Goal: Transaction & Acquisition: Purchase product/service

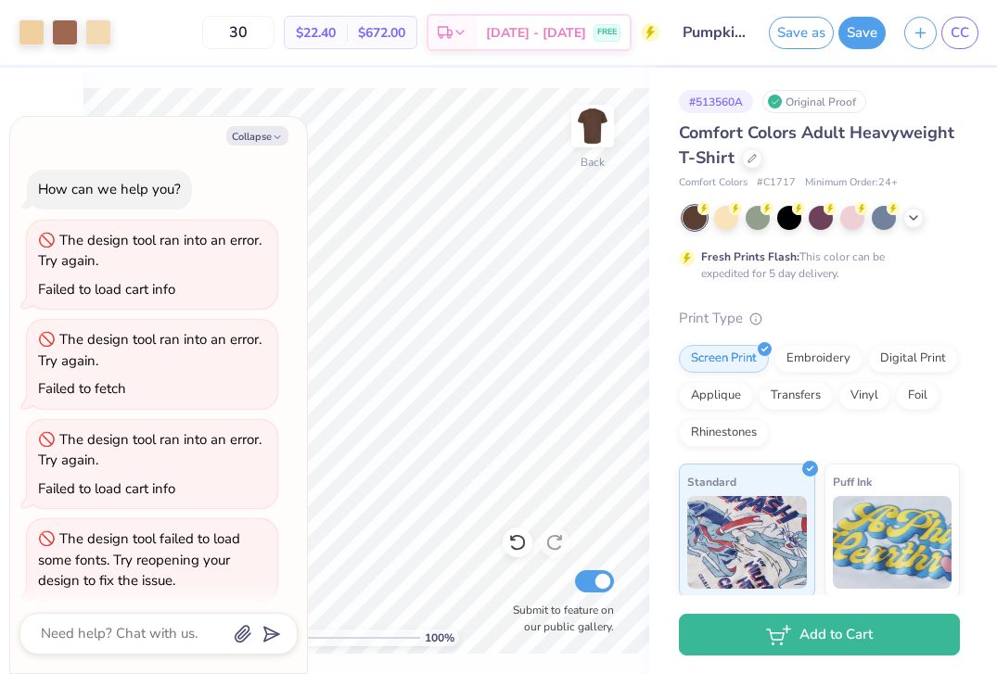
scroll to position [410, 0]
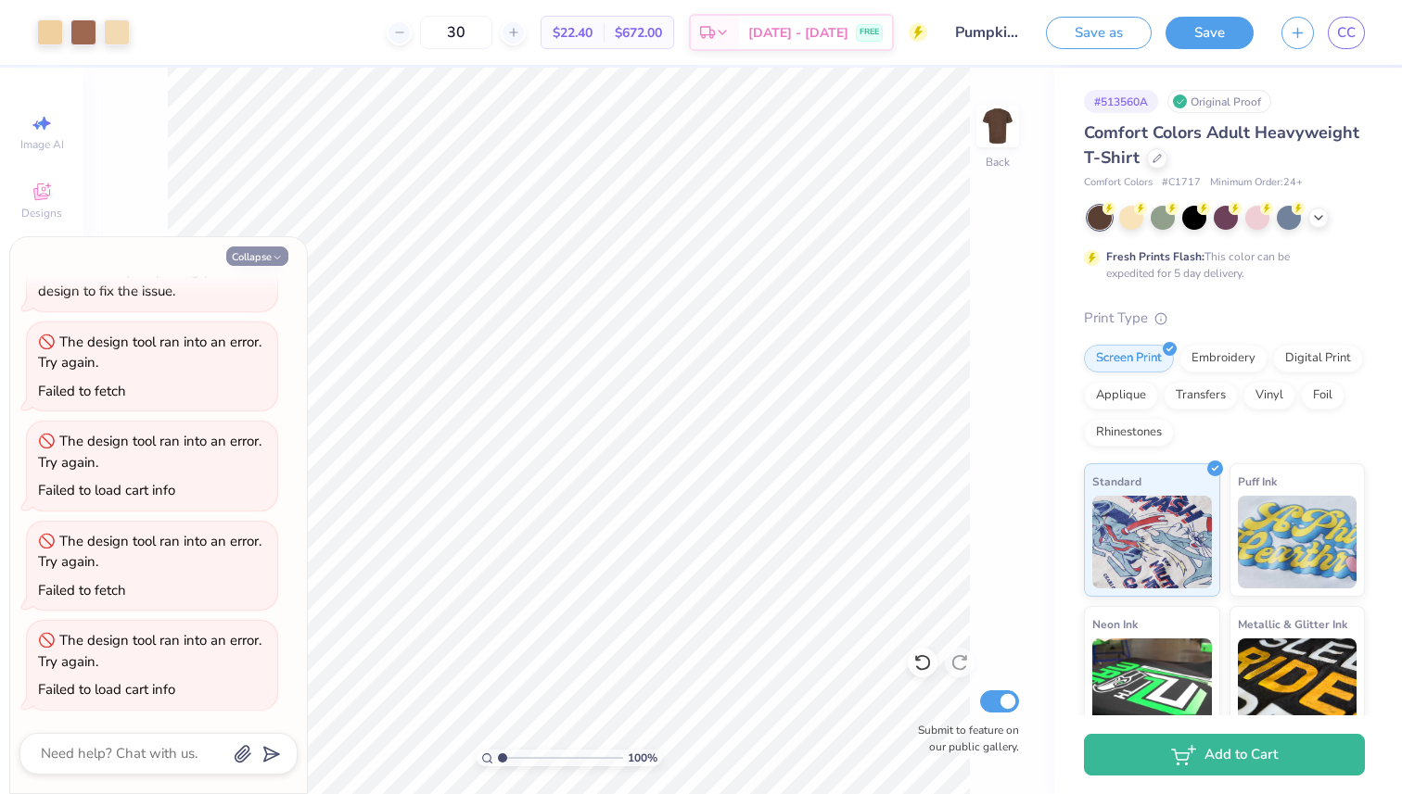
click at [275, 253] on icon "button" at bounding box center [277, 257] width 11 height 11
type textarea "x"
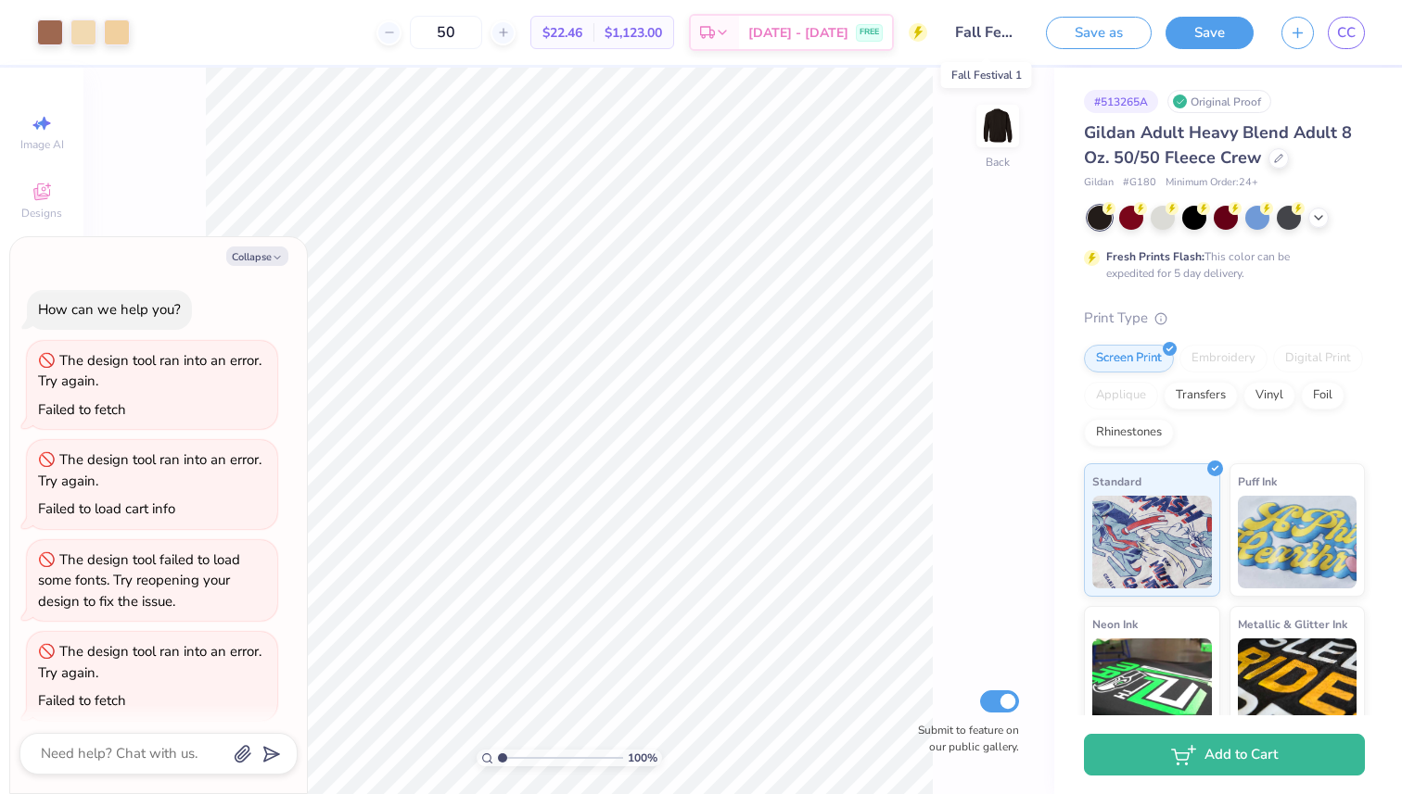
scroll to position [311, 0]
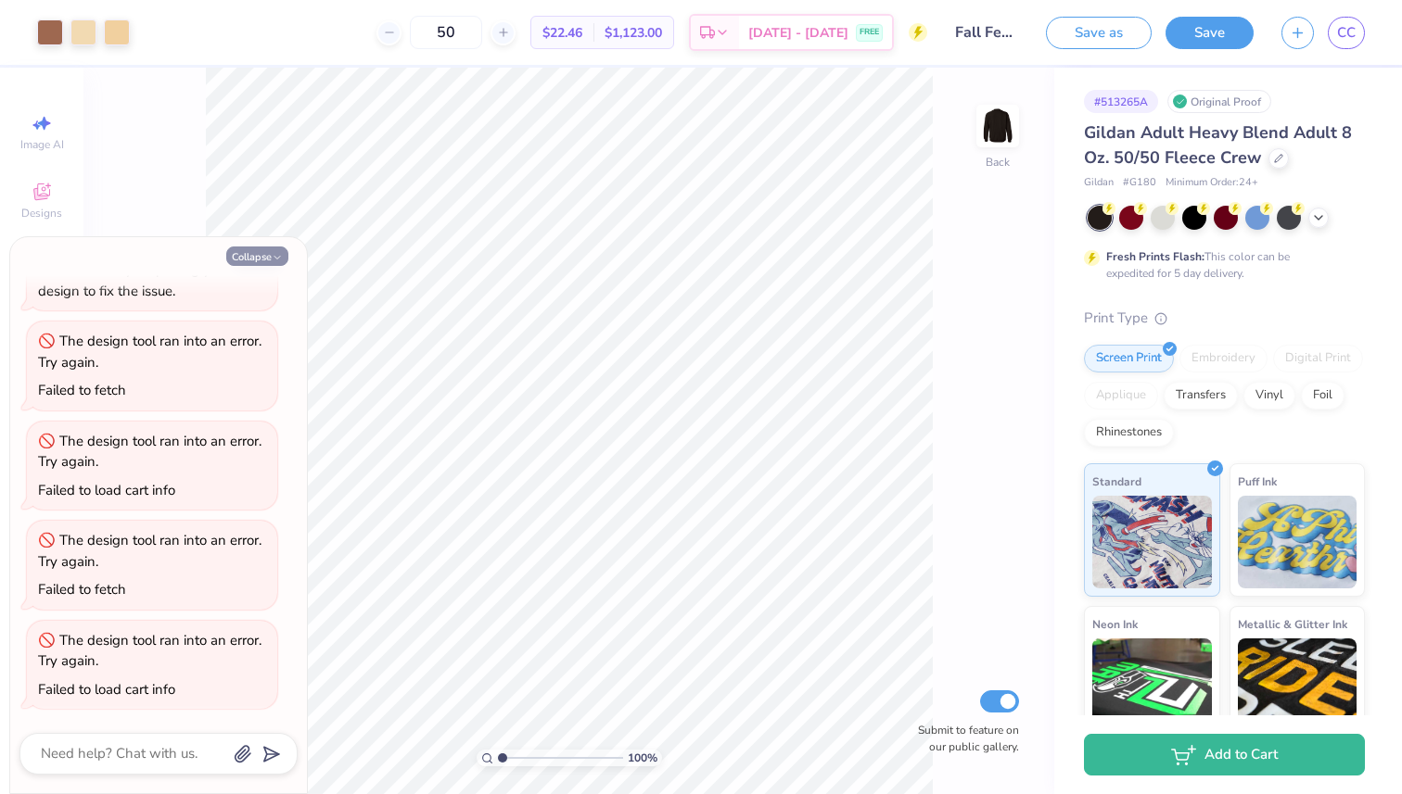
click at [282, 255] on icon "button" at bounding box center [277, 257] width 11 height 11
type textarea "x"
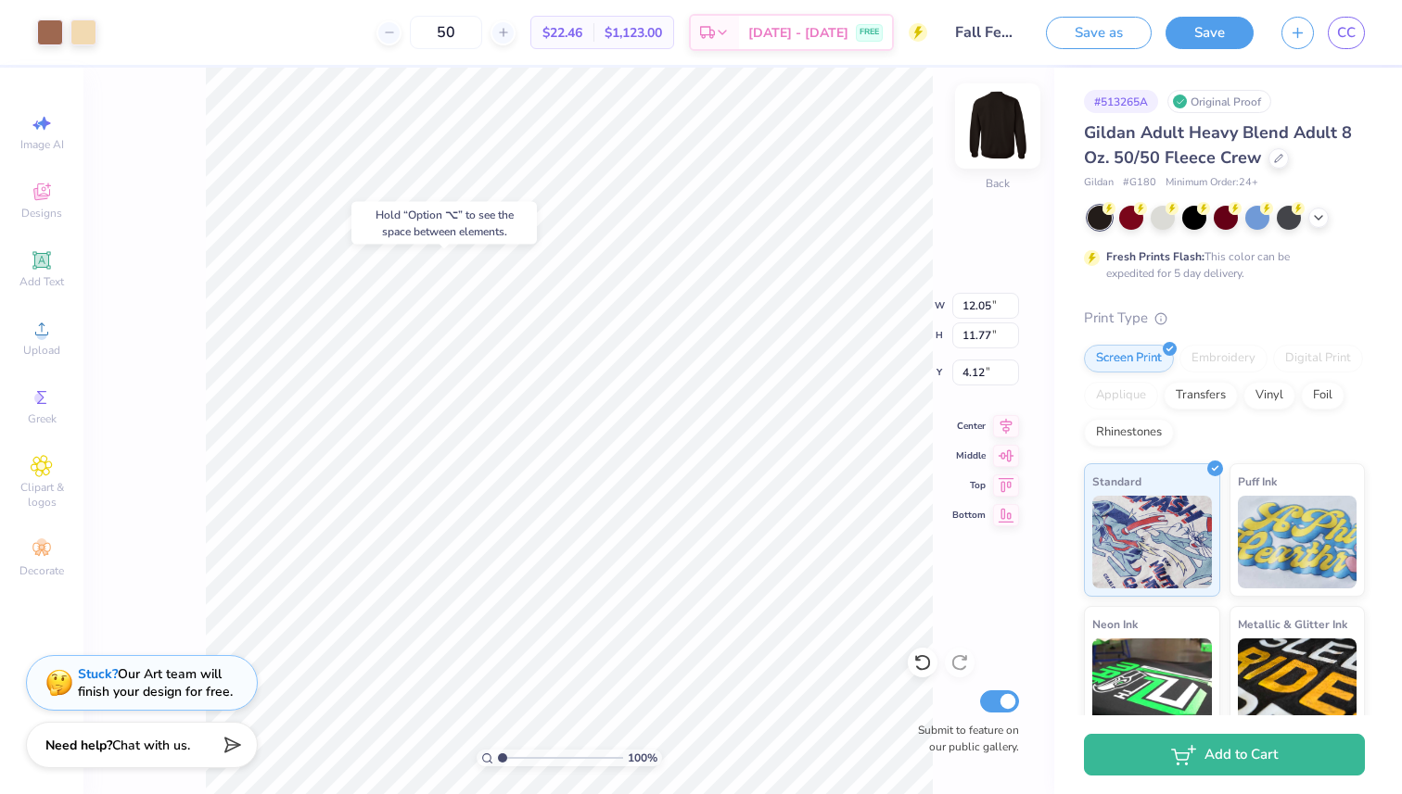
click at [1006, 126] on img at bounding box center [997, 126] width 74 height 74
type input "4.18"
click at [991, 124] on img at bounding box center [997, 126] width 74 height 74
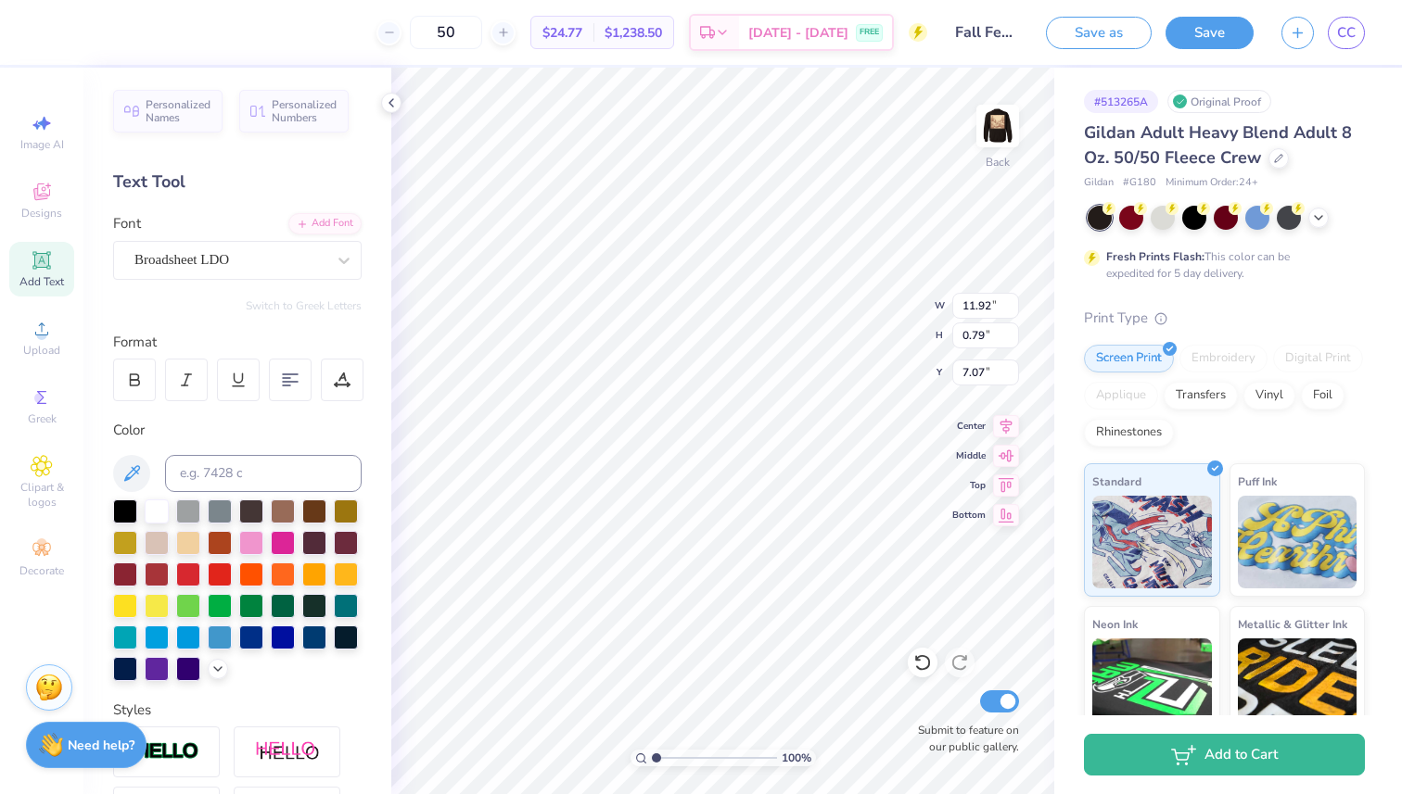
type input "6.13"
type input "11.62"
type input "16.25"
type input "9.61"
type input "0.65"
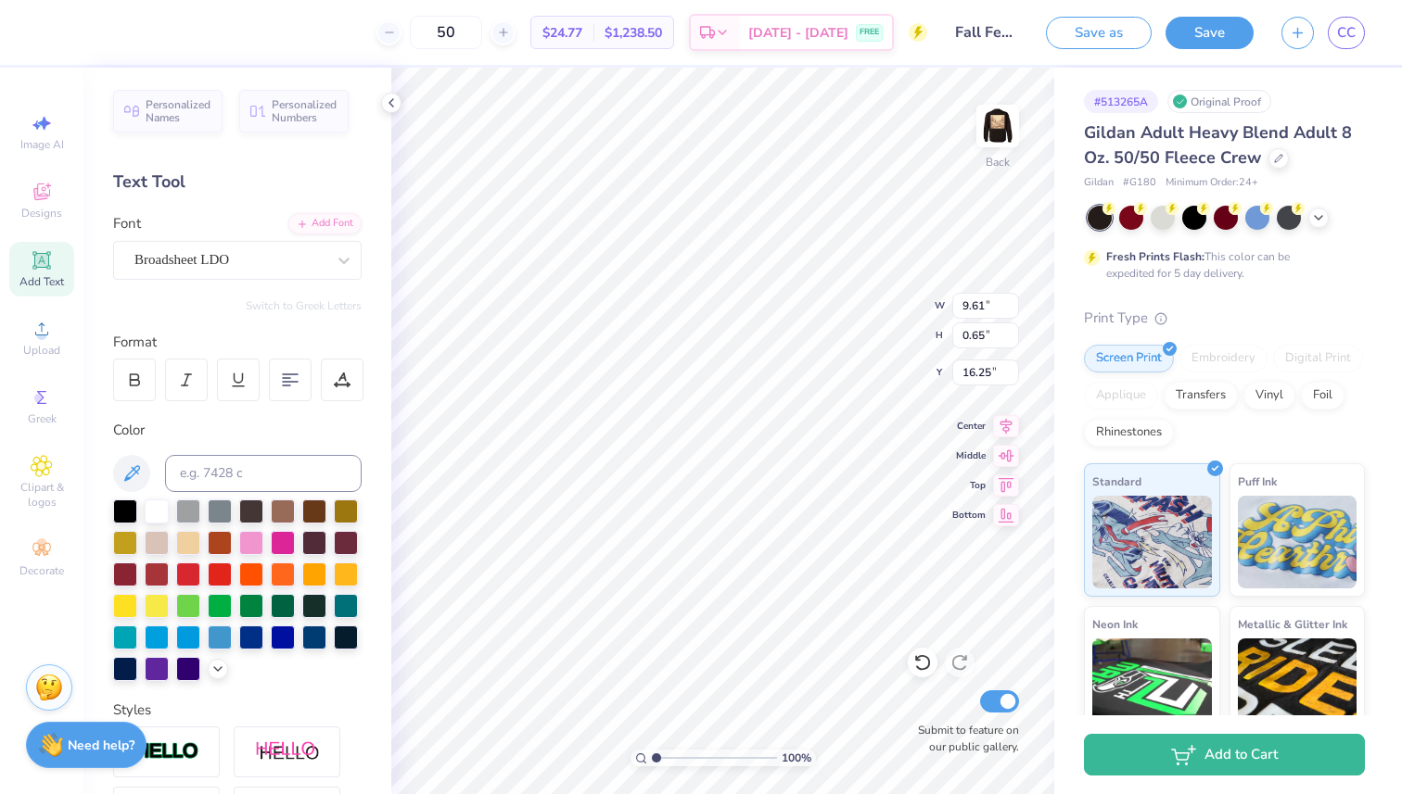
type input "7.83"
type input "0.53"
type input "7.51"
click at [994, 130] on img at bounding box center [997, 126] width 74 height 74
click at [994, 133] on img at bounding box center [997, 126] width 74 height 74
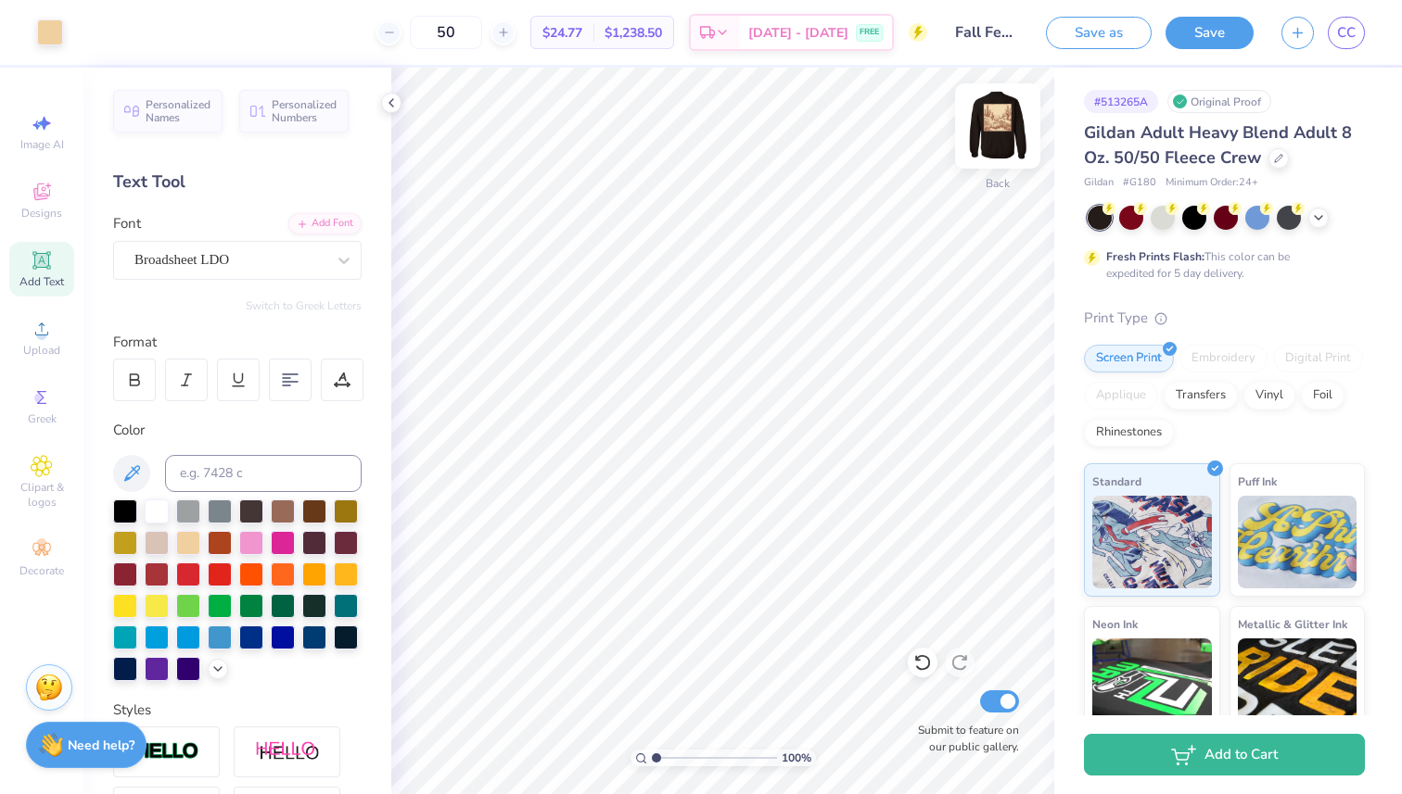
click at [984, 142] on img at bounding box center [997, 126] width 74 height 74
type input "7.35"
click at [1004, 131] on img at bounding box center [997, 126] width 74 height 74
click at [1002, 135] on img at bounding box center [997, 126] width 74 height 74
click at [912, 672] on div at bounding box center [923, 663] width 30 height 30
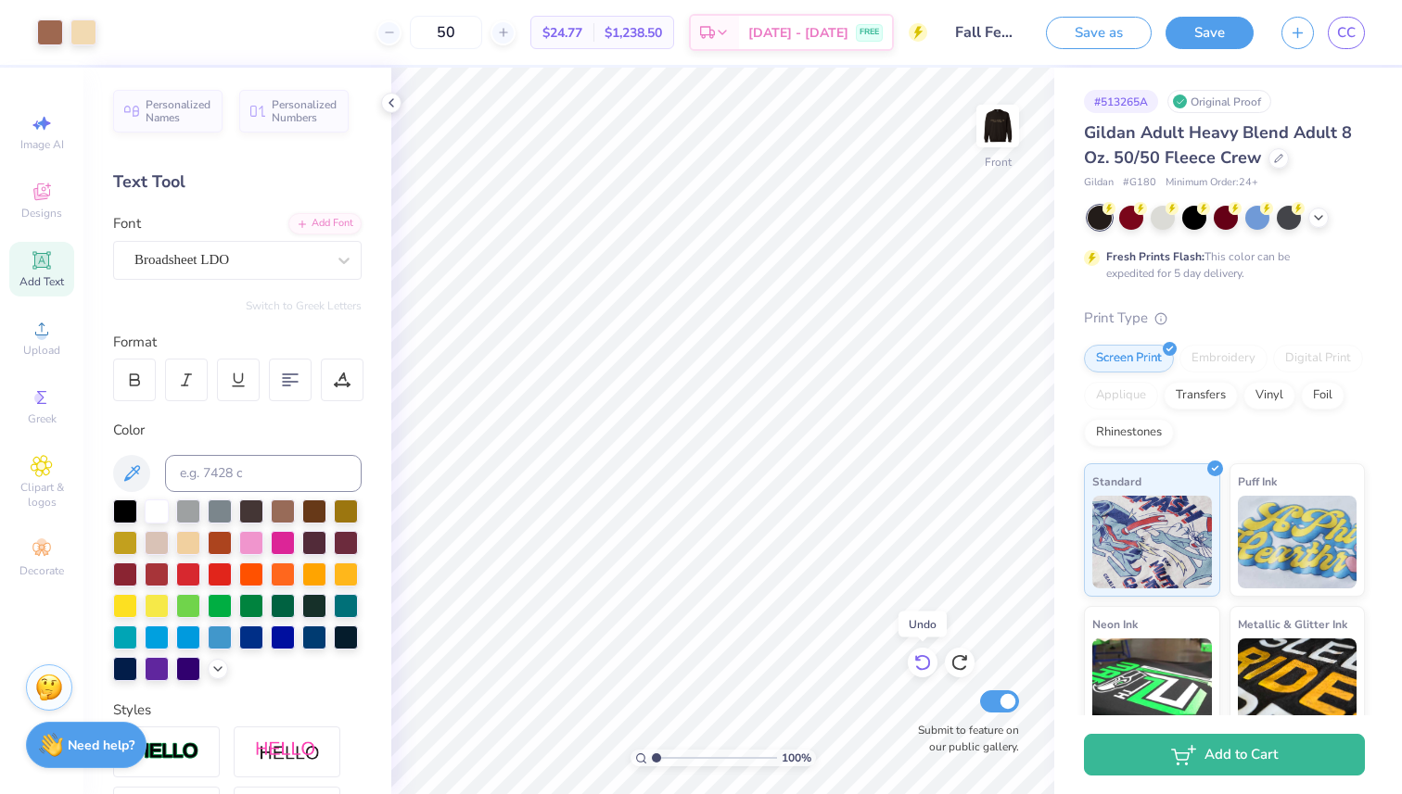
click at [915, 669] on icon at bounding box center [922, 663] width 19 height 19
click at [1001, 123] on img at bounding box center [997, 126] width 74 height 74
click at [927, 658] on icon at bounding box center [922, 663] width 16 height 17
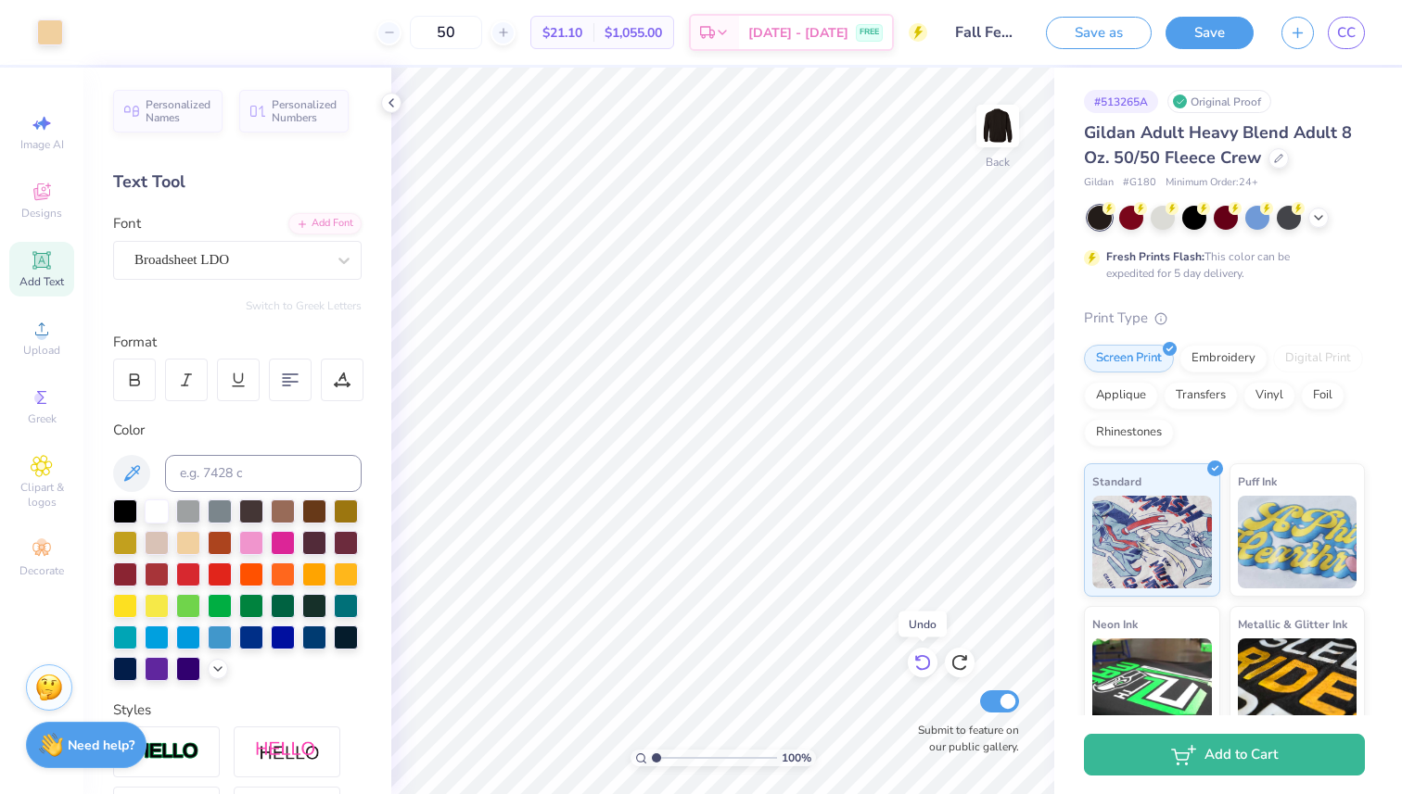
click at [927, 658] on icon at bounding box center [922, 663] width 16 height 17
click at [927, 659] on icon at bounding box center [922, 663] width 16 height 17
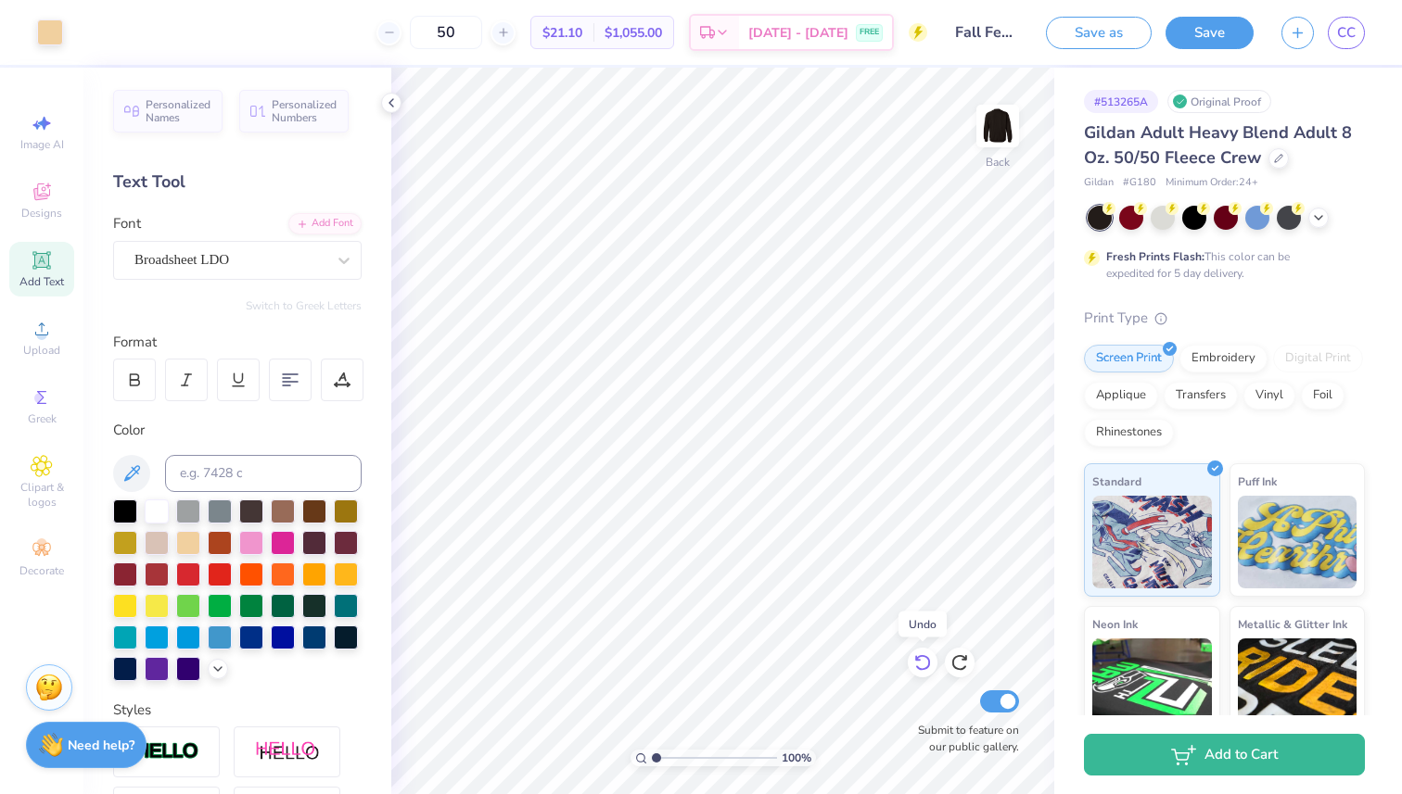
click at [927, 659] on icon at bounding box center [922, 663] width 16 height 17
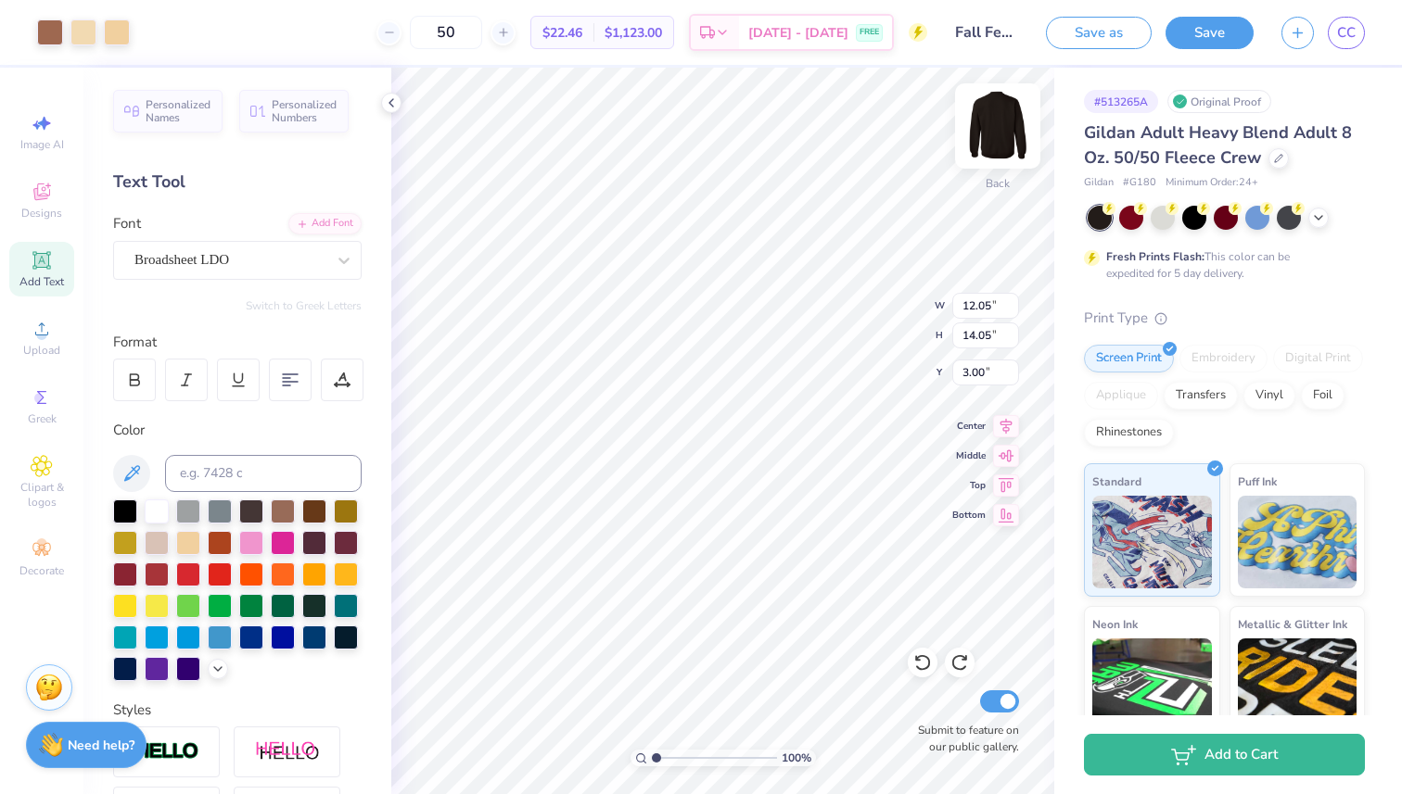
click at [992, 133] on img at bounding box center [997, 126] width 74 height 74
type input "6.21"
click at [1010, 133] on img at bounding box center [997, 126] width 74 height 74
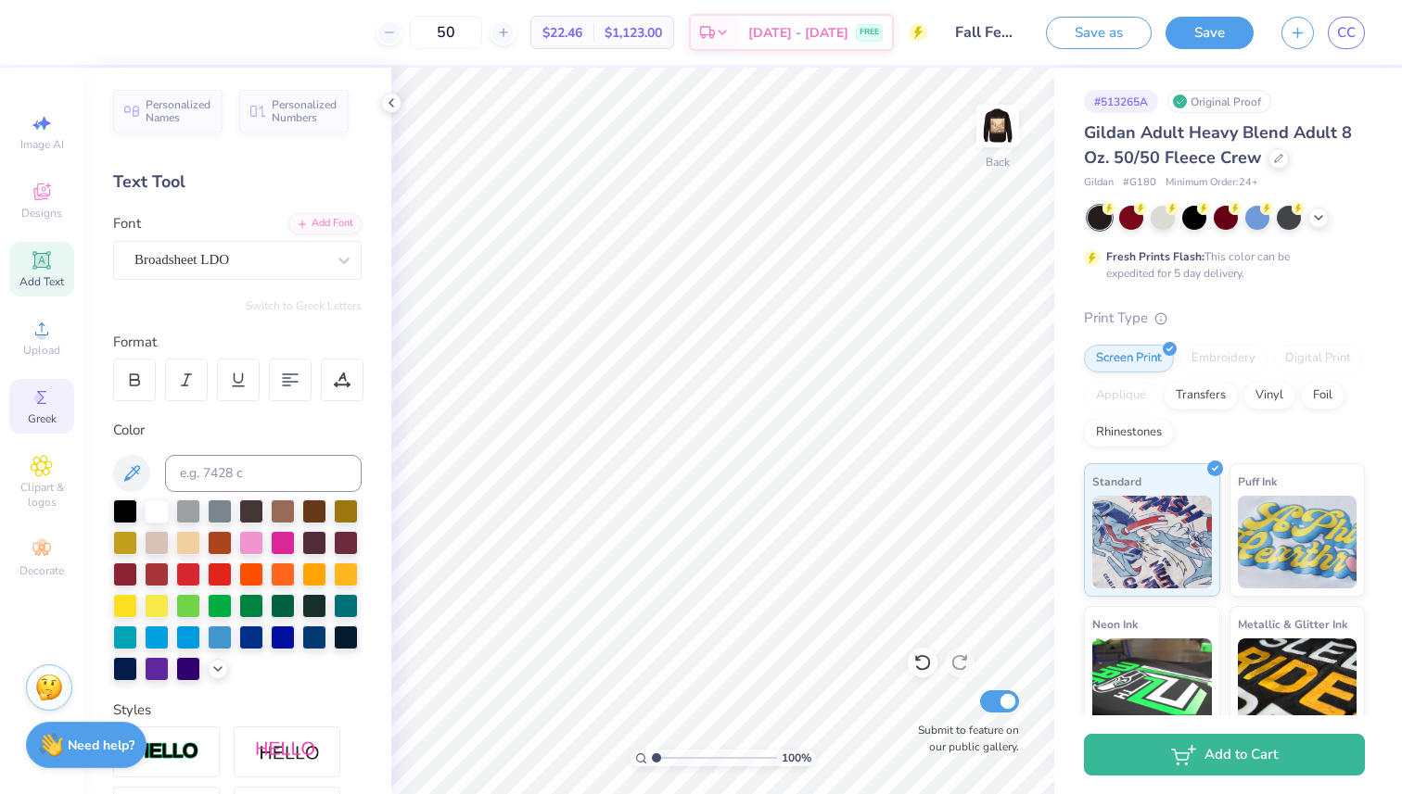
click at [35, 409] on div "Greek" at bounding box center [41, 406] width 65 height 55
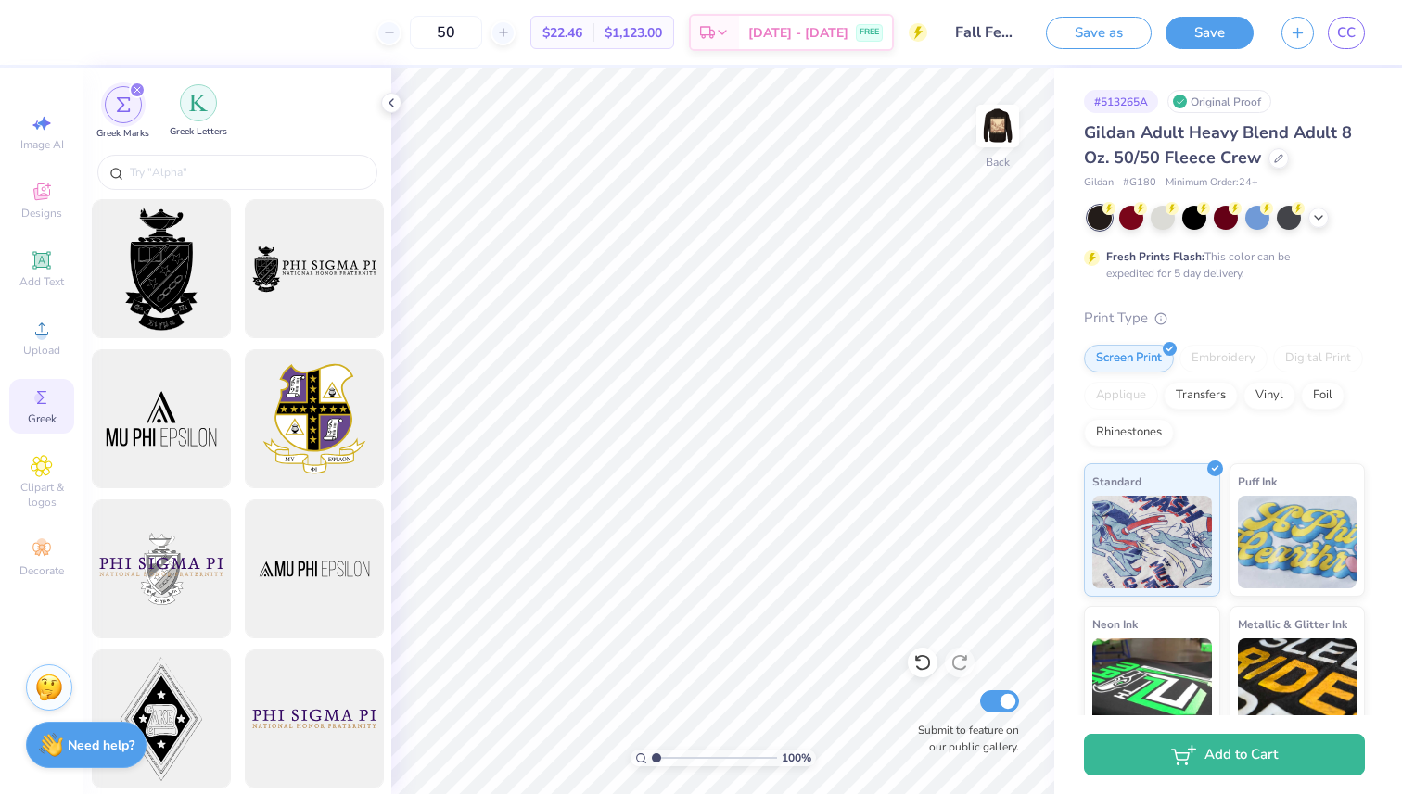
click at [197, 100] on img "filter for Greek Letters" at bounding box center [198, 103] width 19 height 19
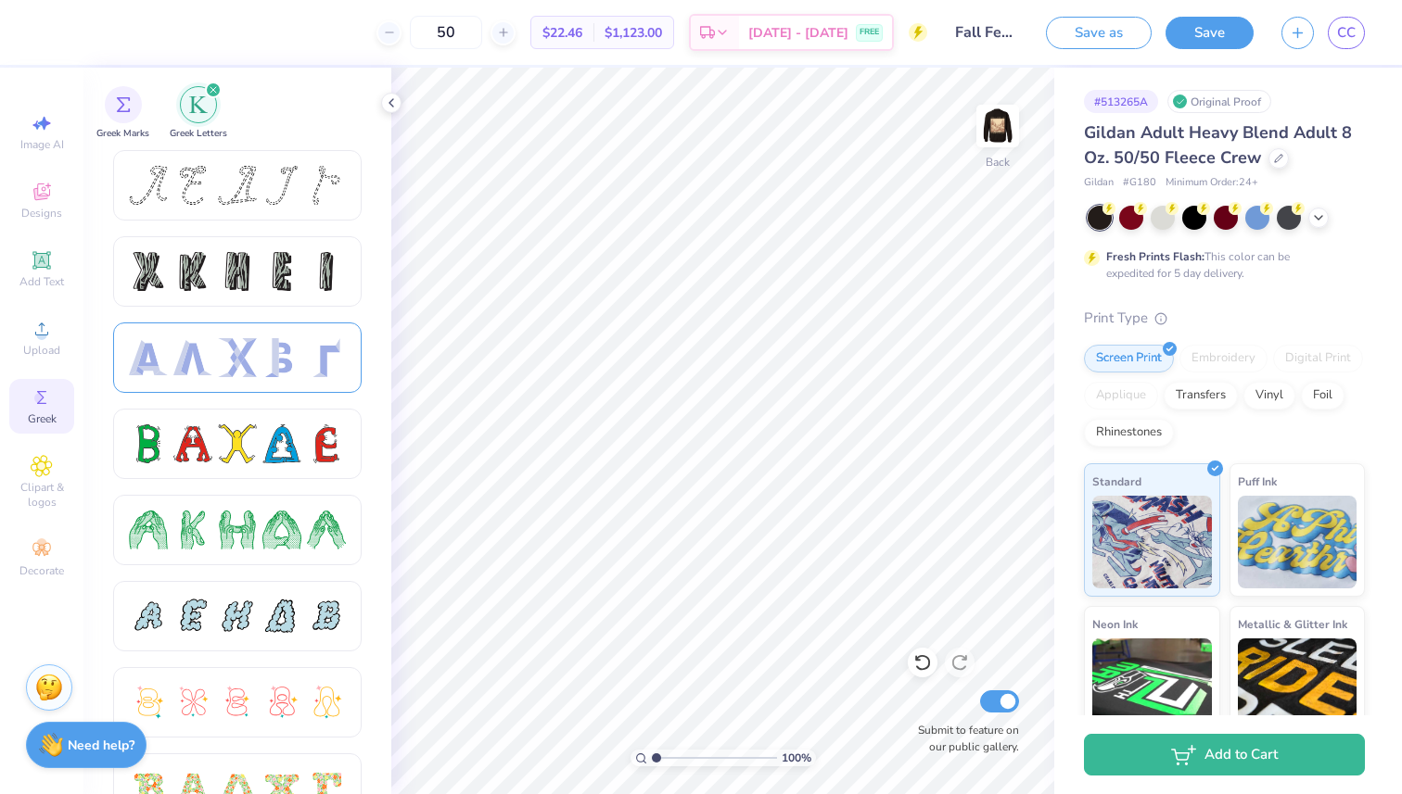
click at [272, 353] on div at bounding box center [281, 357] width 39 height 39
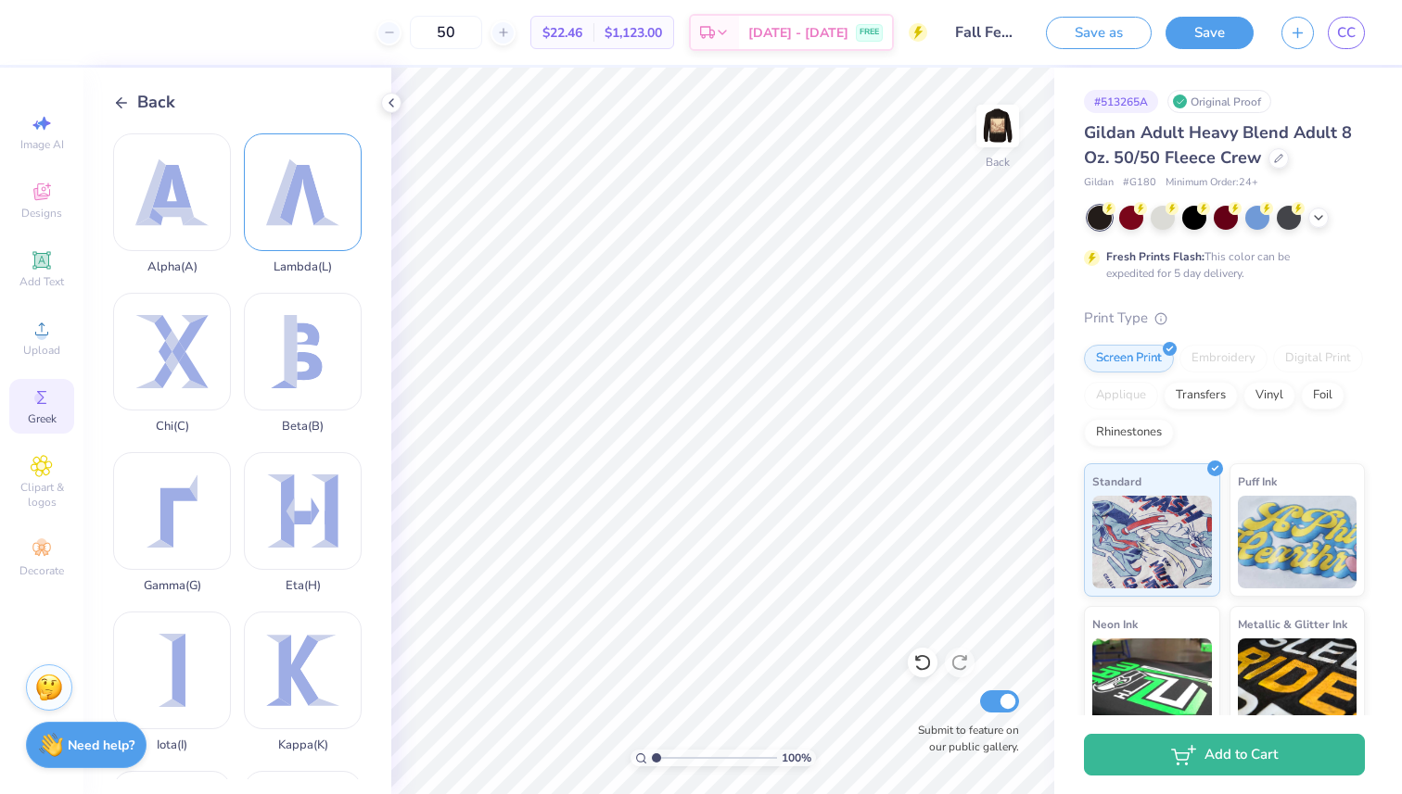
click at [274, 201] on div "Lambda ( L )" at bounding box center [303, 203] width 118 height 141
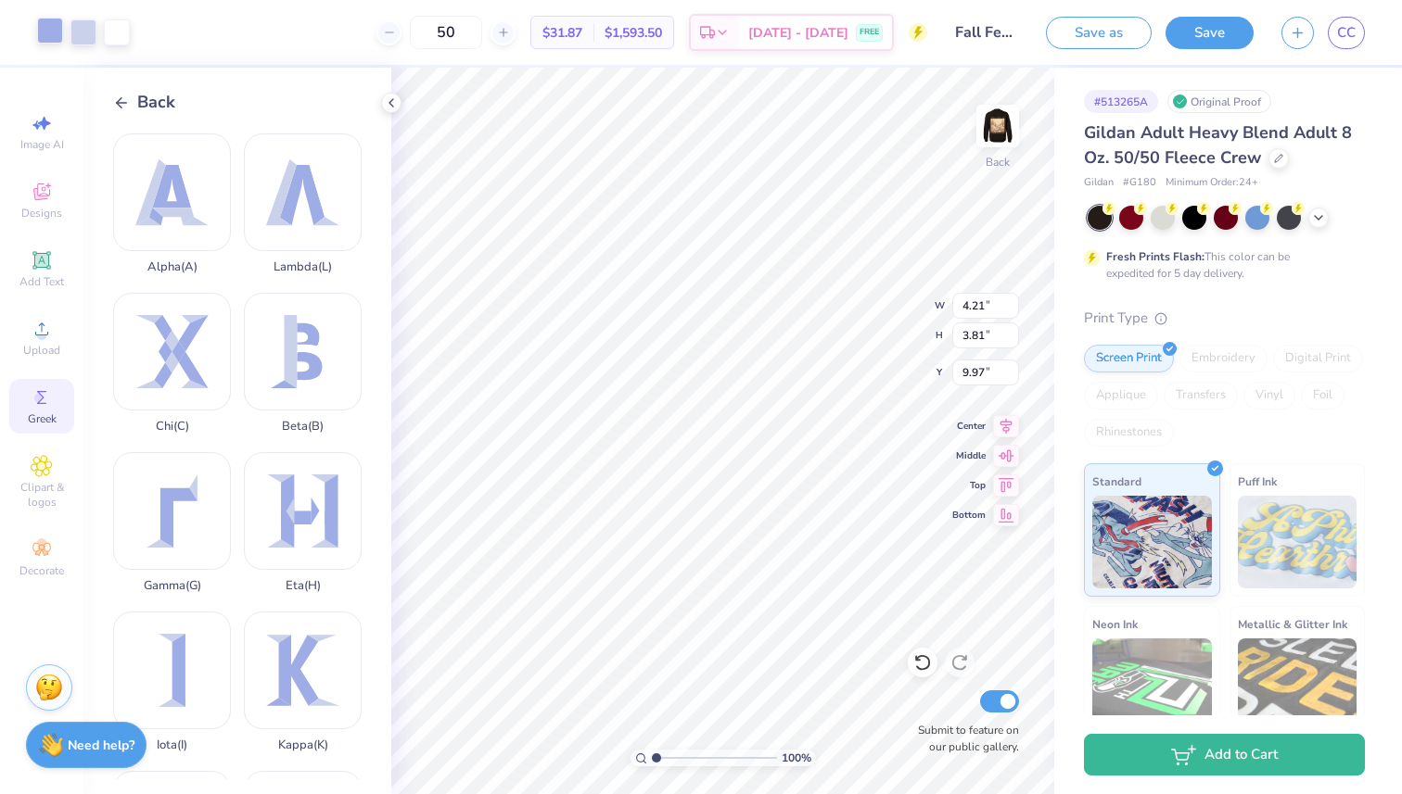
click at [46, 35] on div at bounding box center [50, 31] width 26 height 26
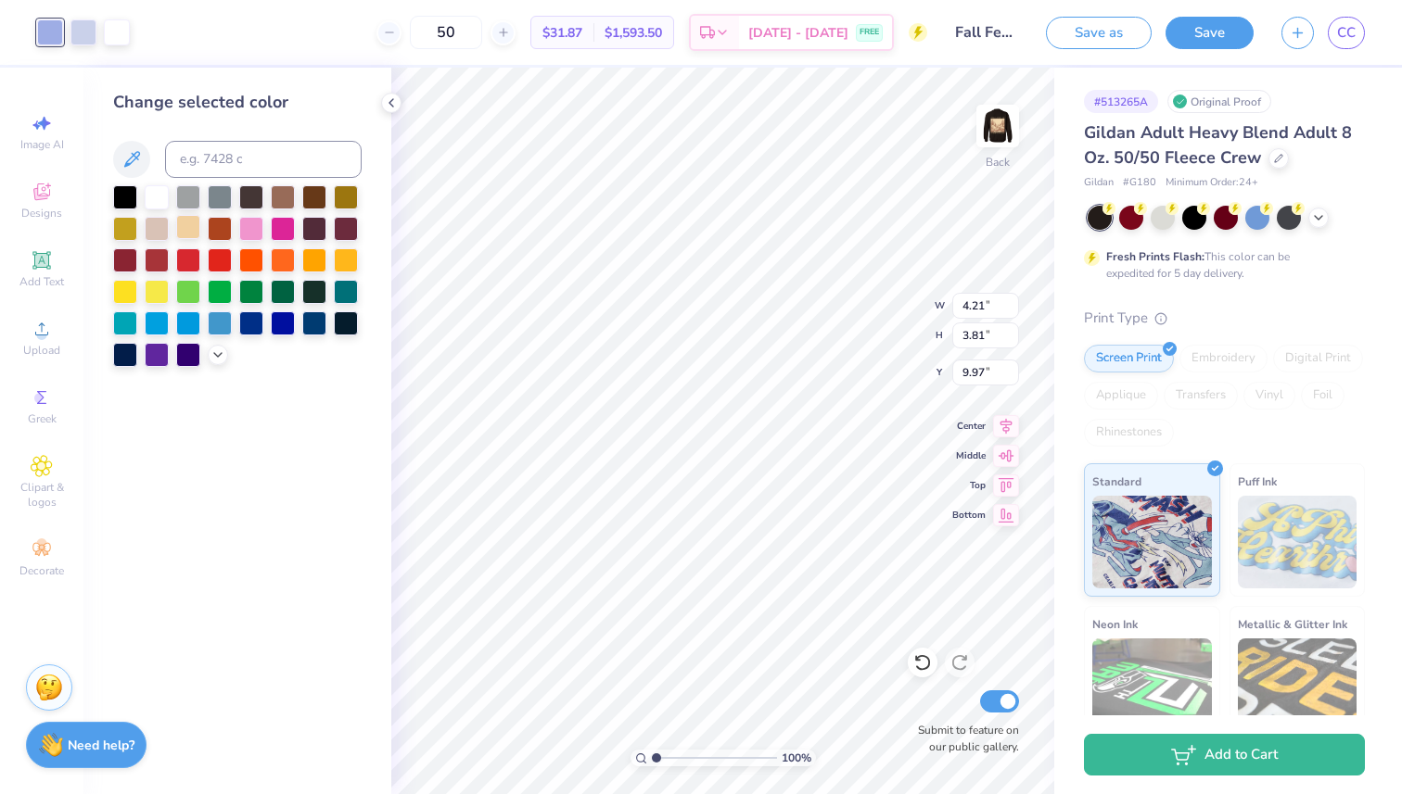
click at [190, 231] on div at bounding box center [188, 227] width 24 height 24
click at [86, 35] on div at bounding box center [83, 31] width 26 height 26
click at [196, 227] on div at bounding box center [188, 227] width 24 height 24
click at [82, 36] on div at bounding box center [83, 31] width 26 height 26
click at [184, 230] on div at bounding box center [188, 227] width 24 height 24
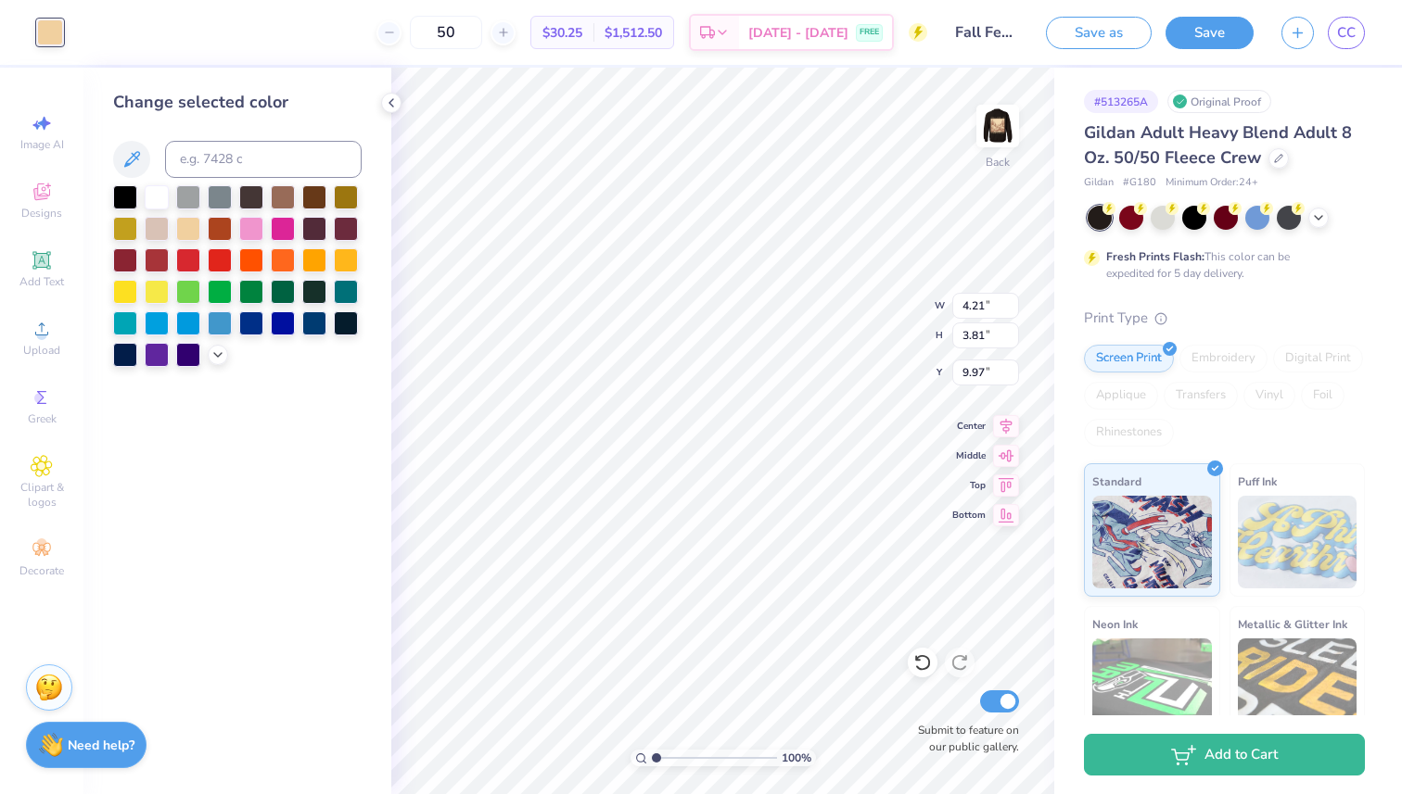
type input "1.80"
type input "1.63"
type input "1.11"
click at [656, 759] on input "range" at bounding box center [714, 758] width 125 height 17
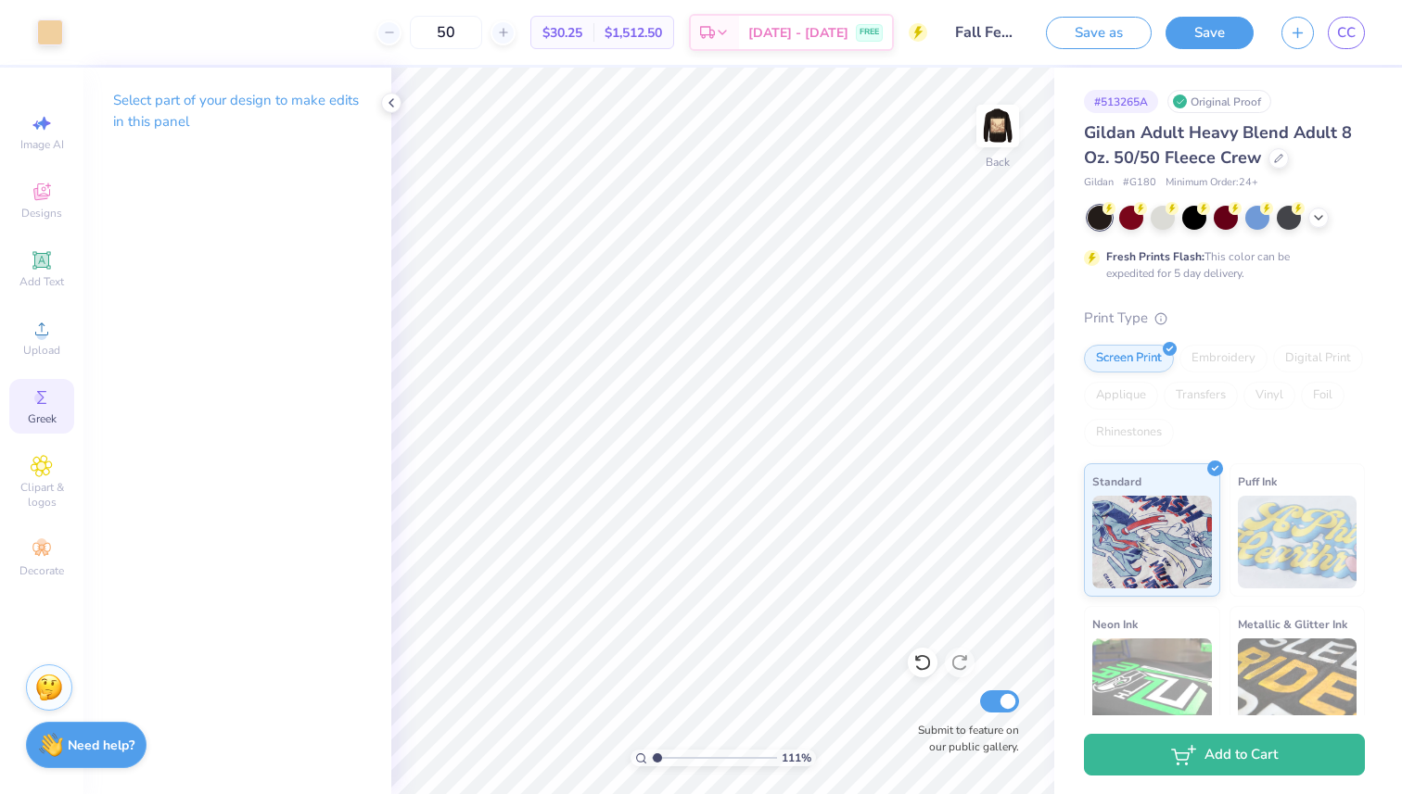
click at [44, 395] on icon at bounding box center [42, 398] width 22 height 22
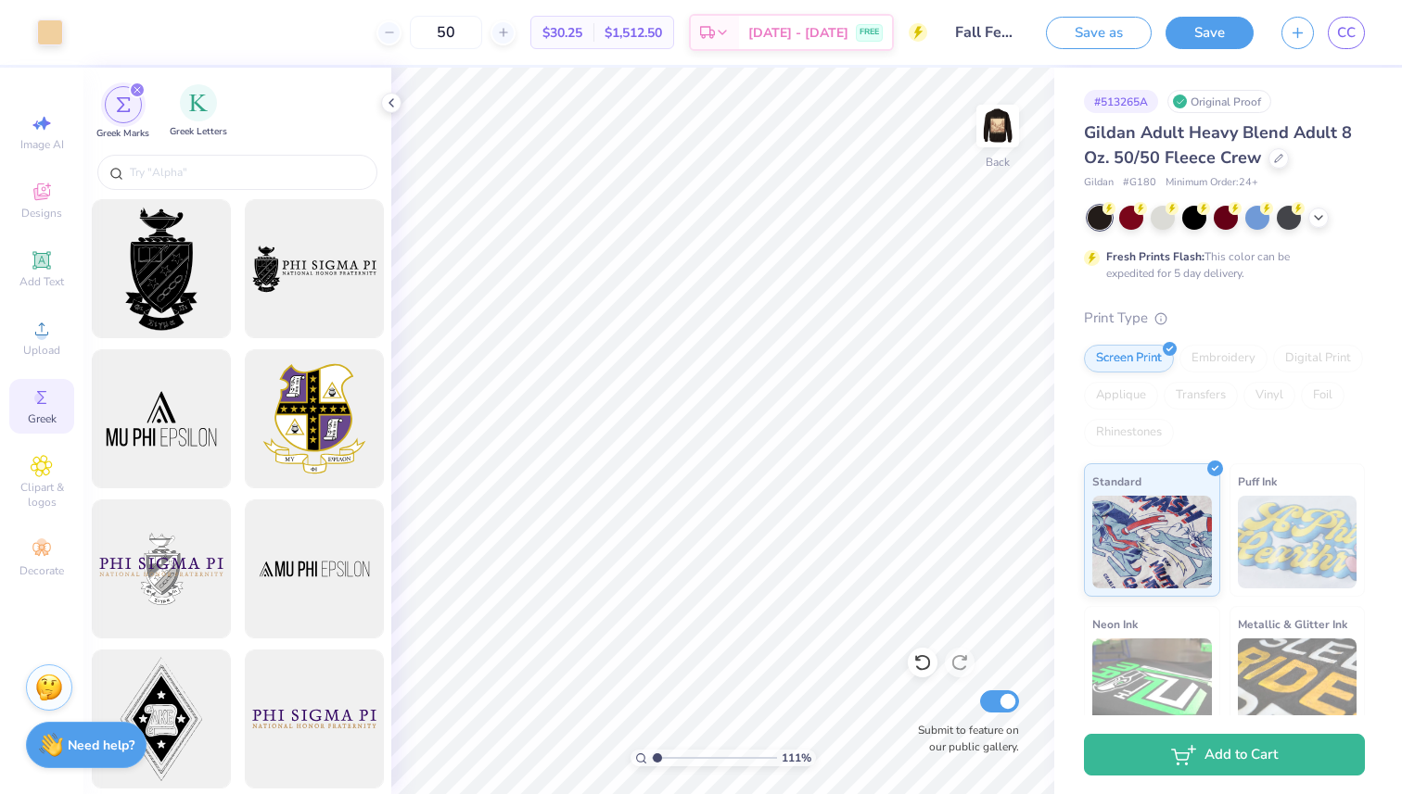
click at [176, 111] on div "Greek Letters" at bounding box center [198, 111] width 57 height 55
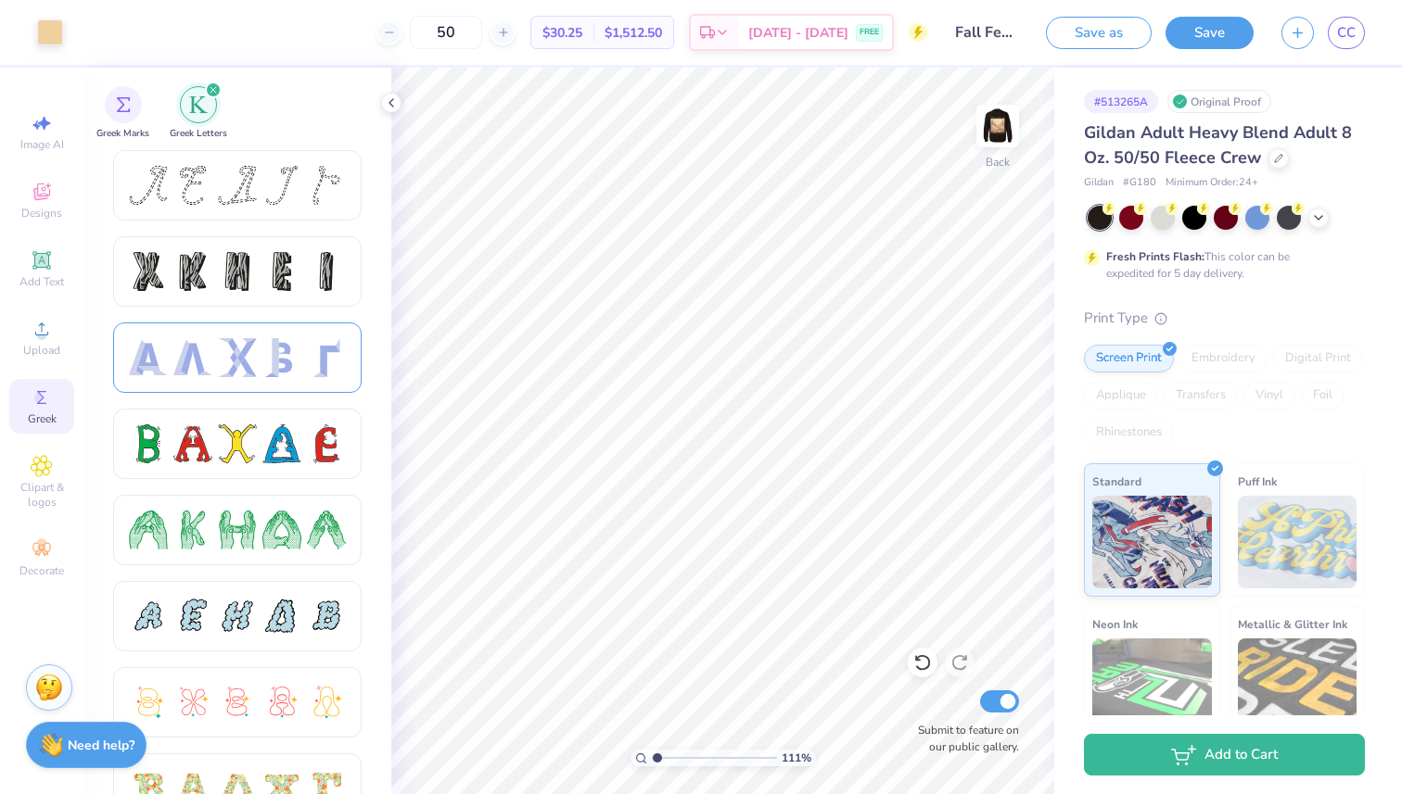
click at [252, 347] on div at bounding box center [237, 357] width 39 height 39
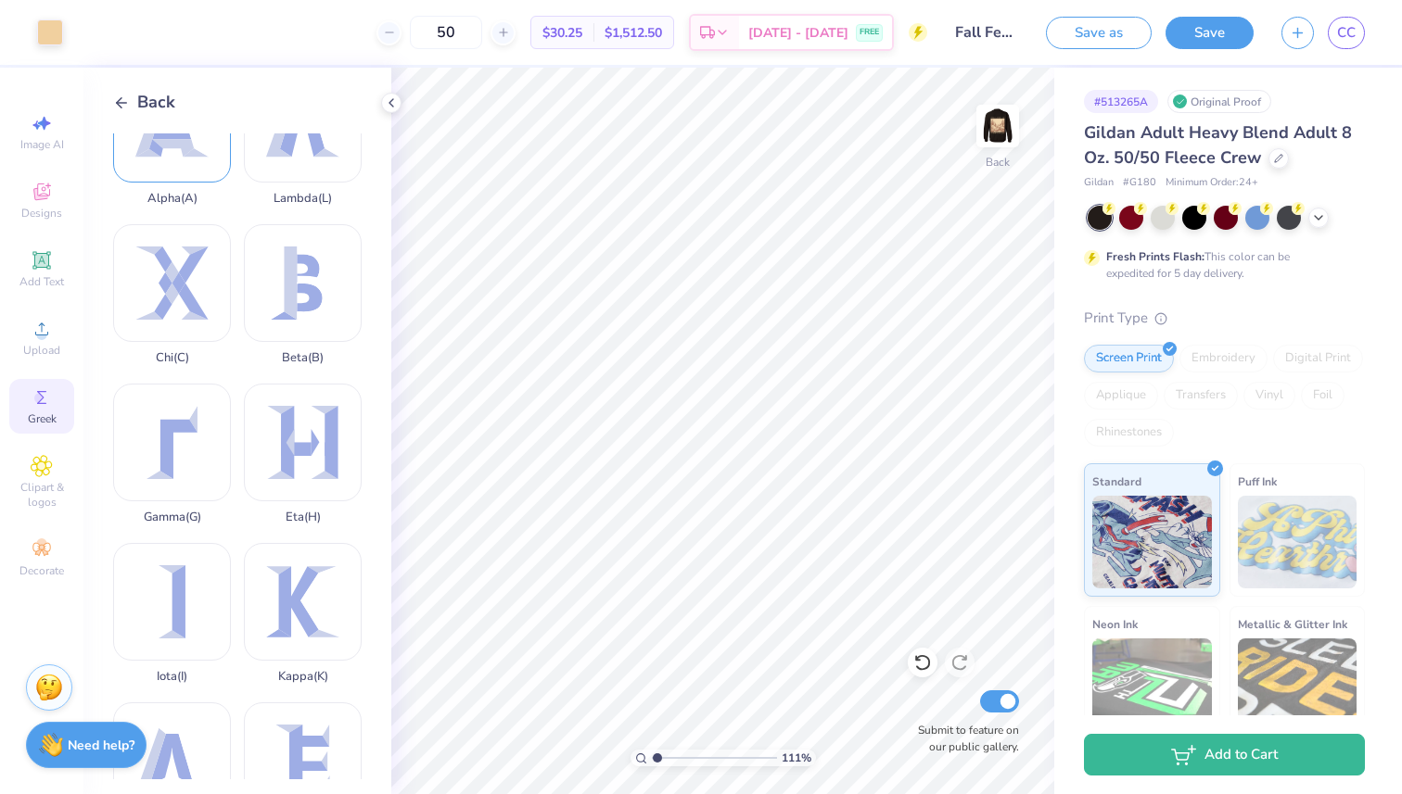
scroll to position [70, 0]
click at [181, 285] on div "Chi ( C )" at bounding box center [172, 292] width 118 height 141
click at [40, 41] on div at bounding box center [50, 31] width 26 height 26
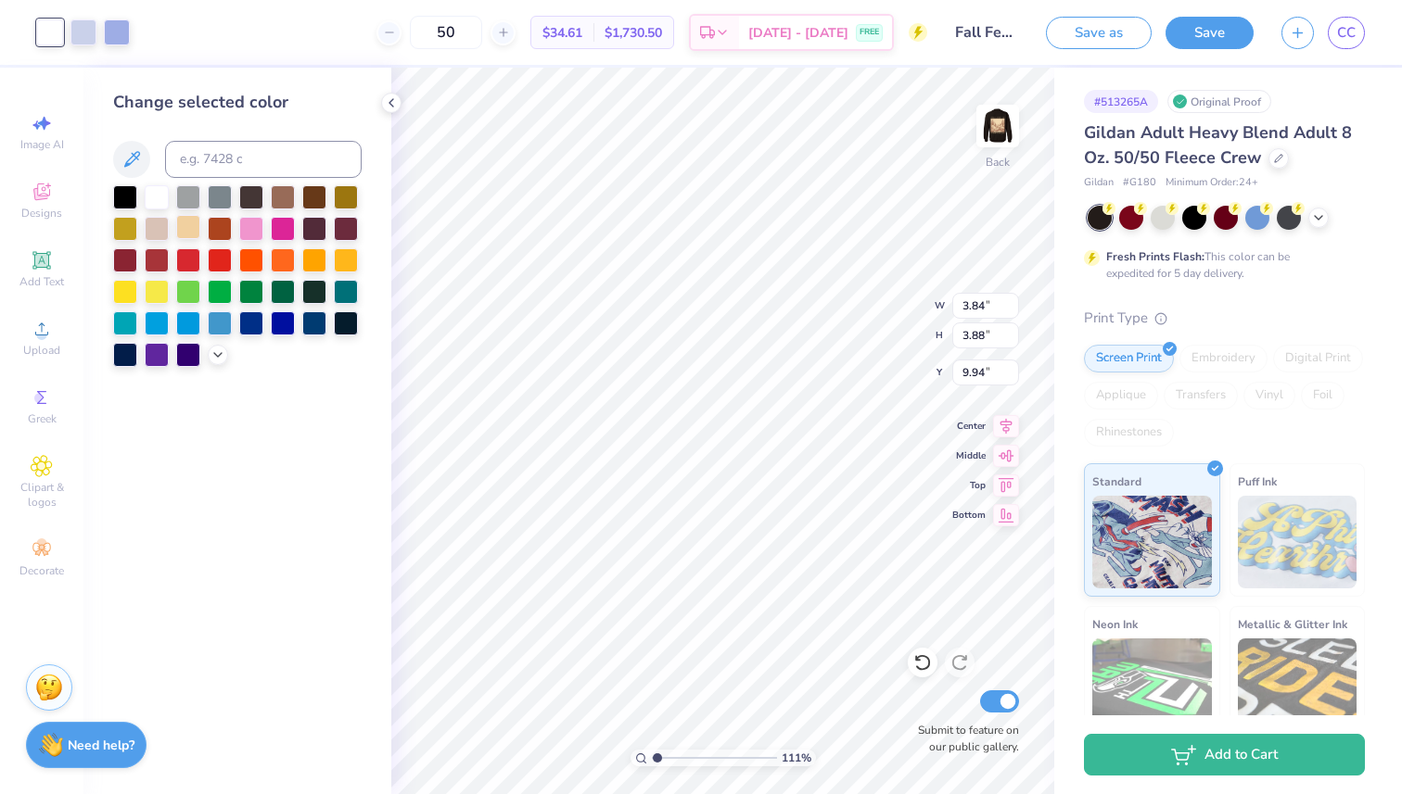
click at [186, 232] on div at bounding box center [188, 227] width 24 height 24
click at [77, 41] on div at bounding box center [83, 31] width 26 height 26
click at [189, 231] on div at bounding box center [188, 227] width 24 height 24
click at [80, 33] on div at bounding box center [83, 31] width 26 height 26
click at [195, 233] on div at bounding box center [188, 227] width 24 height 24
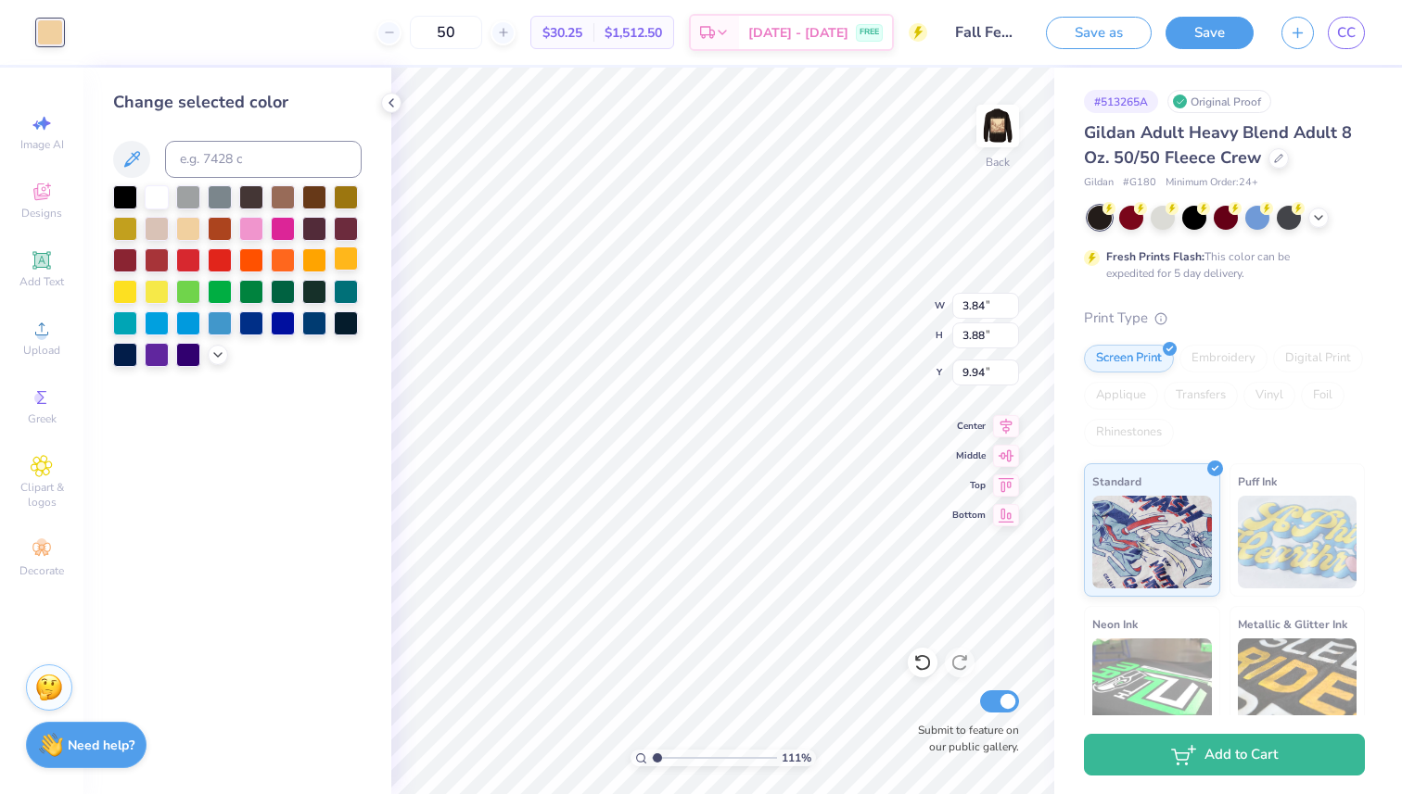
type input "1.72"
type input "1.73"
type input "12.16"
type input "1.80"
type input "1.63"
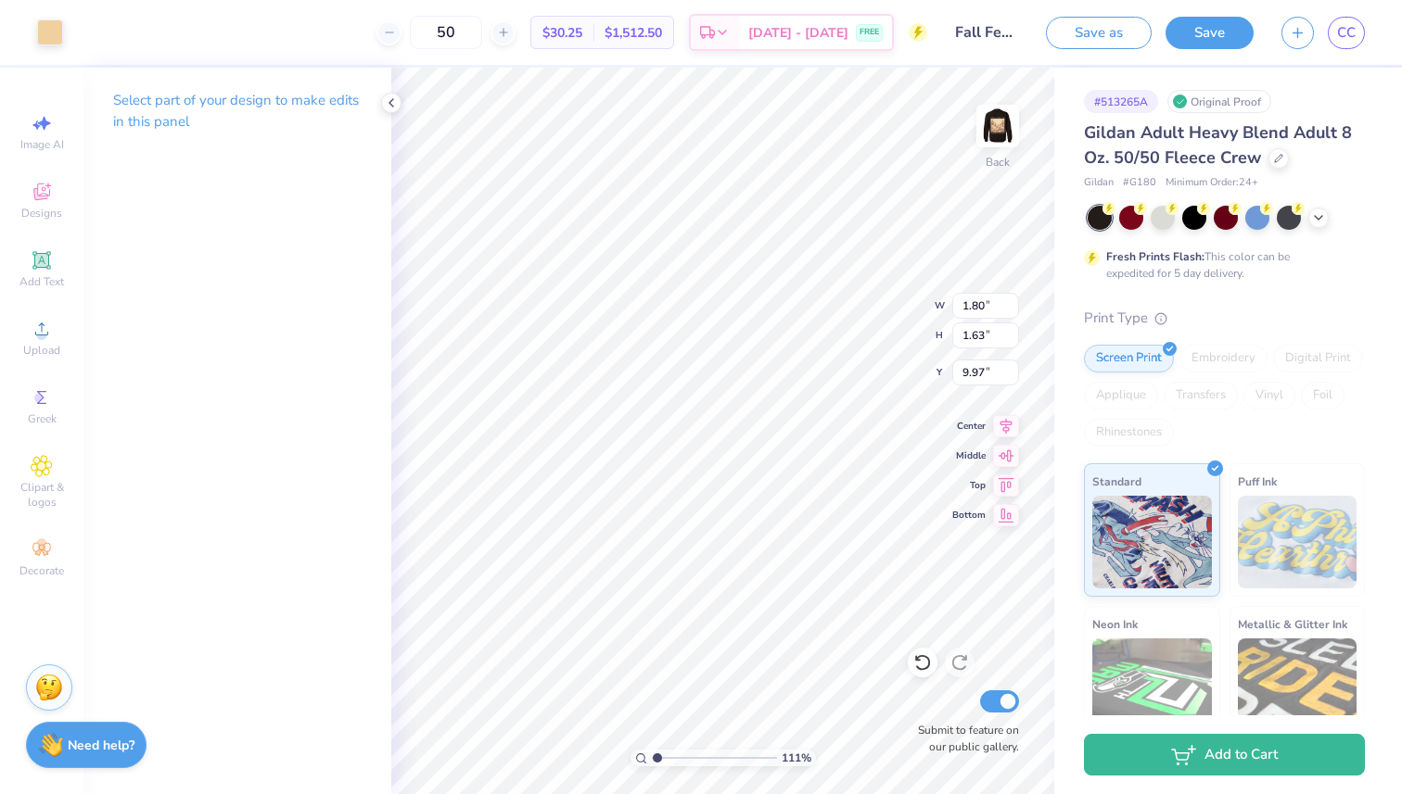
type input "9.98"
type input "1.32"
type input "1.20"
type input "7.26"
type input "1.72"
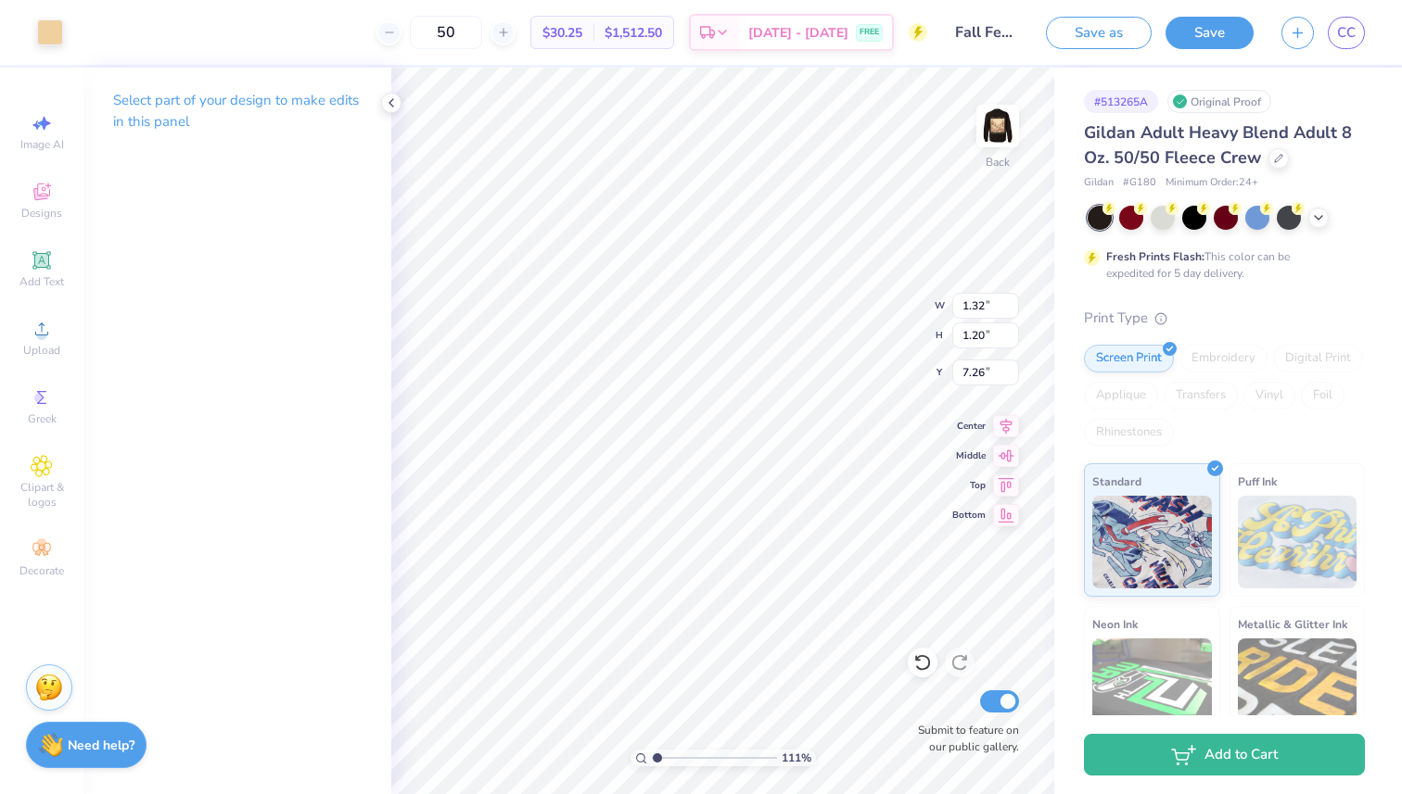
type input "1.73"
type input "7.26"
type input "1.25"
type input "1.26"
type input "7.22"
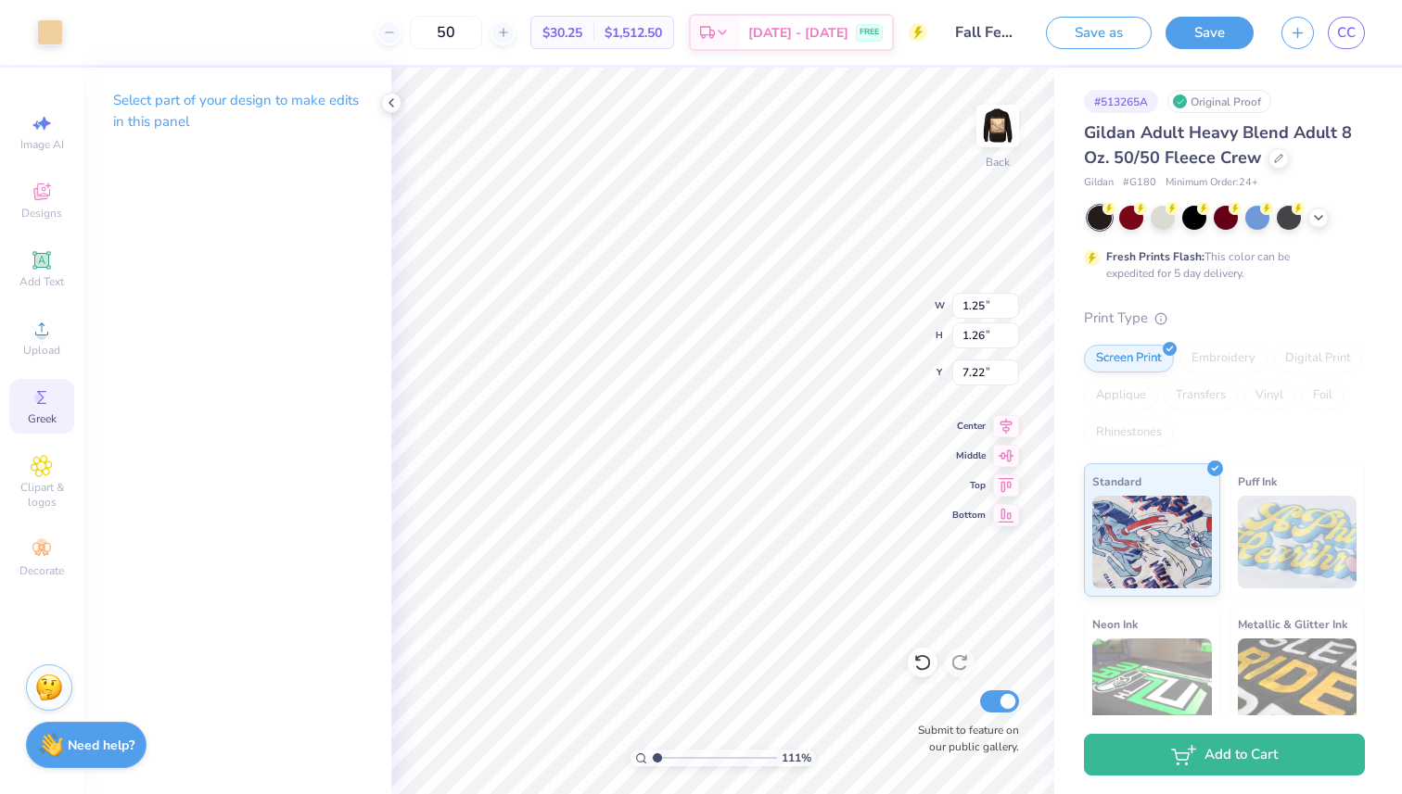
click at [35, 396] on circle at bounding box center [39, 398] width 10 height 10
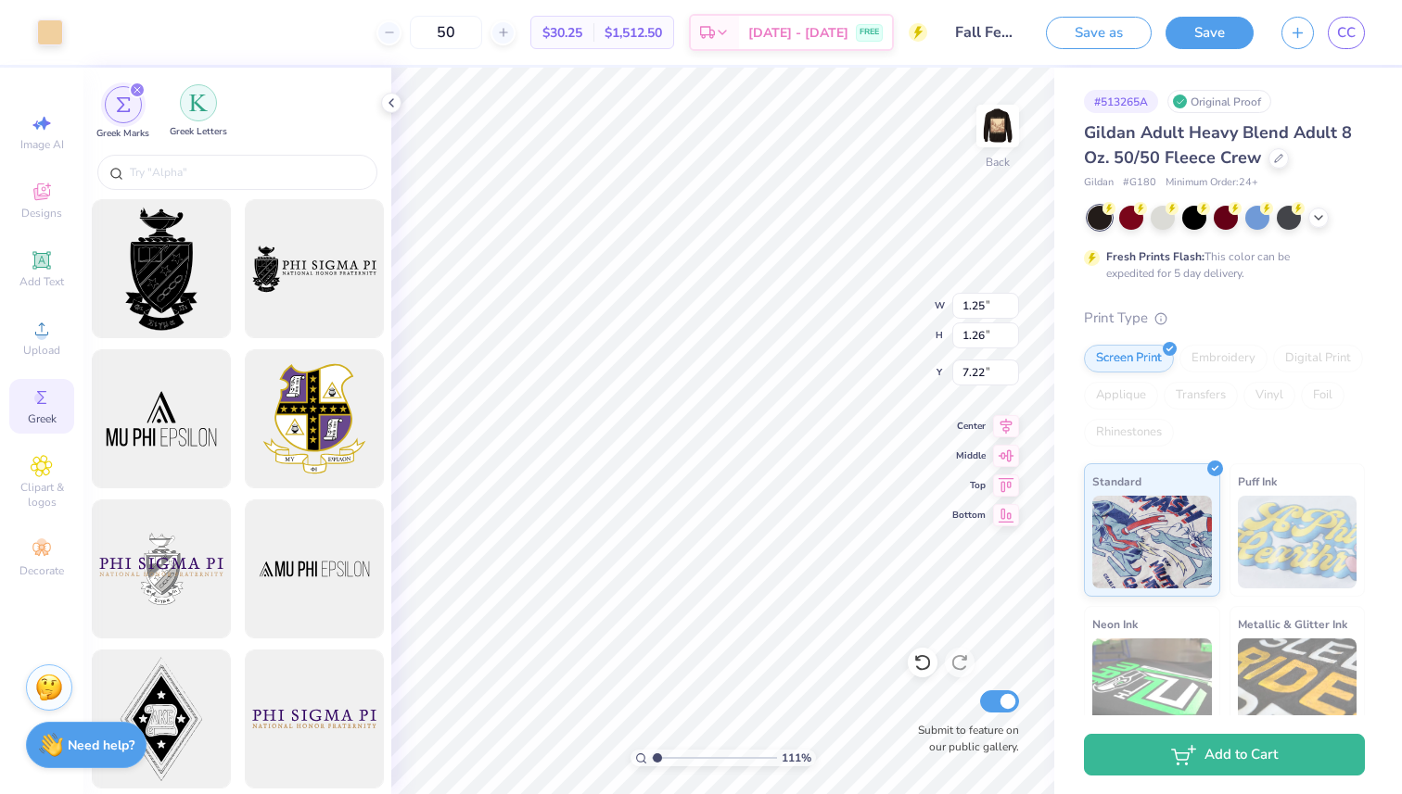
click at [204, 101] on img "filter for Greek Letters" at bounding box center [198, 103] width 19 height 19
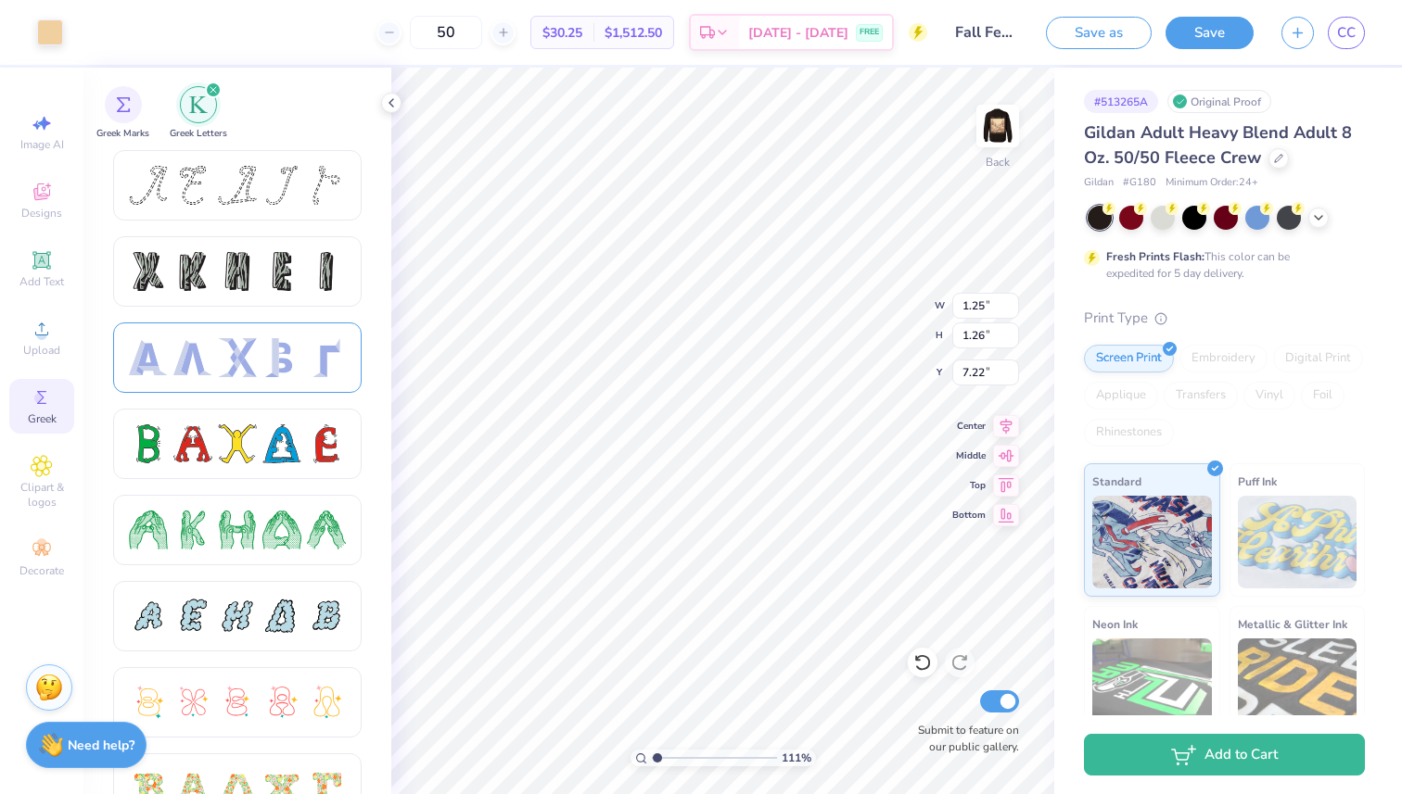
click at [251, 379] on div at bounding box center [237, 358] width 248 height 70
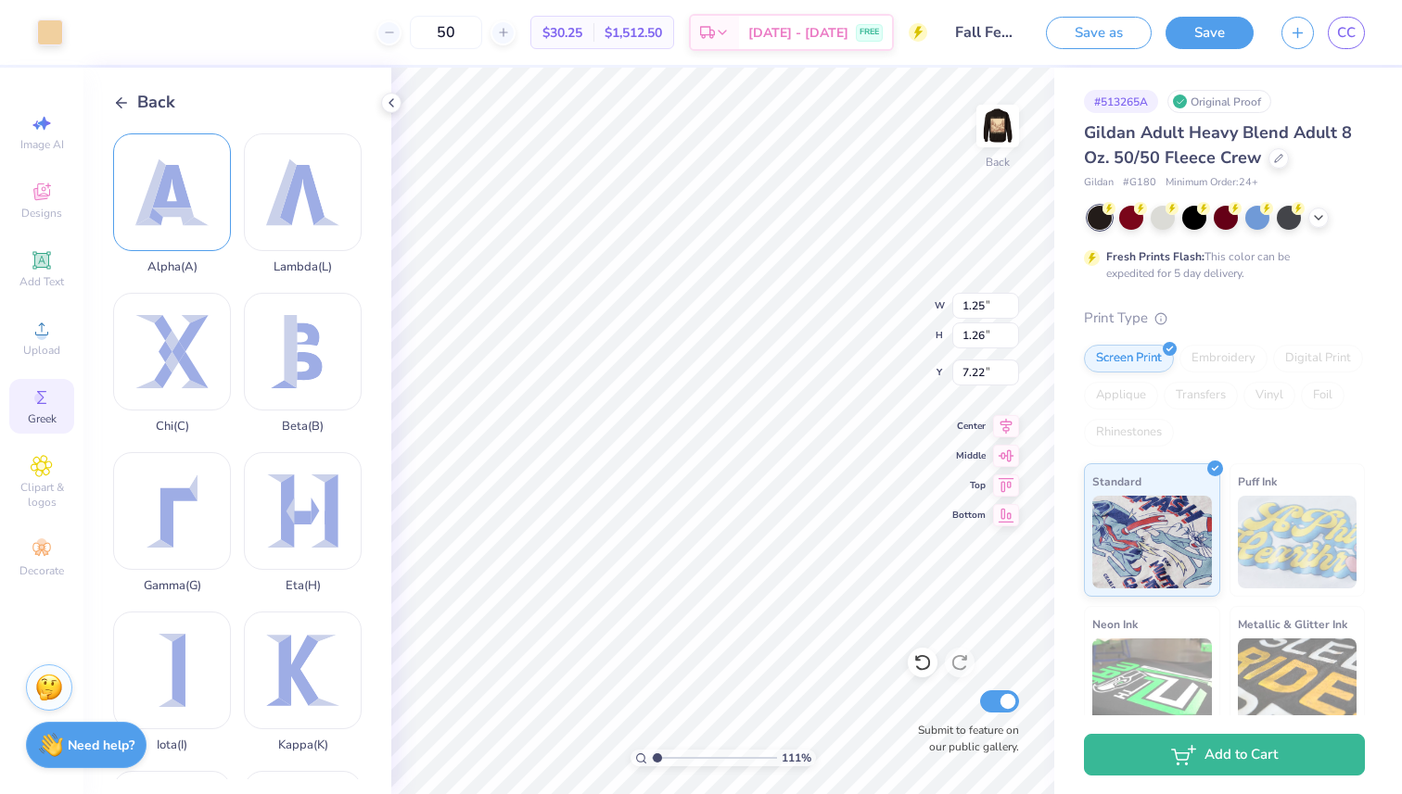
click at [196, 221] on div "Alpha ( A )" at bounding box center [172, 203] width 118 height 141
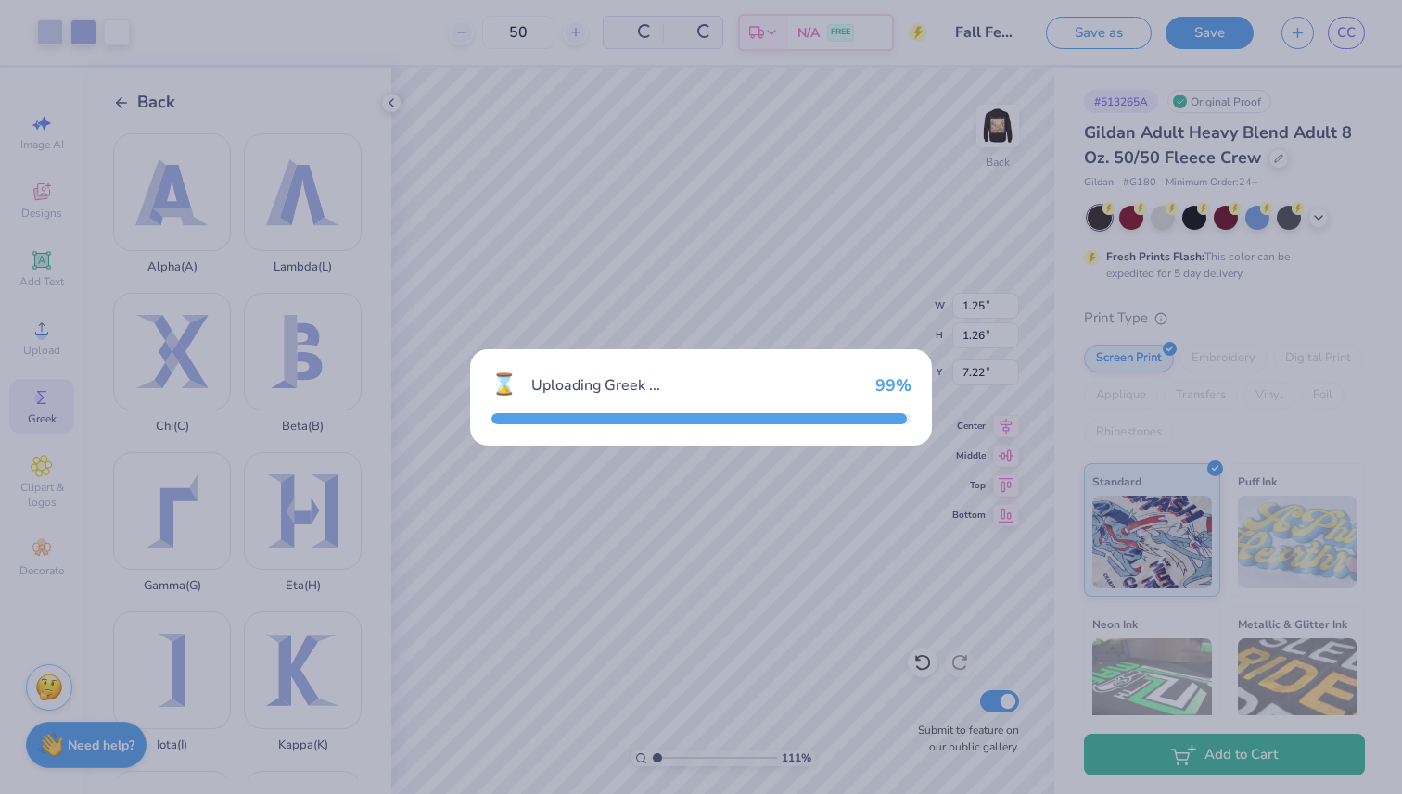
type input "4.29"
type input "3.88"
type input "9.94"
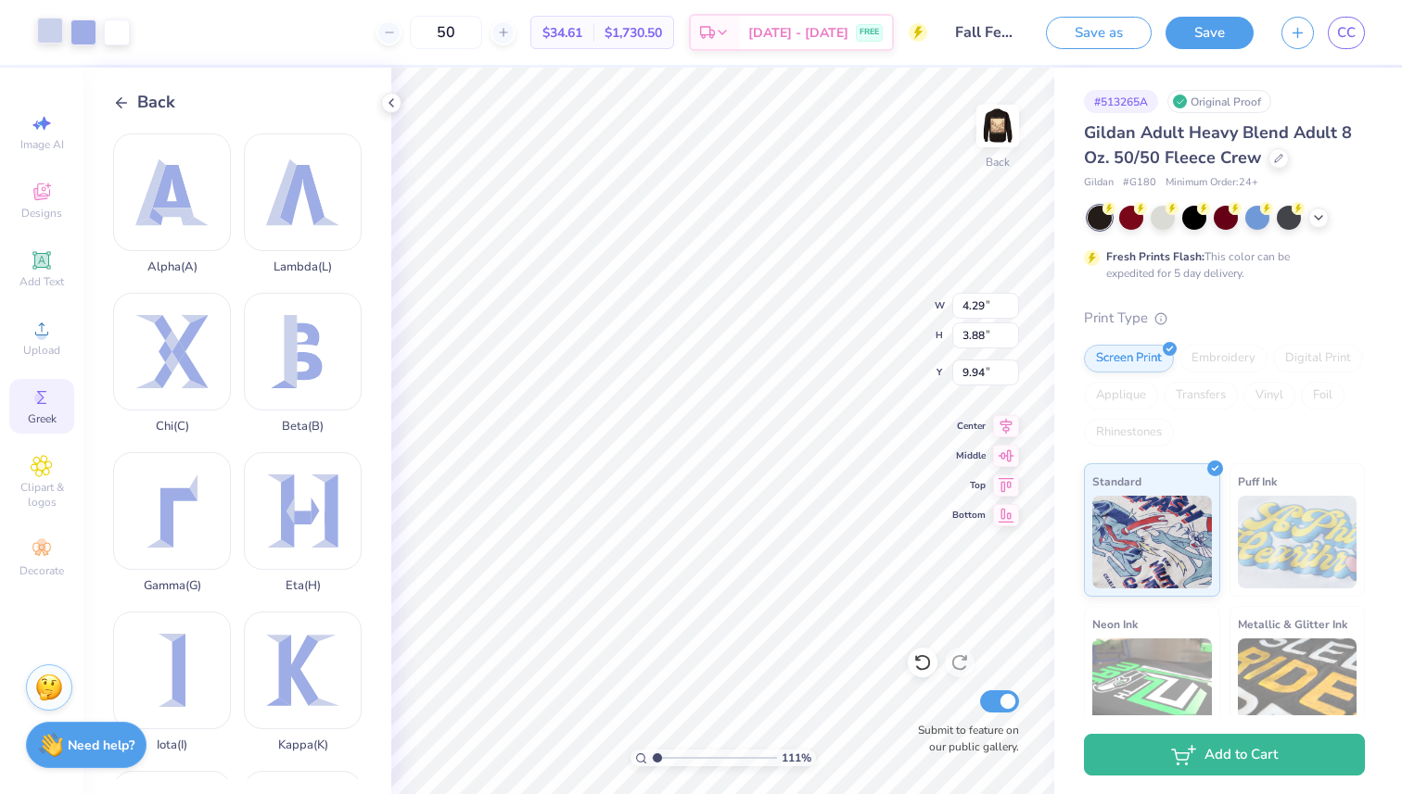
click at [41, 36] on div at bounding box center [50, 31] width 26 height 26
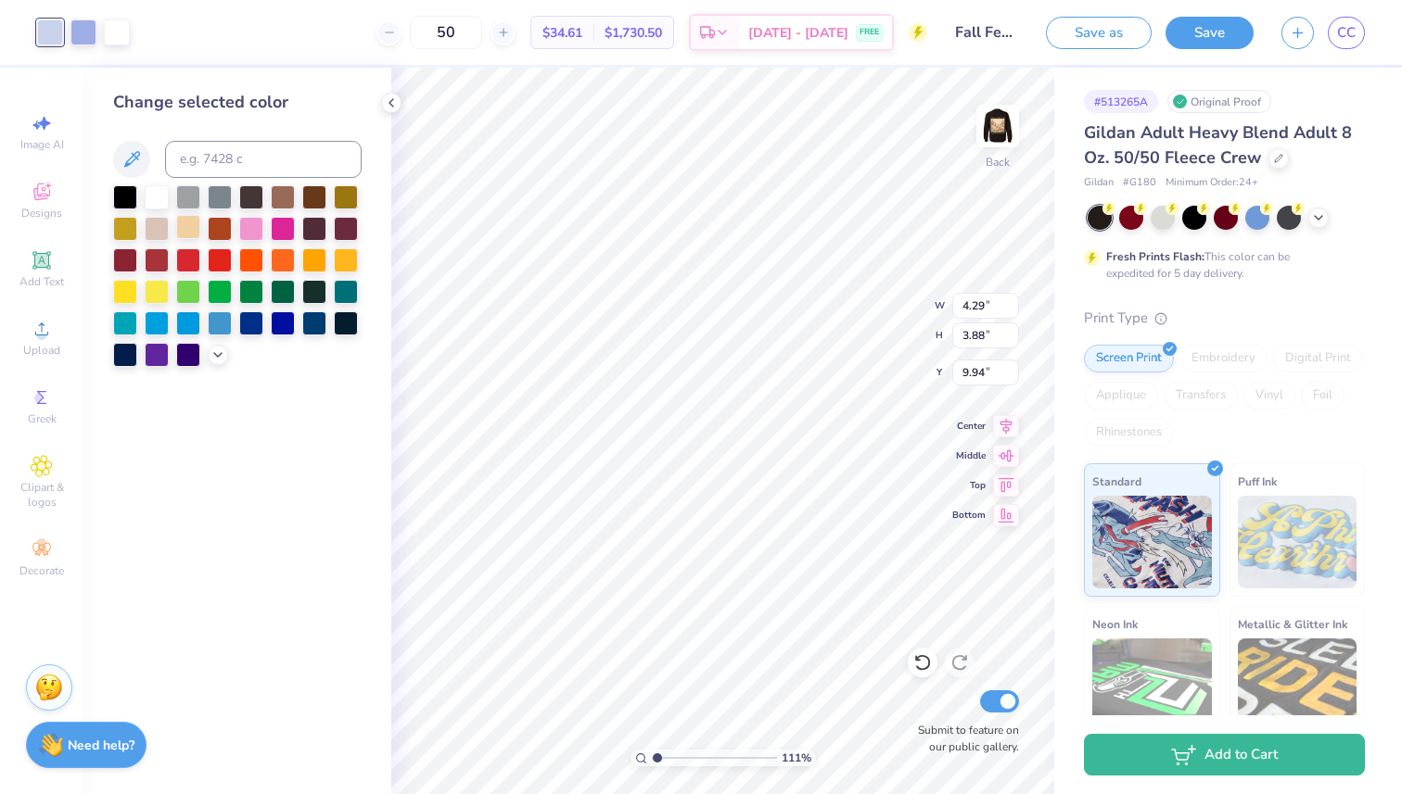
click at [184, 228] on div at bounding box center [188, 227] width 24 height 24
click at [89, 37] on div at bounding box center [83, 31] width 26 height 26
click at [190, 233] on div at bounding box center [188, 227] width 24 height 24
click at [81, 28] on div at bounding box center [83, 31] width 26 height 26
click at [191, 232] on div at bounding box center [188, 227] width 24 height 24
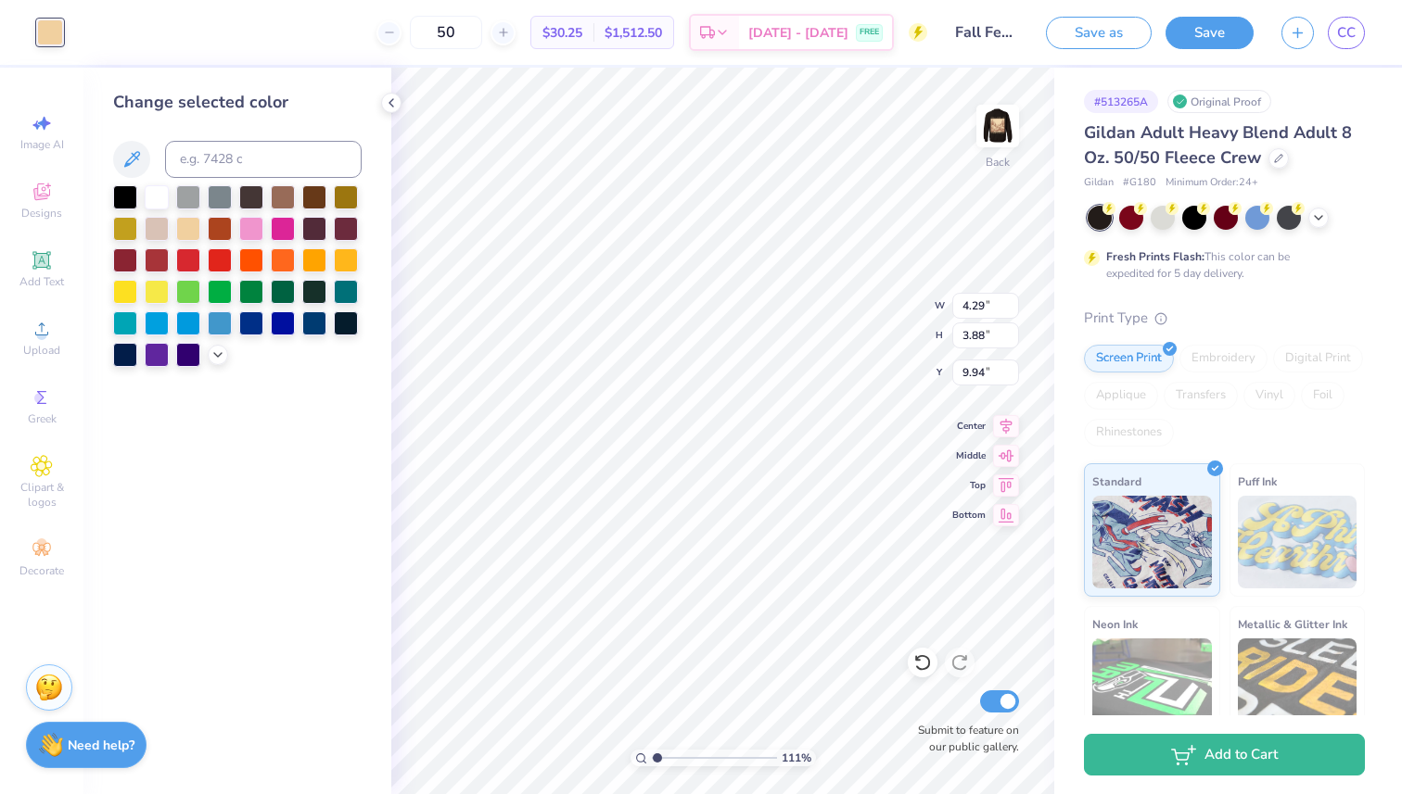
type input "1.99"
type input "1.80"
type input "6.69"
type input "1.40"
type input "1.26"
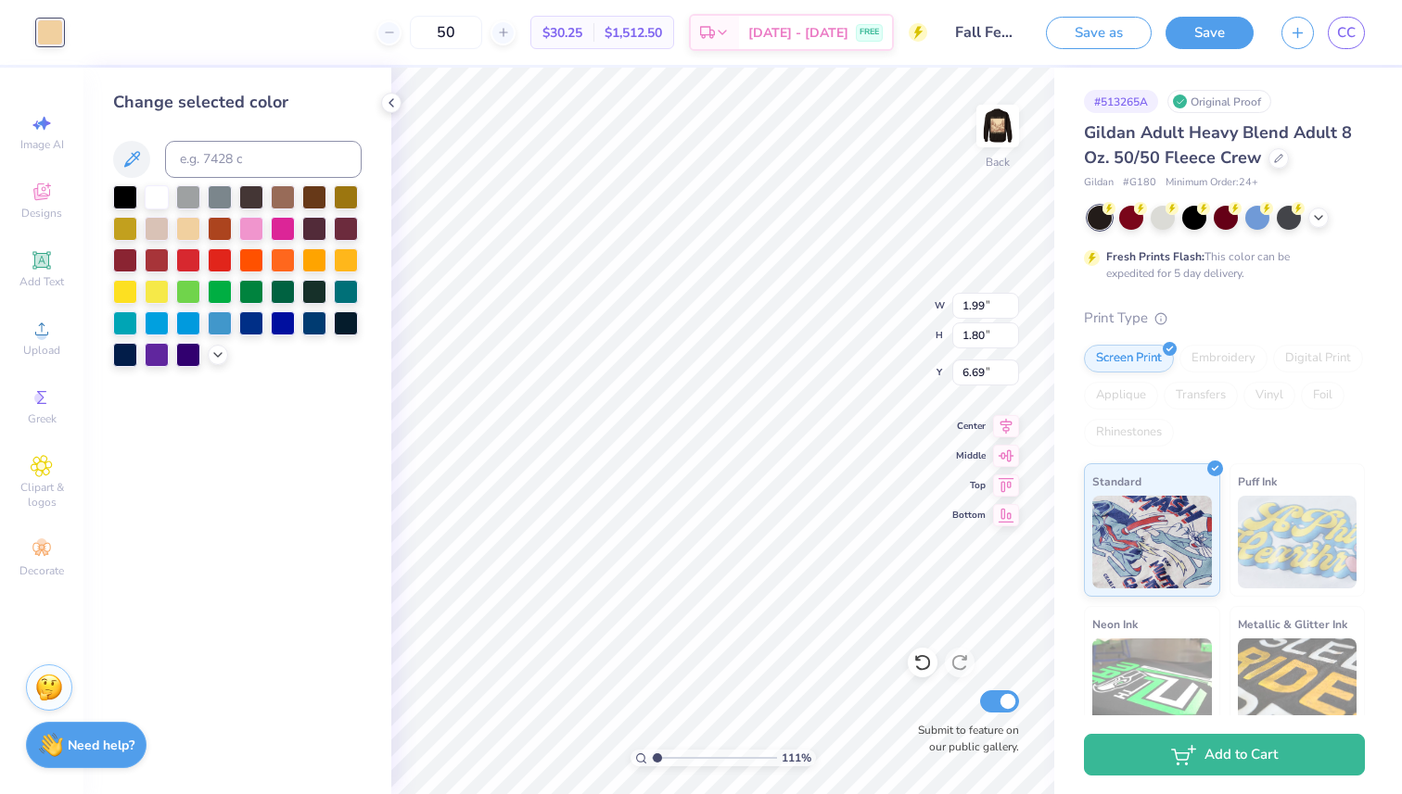
type input "7.22"
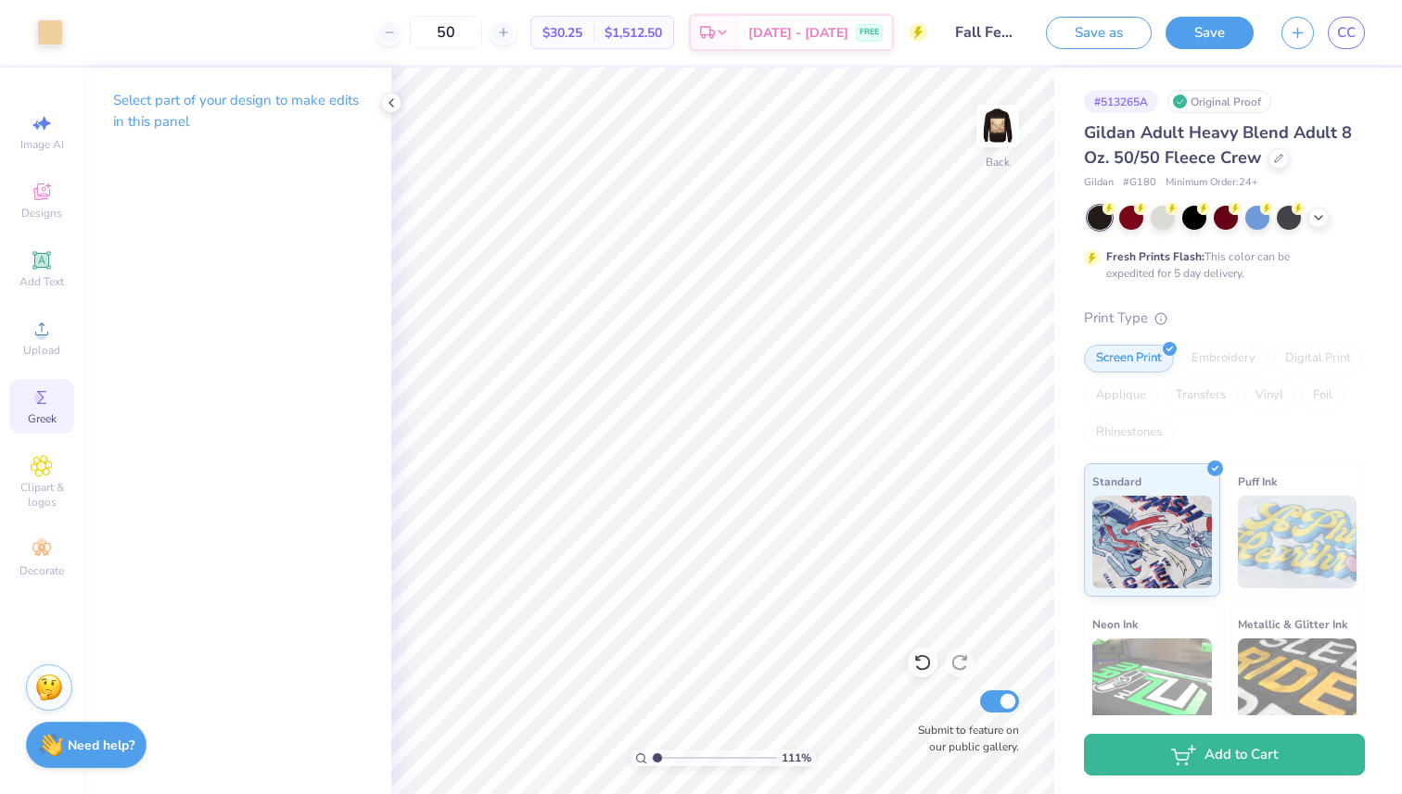
click at [39, 414] on span "Greek" at bounding box center [42, 419] width 29 height 15
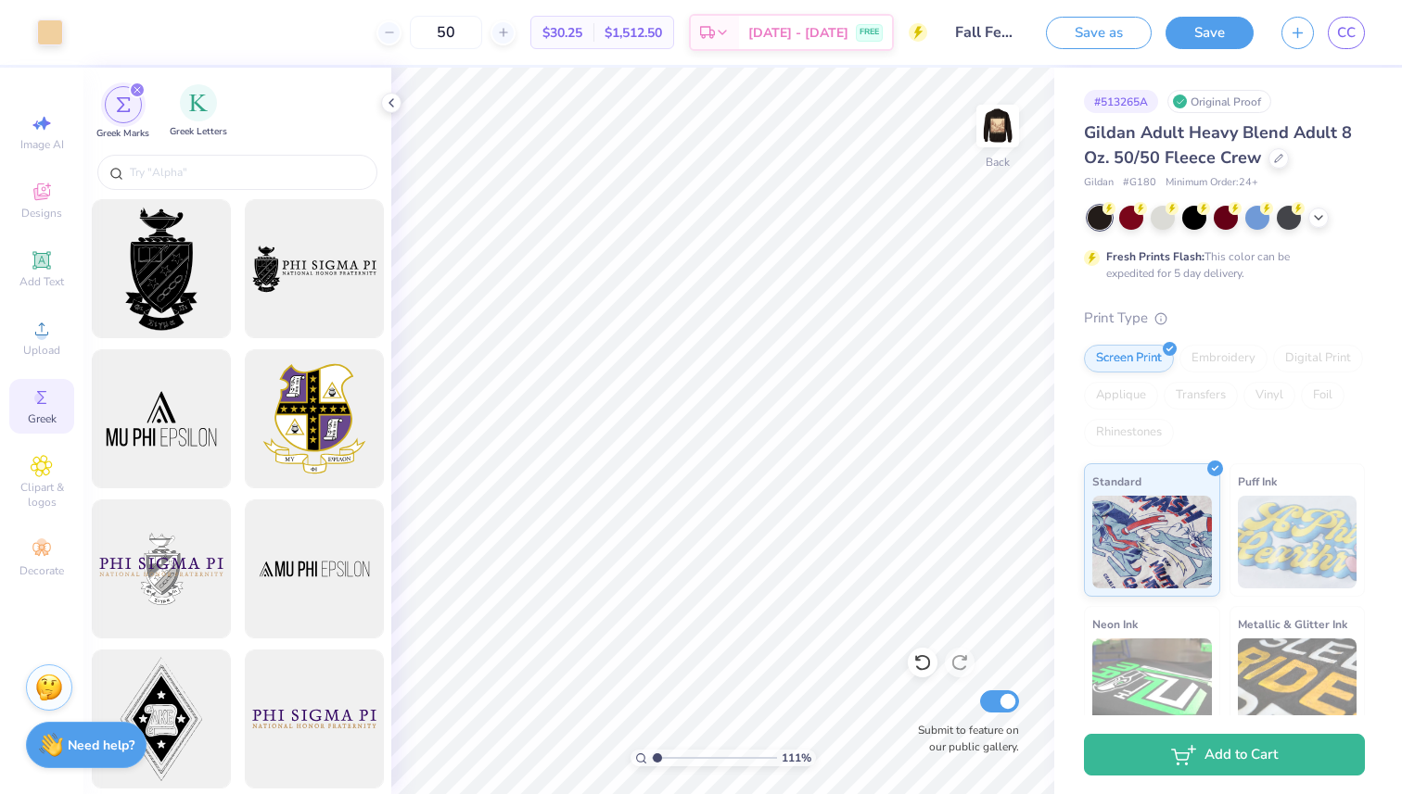
click at [181, 119] on div "Greek Letters" at bounding box center [198, 111] width 57 height 55
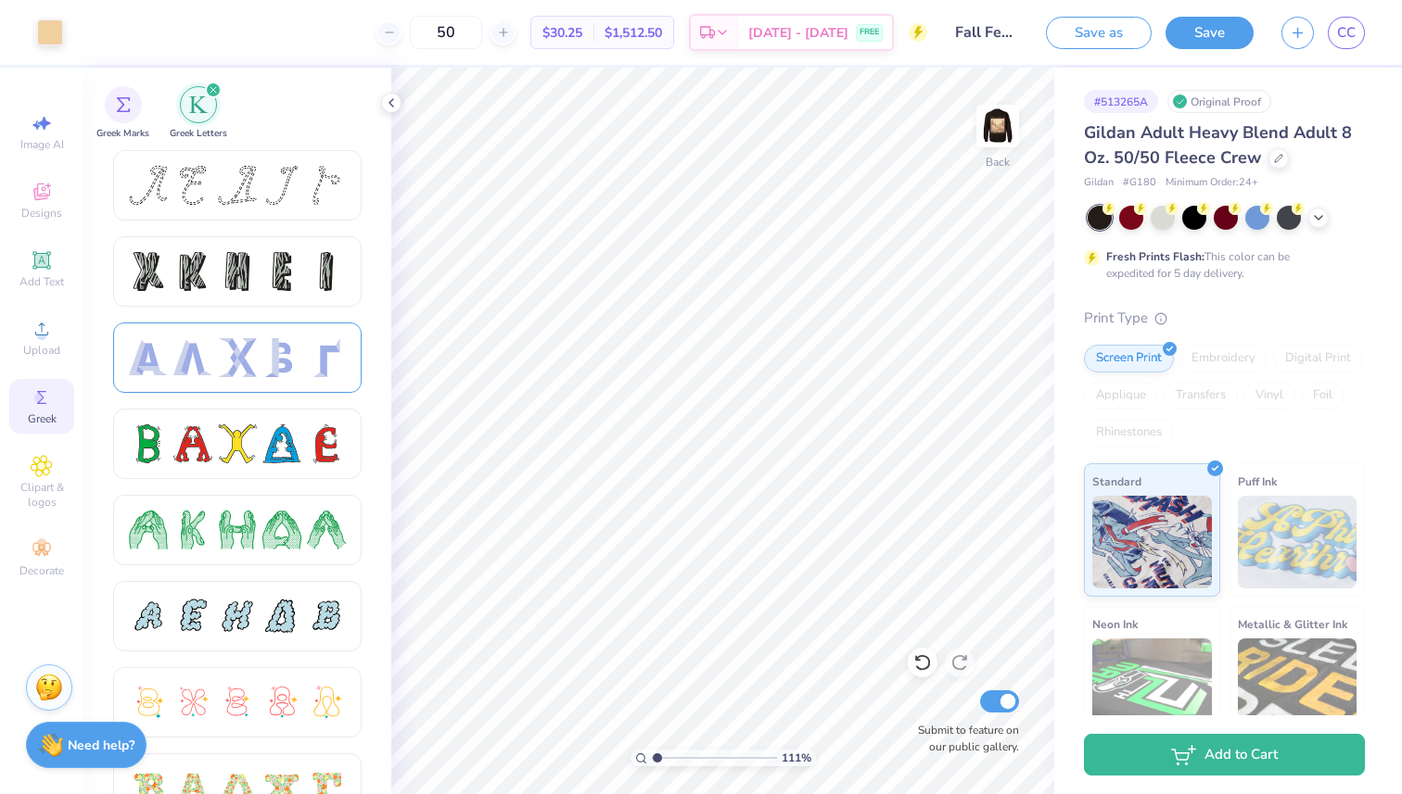
click at [188, 358] on div at bounding box center [192, 357] width 39 height 39
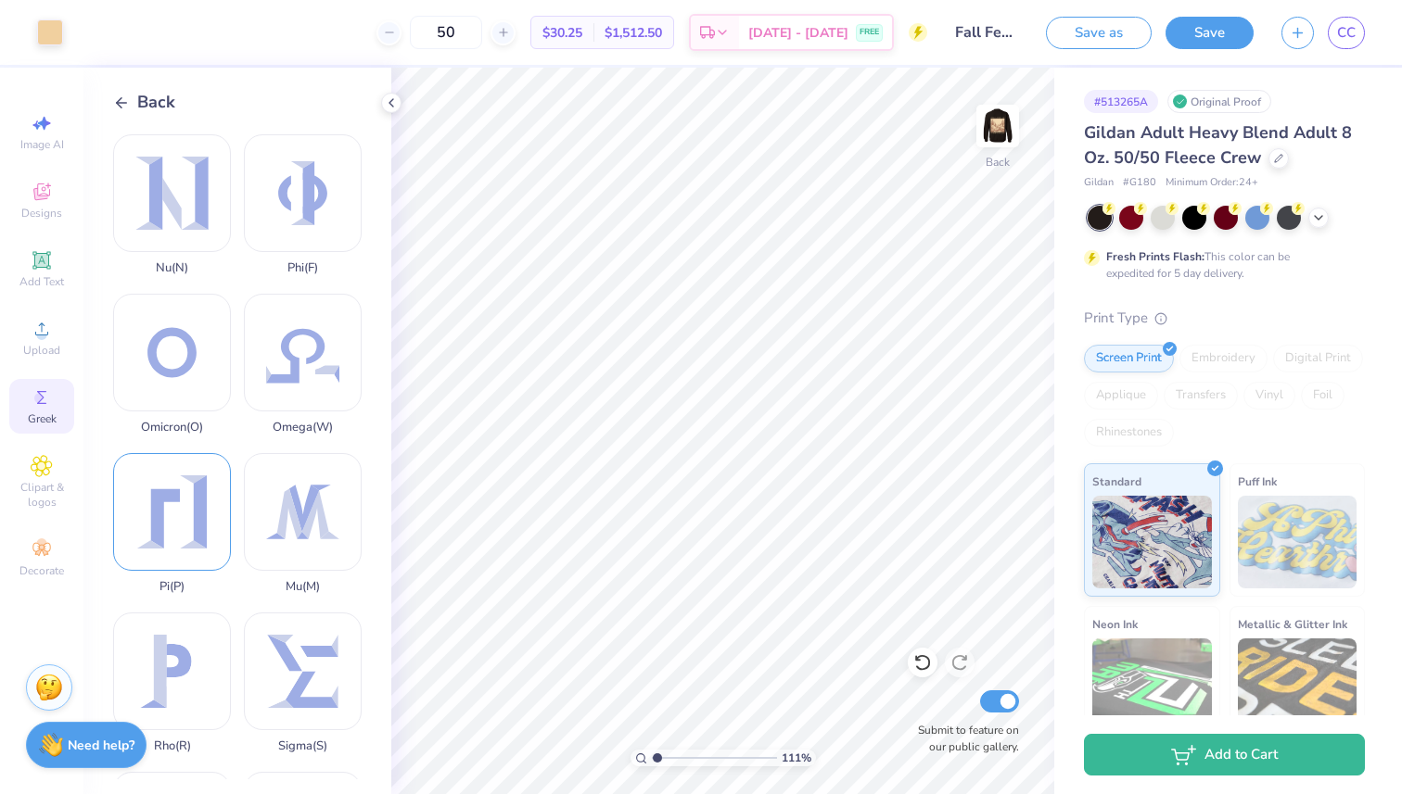
scroll to position [816, 0]
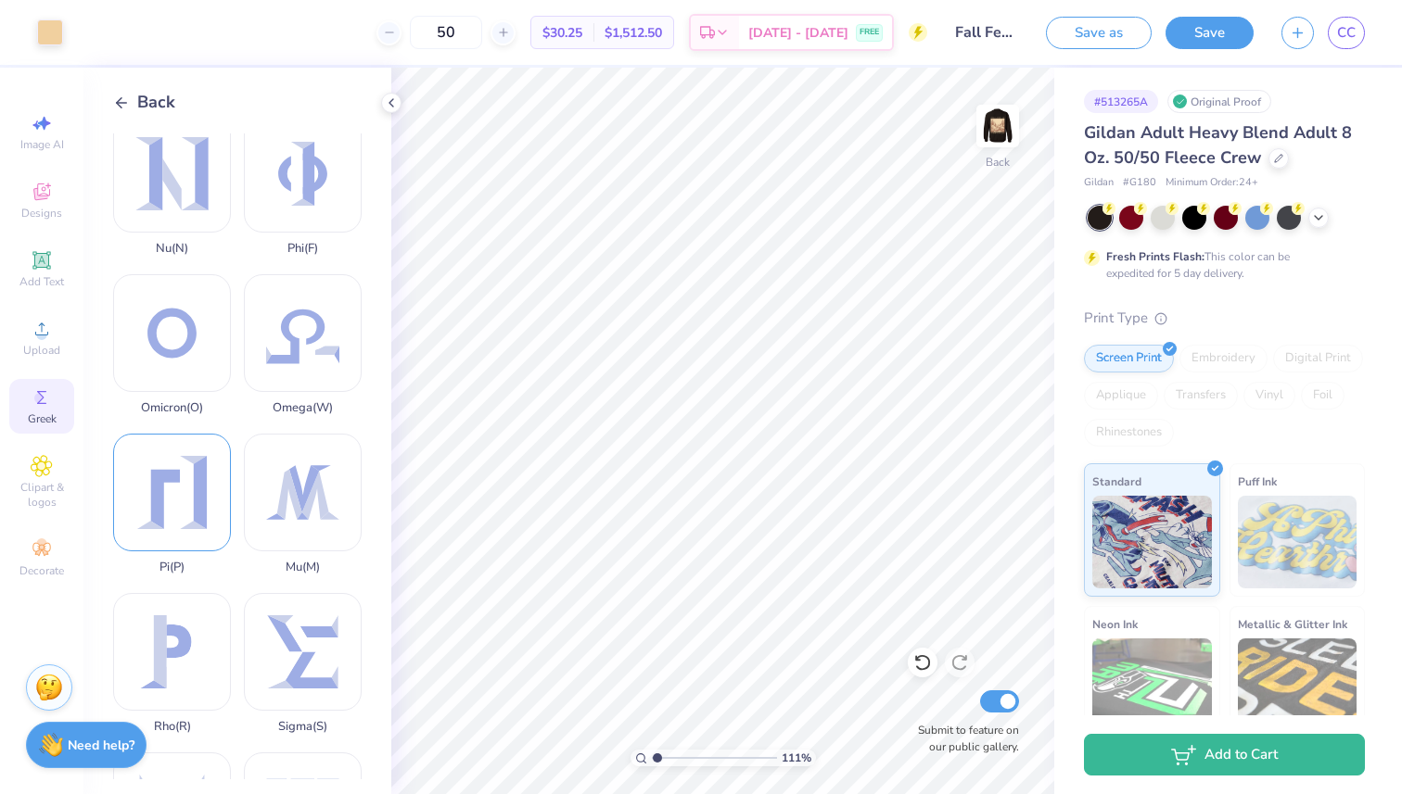
click at [184, 505] on div "Pi ( P )" at bounding box center [172, 504] width 118 height 141
click at [46, 36] on div at bounding box center [50, 31] width 26 height 26
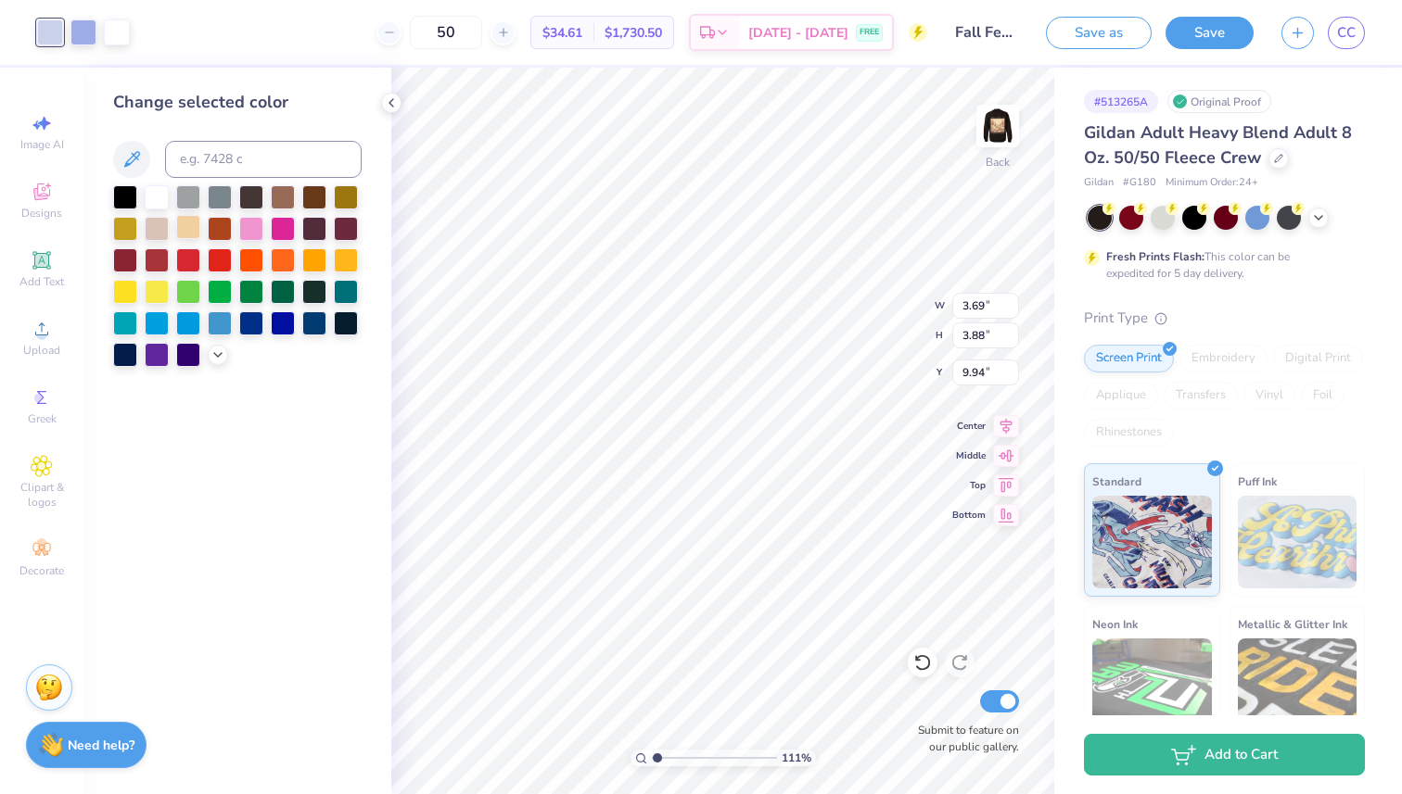
click at [189, 229] on div at bounding box center [188, 227] width 24 height 24
click at [88, 41] on div at bounding box center [83, 31] width 26 height 26
click at [182, 225] on div at bounding box center [188, 227] width 24 height 24
click at [82, 22] on div at bounding box center [83, 31] width 26 height 26
click at [190, 222] on div at bounding box center [188, 227] width 24 height 24
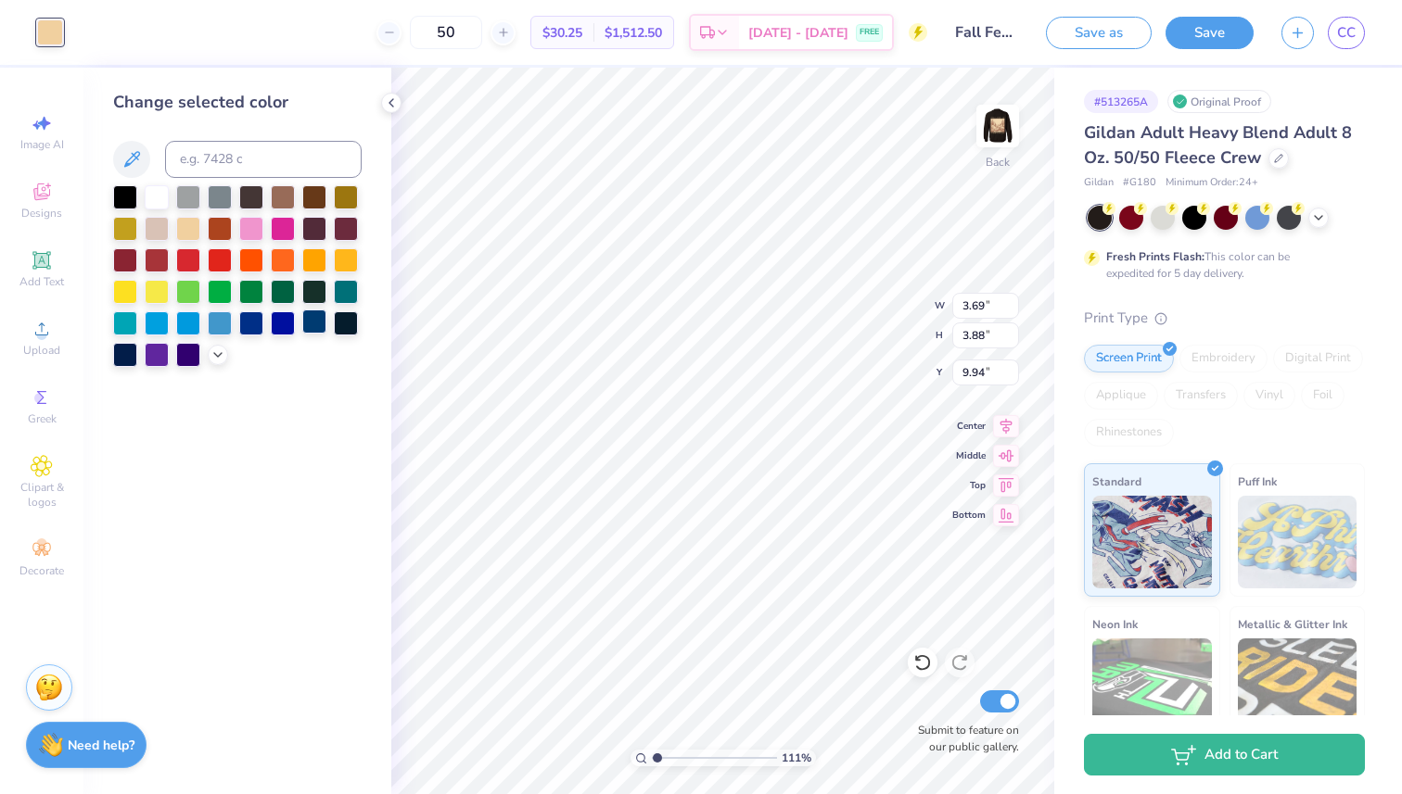
type input "1.62"
type input "1.70"
type input "6.78"
type input "1.20"
type input "1.26"
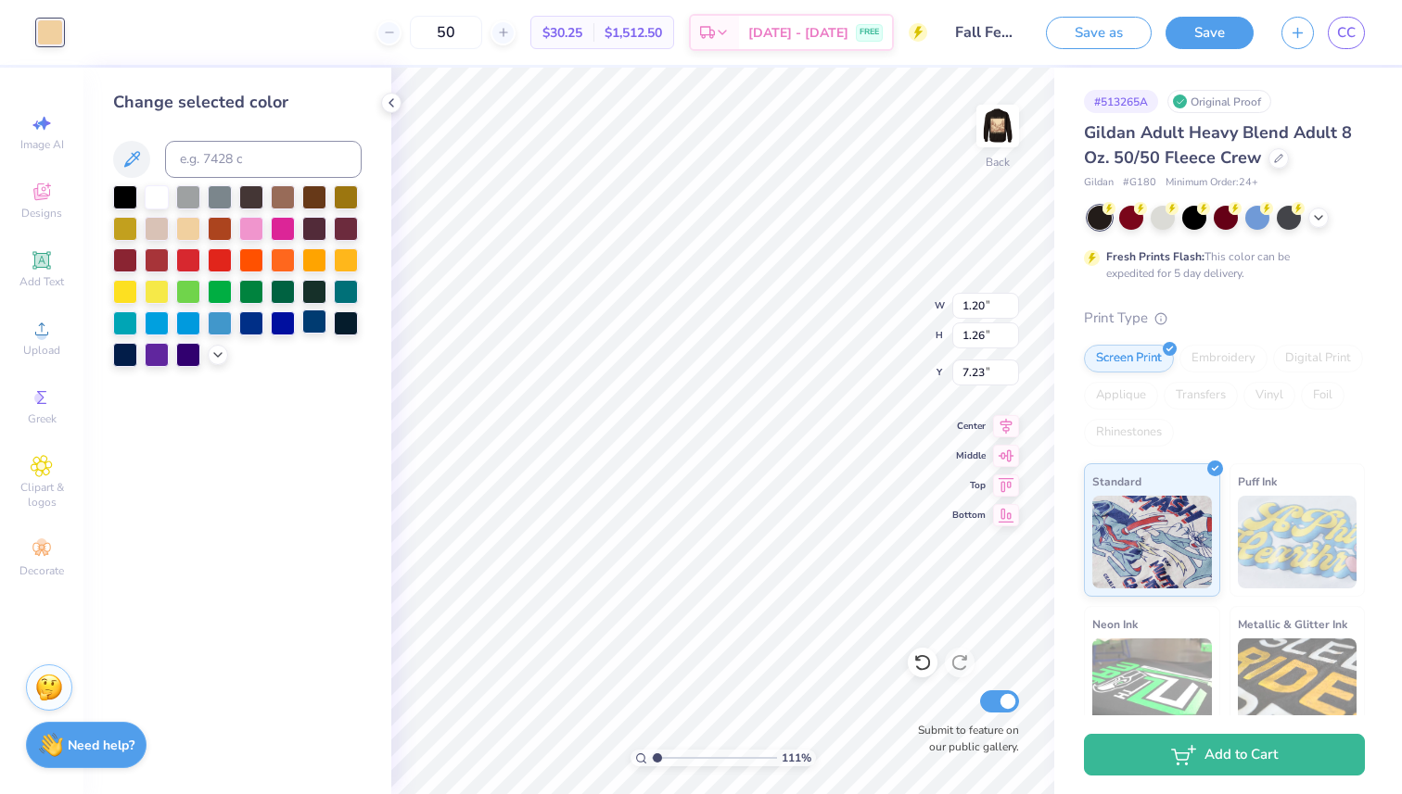
type input "9.01"
click at [44, 417] on span "Greek" at bounding box center [42, 419] width 29 height 15
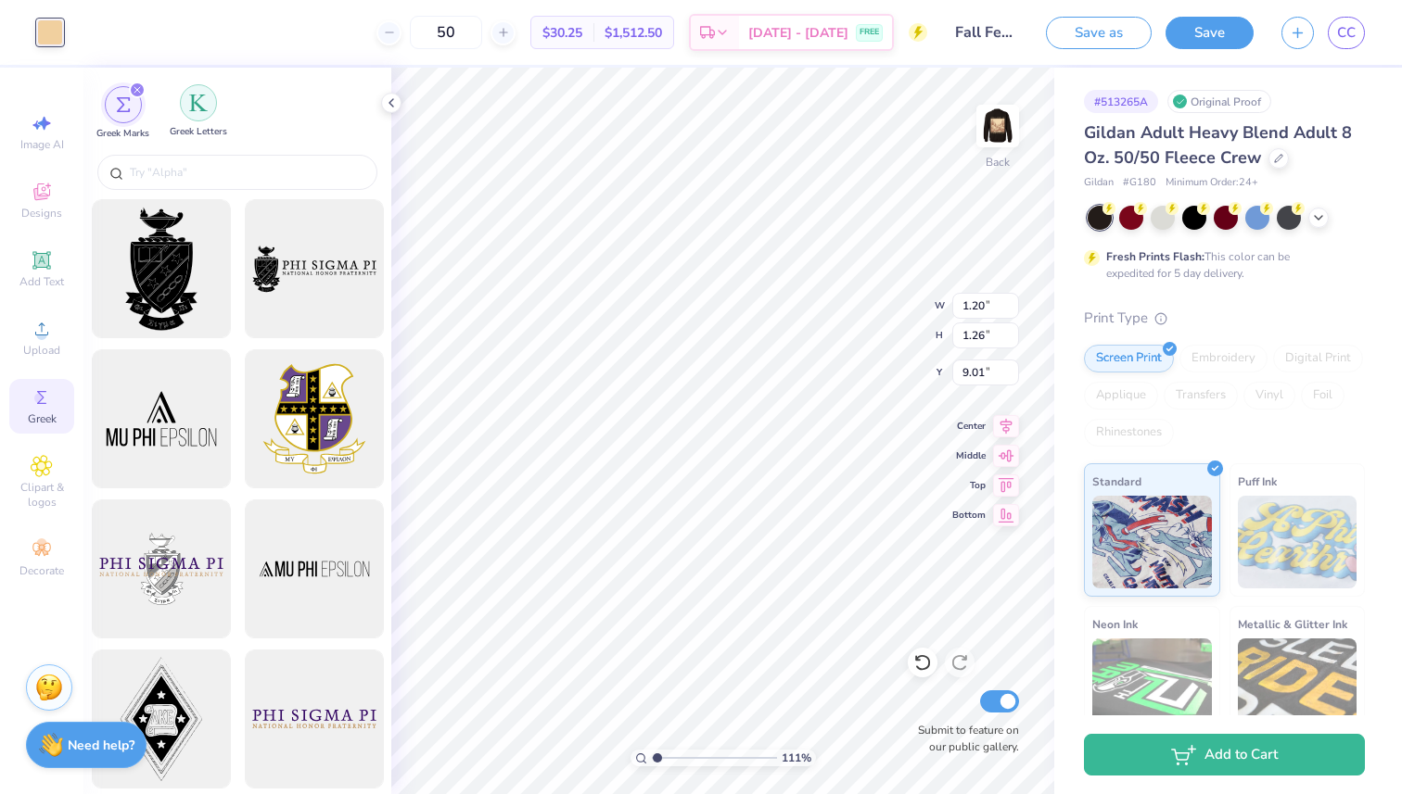
click at [192, 118] on div "filter for Greek Letters" at bounding box center [198, 102] width 37 height 37
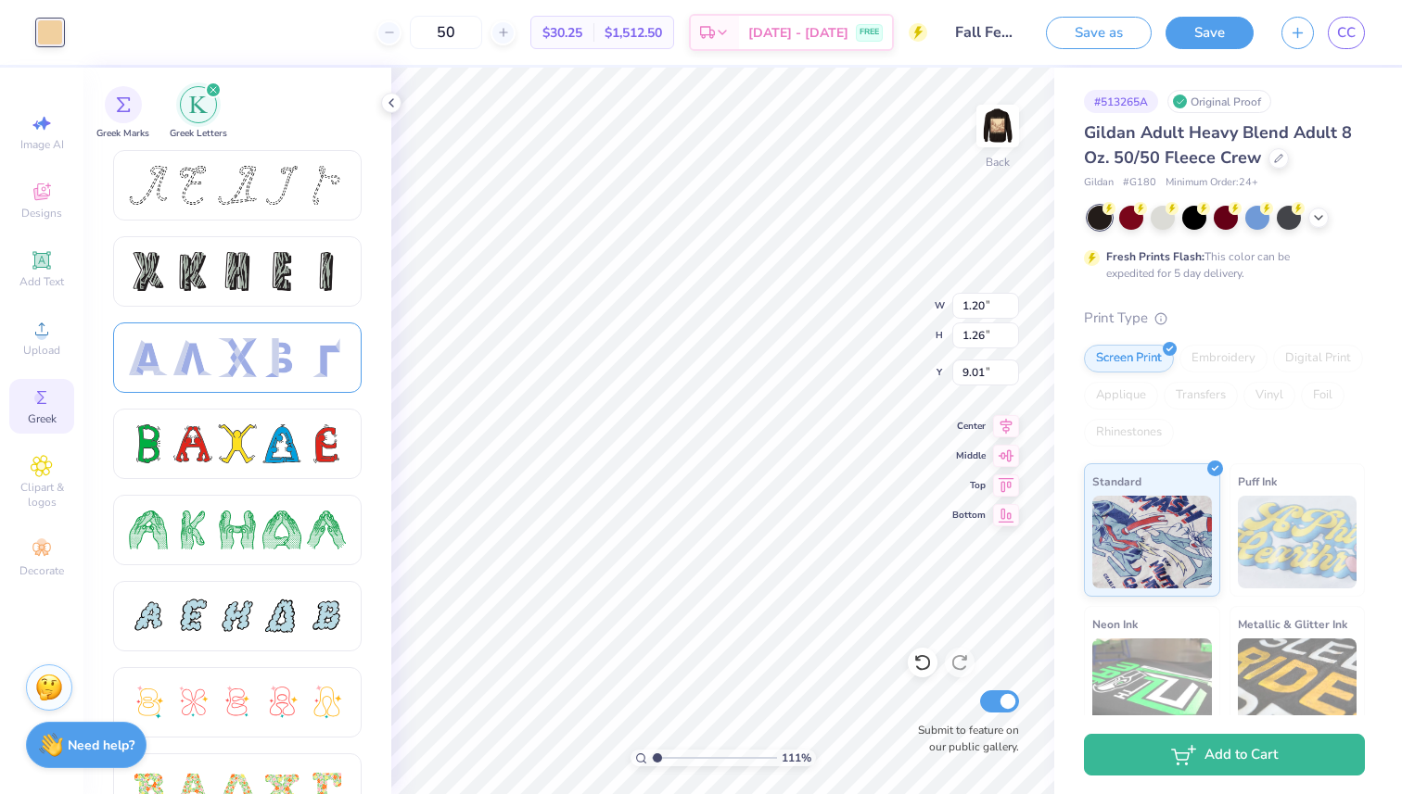
click at [218, 357] on div at bounding box center [237, 357] width 39 height 39
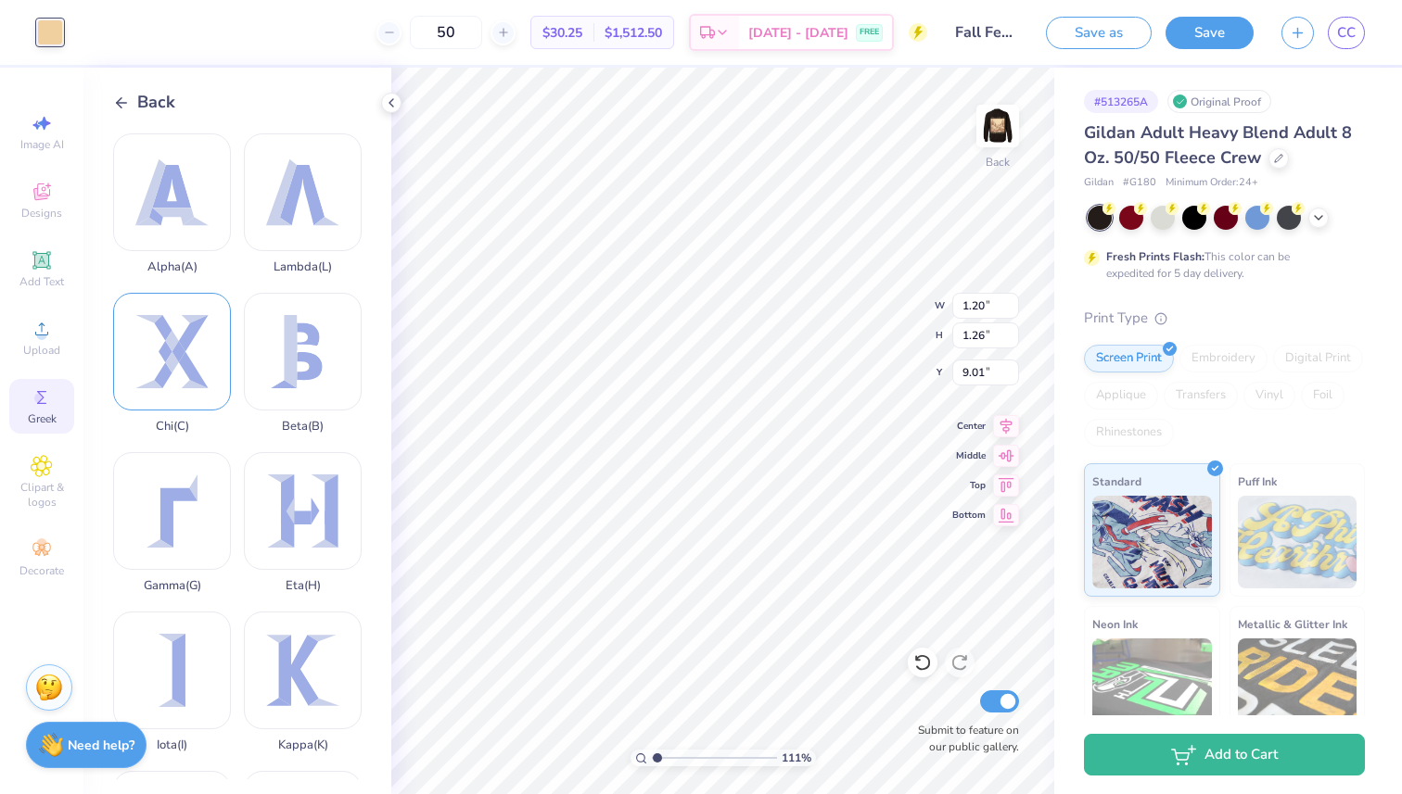
scroll to position [45, 0]
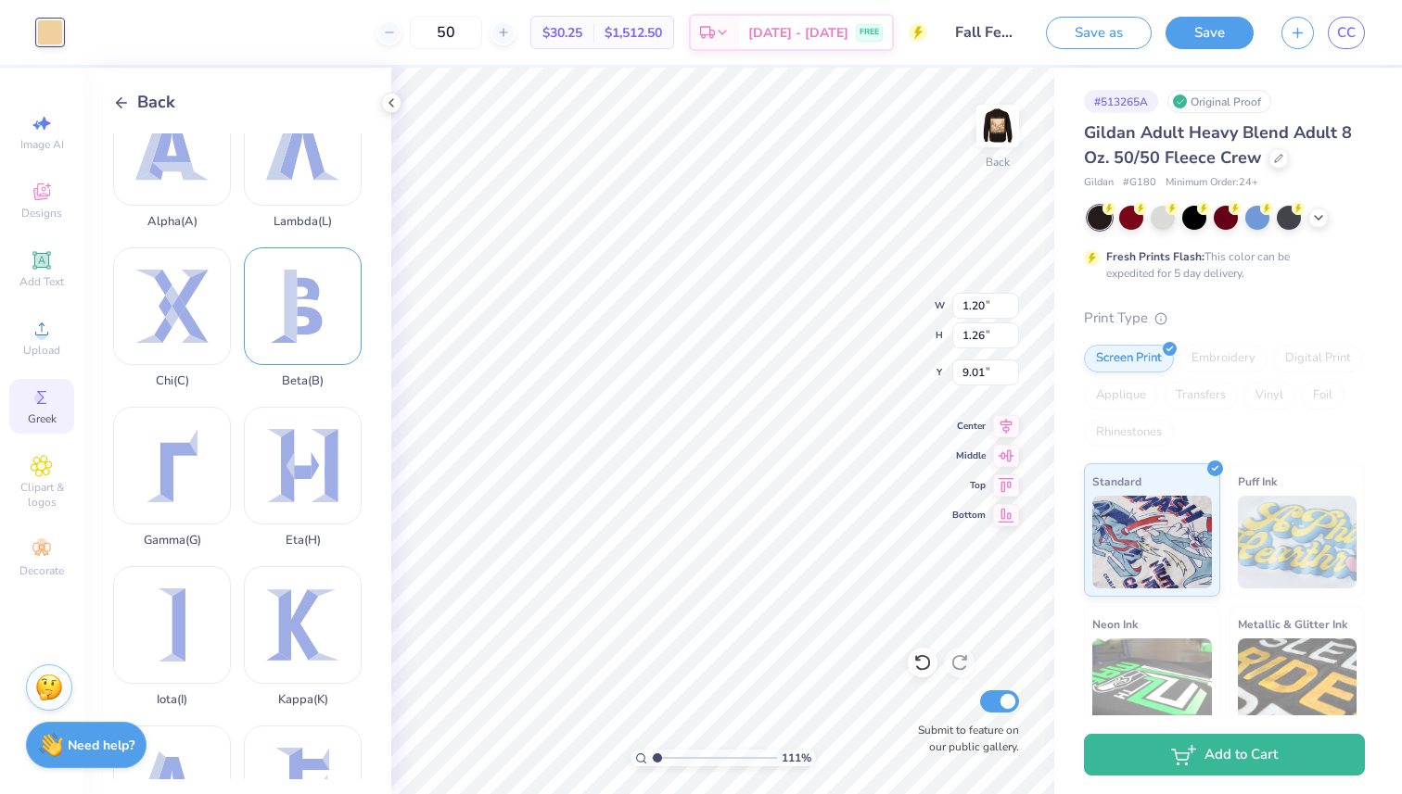
click at [311, 315] on div "Beta ( B )" at bounding box center [303, 318] width 118 height 141
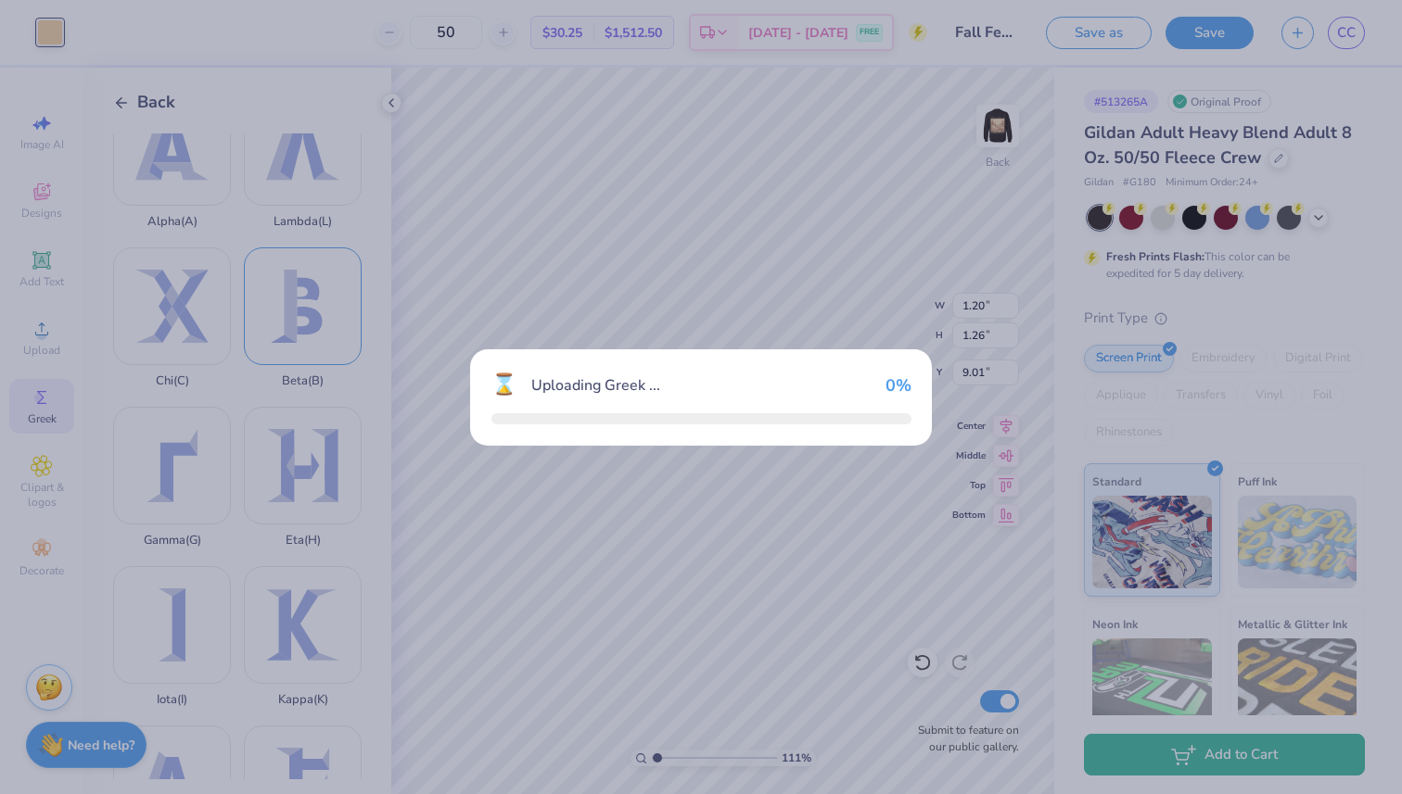
type input "3.40"
type input "3.88"
type input "9.94"
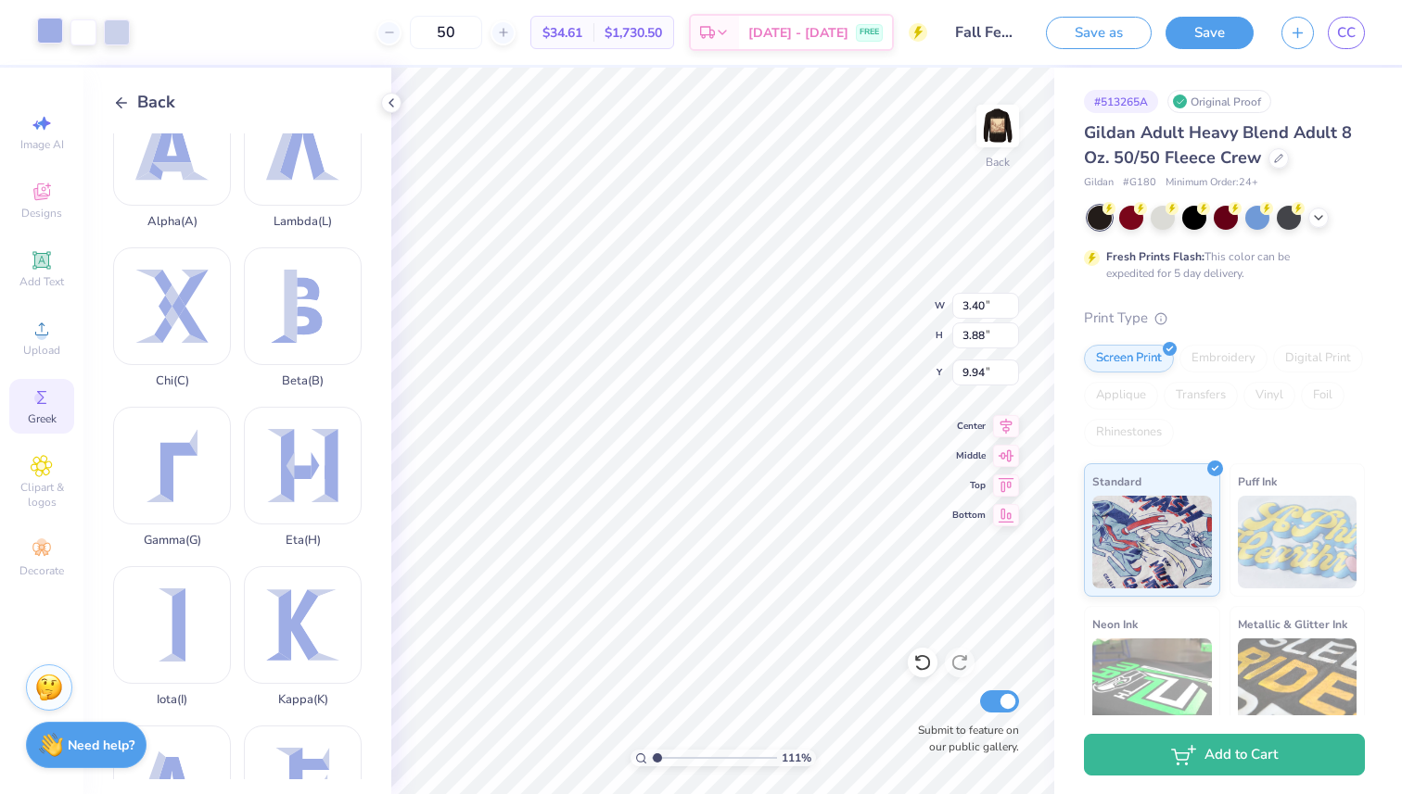
click at [37, 31] on div at bounding box center [50, 31] width 26 height 26
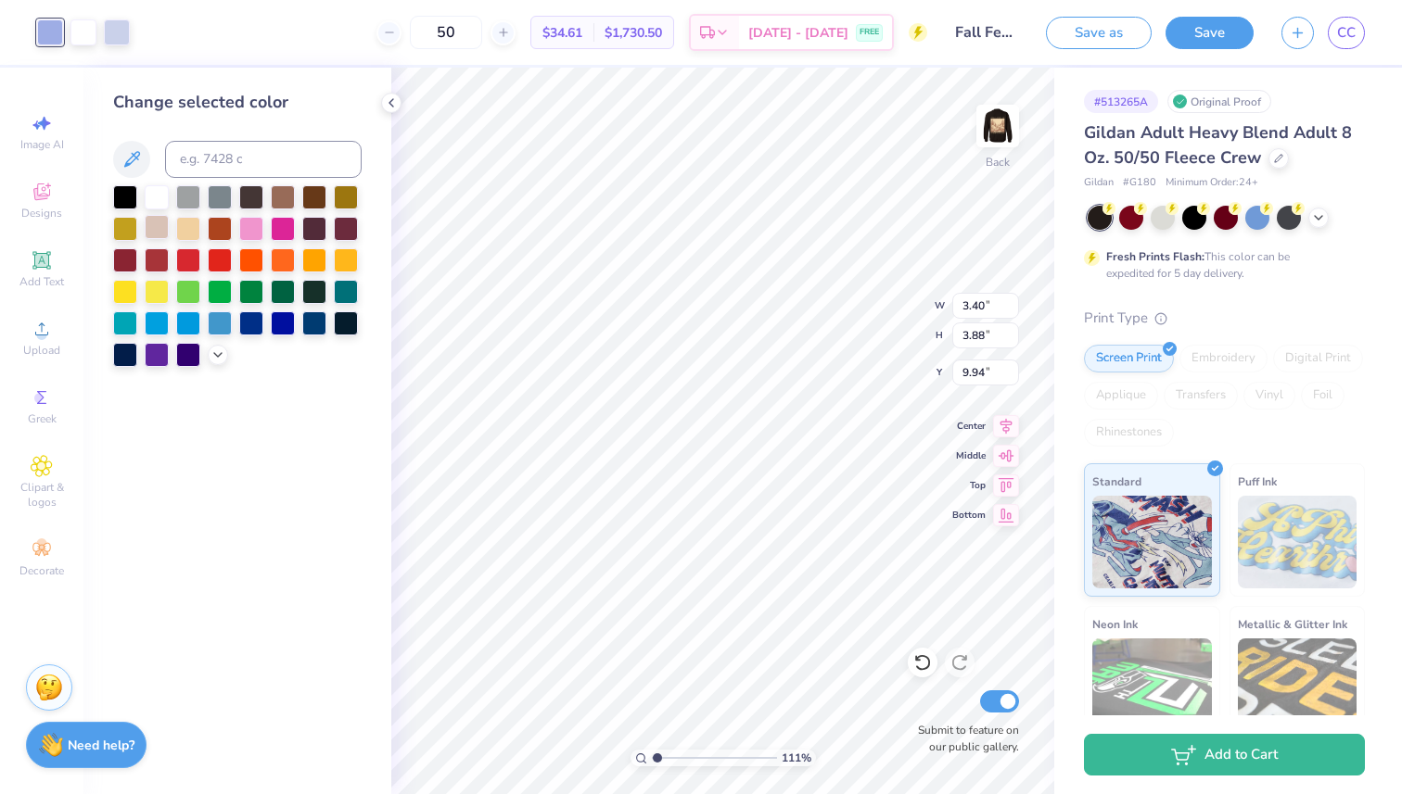
click at [169, 230] on div at bounding box center [157, 227] width 24 height 24
click at [183, 231] on div at bounding box center [188, 227] width 24 height 24
click at [85, 14] on div "Art colors" at bounding box center [65, 32] width 130 height 65
click at [90, 32] on div at bounding box center [83, 31] width 26 height 26
click at [195, 233] on div at bounding box center [188, 227] width 24 height 24
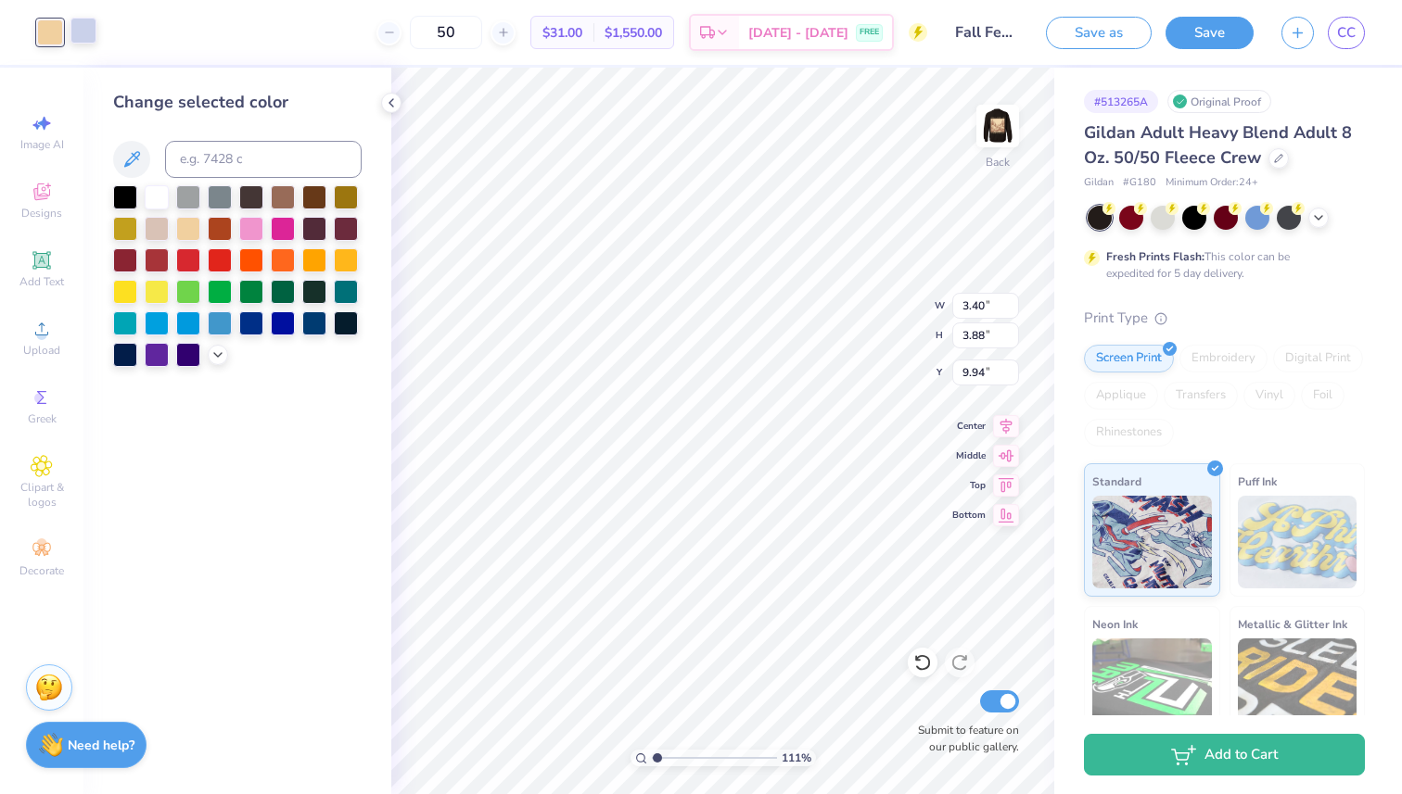
click at [80, 35] on div at bounding box center [83, 31] width 26 height 26
click at [190, 237] on div at bounding box center [188, 227] width 24 height 24
type input "1.31"
type input "1.49"
type input "9.01"
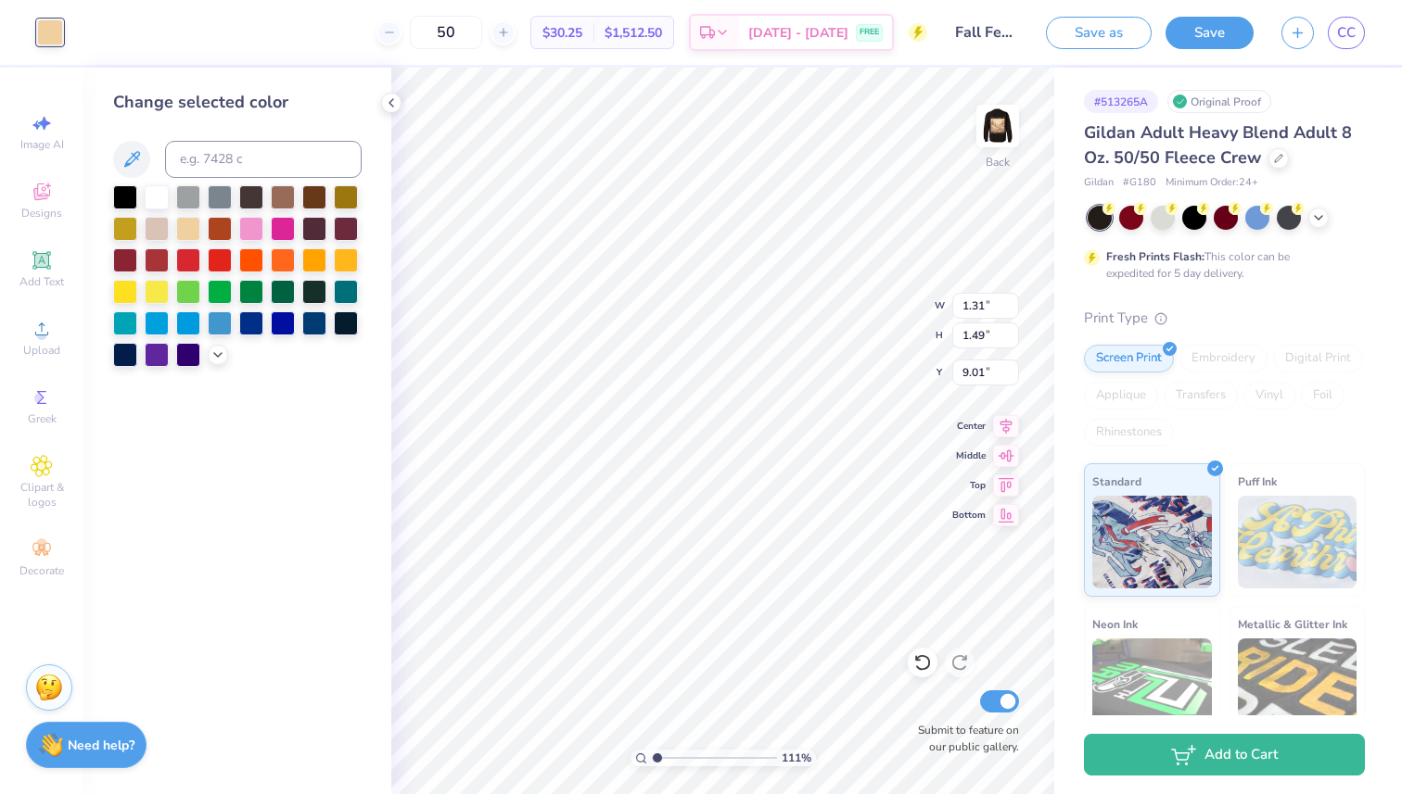
type input "1.11"
type input "1.27"
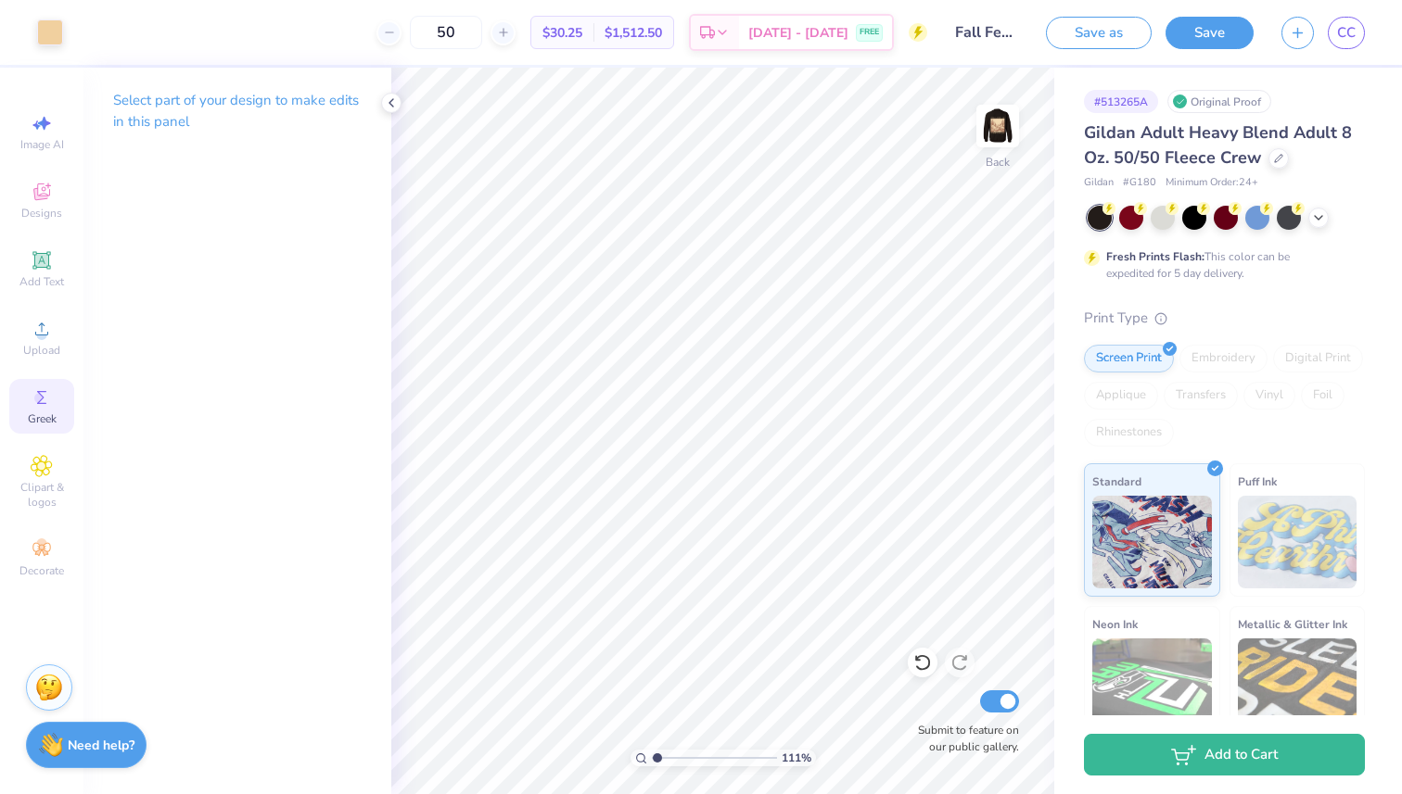
click at [44, 401] on icon at bounding box center [42, 398] width 22 height 22
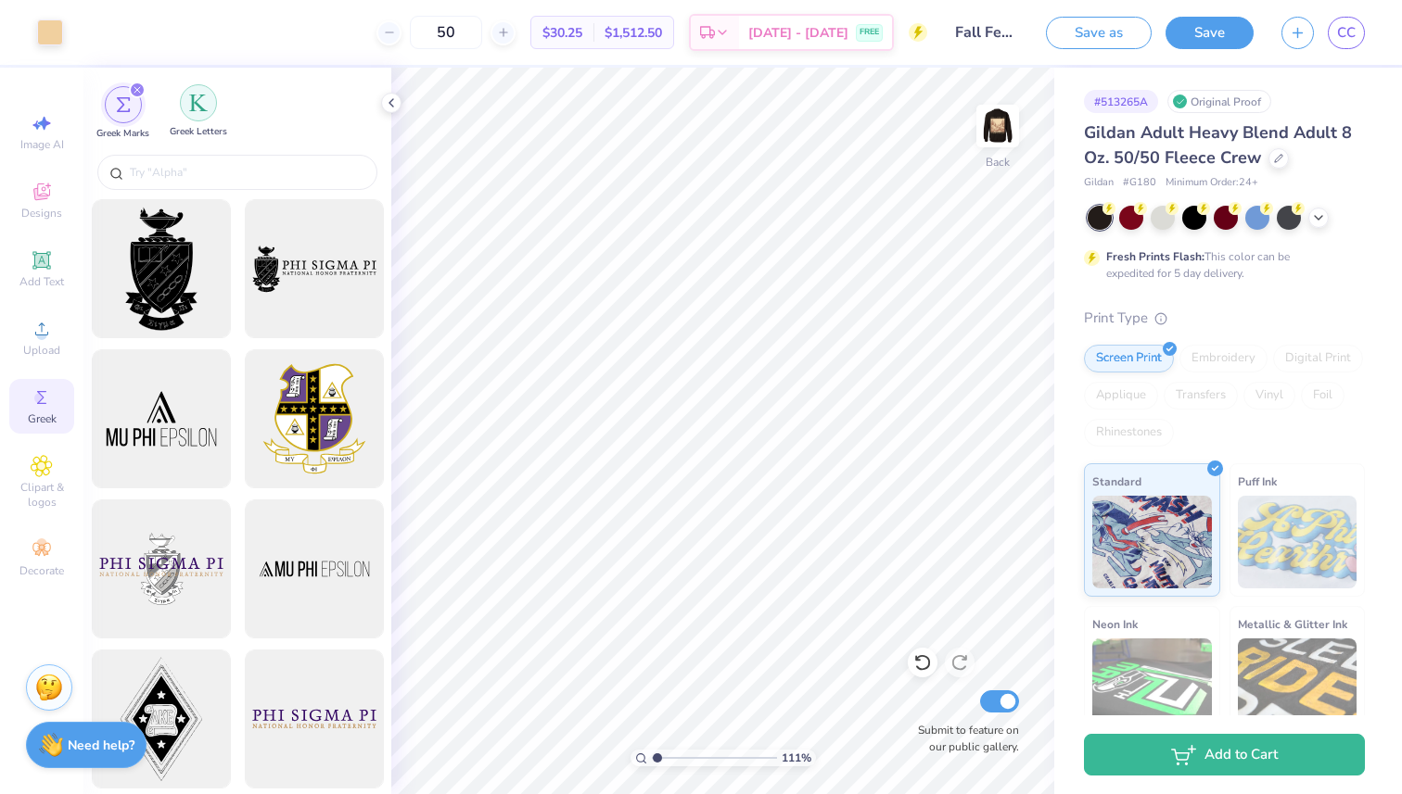
click at [196, 108] on img "filter for Greek Letters" at bounding box center [198, 103] width 19 height 19
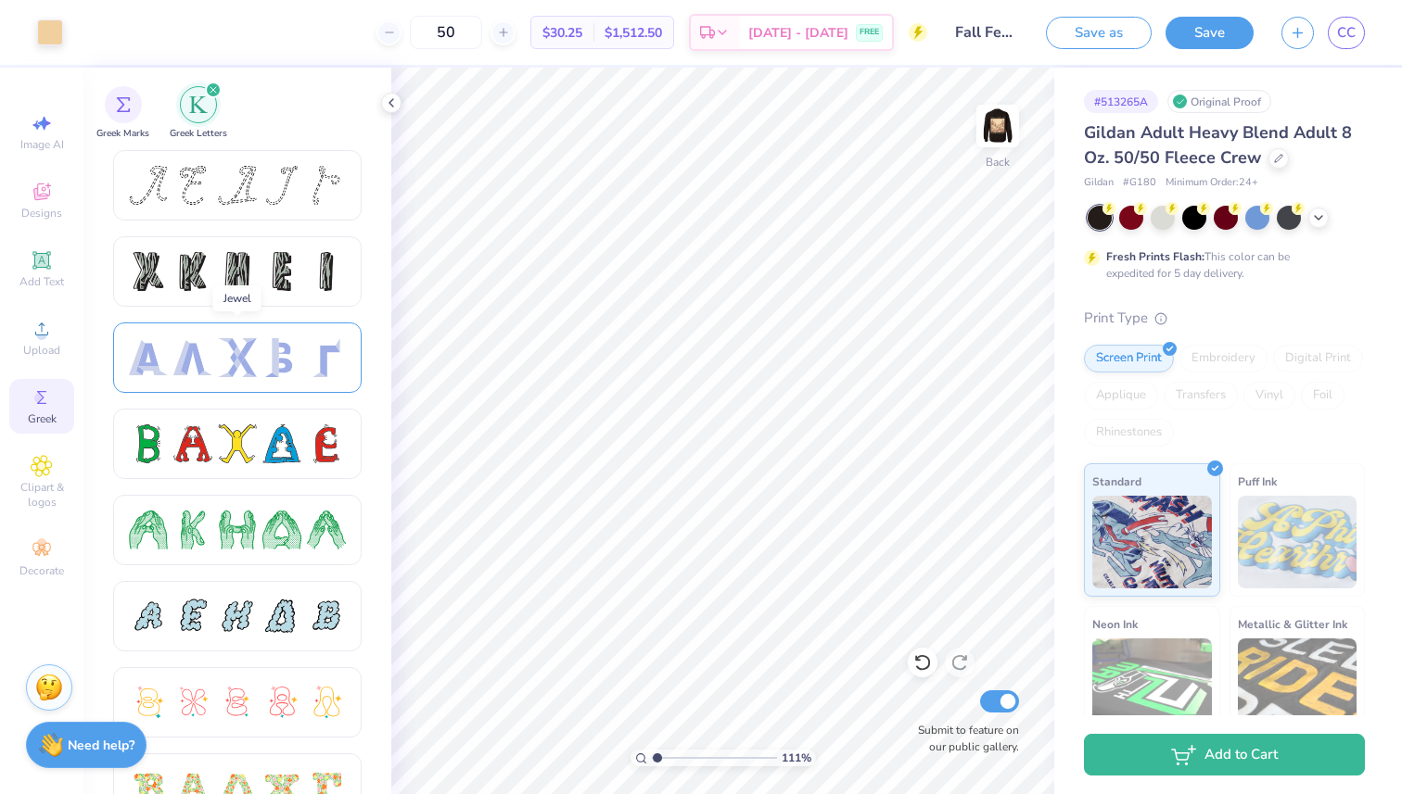
click at [240, 364] on div at bounding box center [237, 357] width 39 height 39
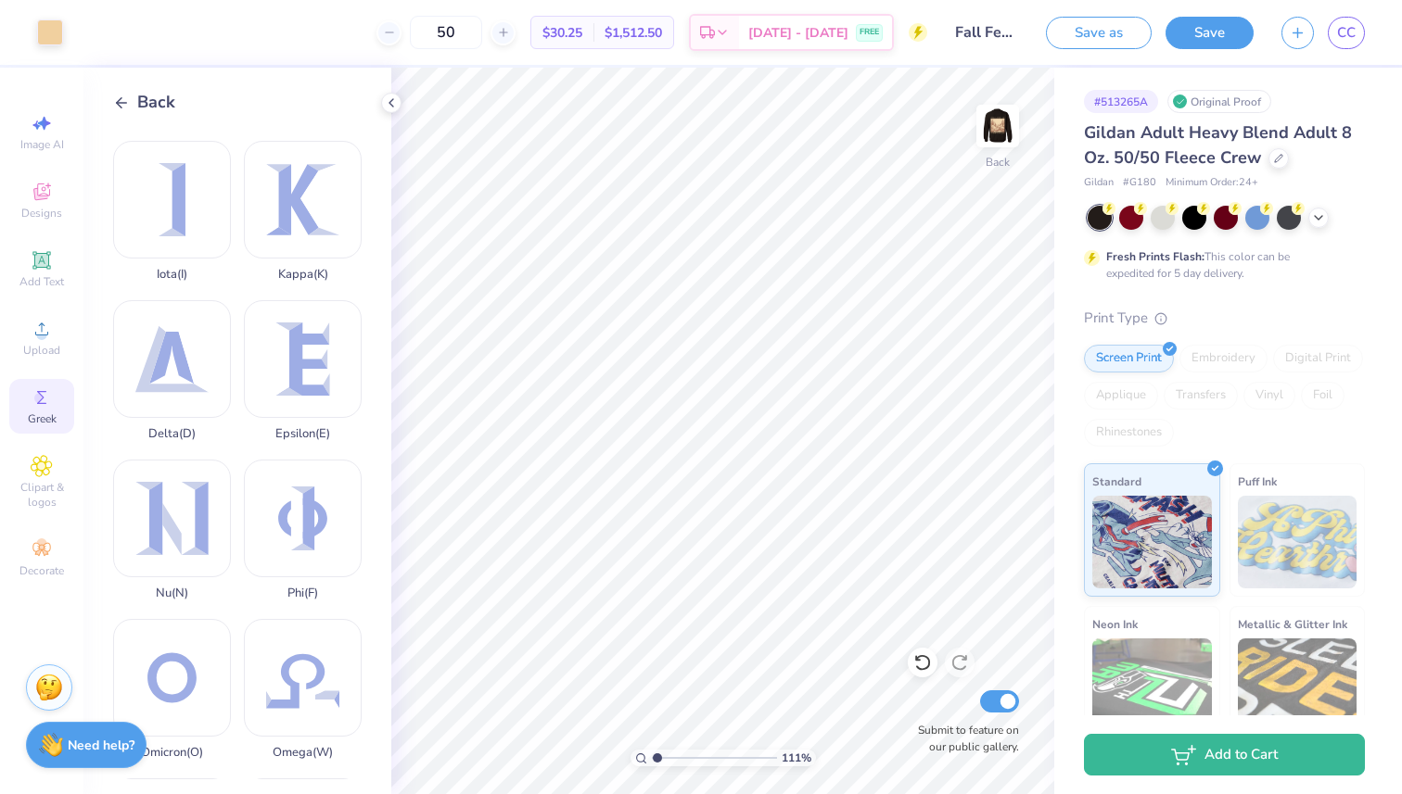
scroll to position [518, 0]
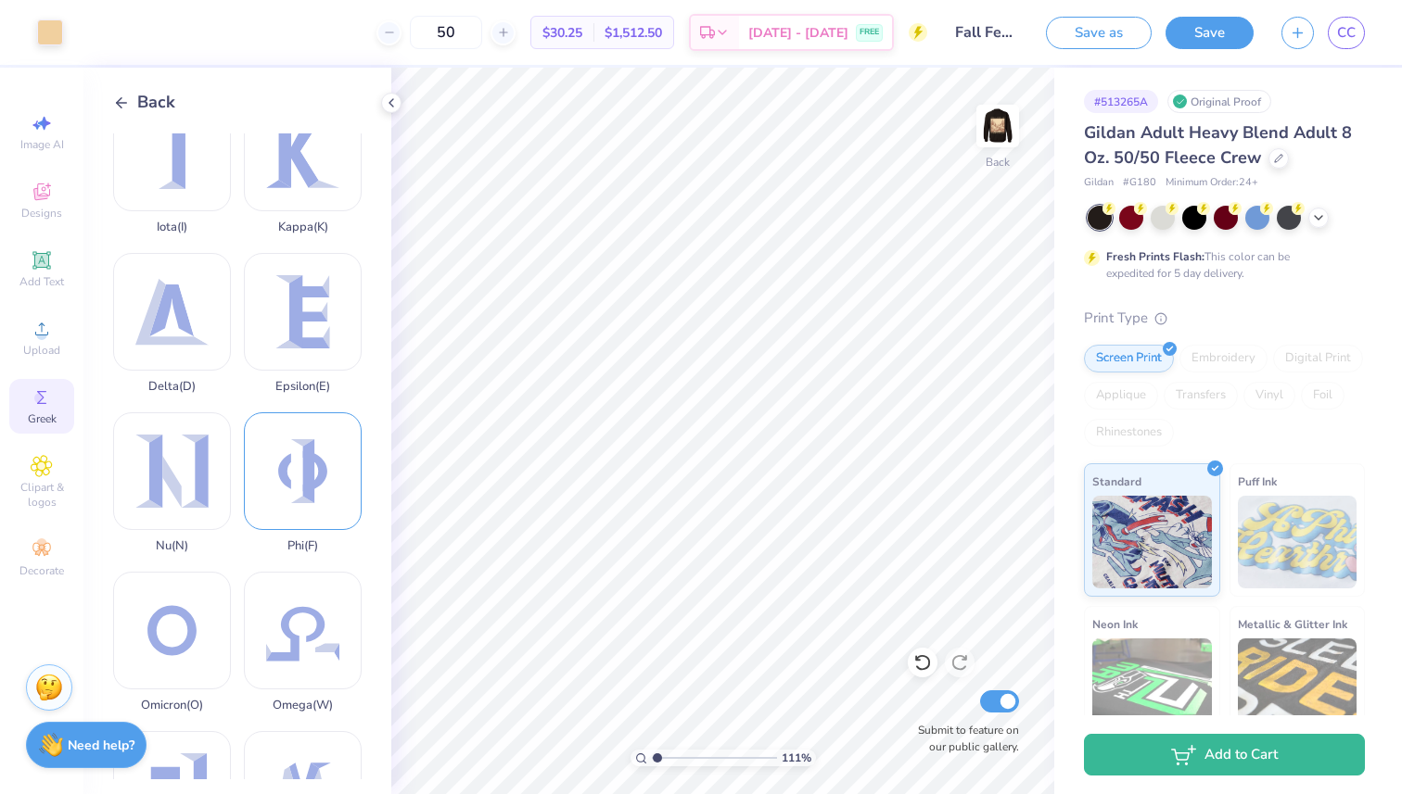
click at [340, 484] on div "Phi ( F )" at bounding box center [303, 483] width 118 height 141
click at [52, 37] on div at bounding box center [50, 31] width 26 height 26
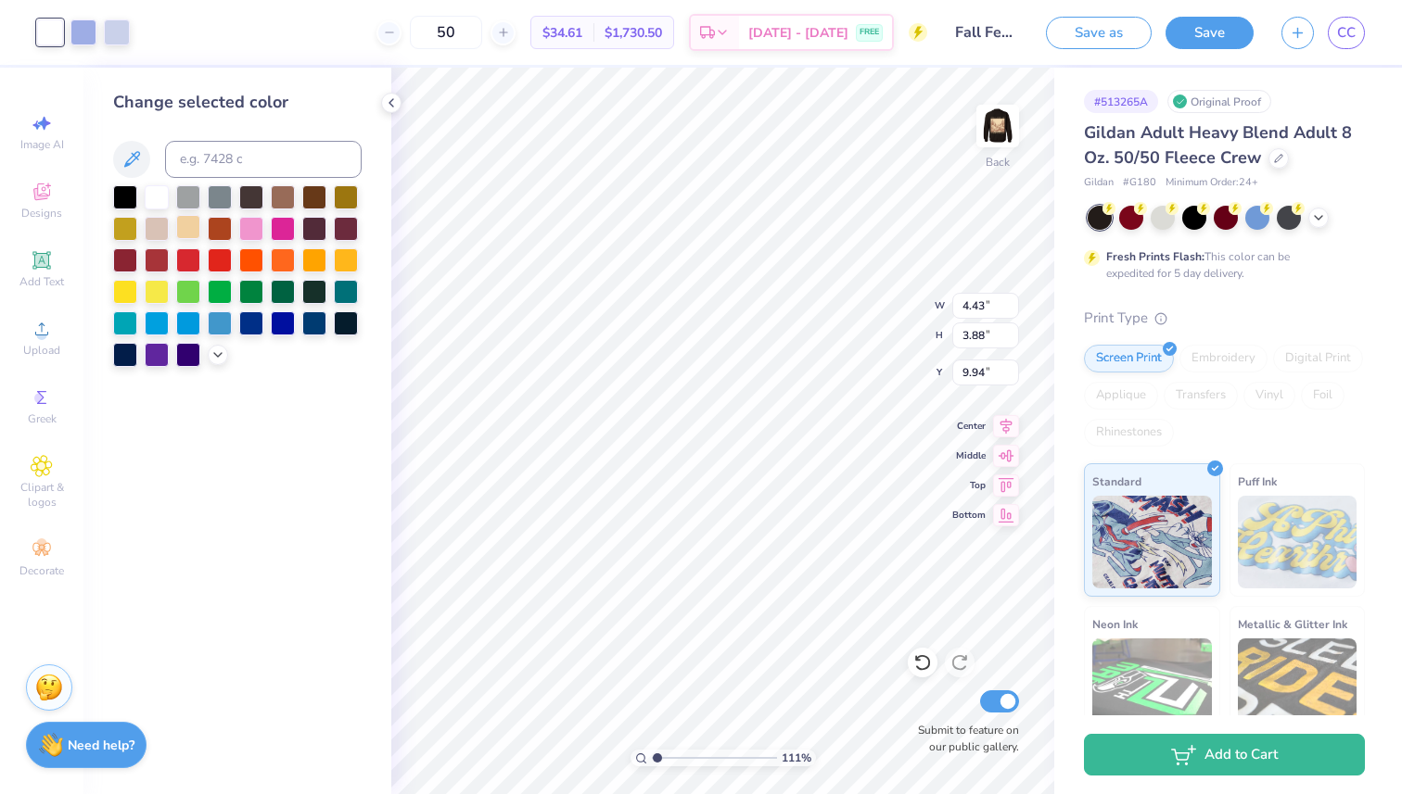
click at [180, 235] on div at bounding box center [188, 227] width 24 height 24
click at [88, 33] on div at bounding box center [83, 31] width 26 height 26
click at [179, 228] on div at bounding box center [188, 227] width 24 height 24
click at [83, 30] on div at bounding box center [83, 31] width 26 height 26
click at [187, 234] on div at bounding box center [188, 227] width 24 height 24
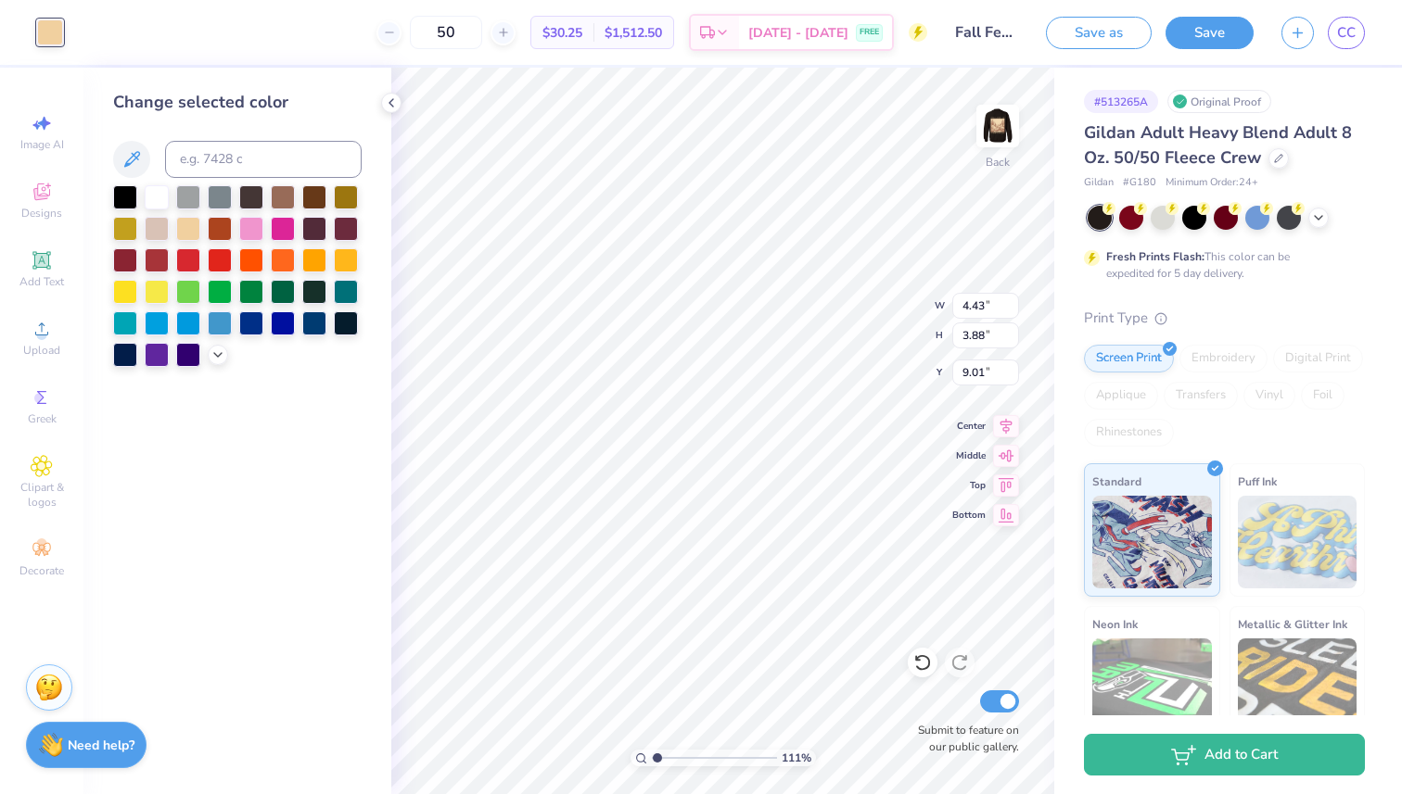
type input "9.01"
type input "1.49"
type input "1.30"
type input "1.11"
type input "1.27"
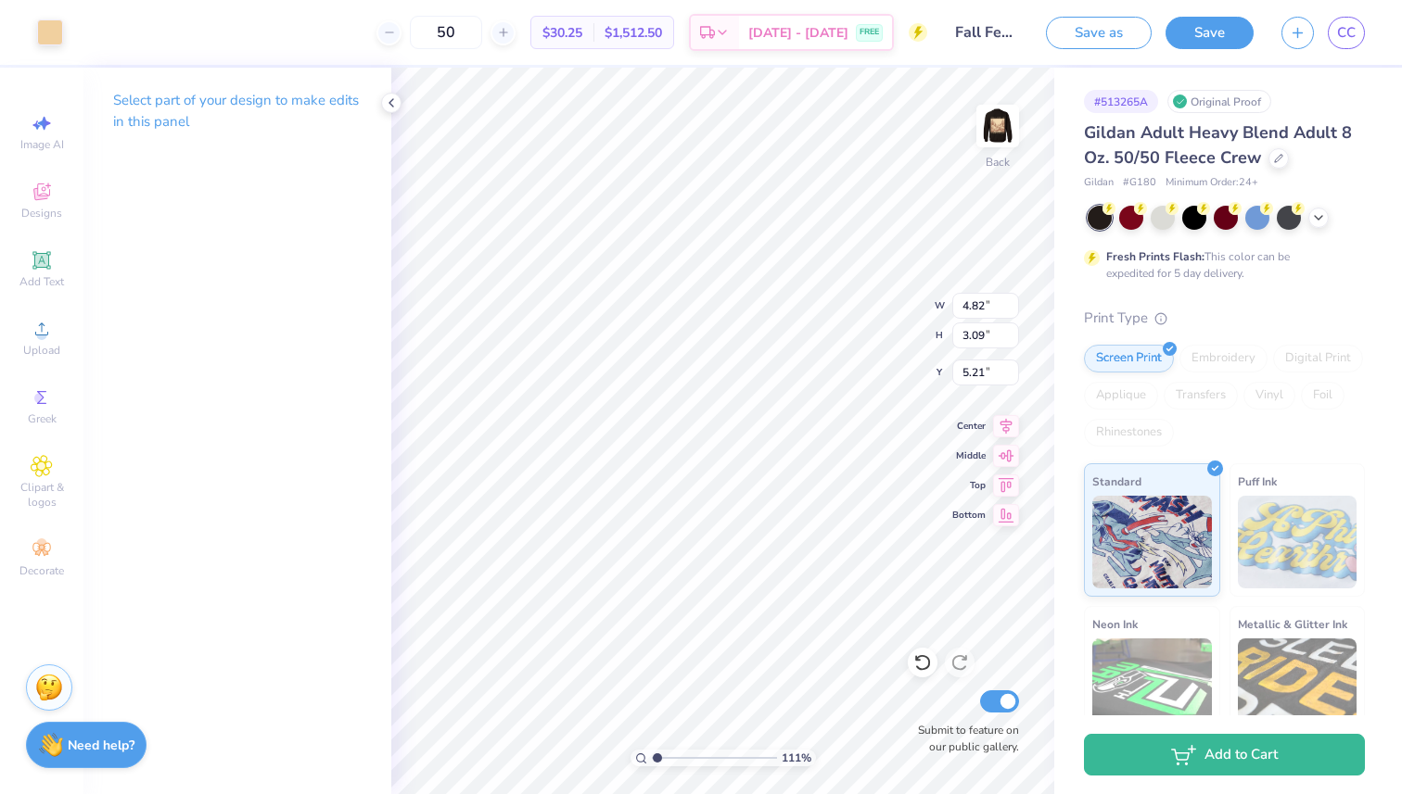
type input "5.21"
type input "4.67"
type input "2.99"
type input "5.21"
type input "5.24"
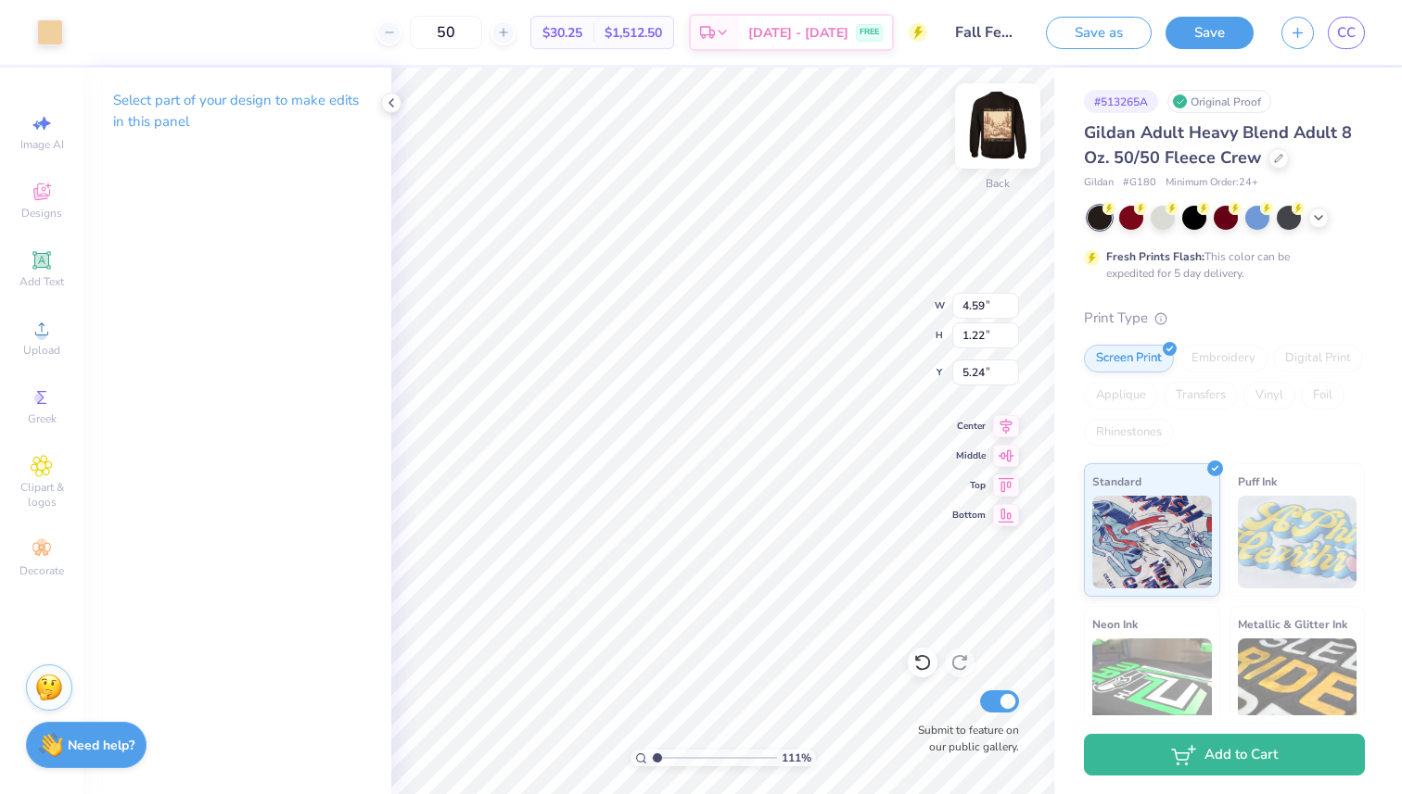
click at [984, 121] on img at bounding box center [997, 126] width 74 height 74
click at [993, 130] on img at bounding box center [997, 126] width 74 height 74
click at [395, 101] on icon at bounding box center [391, 102] width 15 height 15
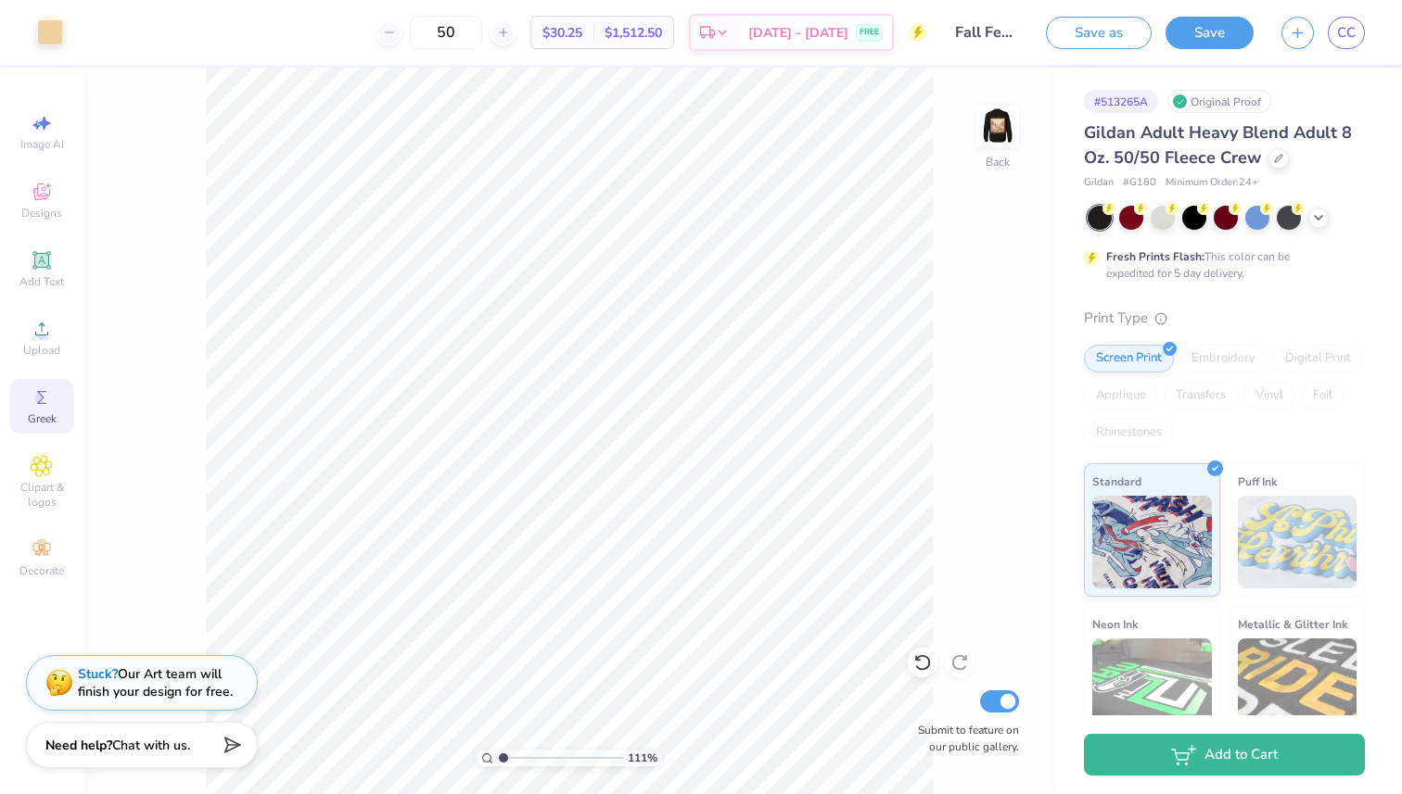
click at [44, 423] on span "Greek" at bounding box center [42, 419] width 29 height 15
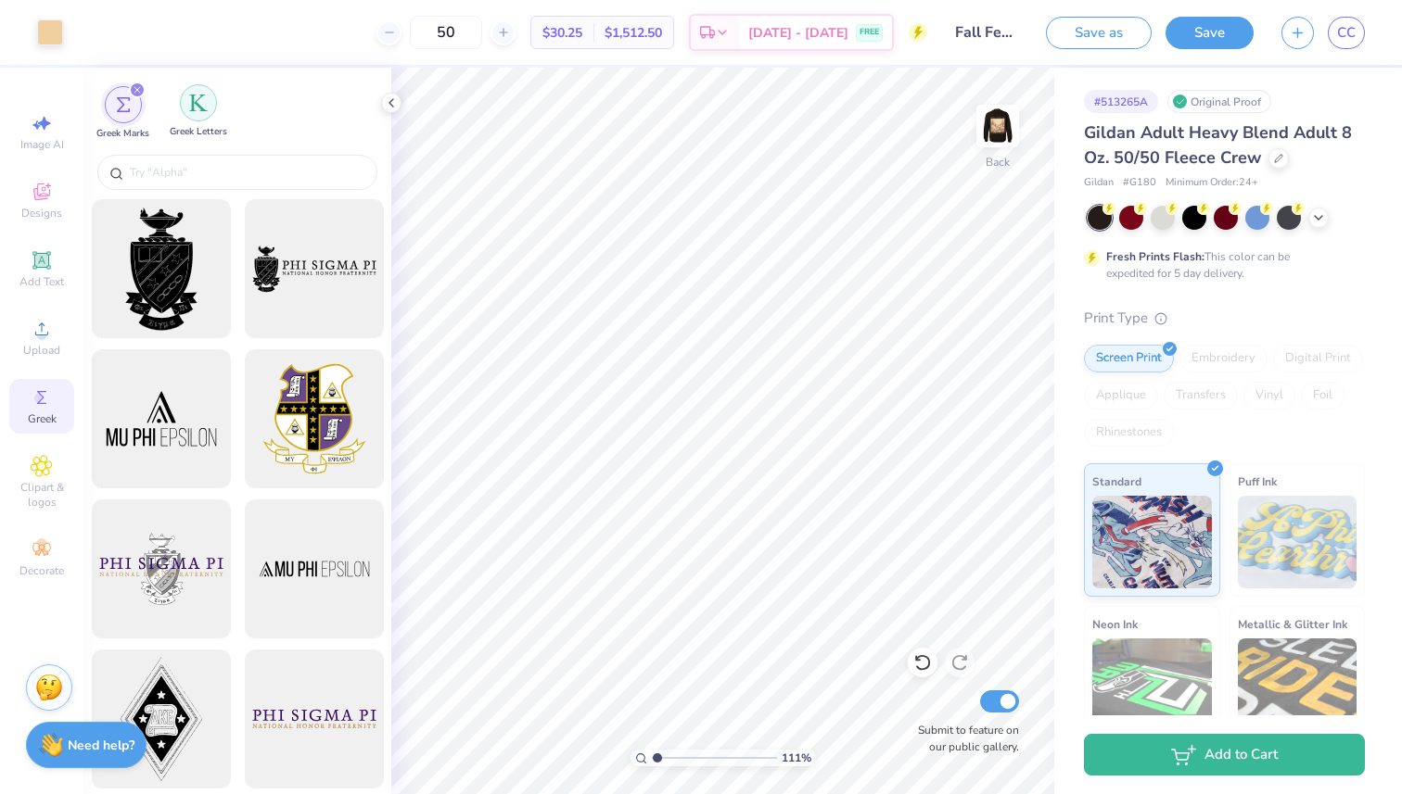
click at [206, 95] on img "filter for Greek Letters" at bounding box center [198, 103] width 19 height 19
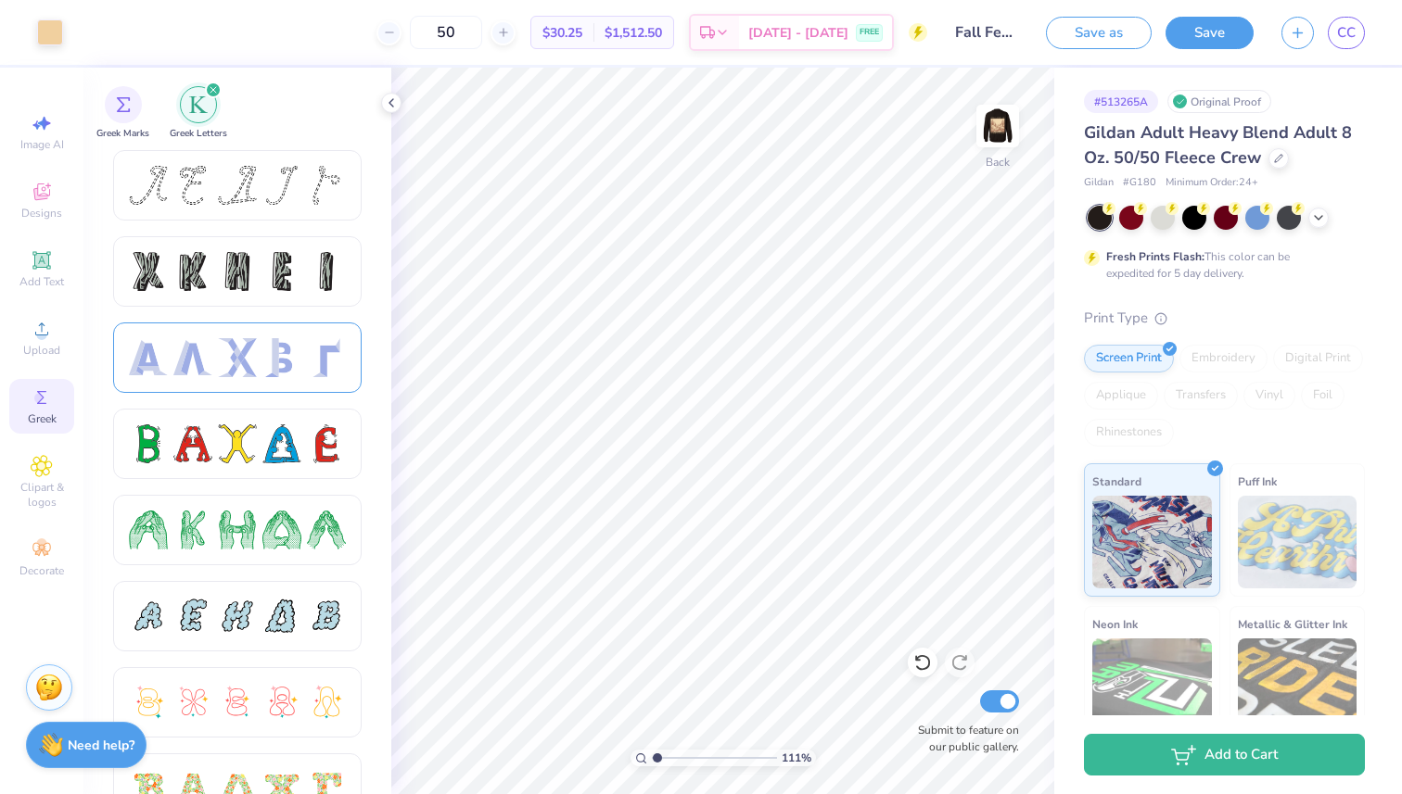
click at [256, 349] on div at bounding box center [237, 357] width 39 height 39
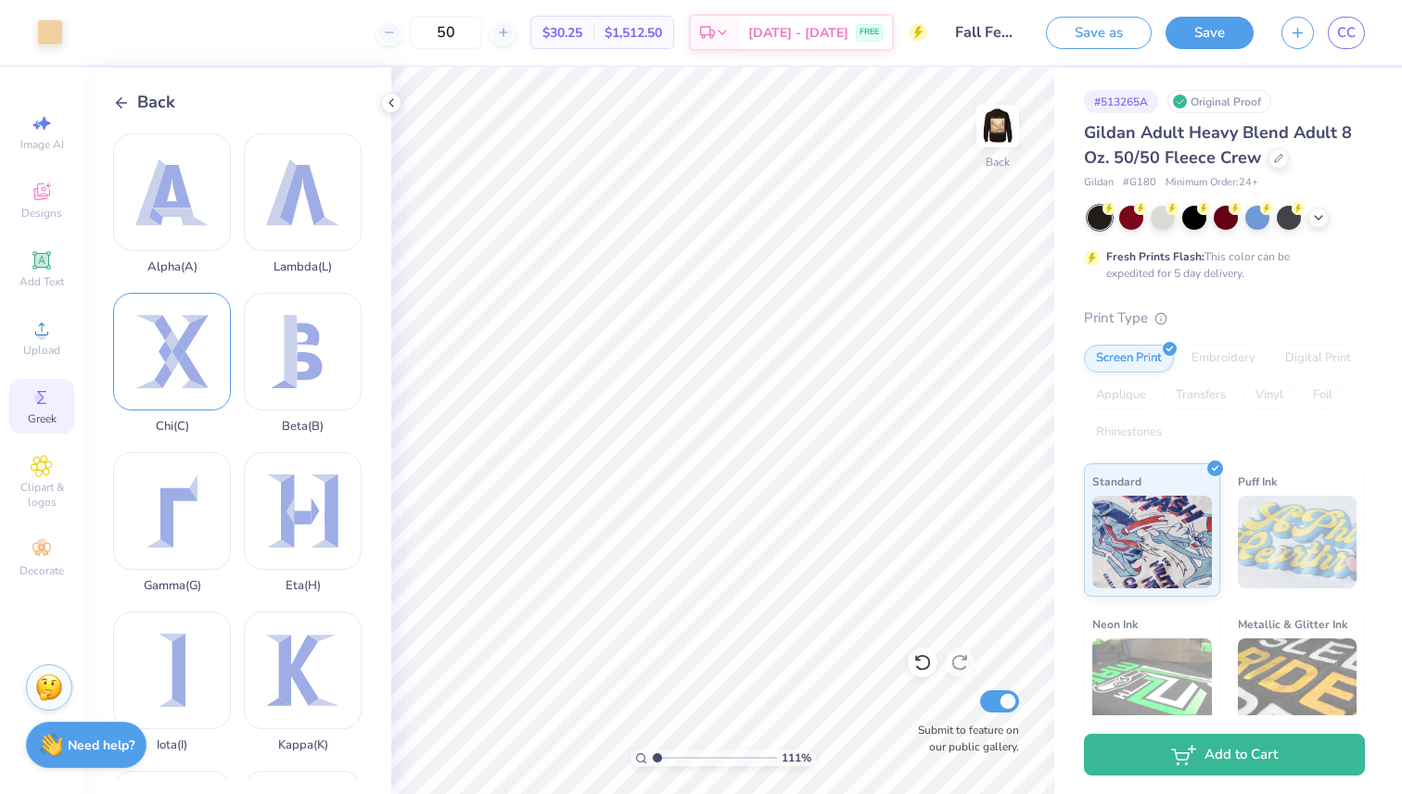
click at [153, 358] on div "Chi ( C )" at bounding box center [172, 363] width 118 height 141
click at [51, 34] on div at bounding box center [50, 31] width 26 height 26
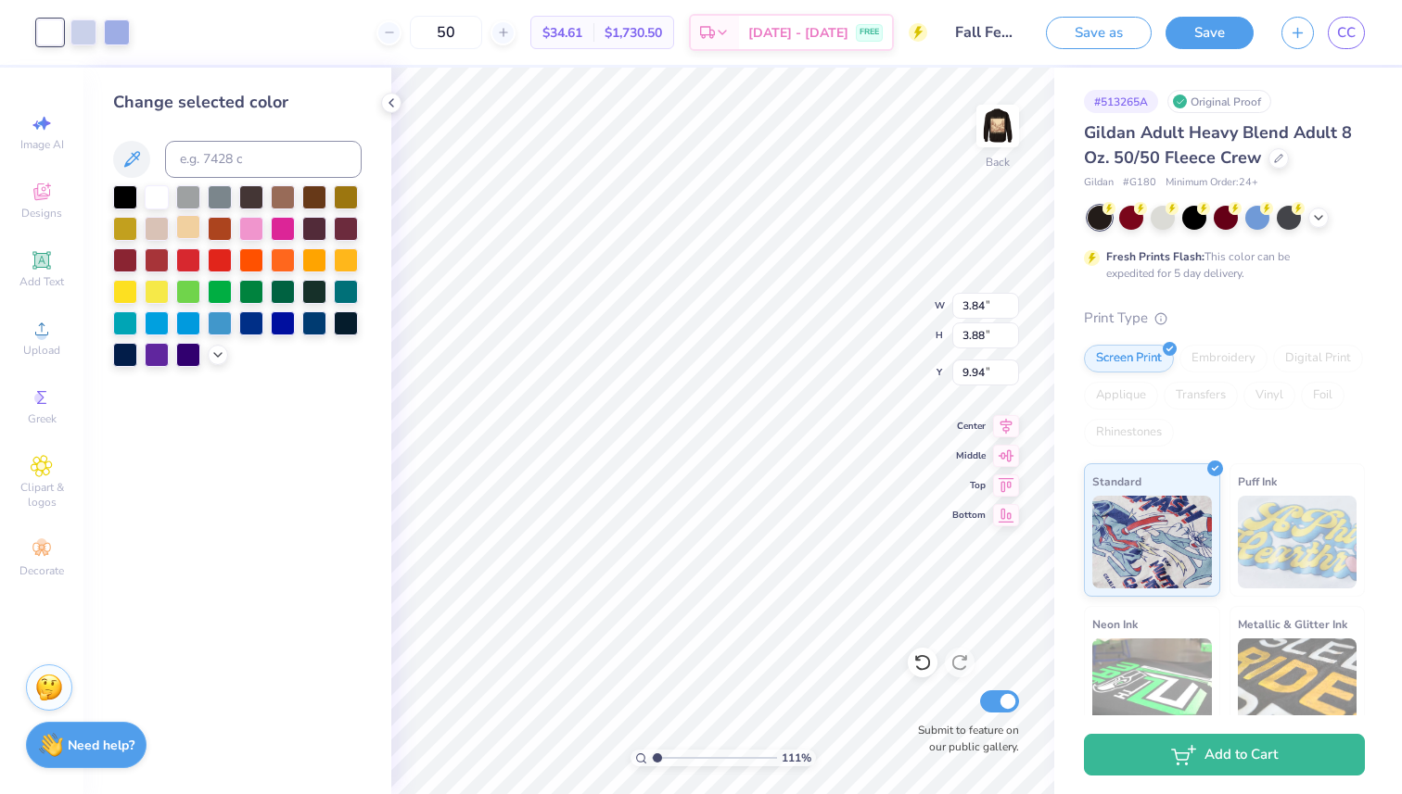
click at [176, 235] on div at bounding box center [188, 227] width 24 height 24
click at [72, 40] on div at bounding box center [83, 31] width 26 height 26
click at [192, 228] on div at bounding box center [188, 227] width 24 height 24
click at [90, 27] on div at bounding box center [83, 31] width 26 height 26
click at [190, 234] on div at bounding box center [188, 227] width 24 height 24
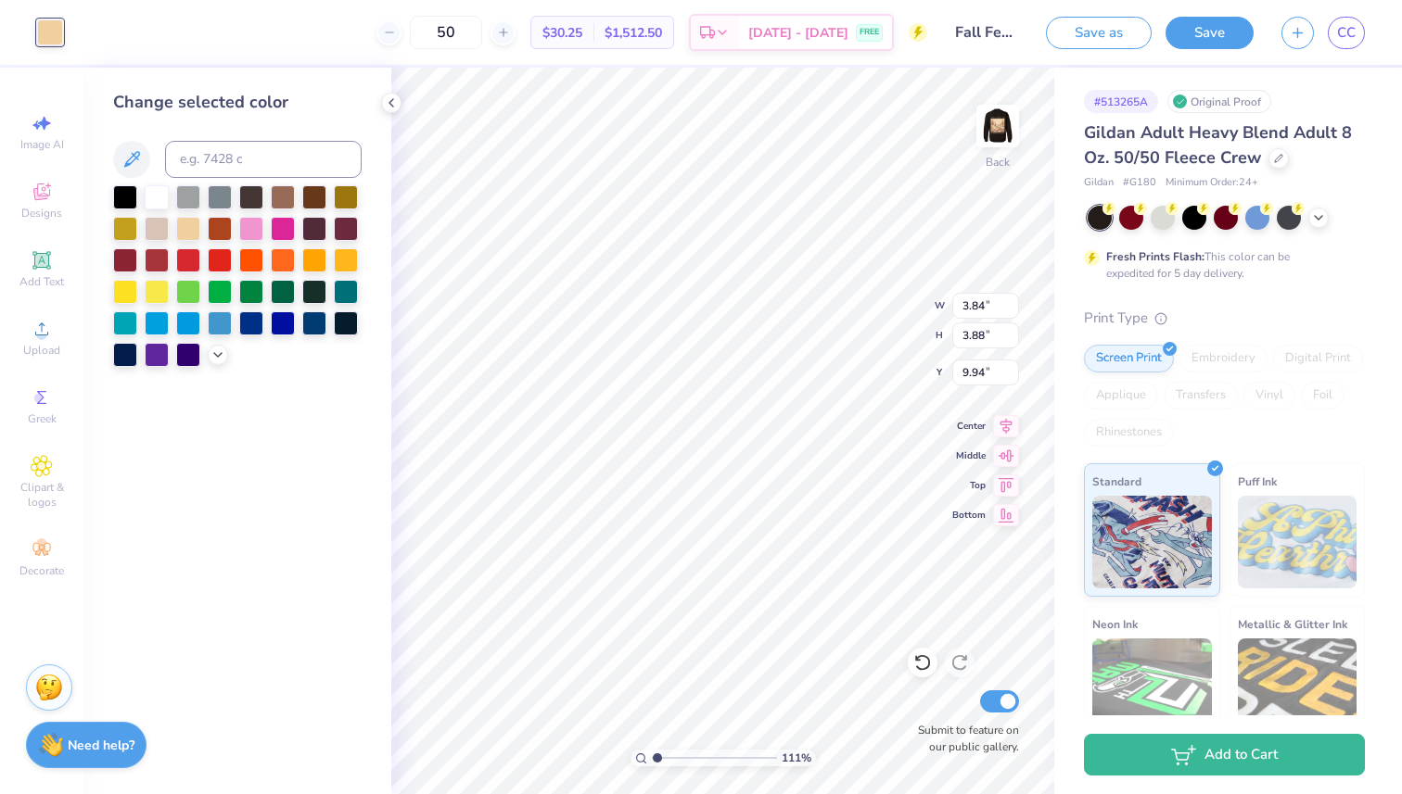
type input "0.79"
type input "0.80"
type input "5.44"
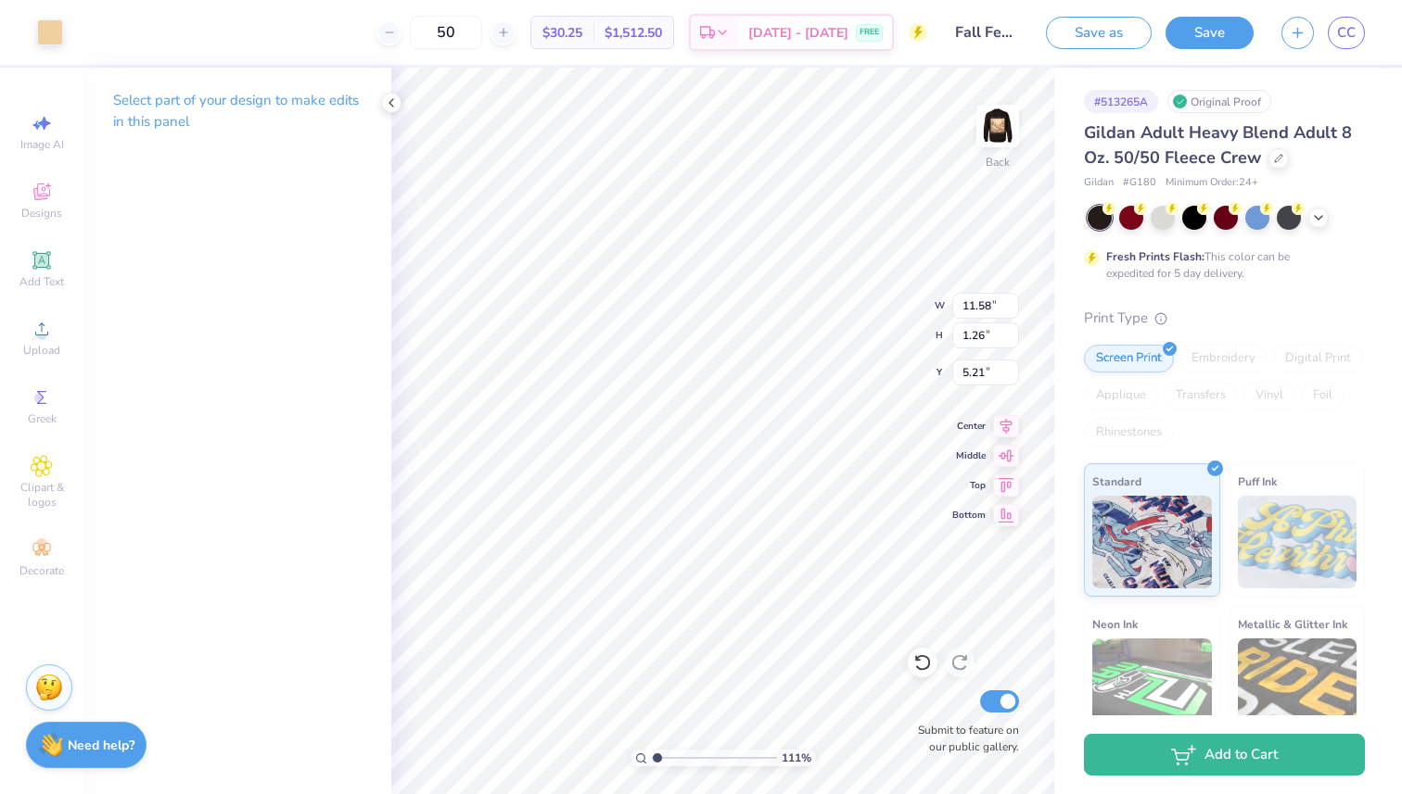
type input "6.46"
type input "13.07"
type input "7.72"
click at [47, 394] on icon at bounding box center [42, 398] width 22 height 22
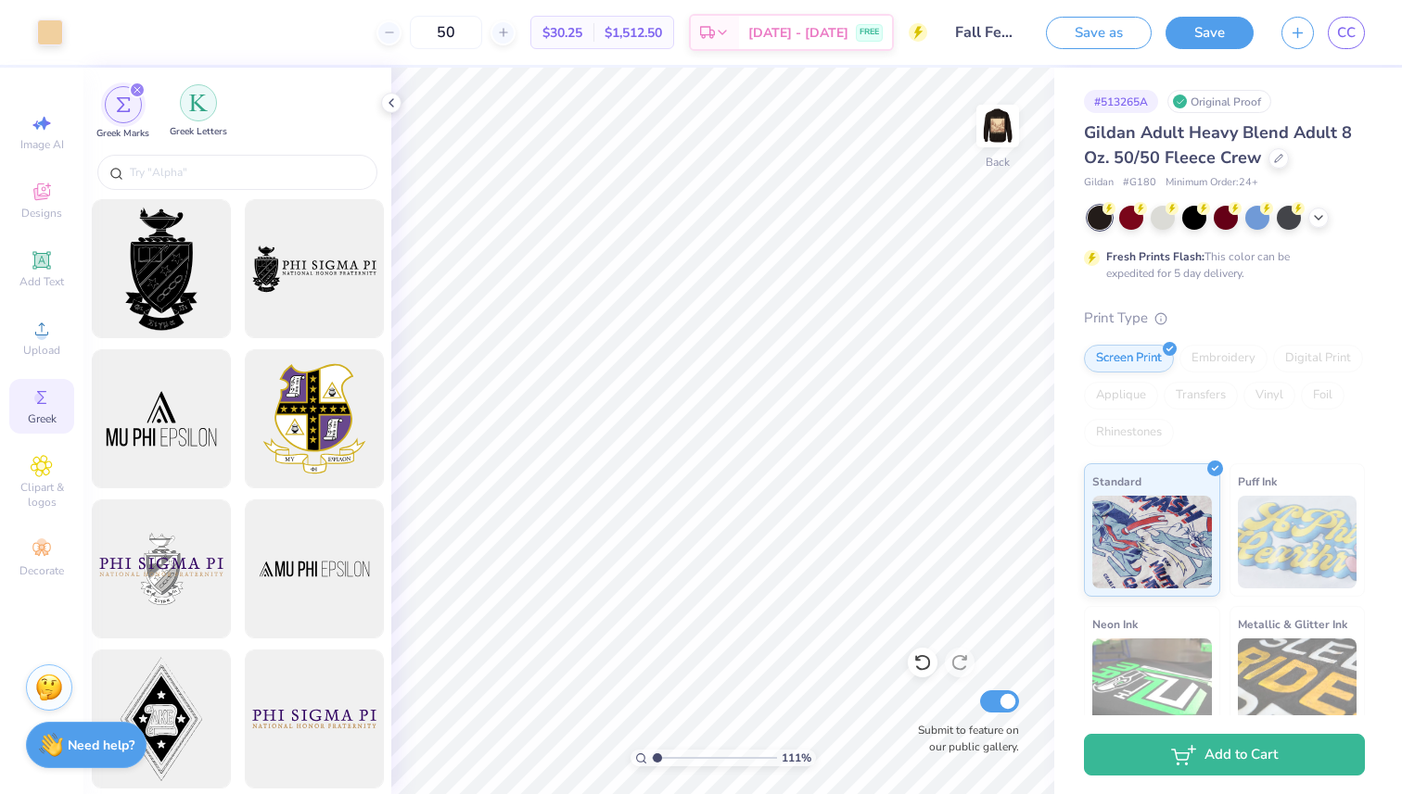
click at [199, 104] on img "filter for Greek Letters" at bounding box center [198, 103] width 19 height 19
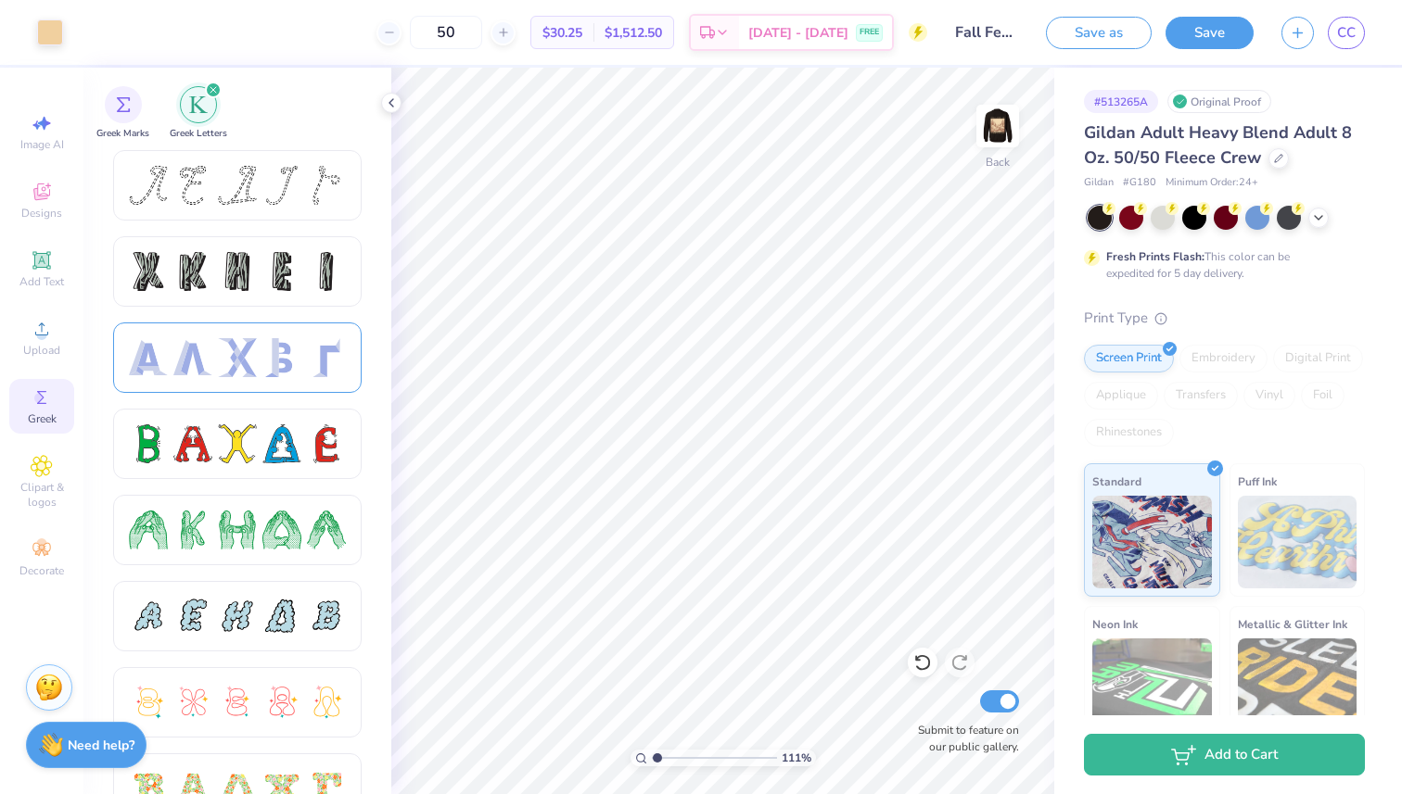
click at [251, 337] on div at bounding box center [237, 358] width 248 height 70
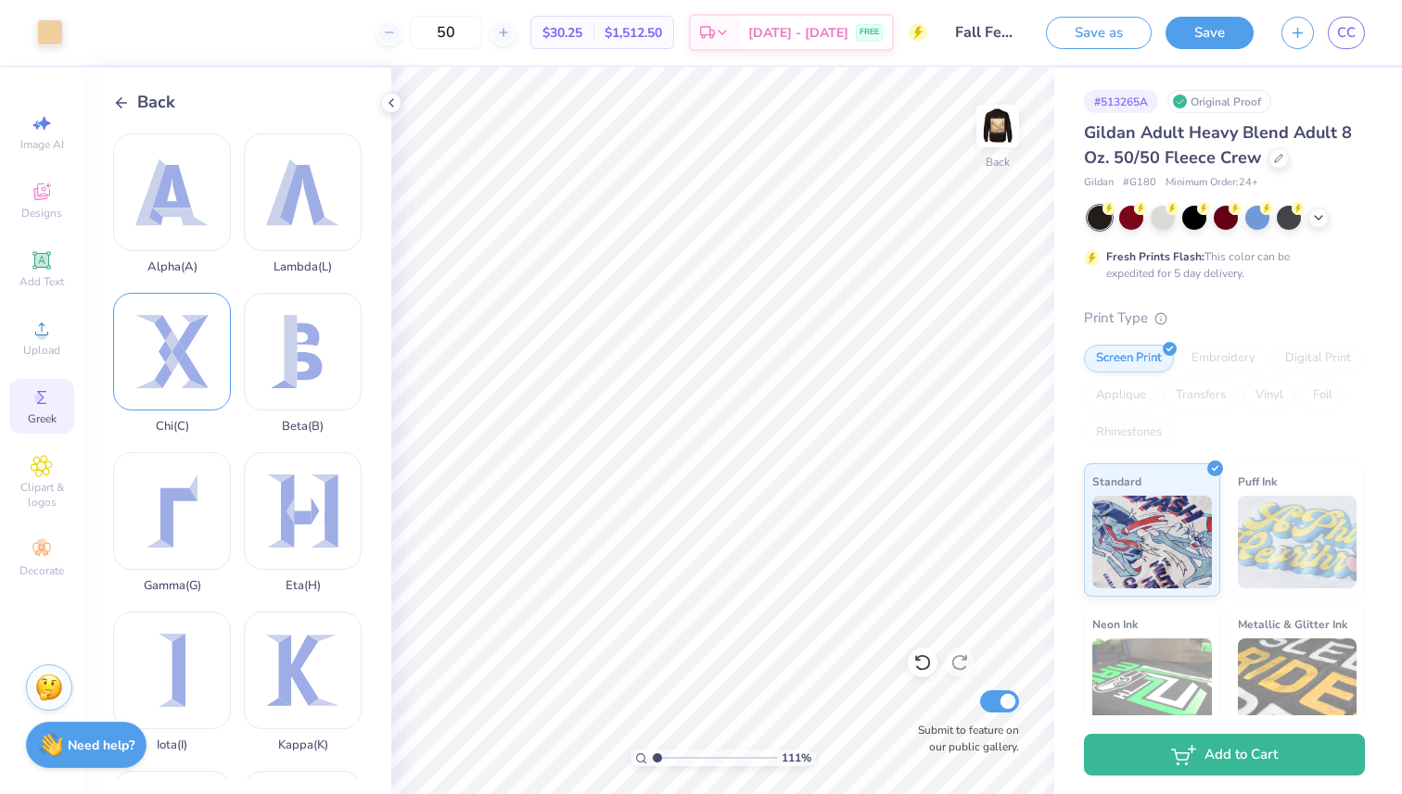
click at [205, 350] on div "Chi ( C )" at bounding box center [172, 363] width 118 height 141
click at [42, 46] on div "Art colors" at bounding box center [65, 32] width 130 height 65
click at [49, 32] on div at bounding box center [50, 31] width 26 height 26
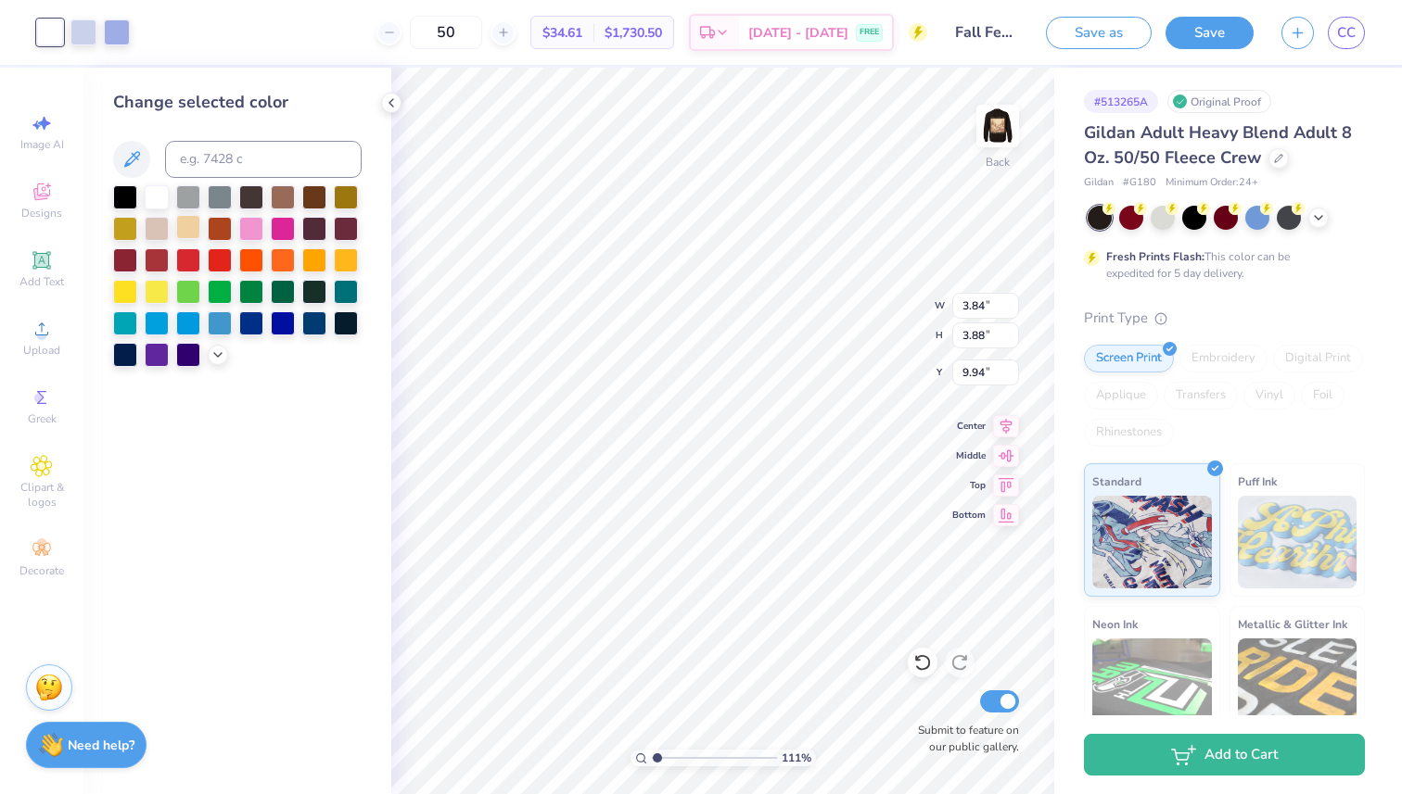
click at [189, 228] on div at bounding box center [188, 227] width 24 height 24
click at [83, 38] on div at bounding box center [83, 31] width 26 height 26
click at [189, 227] on div at bounding box center [188, 229] width 24 height 24
click at [95, 32] on div at bounding box center [83, 31] width 26 height 26
click at [193, 222] on div at bounding box center [188, 227] width 24 height 24
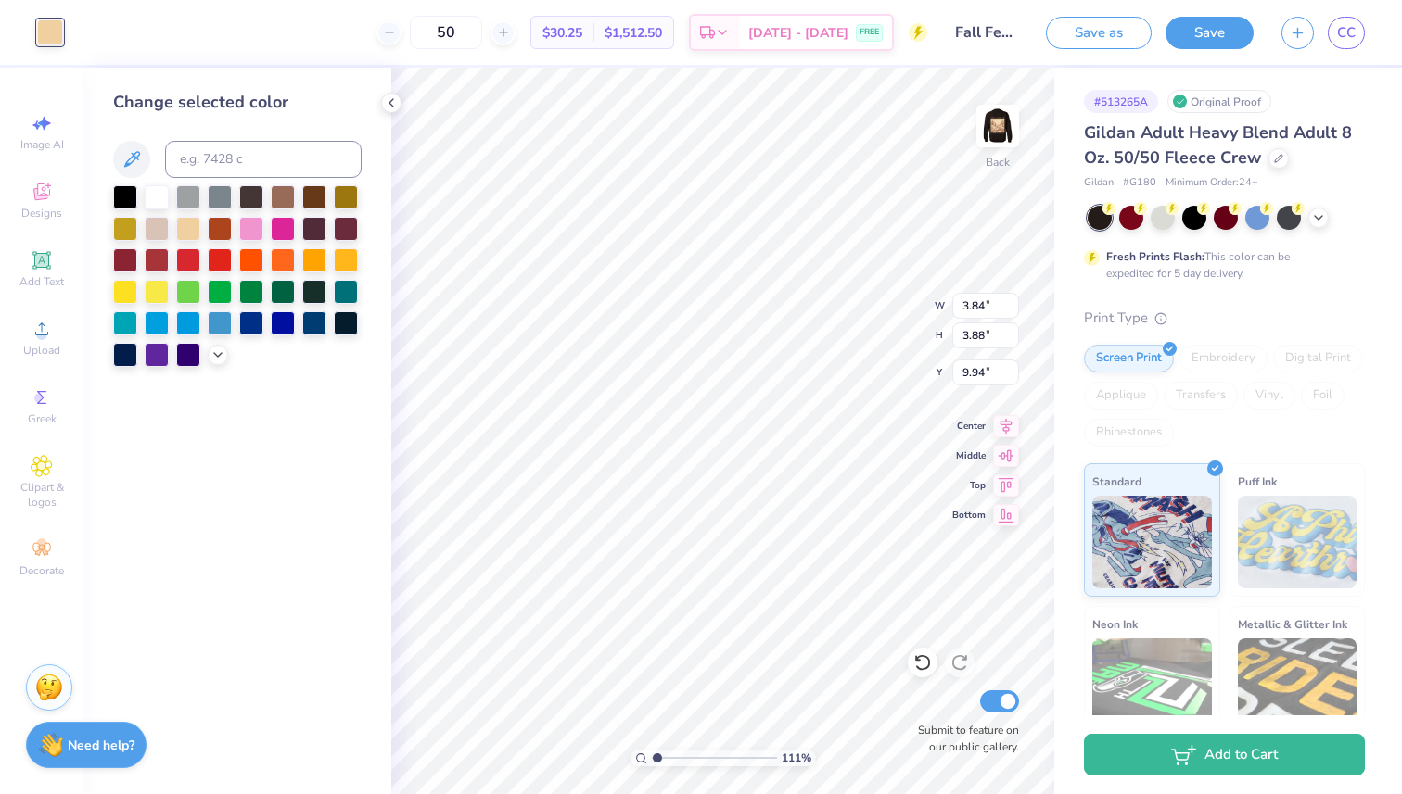
type input "0.61"
type input "0.62"
type input "7.72"
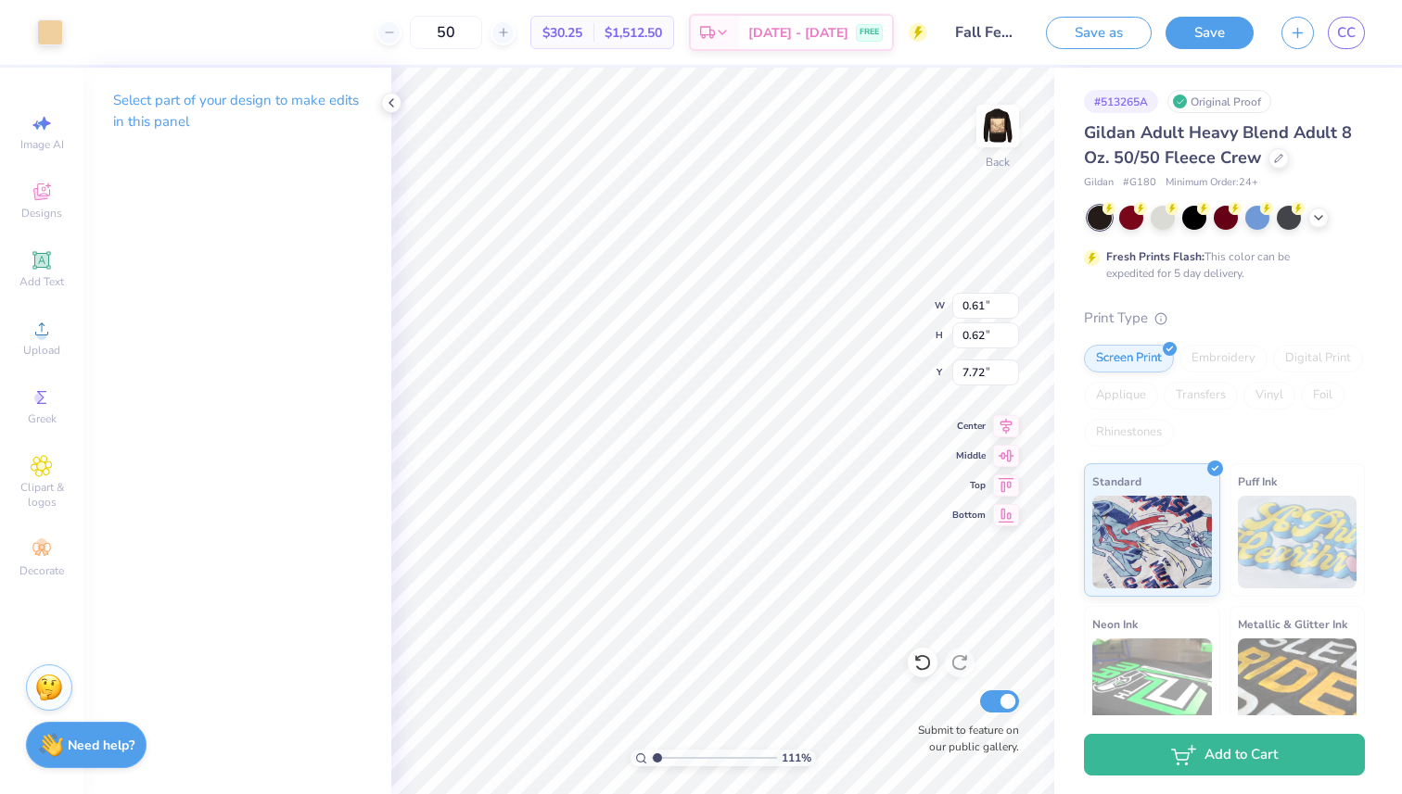
type input "7.41"
type input "6.80"
type input "6.48"
click at [390, 108] on icon at bounding box center [391, 102] width 15 height 15
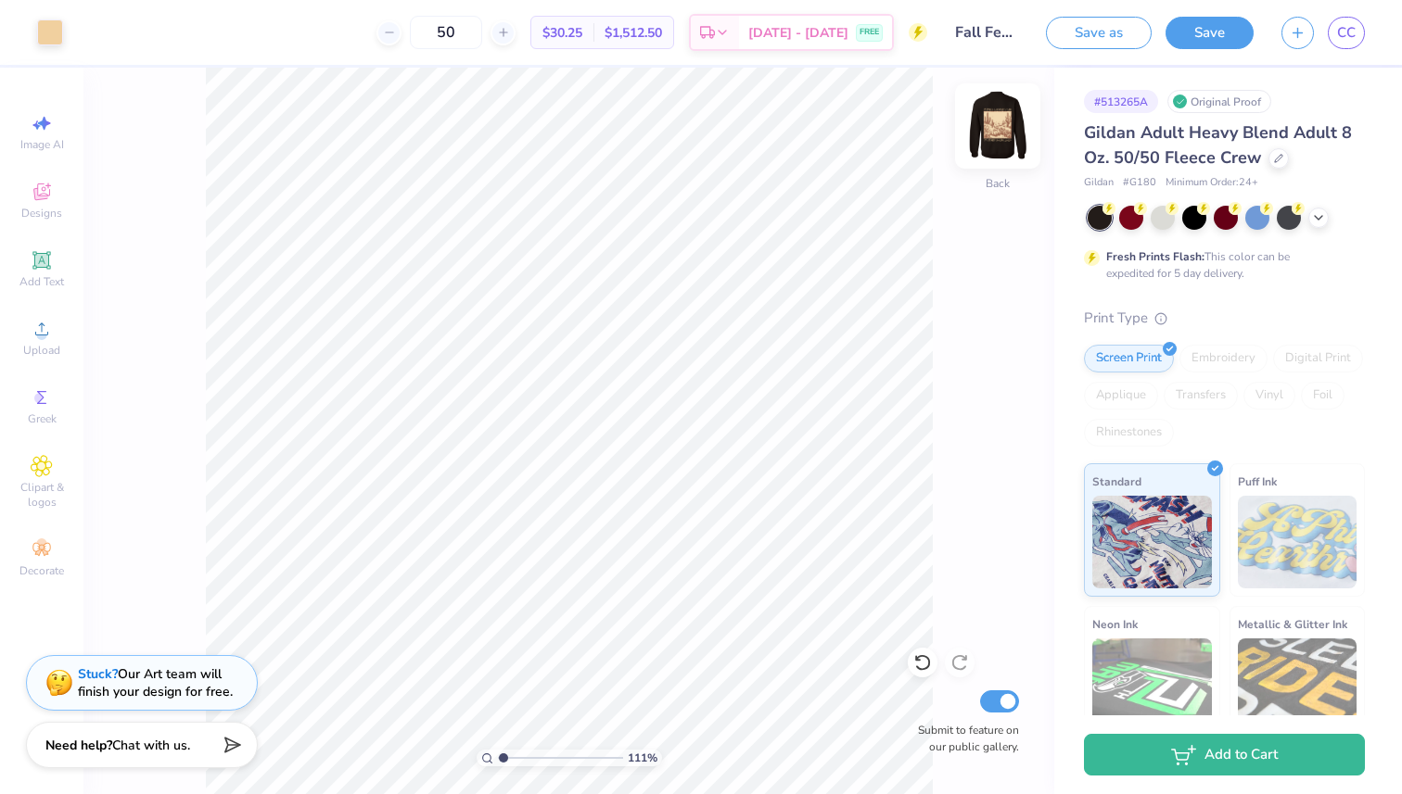
click at [1004, 133] on img at bounding box center [997, 126] width 74 height 74
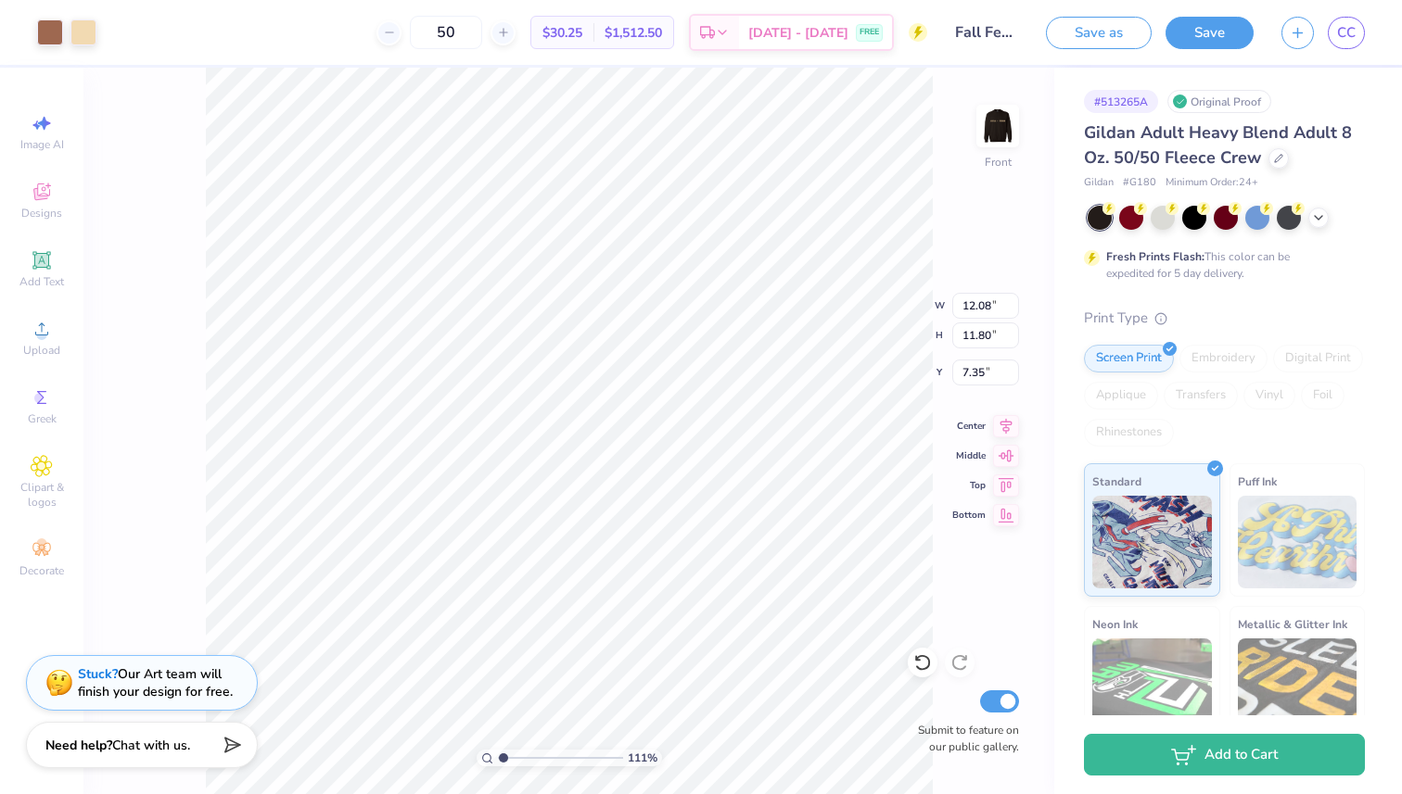
type input "7.35"
click at [1346, 43] on link "CC" at bounding box center [1345, 33] width 37 height 32
click at [1229, 34] on button "Save" at bounding box center [1209, 30] width 88 height 32
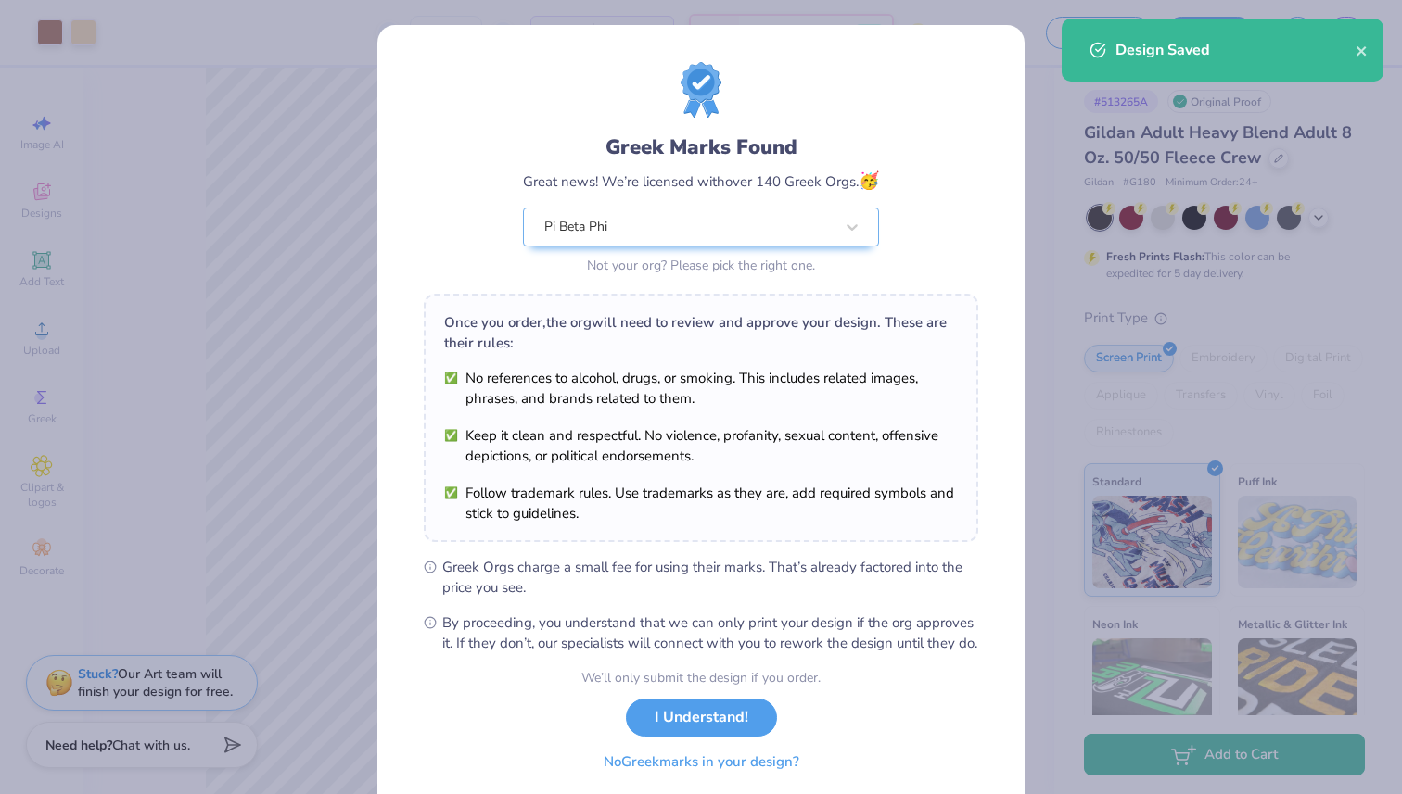
click at [729, 781] on button "No Greek marks in your design?" at bounding box center [701, 762] width 227 height 38
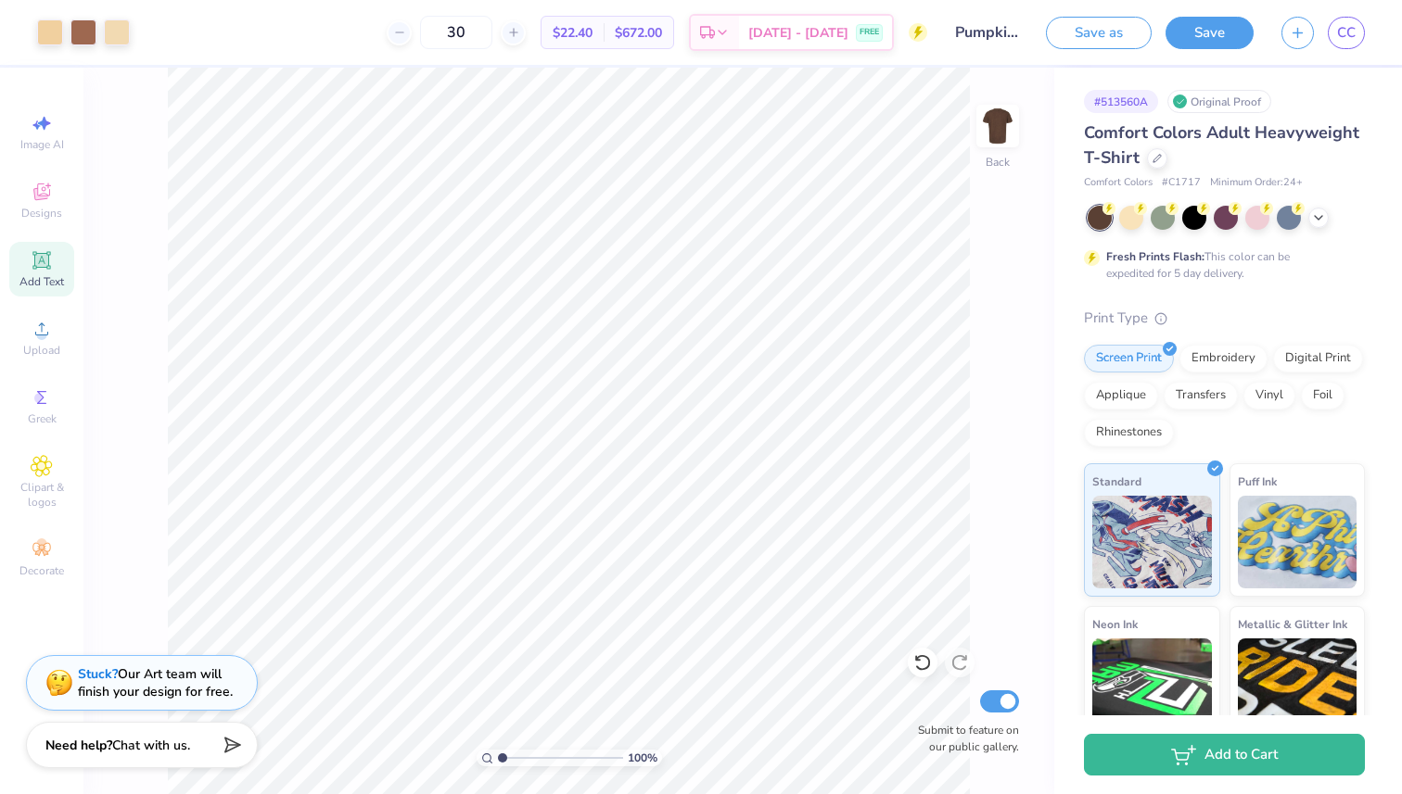
click at [1326, 210] on div at bounding box center [1225, 218] width 277 height 24
click at [1320, 217] on icon at bounding box center [1318, 216] width 15 height 15
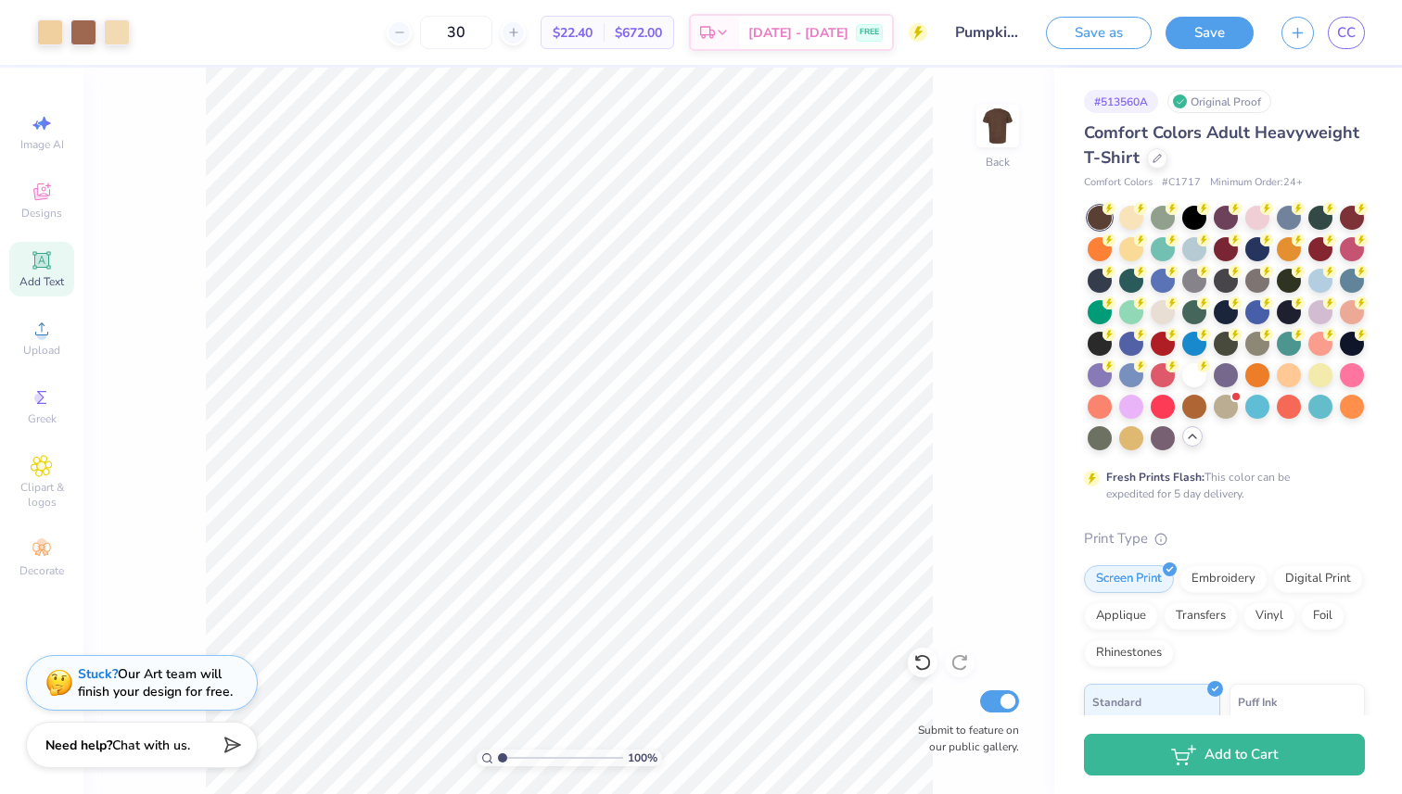
click at [1194, 438] on icon at bounding box center [1192, 436] width 15 height 15
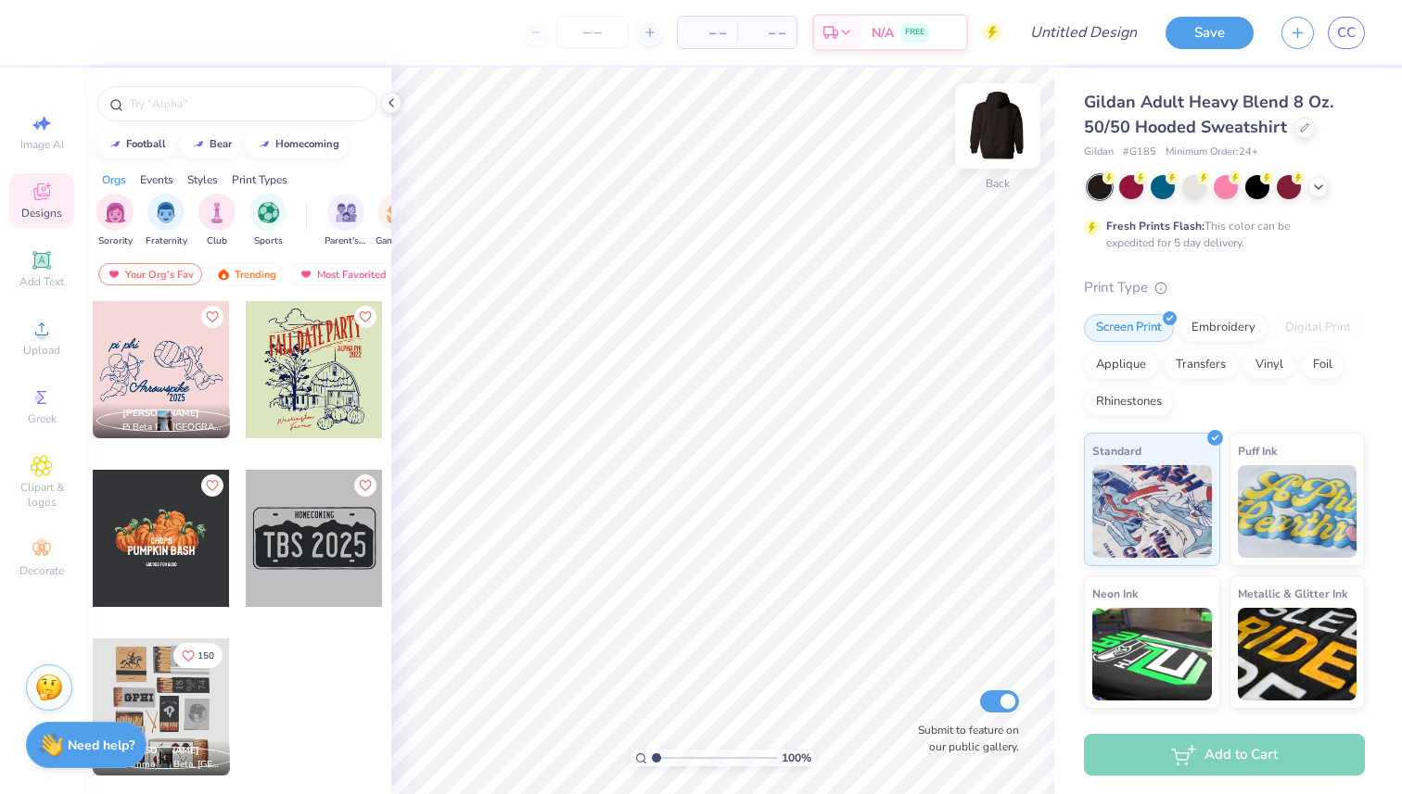
click at [1007, 133] on img at bounding box center [997, 126] width 74 height 74
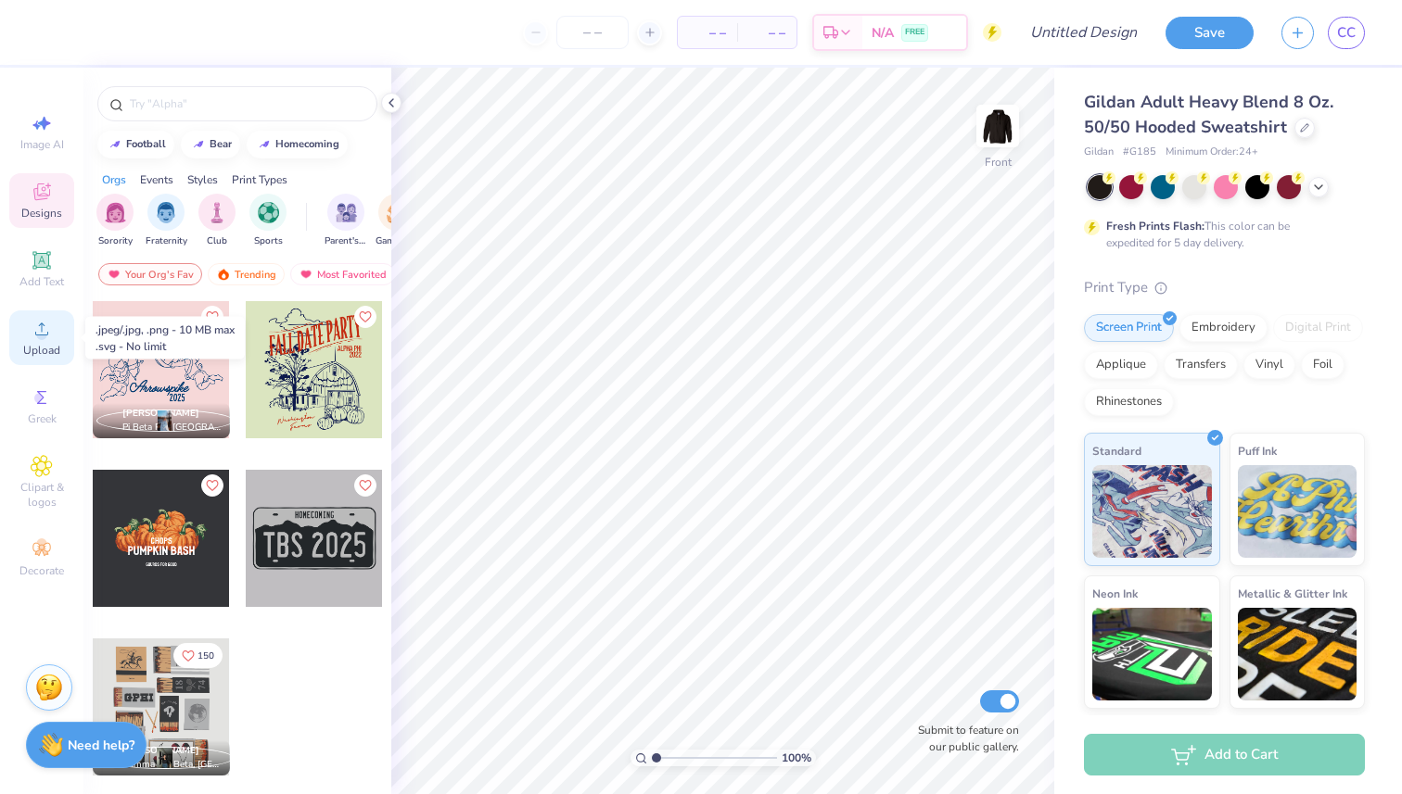
click at [40, 335] on icon at bounding box center [41, 329] width 13 height 13
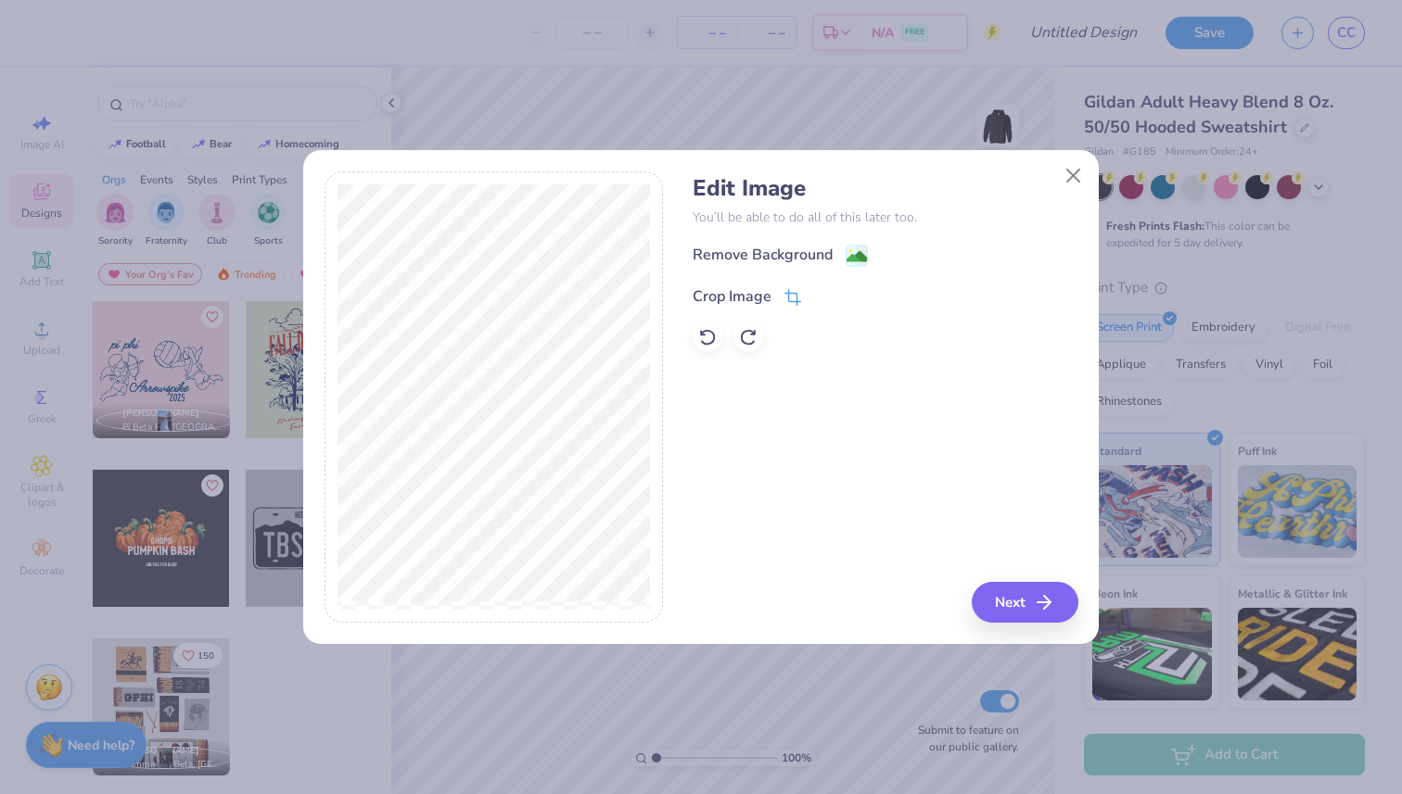
click at [712, 295] on div "Crop Image" at bounding box center [731, 297] width 79 height 22
click at [826, 295] on icon at bounding box center [824, 294] width 11 height 11
click at [770, 248] on div "Remove Background" at bounding box center [762, 257] width 140 height 22
click at [1007, 603] on button "Next" at bounding box center [1027, 602] width 107 height 41
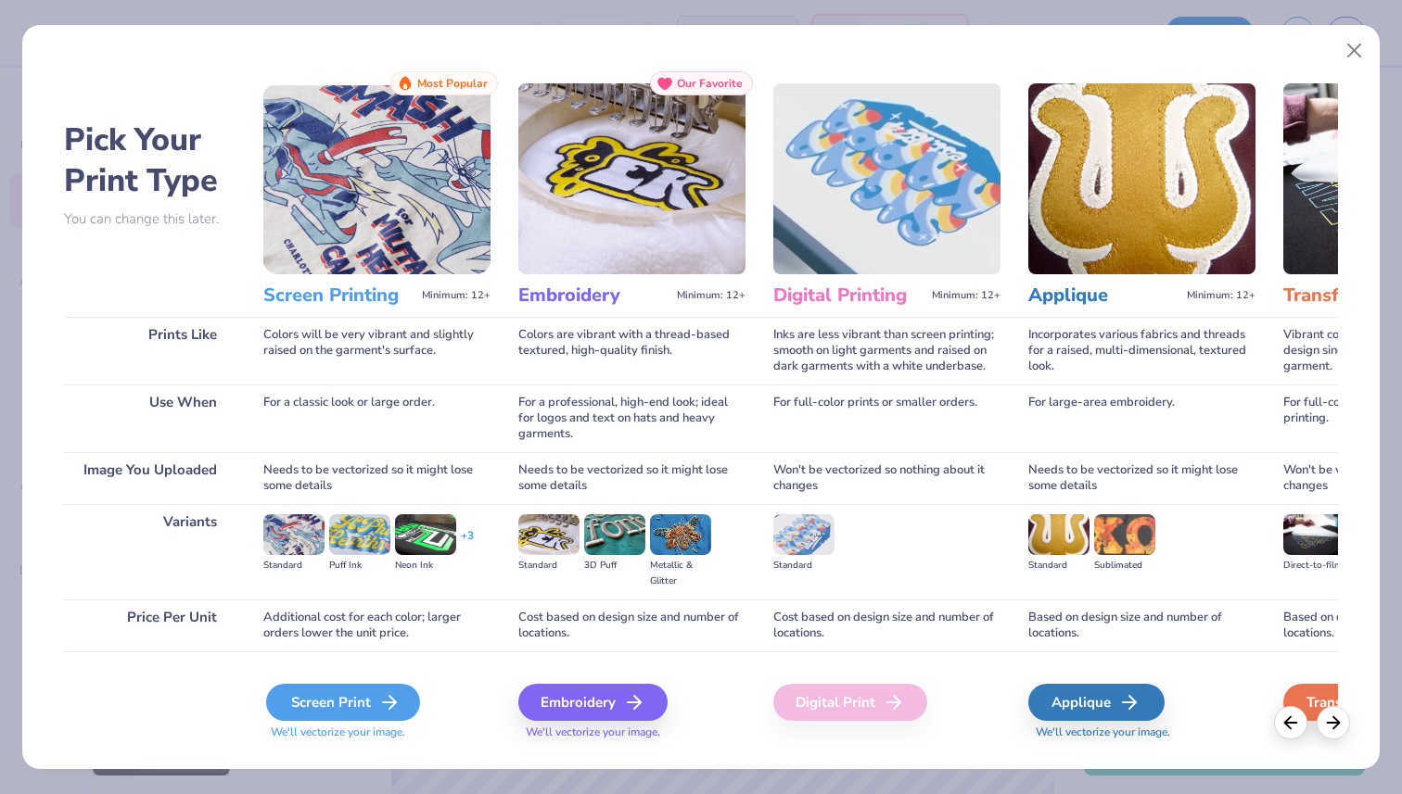
click at [343, 705] on div "Screen Print" at bounding box center [343, 702] width 154 height 37
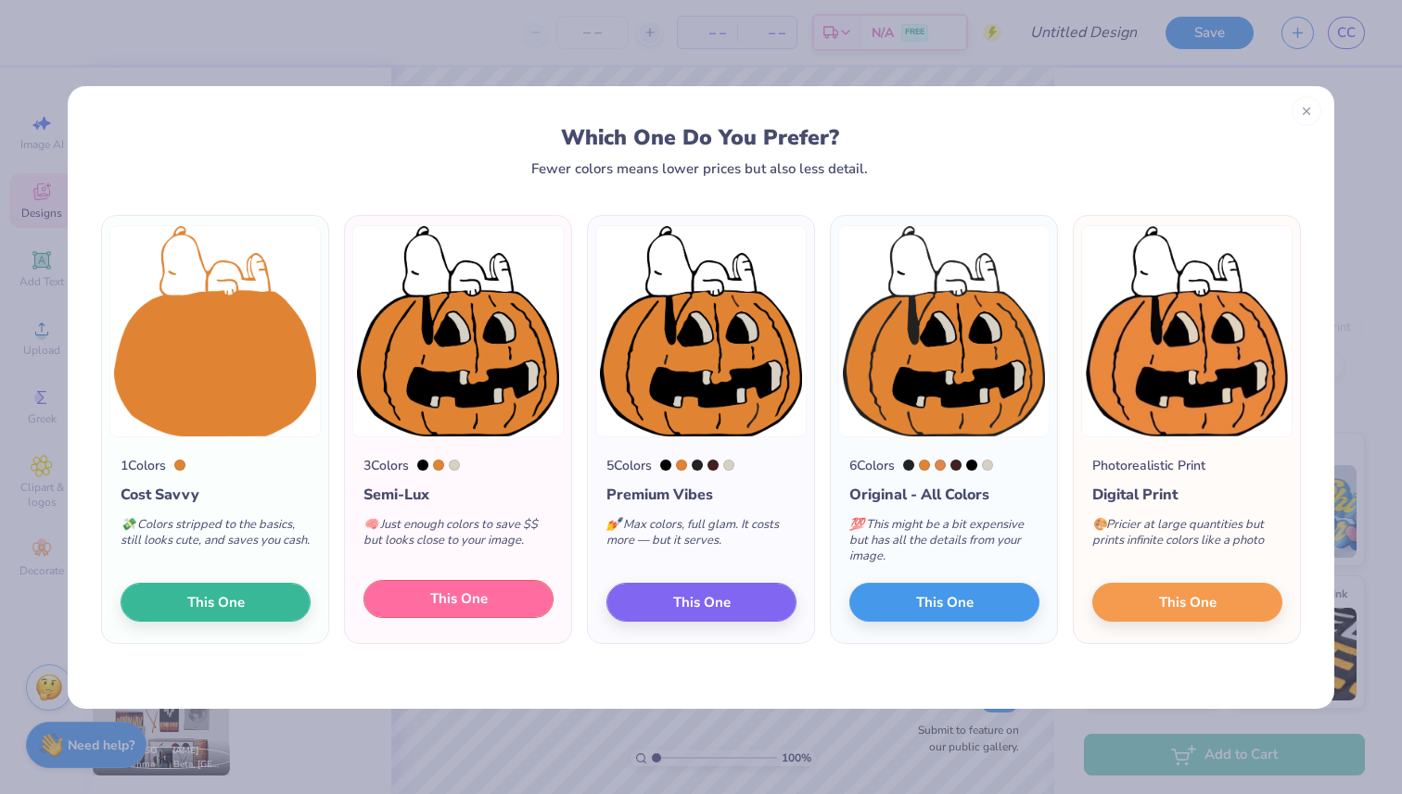
click at [440, 604] on span "This One" at bounding box center [458, 599] width 57 height 21
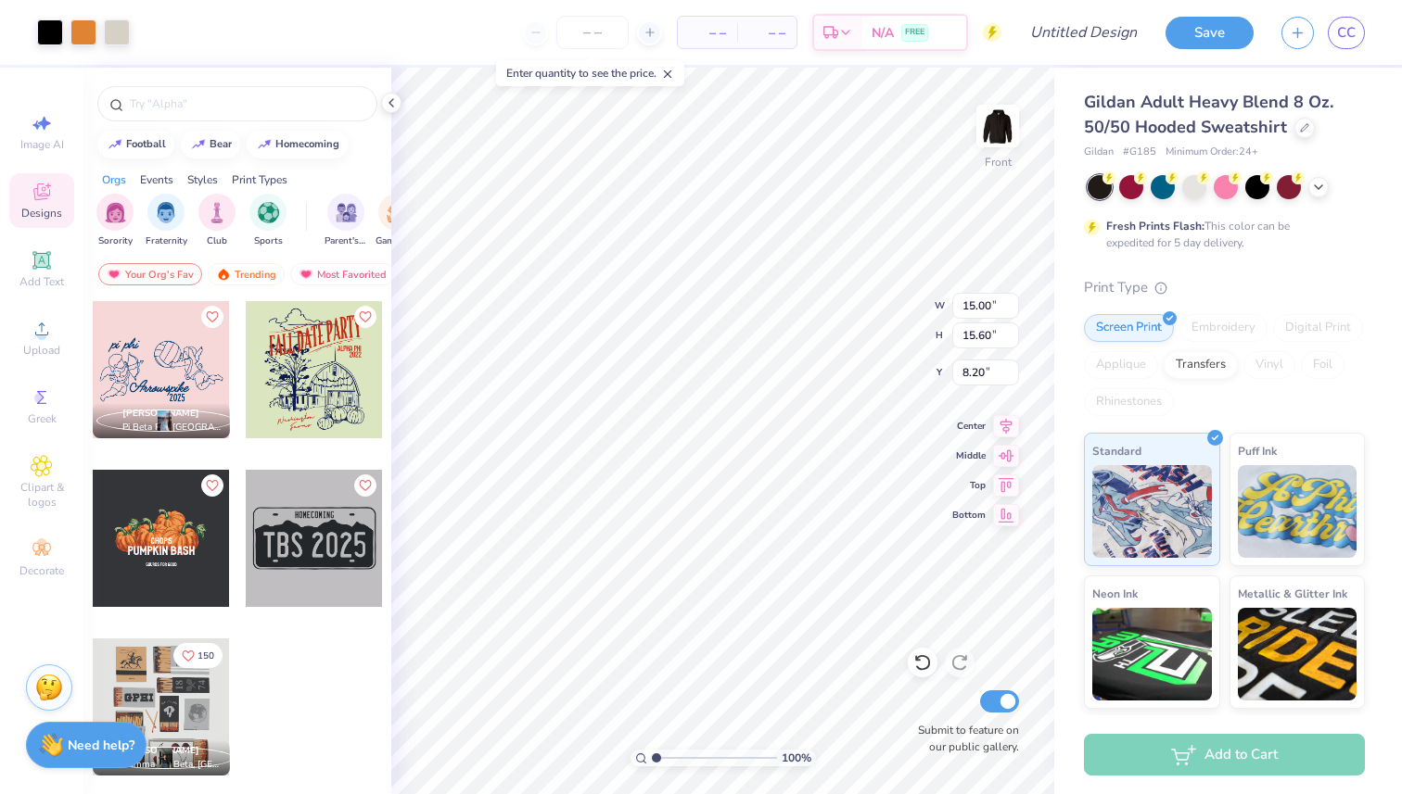
type input "6.00"
type input "10.68"
type input "11.10"
click at [1196, 192] on div at bounding box center [1194, 185] width 24 height 24
click at [1312, 184] on icon at bounding box center [1318, 185] width 15 height 15
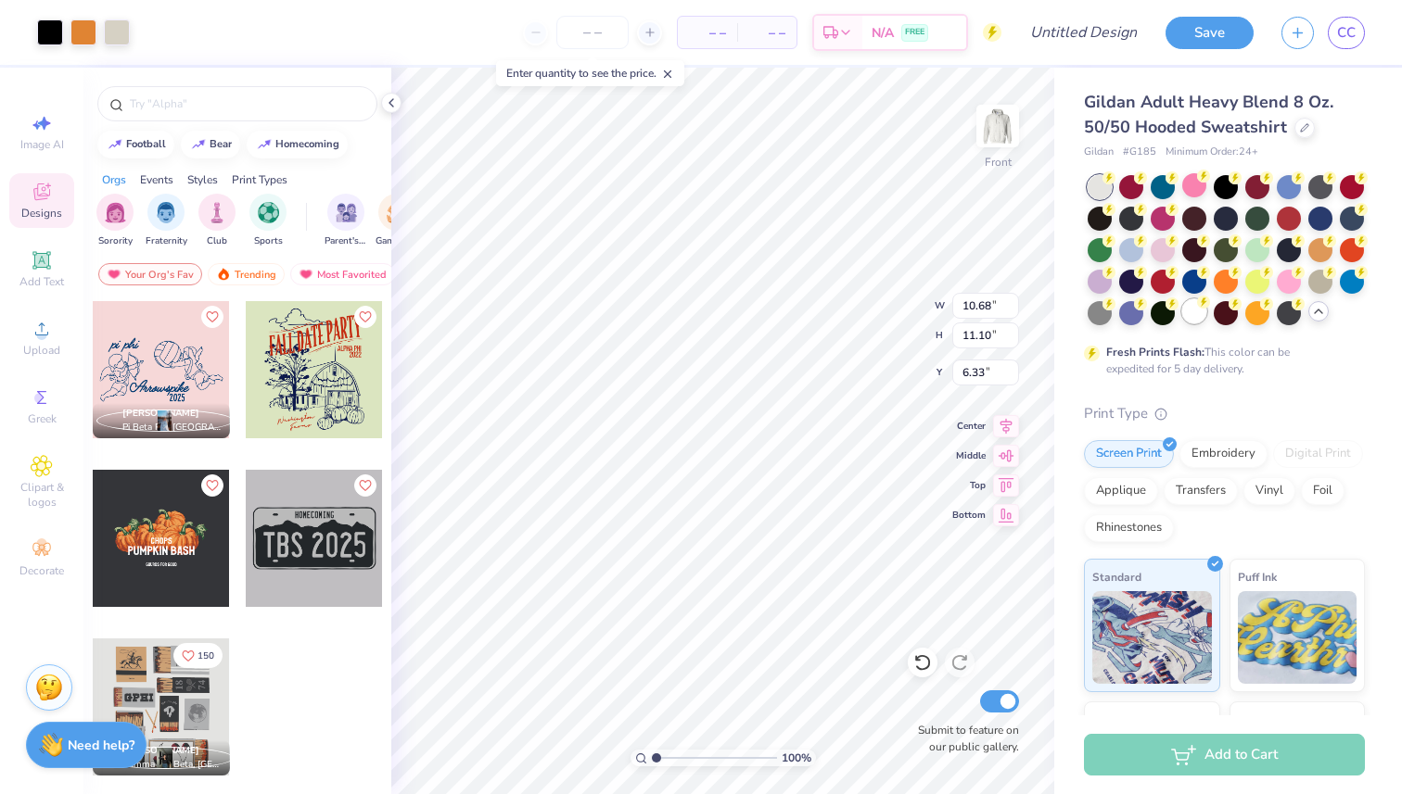
click at [1192, 306] on div at bounding box center [1194, 311] width 24 height 24
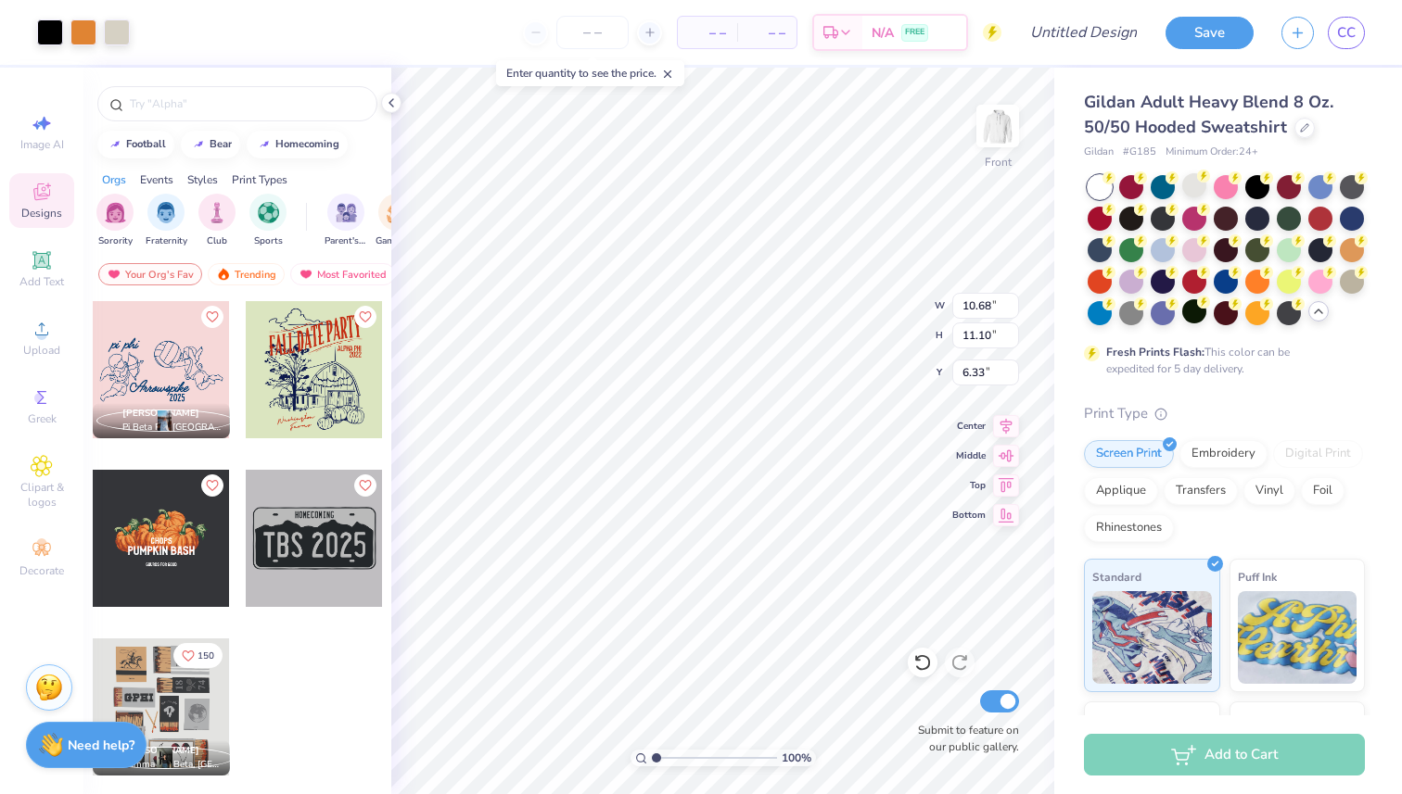
type input "7.35"
type input "11.24"
type input "11.69"
type input "6.68"
click at [1130, 218] on div at bounding box center [1131, 217] width 24 height 24
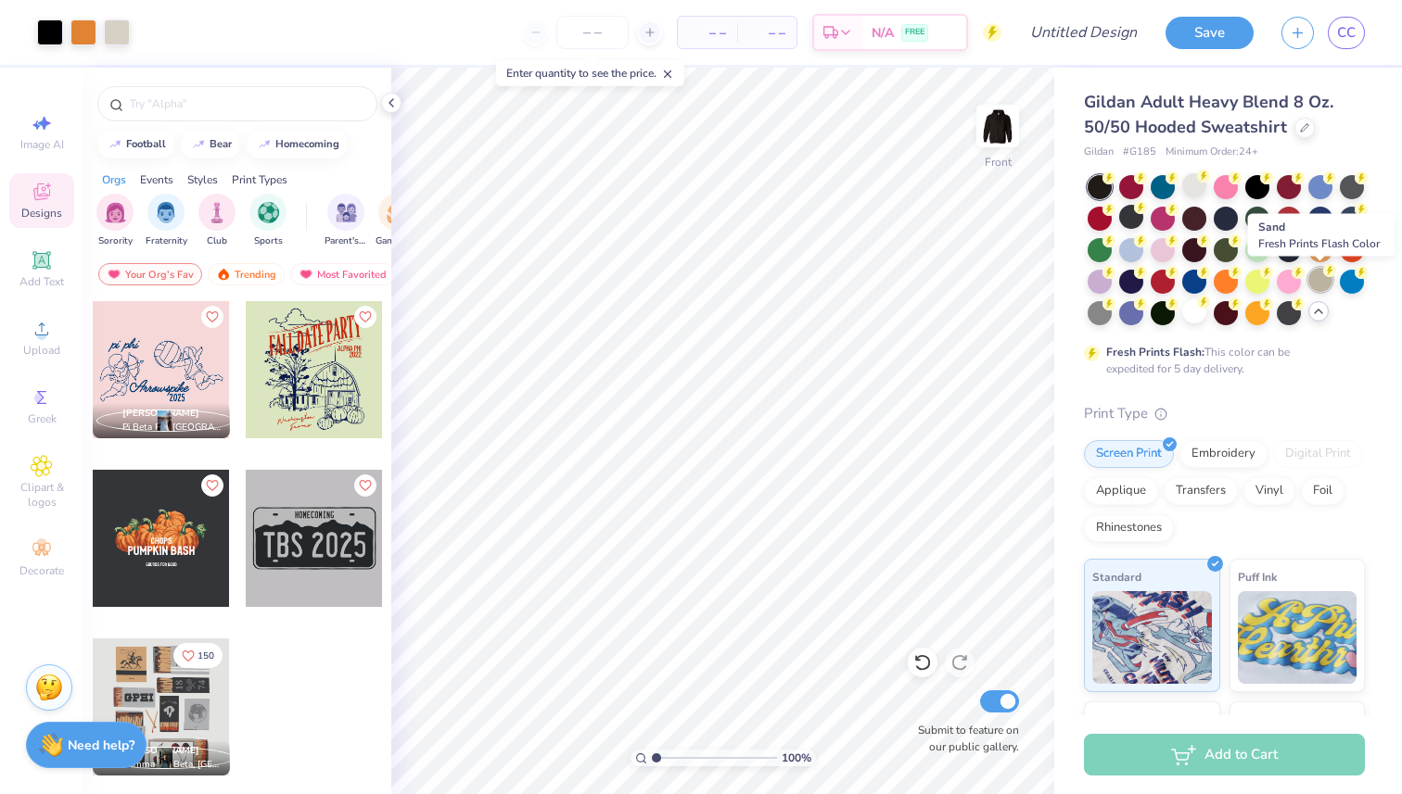
click at [1322, 285] on div at bounding box center [1320, 280] width 24 height 24
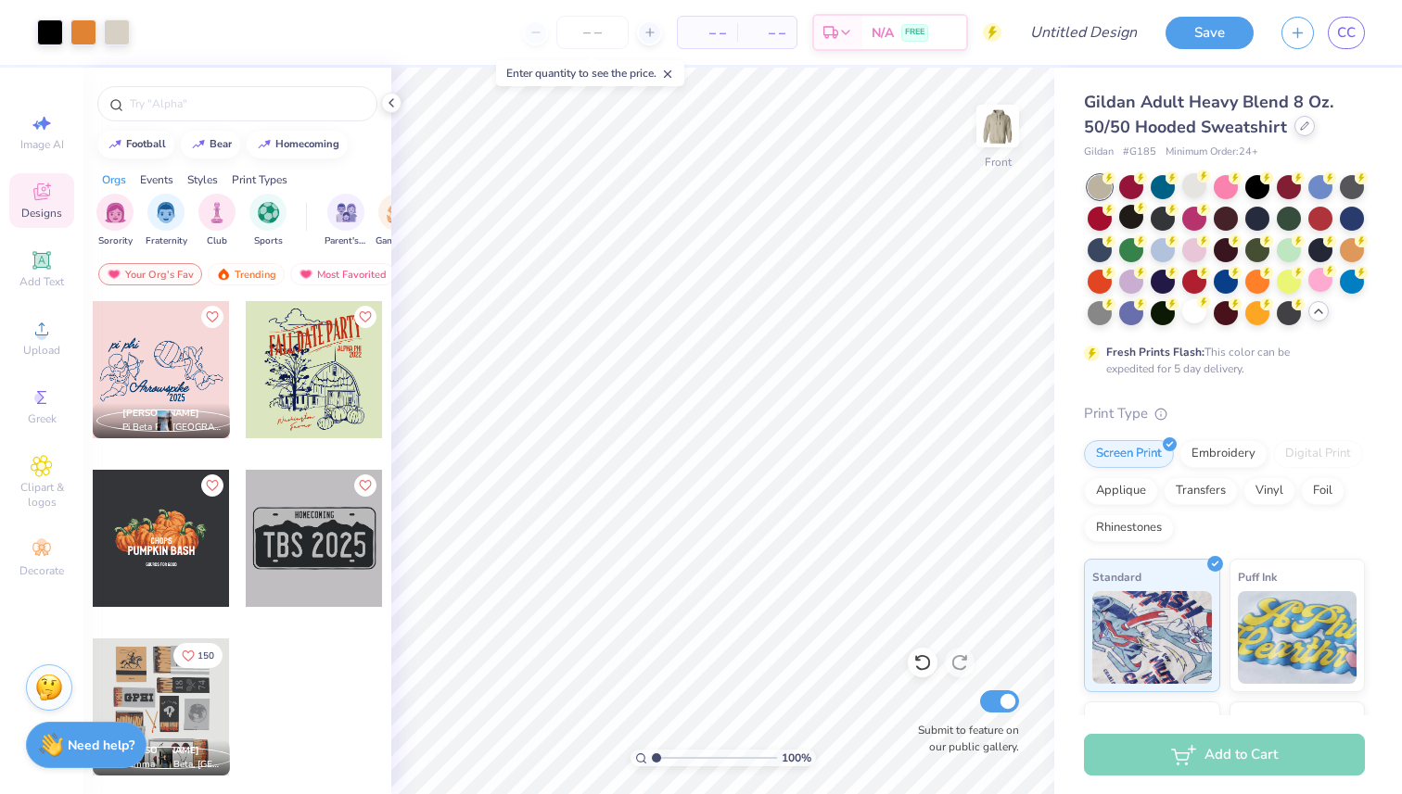
click at [1295, 132] on div at bounding box center [1304, 126] width 20 height 20
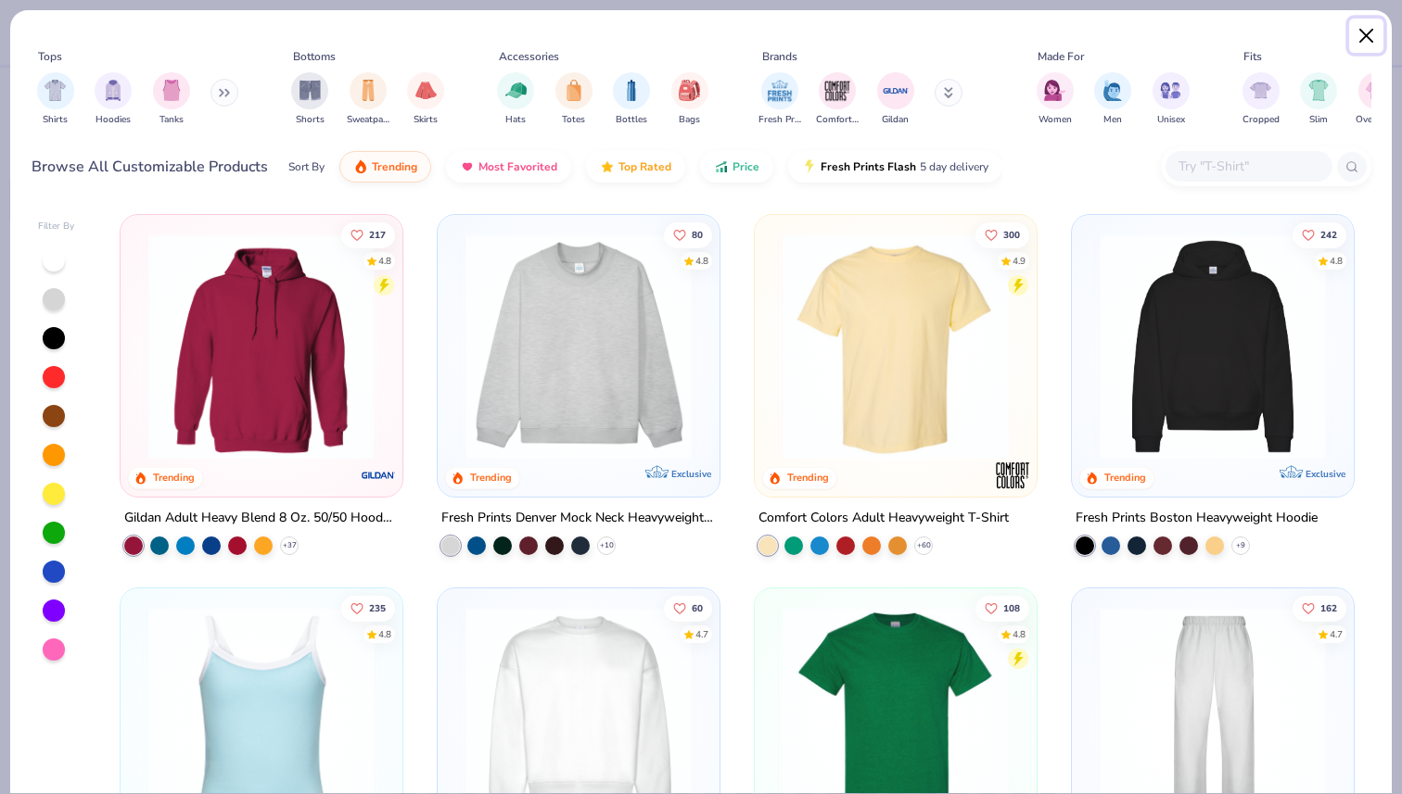
click at [1365, 36] on button "Close" at bounding box center [1366, 36] width 35 height 35
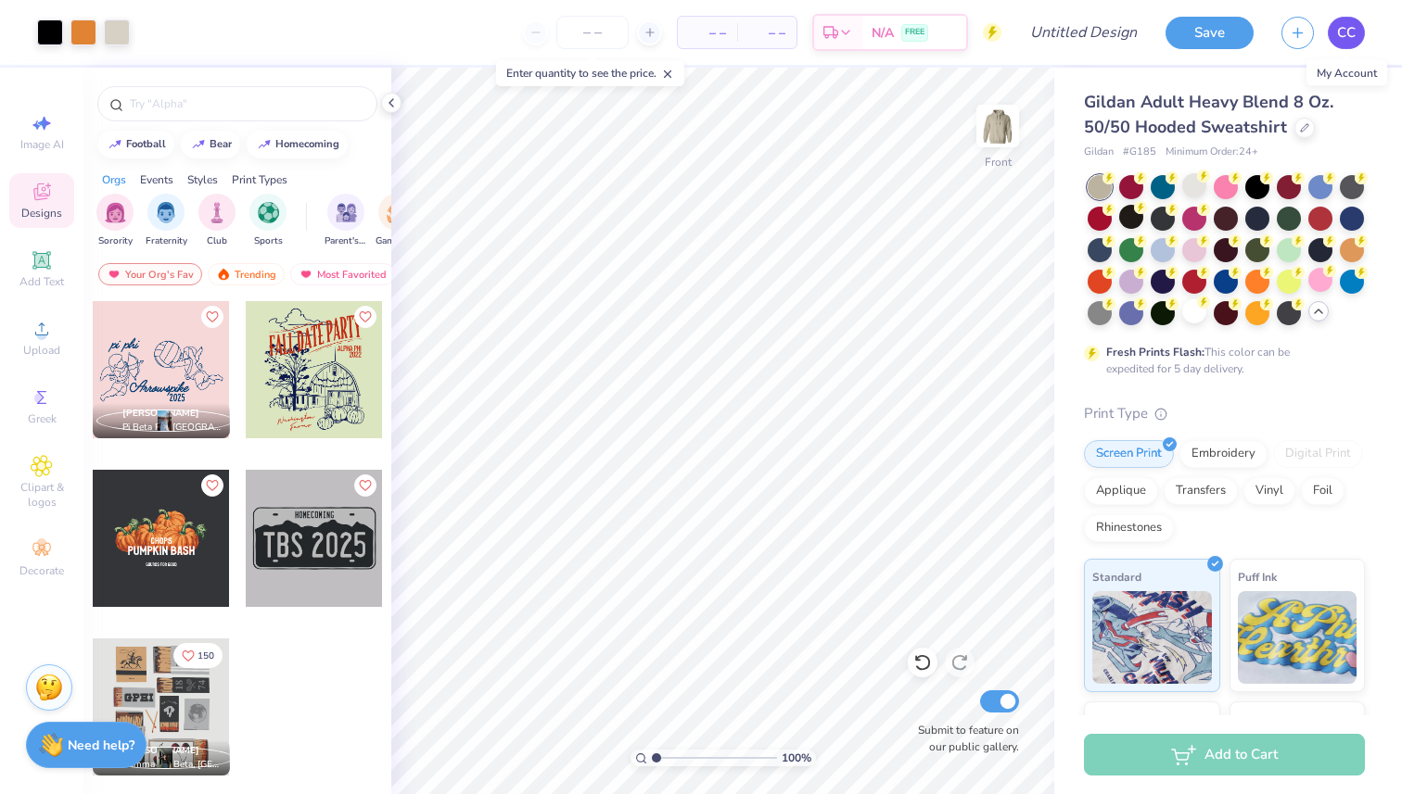
click at [1346, 29] on span "CC" at bounding box center [1346, 32] width 19 height 21
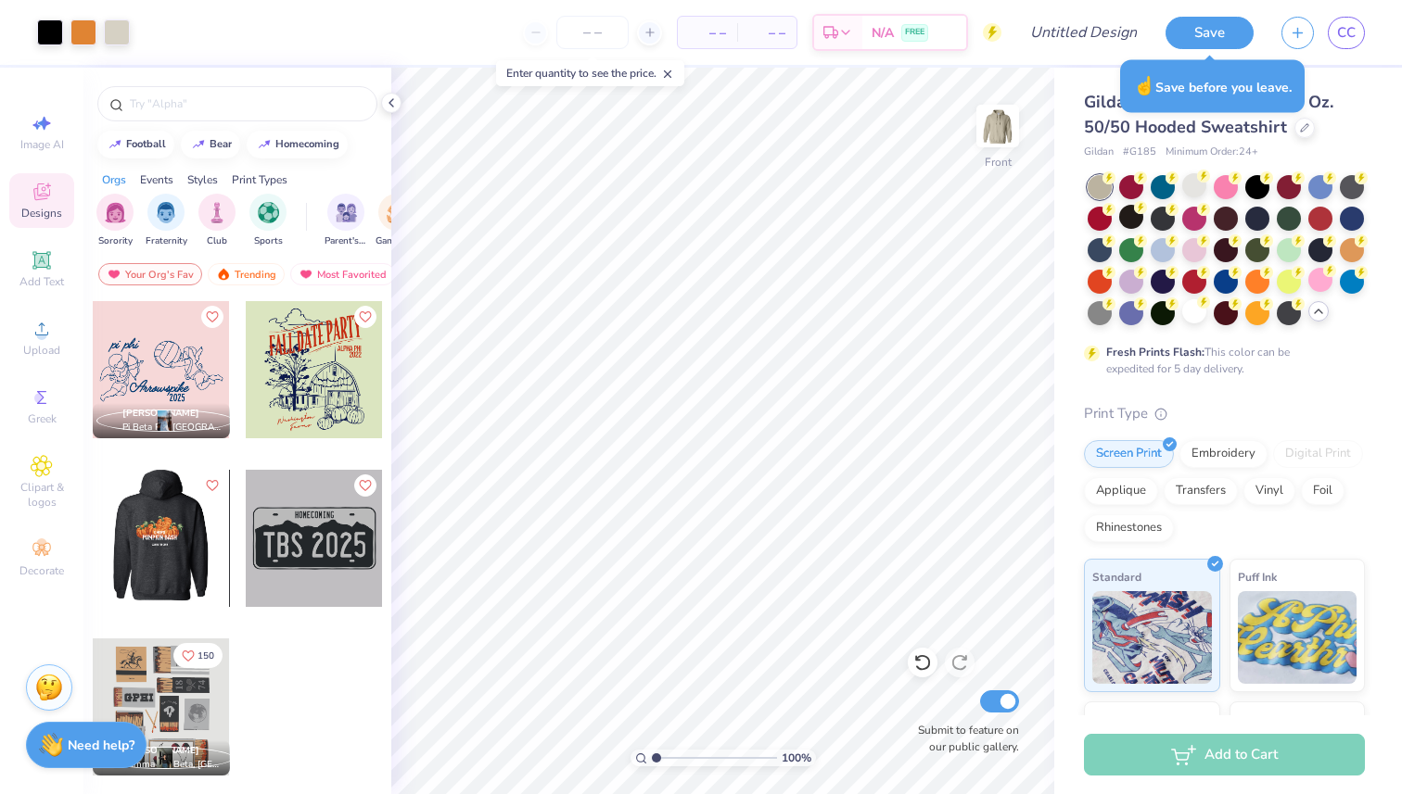
click at [93, 554] on div at bounding box center [24, 538] width 137 height 137
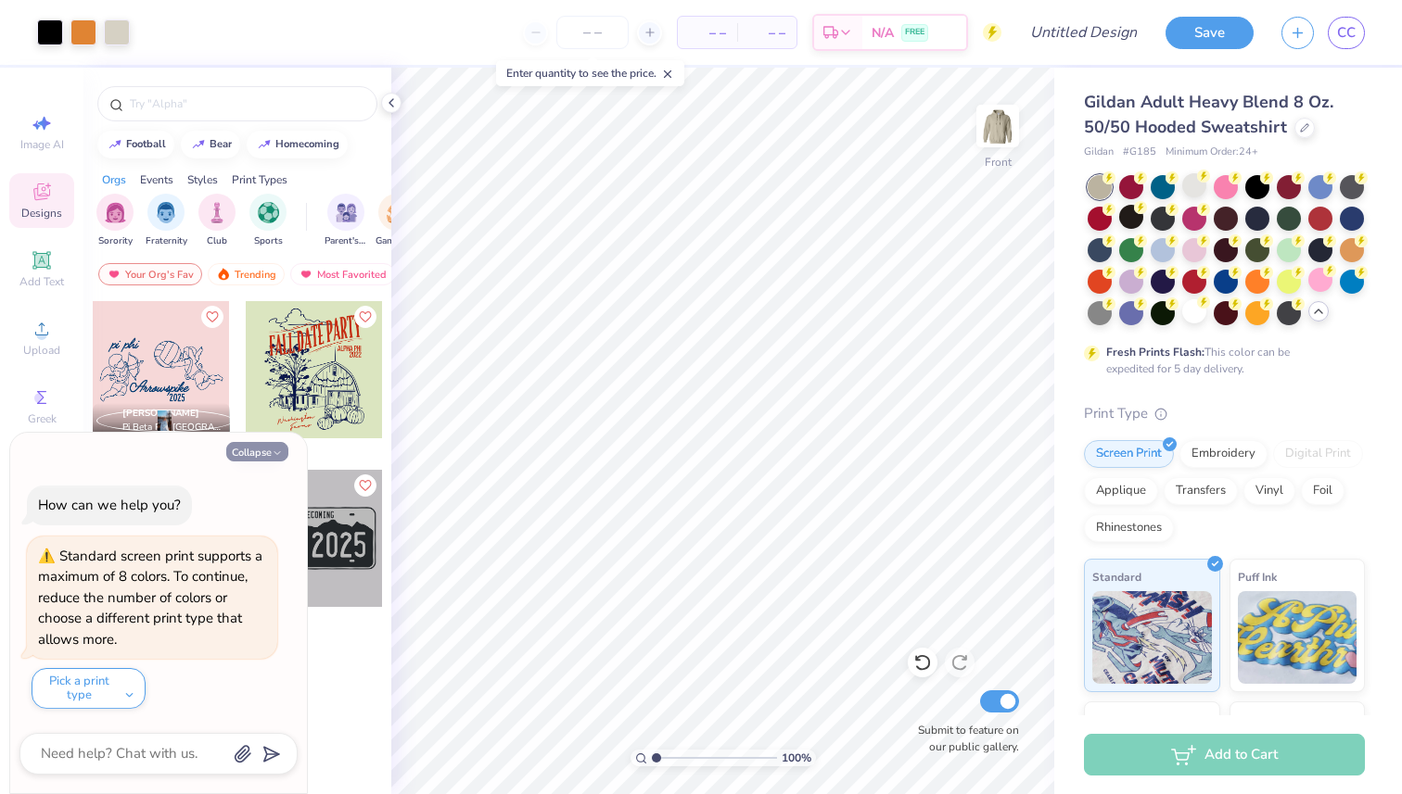
click at [272, 447] on button "Collapse" at bounding box center [257, 451] width 62 height 19
type textarea "x"
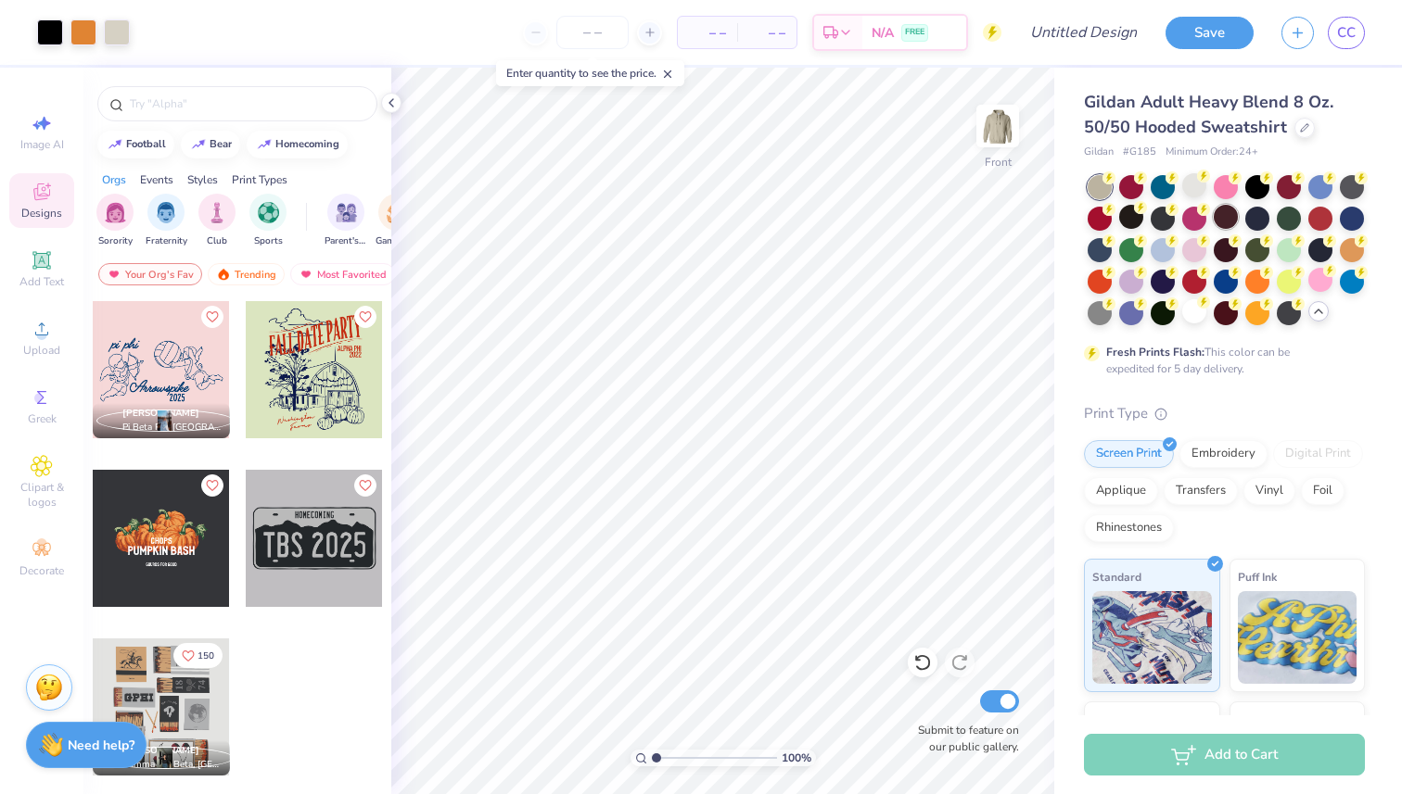
click at [1213, 218] on div at bounding box center [1225, 217] width 24 height 24
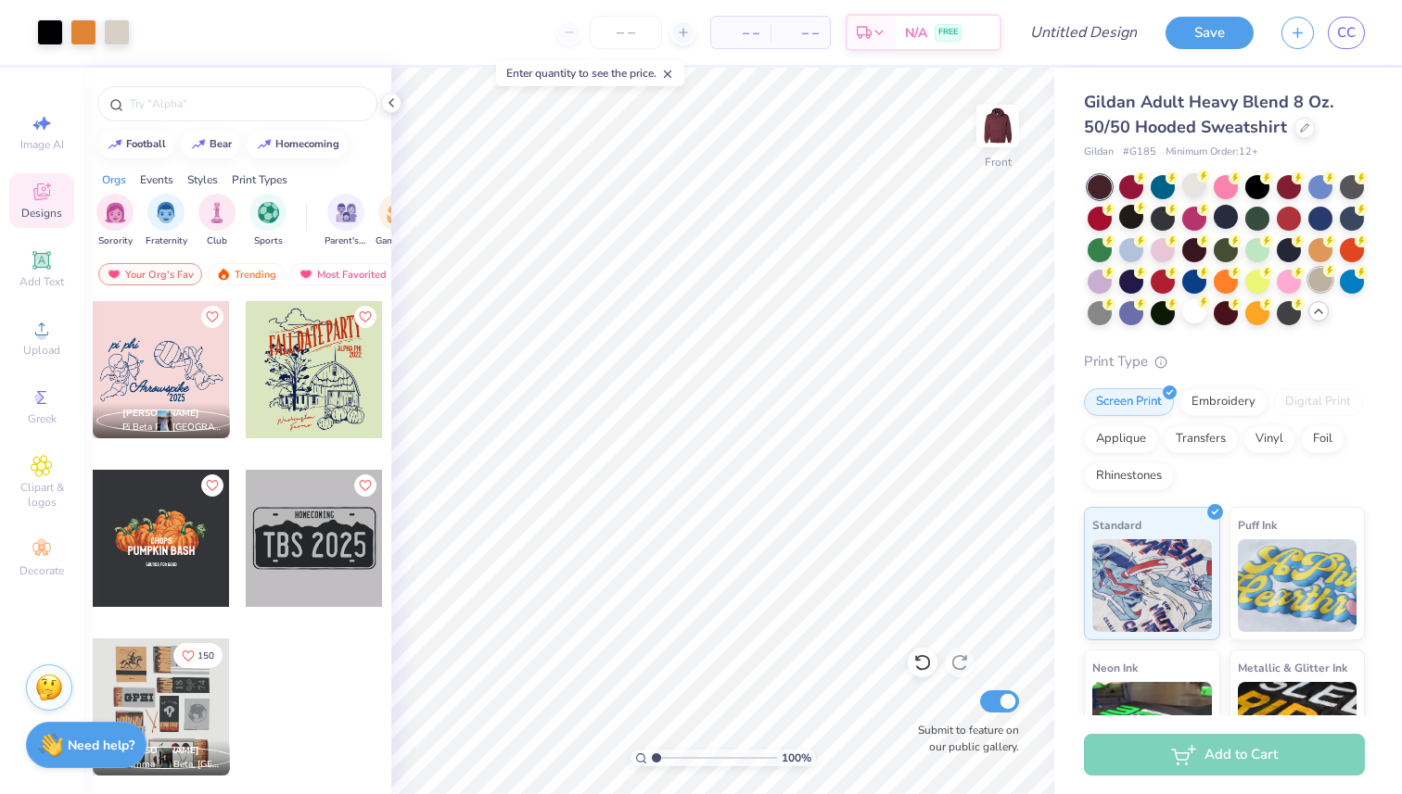
click at [1325, 285] on div at bounding box center [1320, 280] width 24 height 24
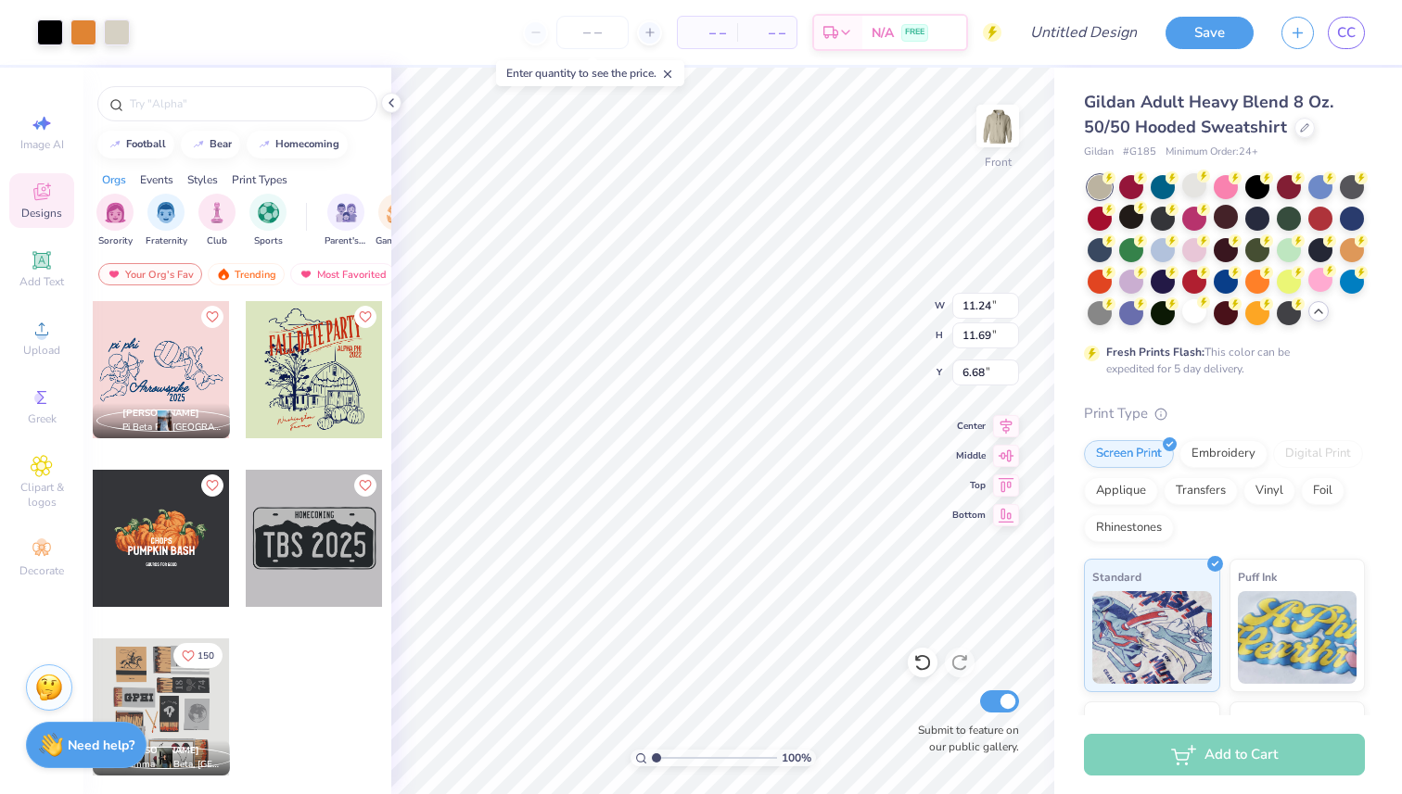
type input "6.83"
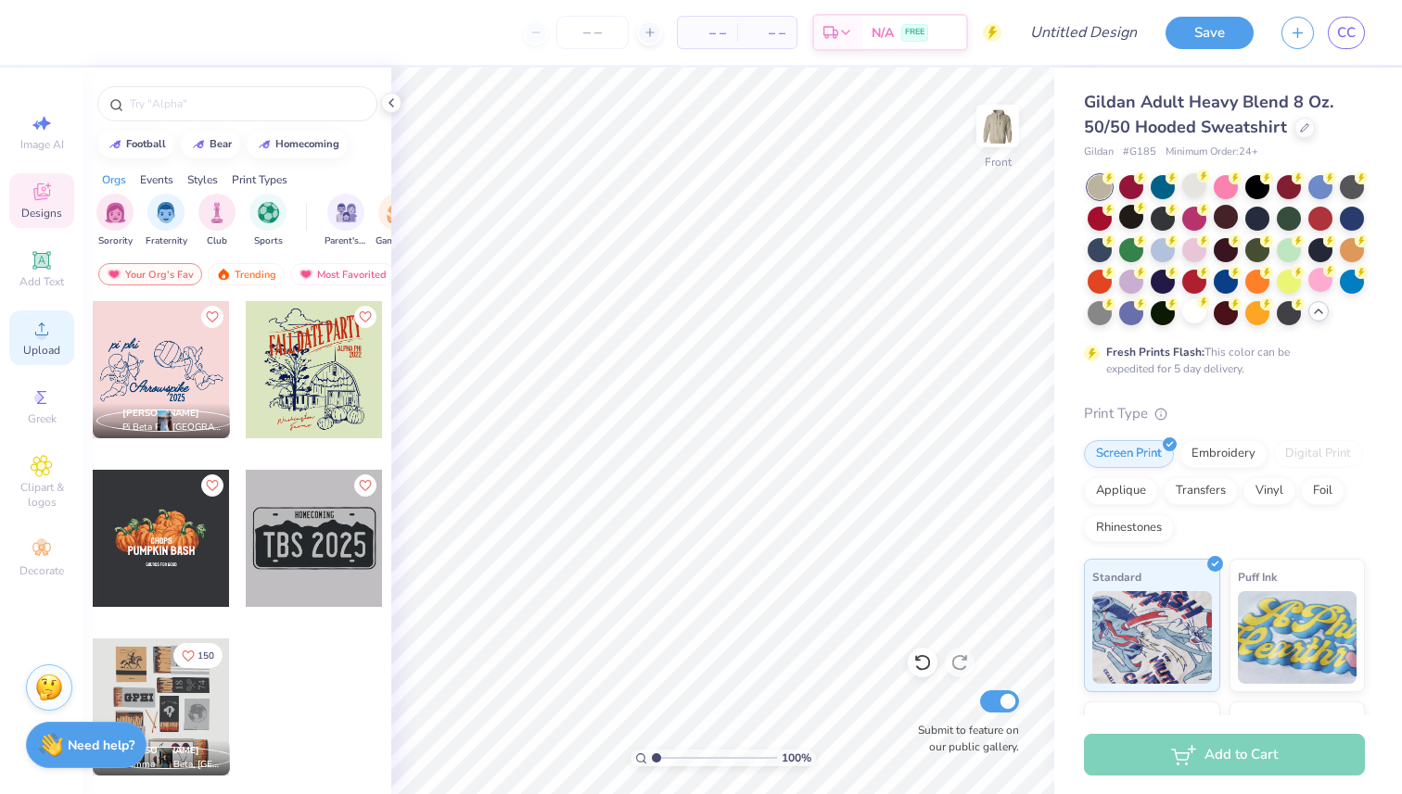
click at [41, 360] on div "Upload" at bounding box center [41, 338] width 65 height 55
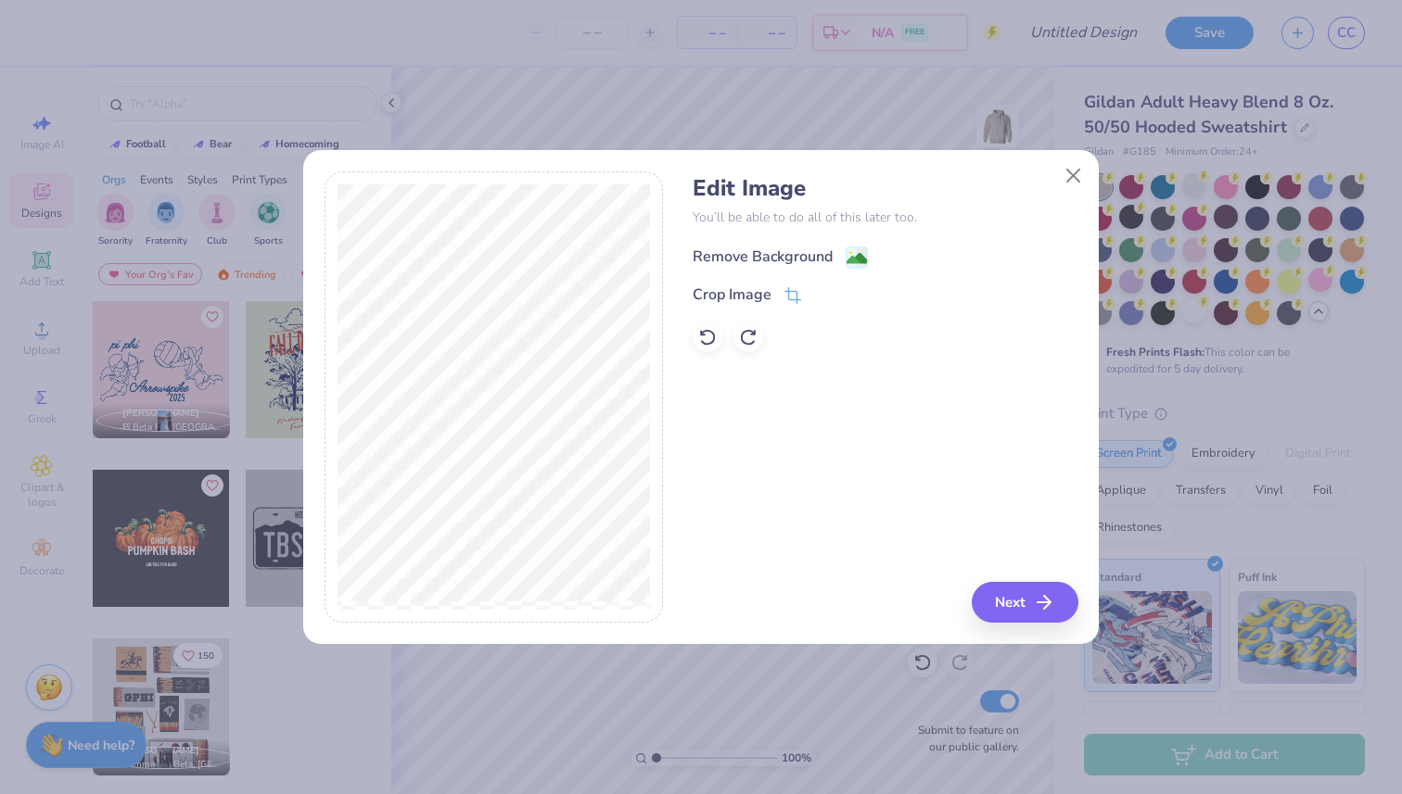
click at [743, 260] on div "Remove Background" at bounding box center [762, 257] width 140 height 22
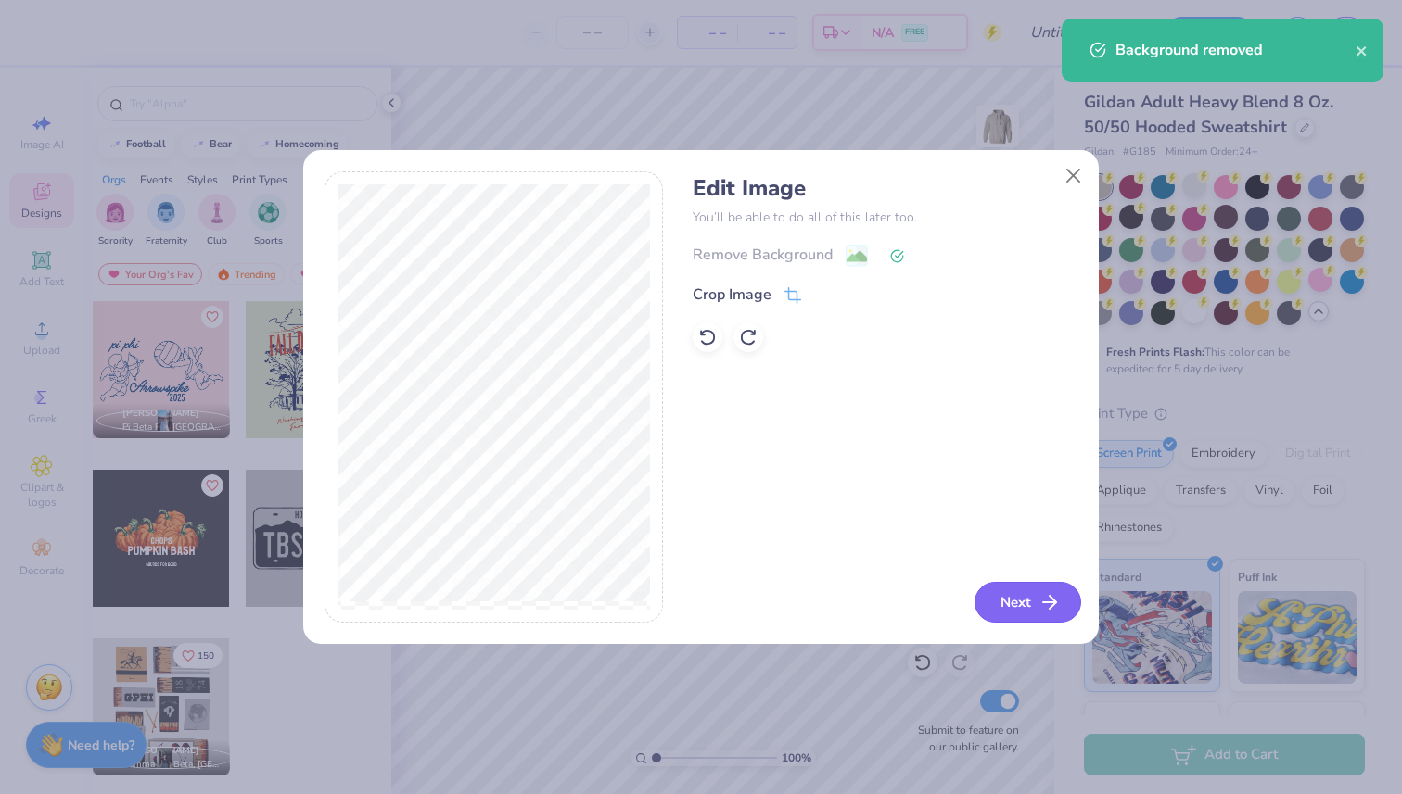
click at [1013, 600] on button "Next" at bounding box center [1027, 602] width 107 height 41
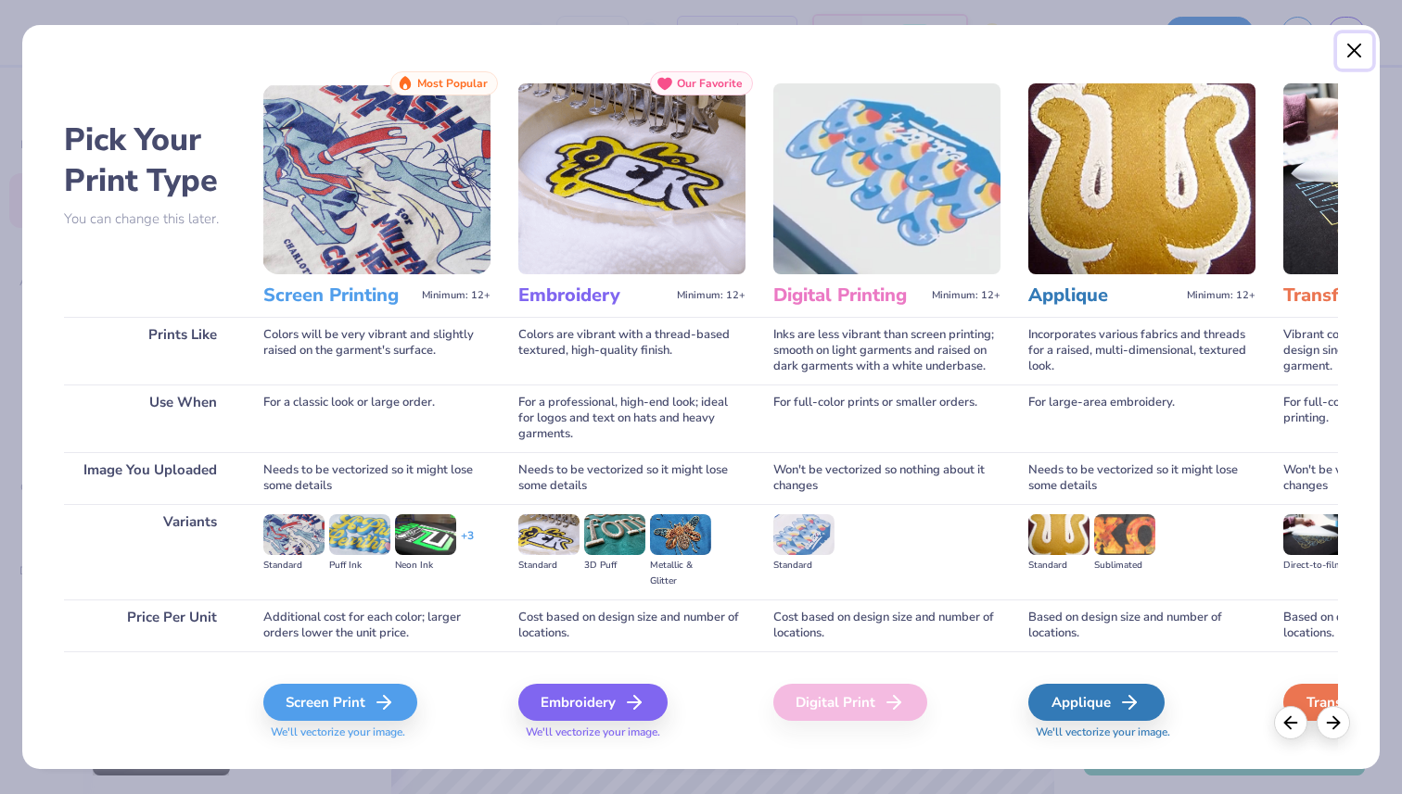
click at [1354, 53] on button "Close" at bounding box center [1354, 50] width 35 height 35
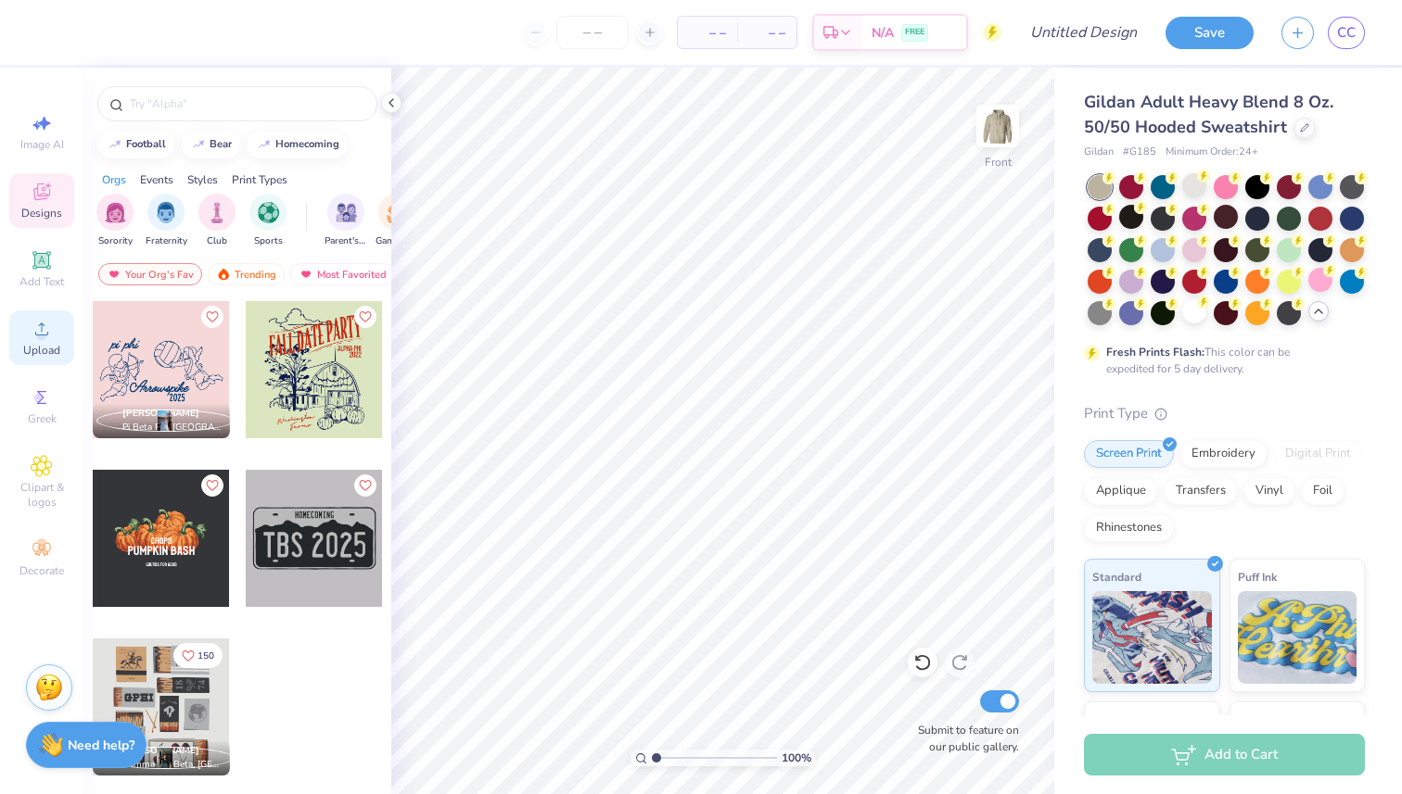
click at [44, 338] on circle at bounding box center [41, 335] width 10 height 10
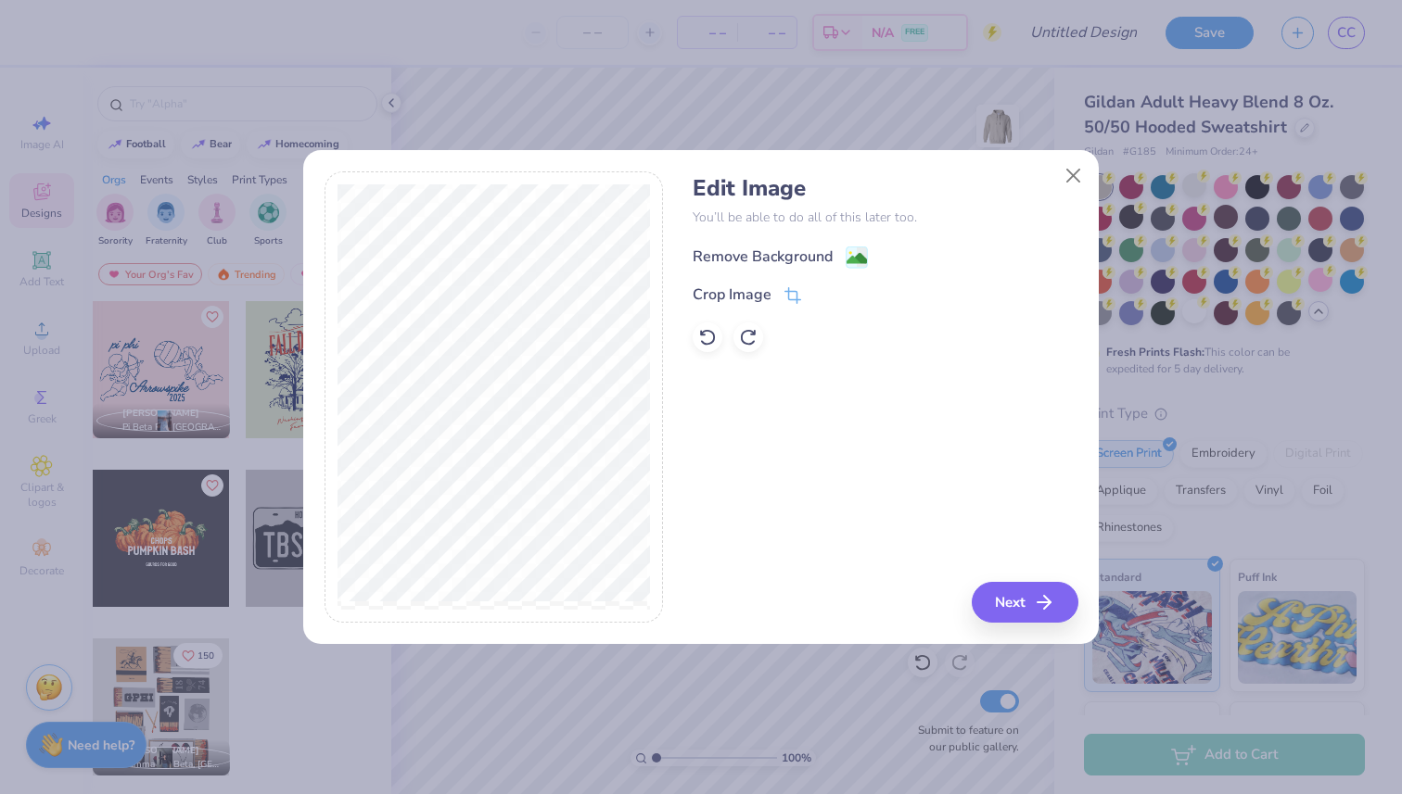
click at [776, 260] on div "Remove Background" at bounding box center [762, 257] width 140 height 22
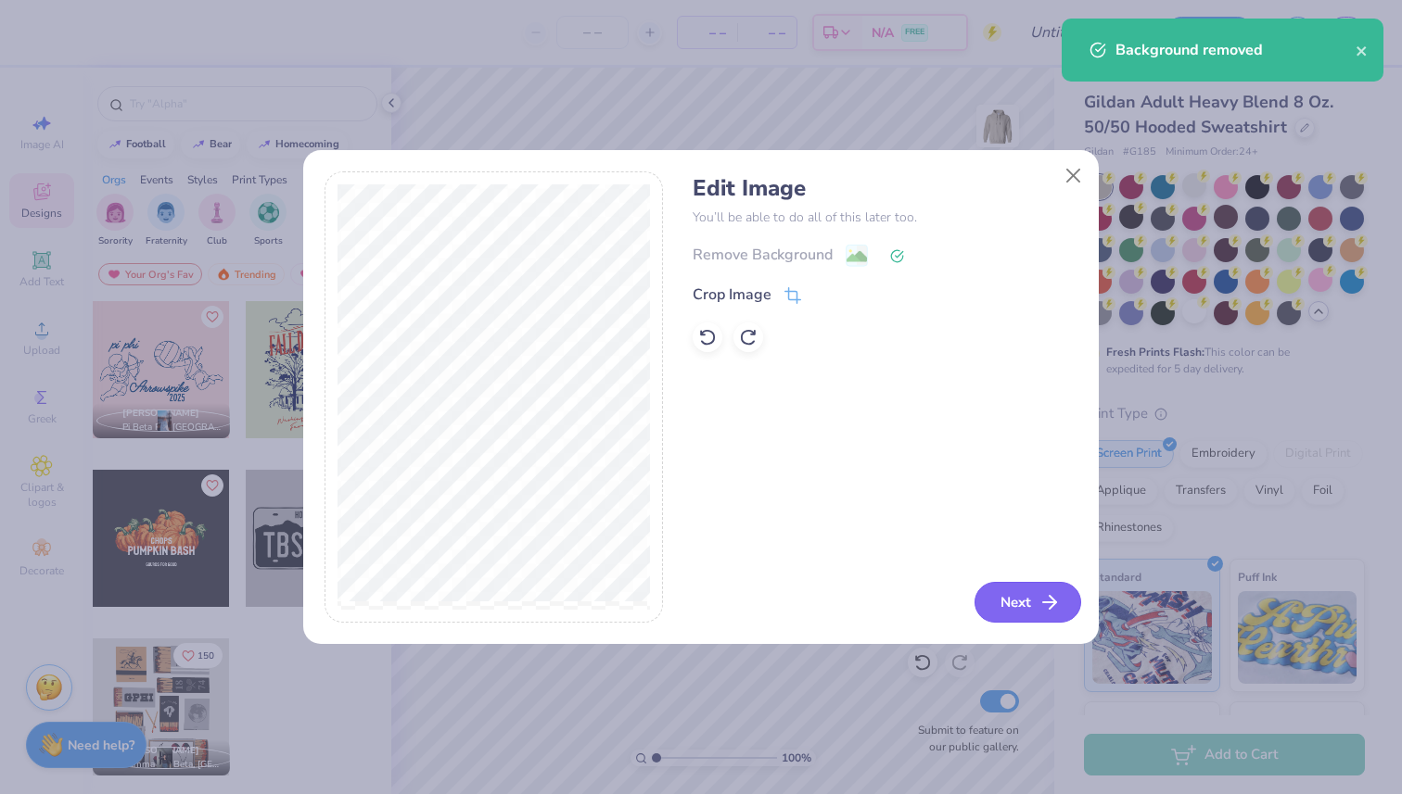
click at [1021, 590] on button "Next" at bounding box center [1027, 602] width 107 height 41
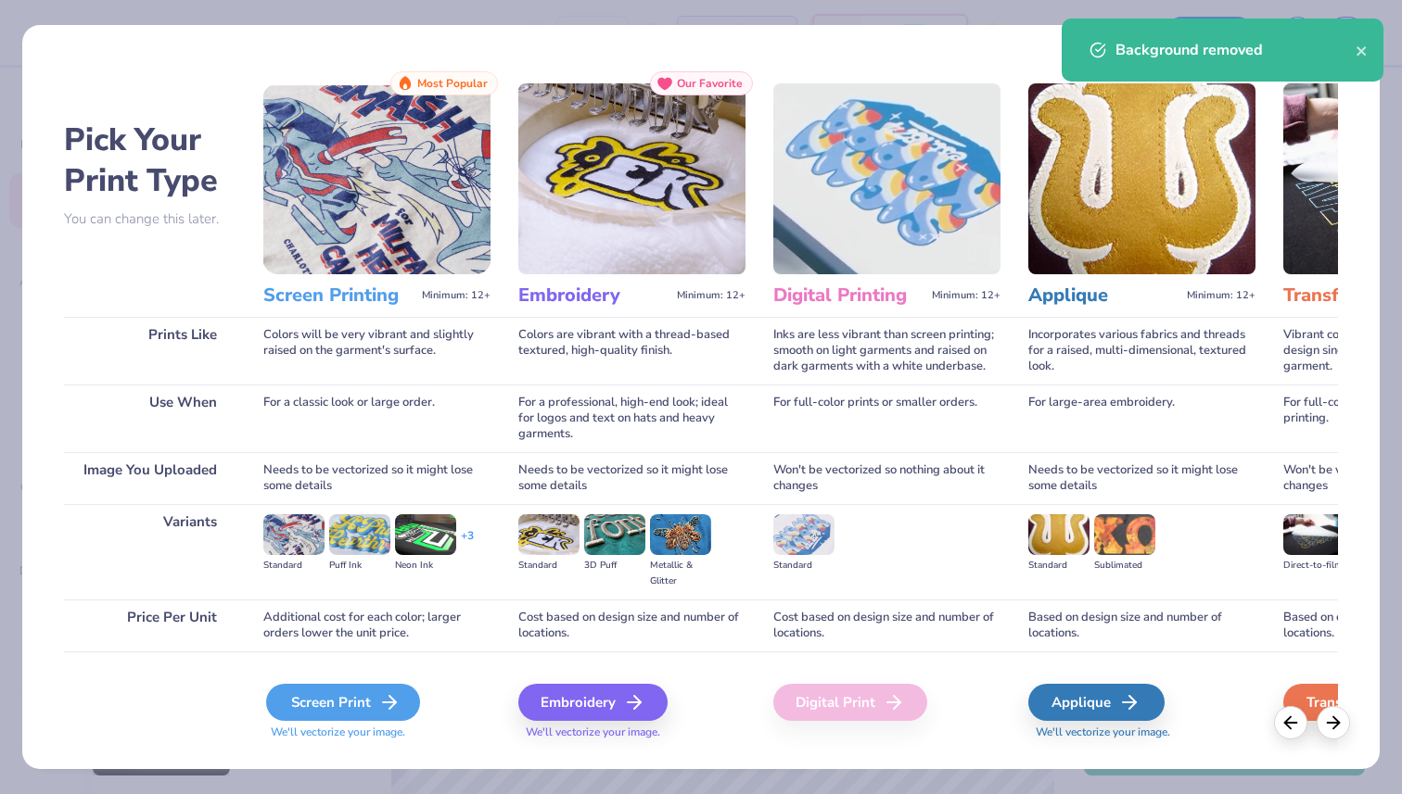
click at [368, 711] on div "Screen Print" at bounding box center [343, 702] width 154 height 37
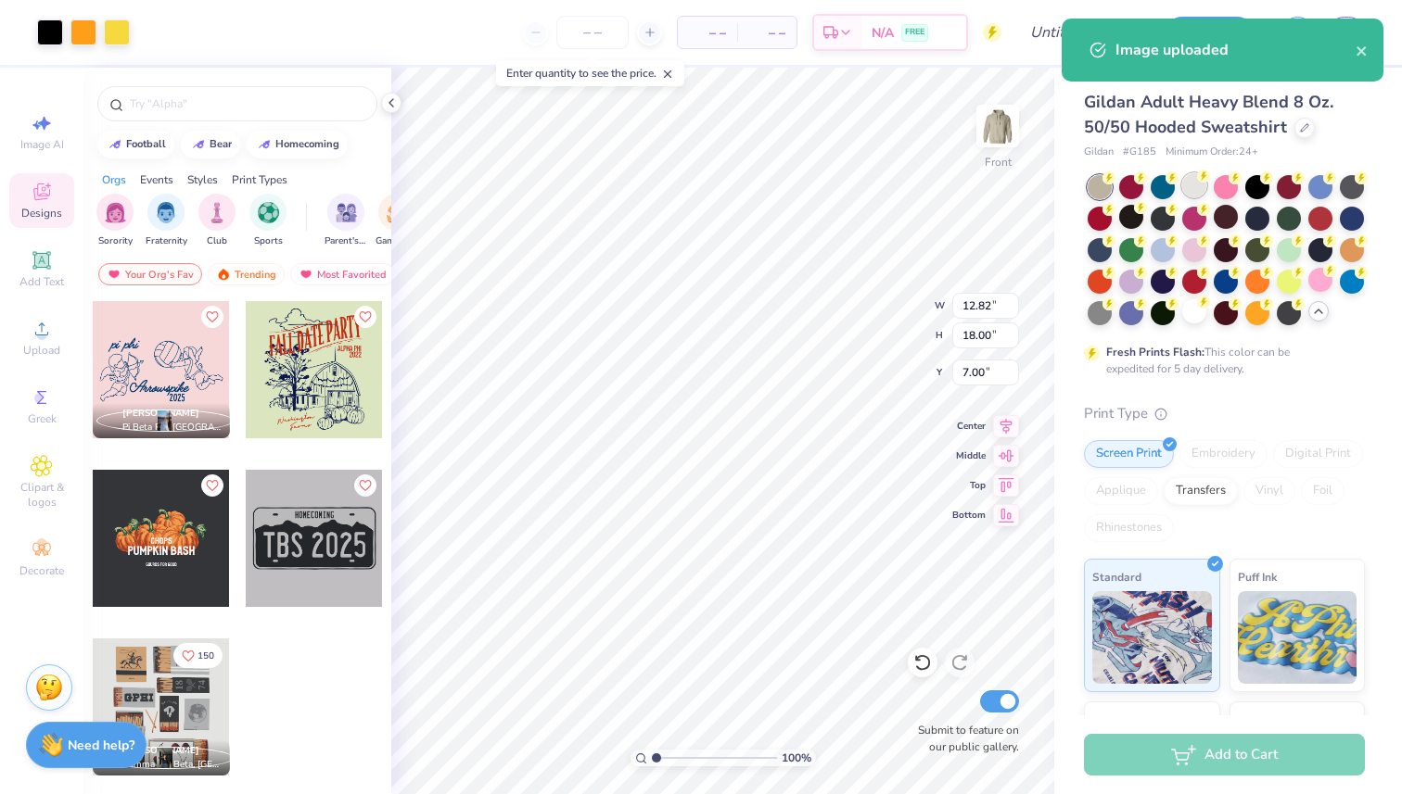
click at [1188, 188] on div at bounding box center [1194, 185] width 24 height 24
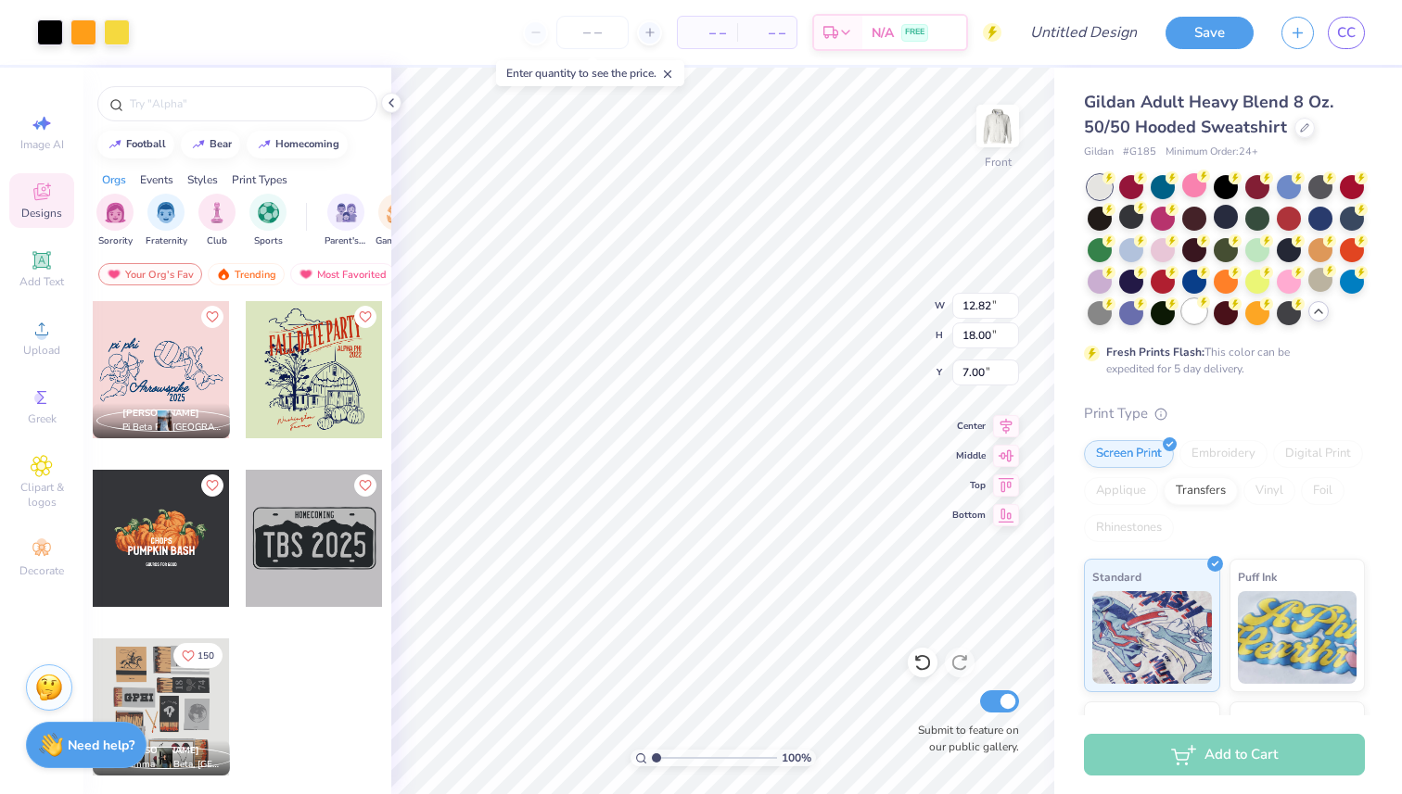
click at [1196, 311] on div at bounding box center [1194, 311] width 24 height 24
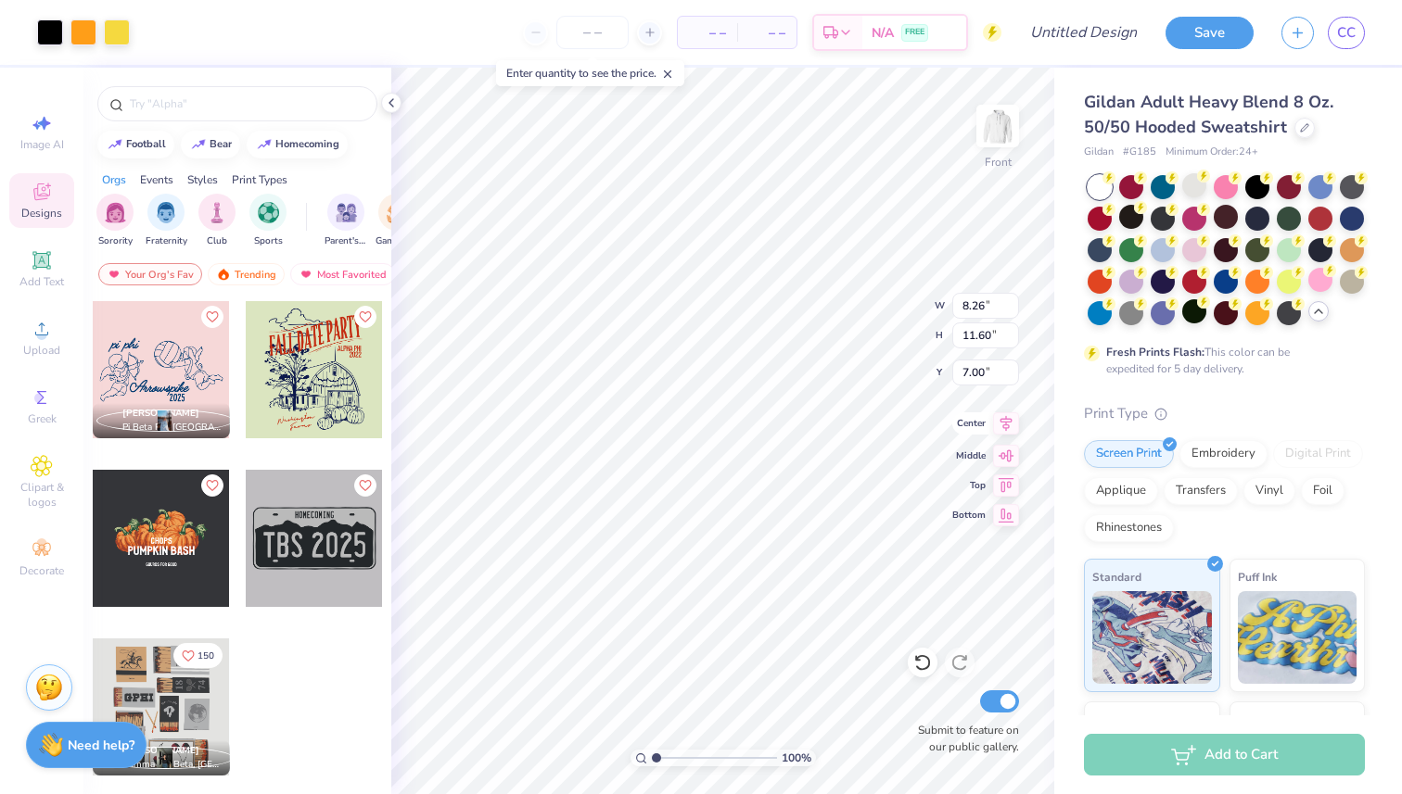
type input "8.26"
type input "11.60"
type input "6.00"
type input "9.78"
type input "13.74"
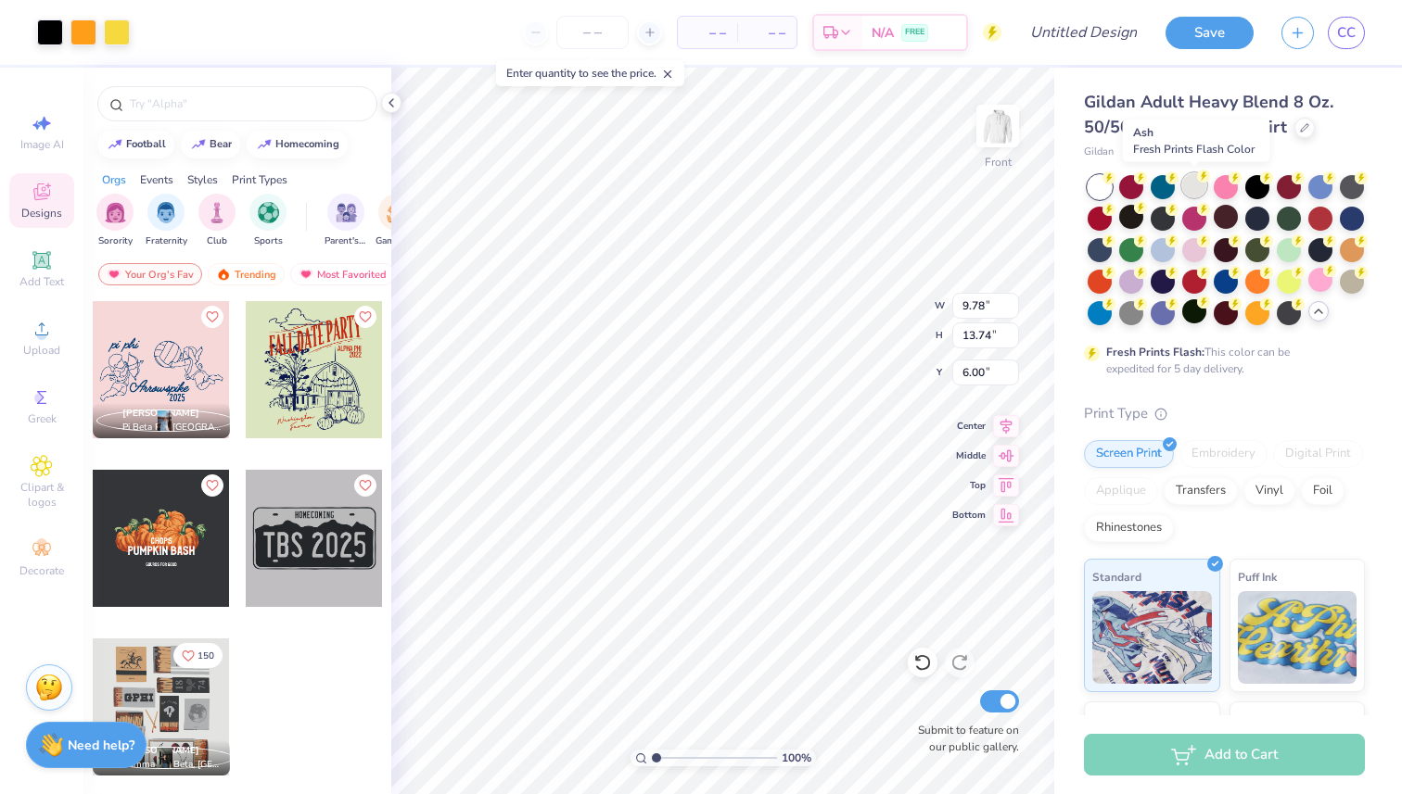
click at [1193, 194] on div at bounding box center [1194, 185] width 24 height 24
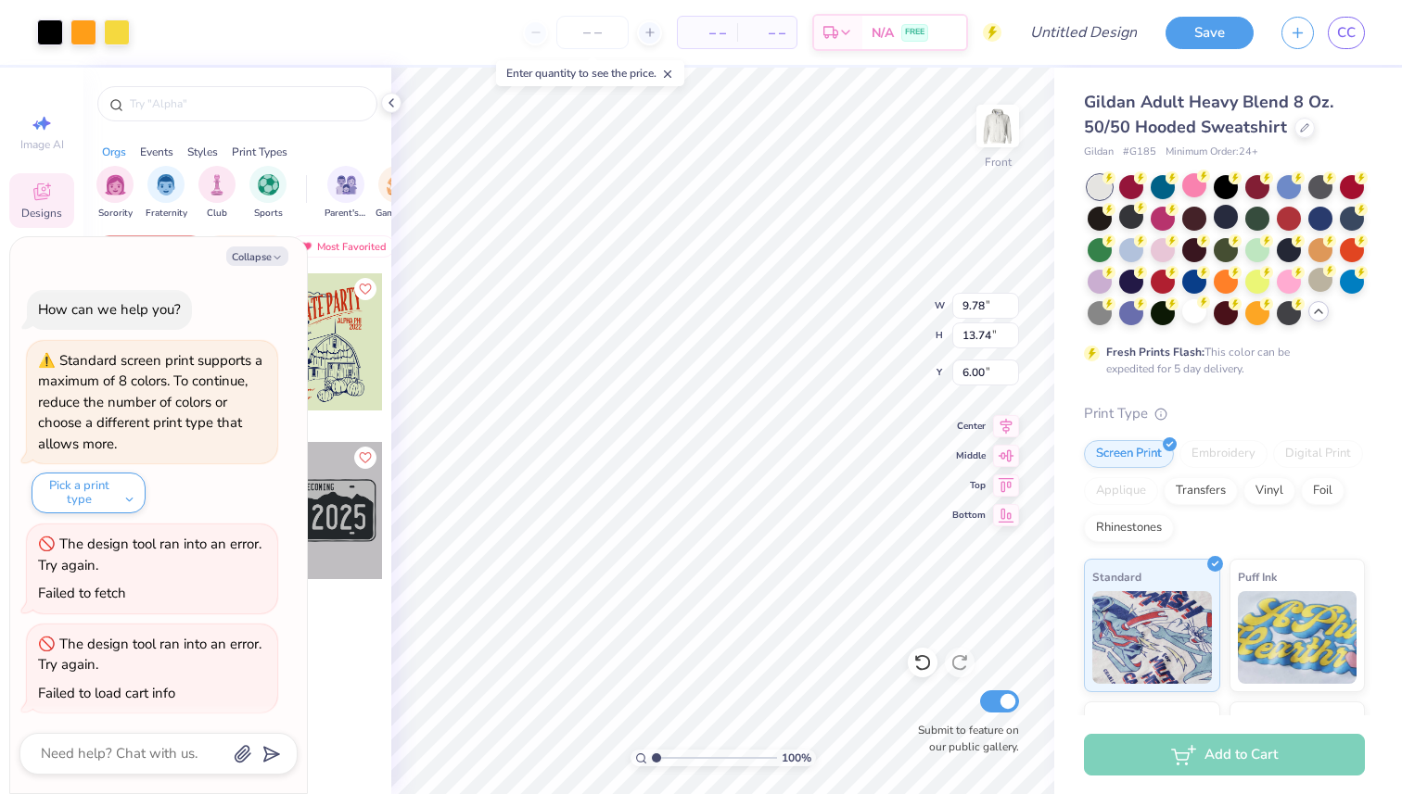
scroll to position [95, 0]
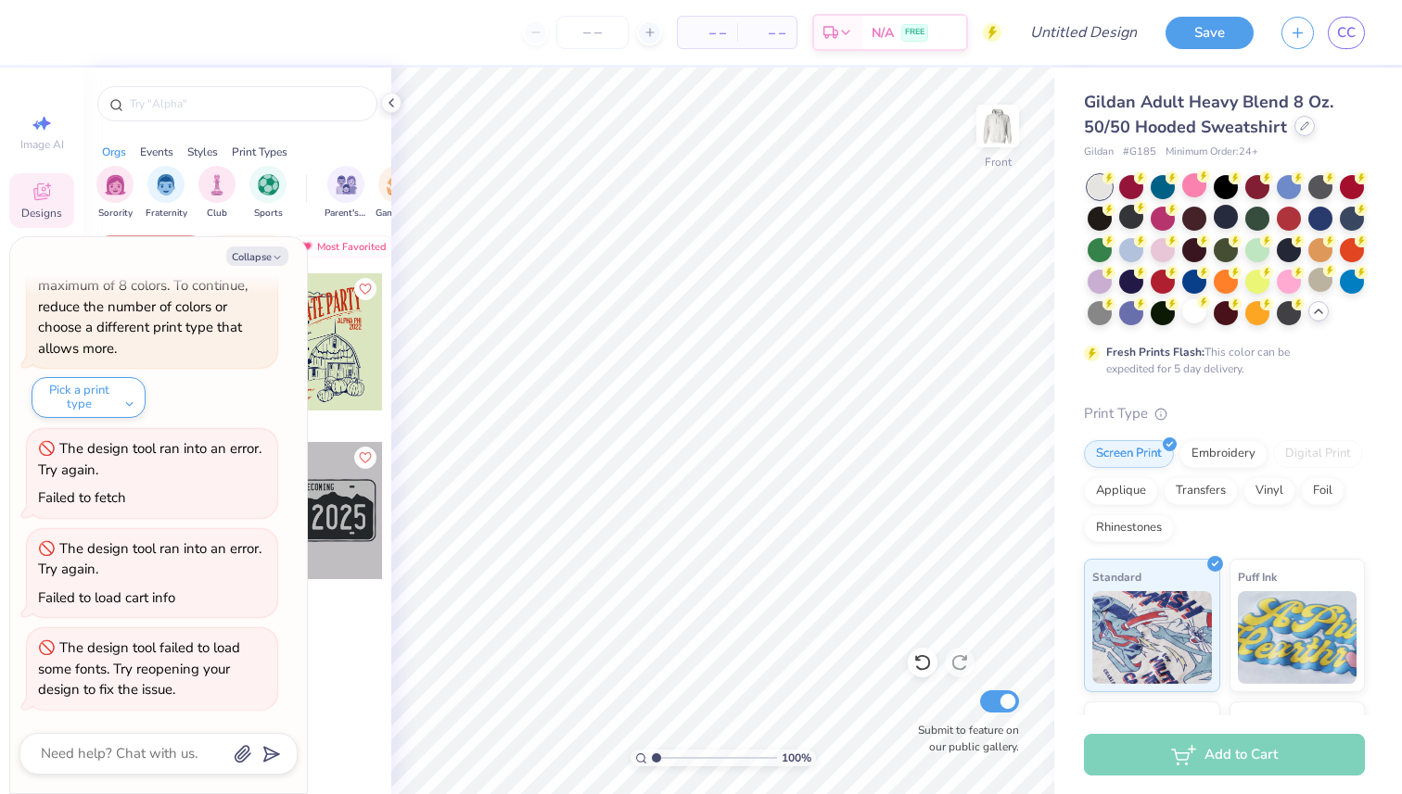
click at [1303, 131] on div at bounding box center [1304, 126] width 20 height 20
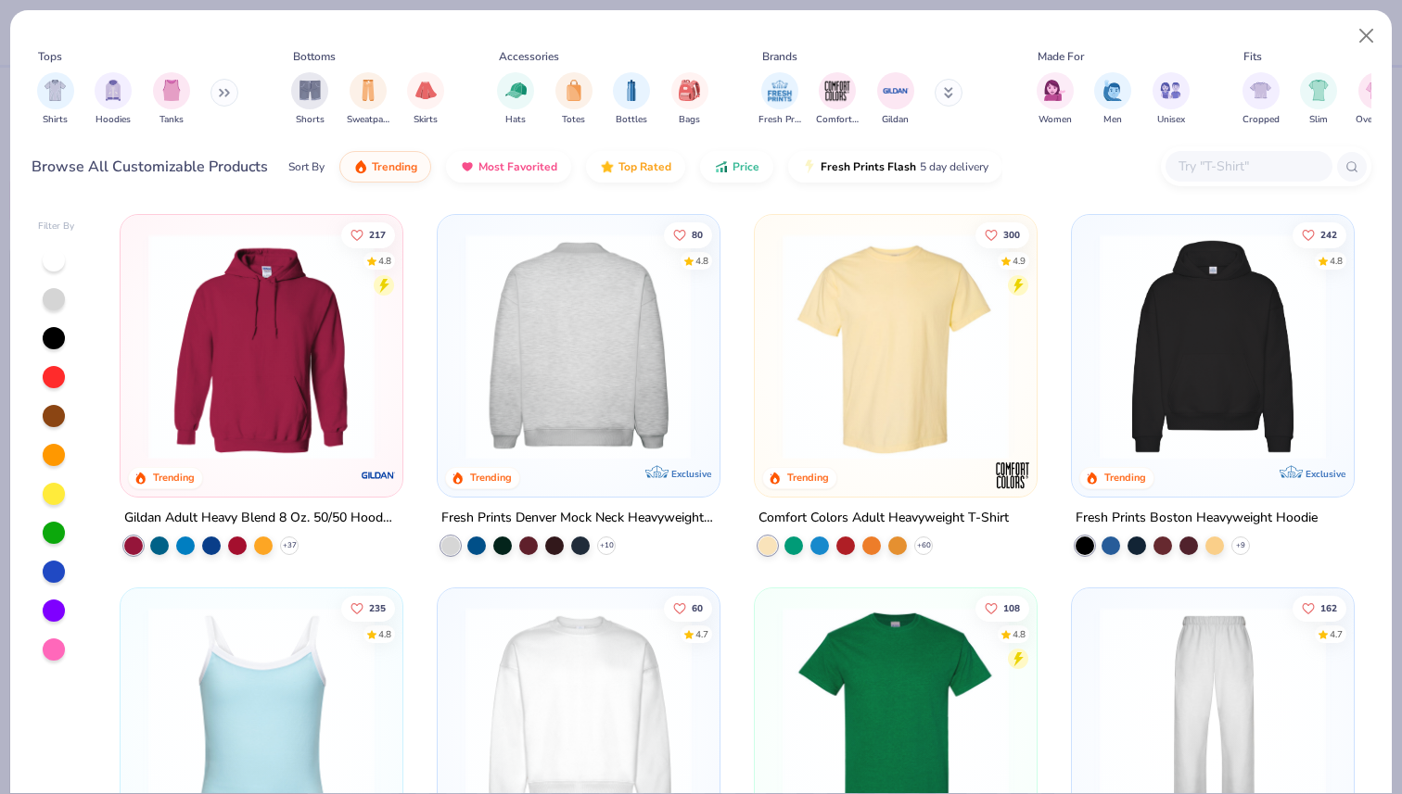
click at [571, 370] on img at bounding box center [578, 347] width 245 height 226
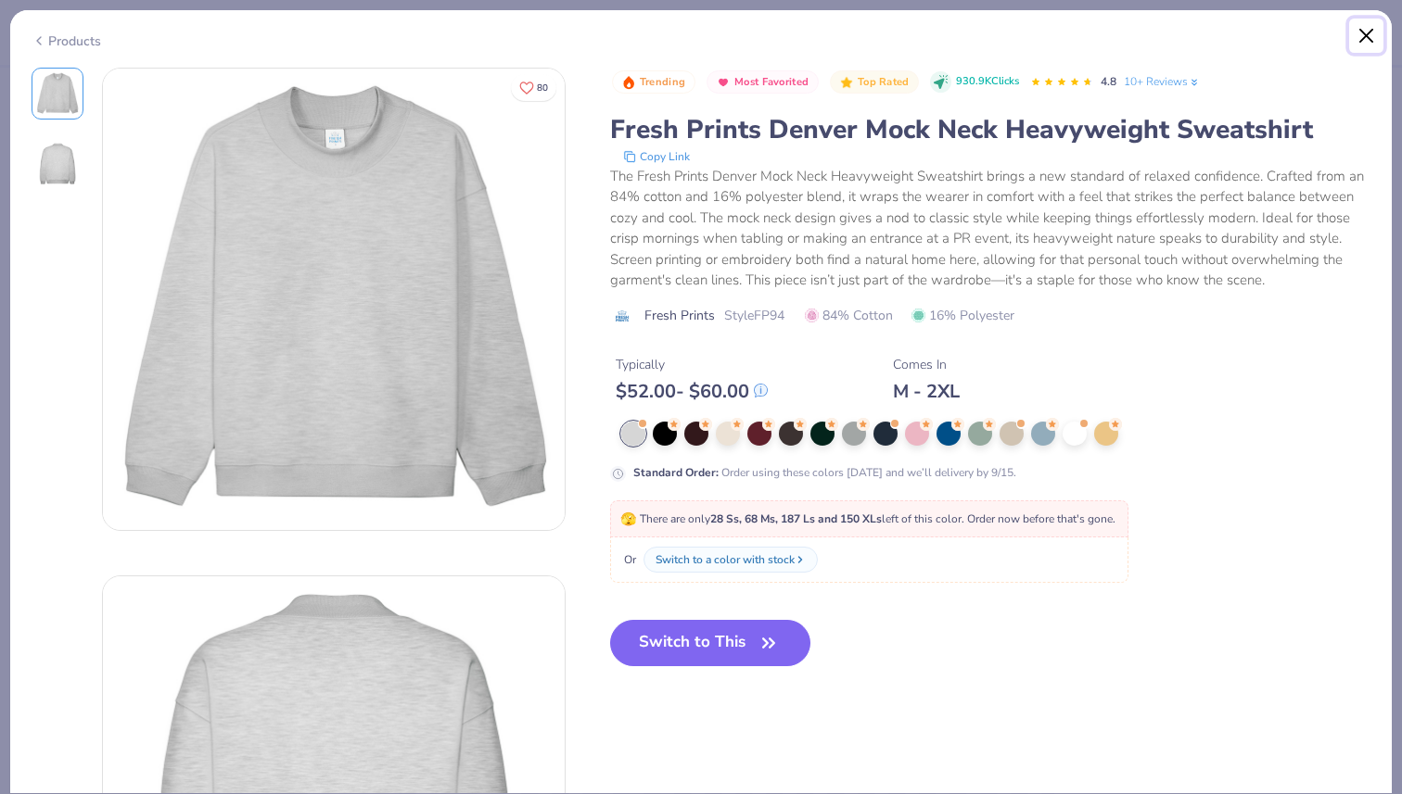
click at [1365, 38] on button "Close" at bounding box center [1366, 36] width 35 height 35
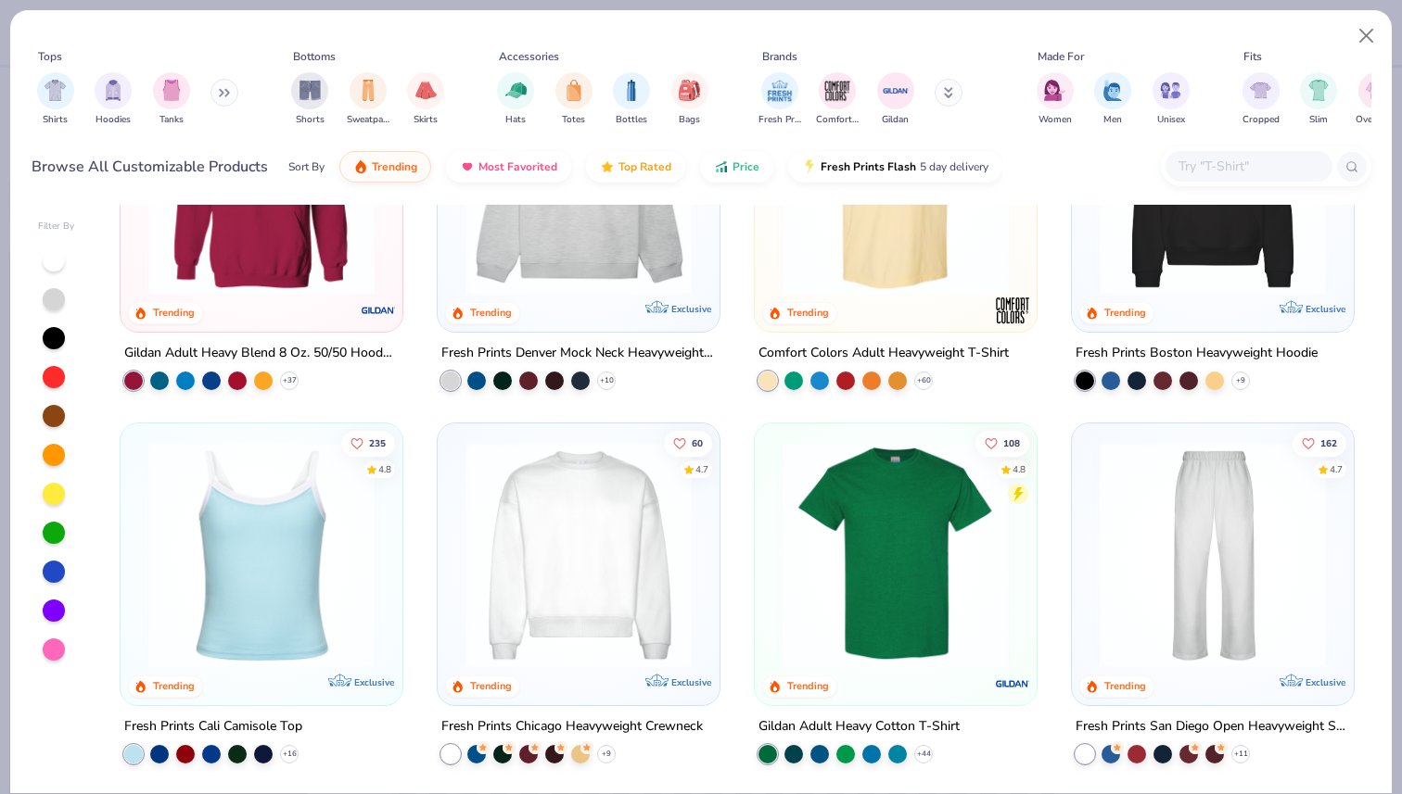
scroll to position [190, 0]
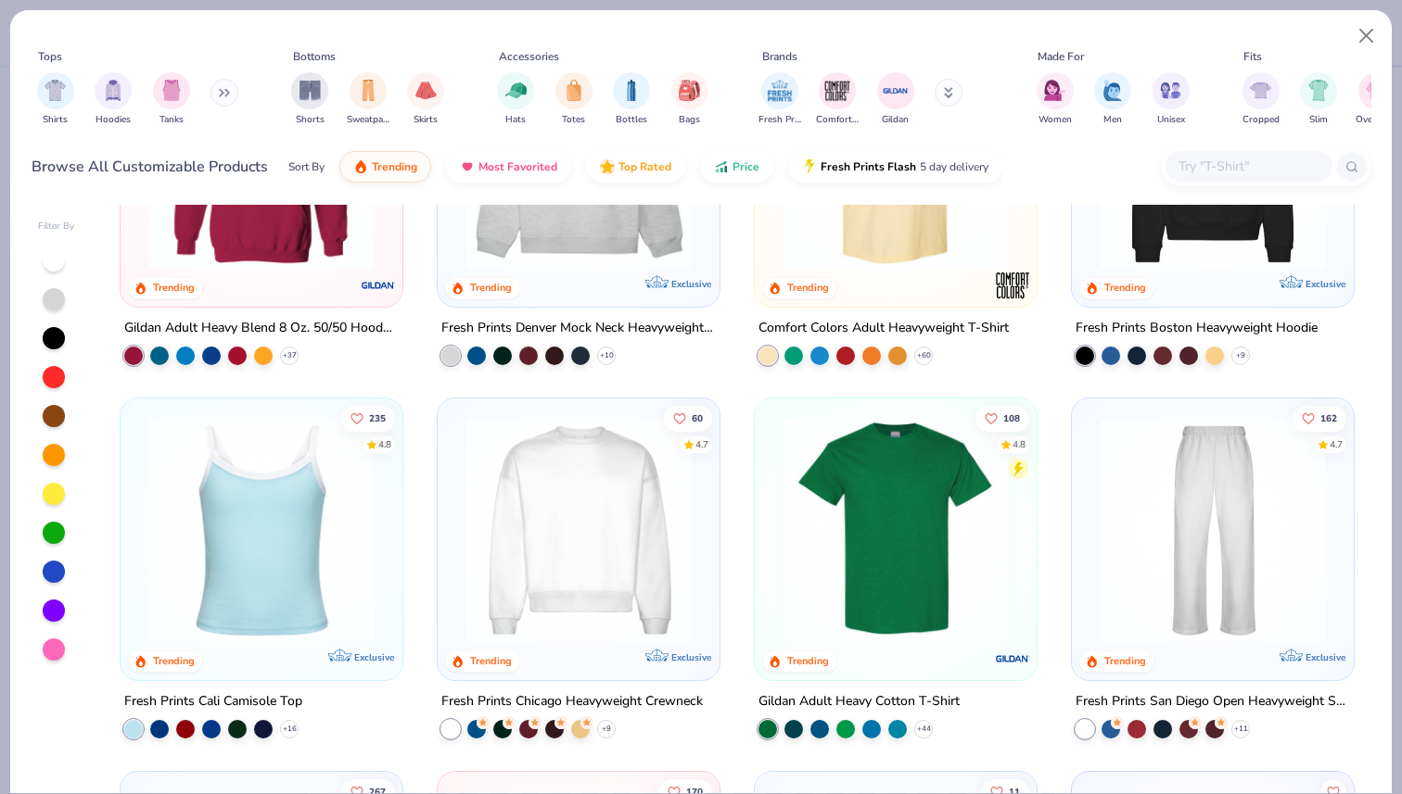
click at [613, 514] on img at bounding box center [578, 530] width 245 height 226
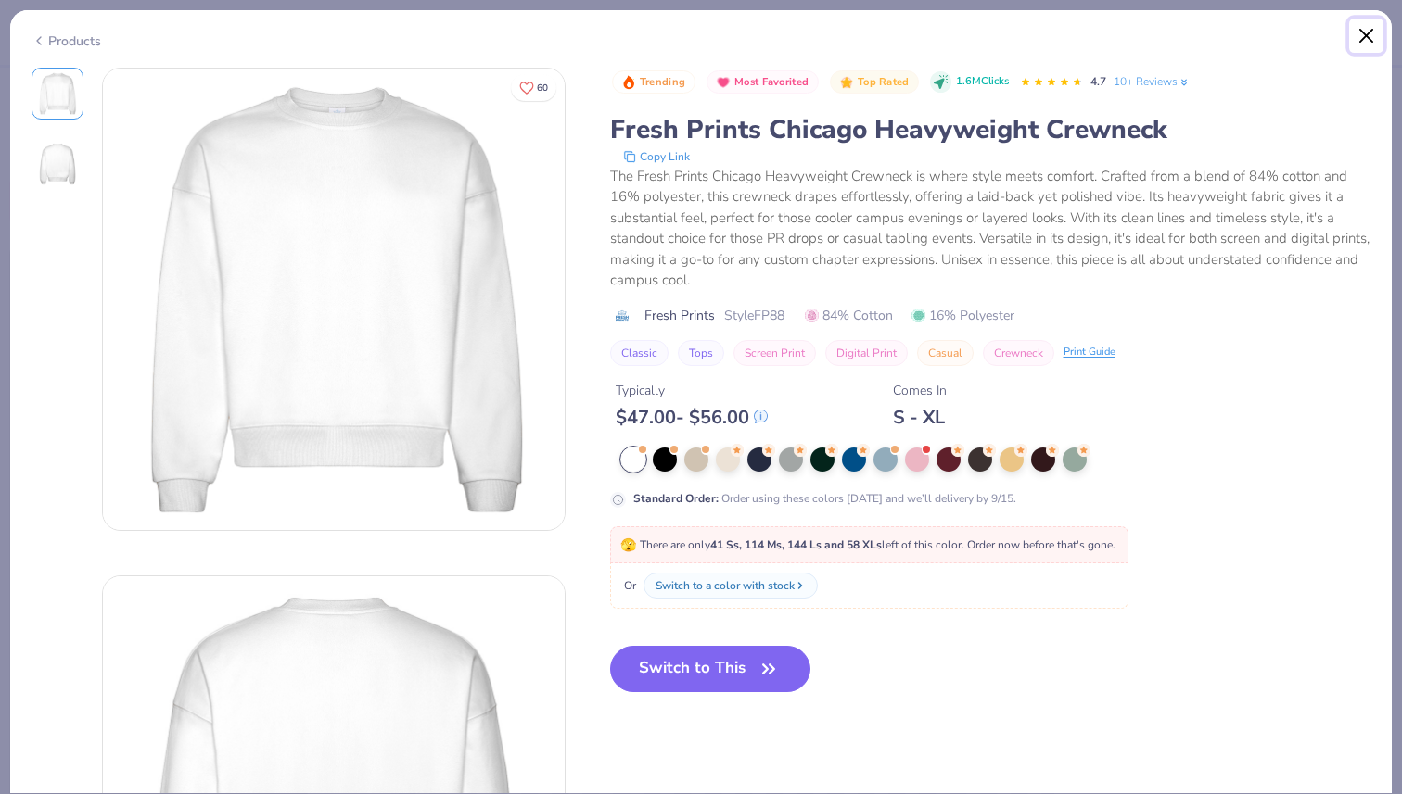
click at [1364, 40] on button "Close" at bounding box center [1366, 36] width 35 height 35
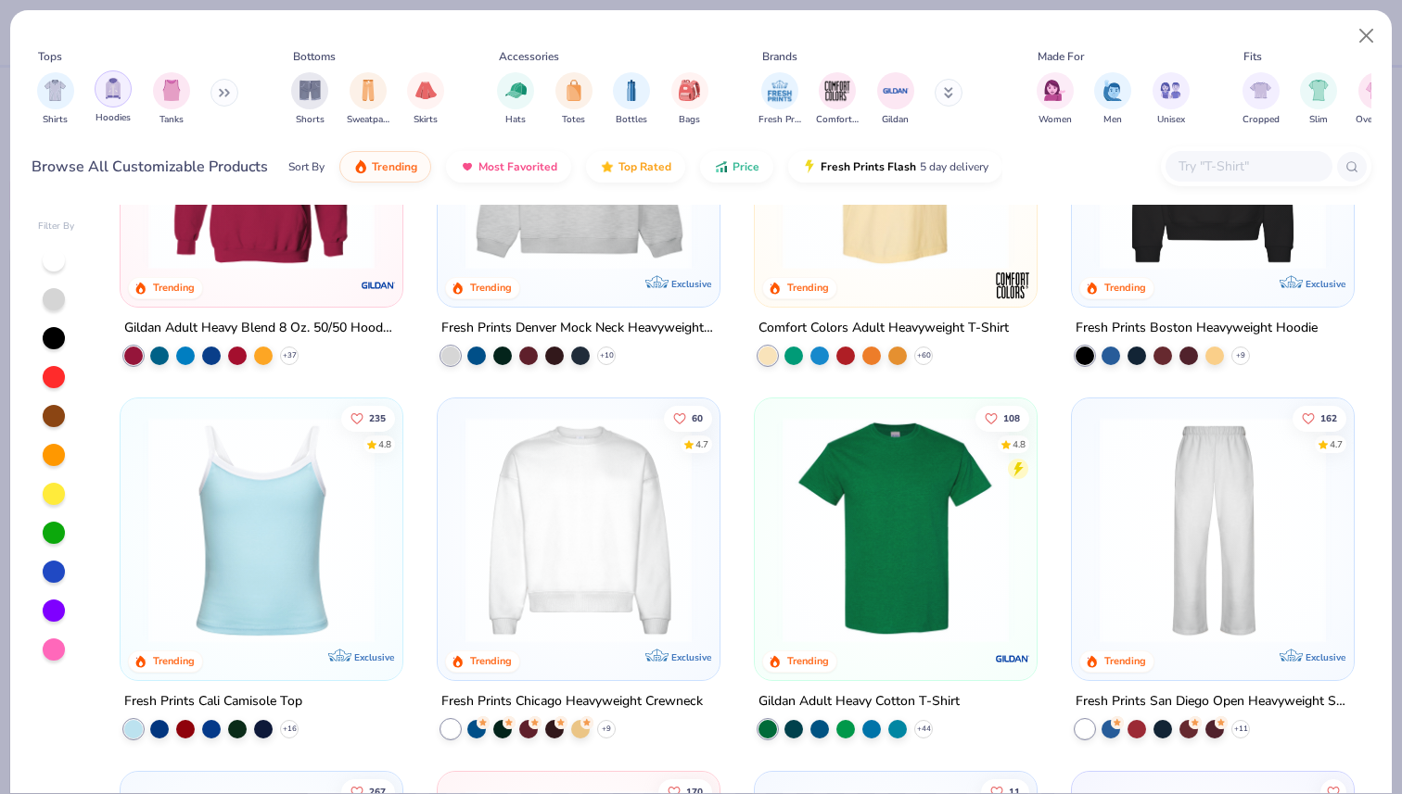
click at [110, 96] on img "filter for Hoodies" at bounding box center [113, 88] width 20 height 21
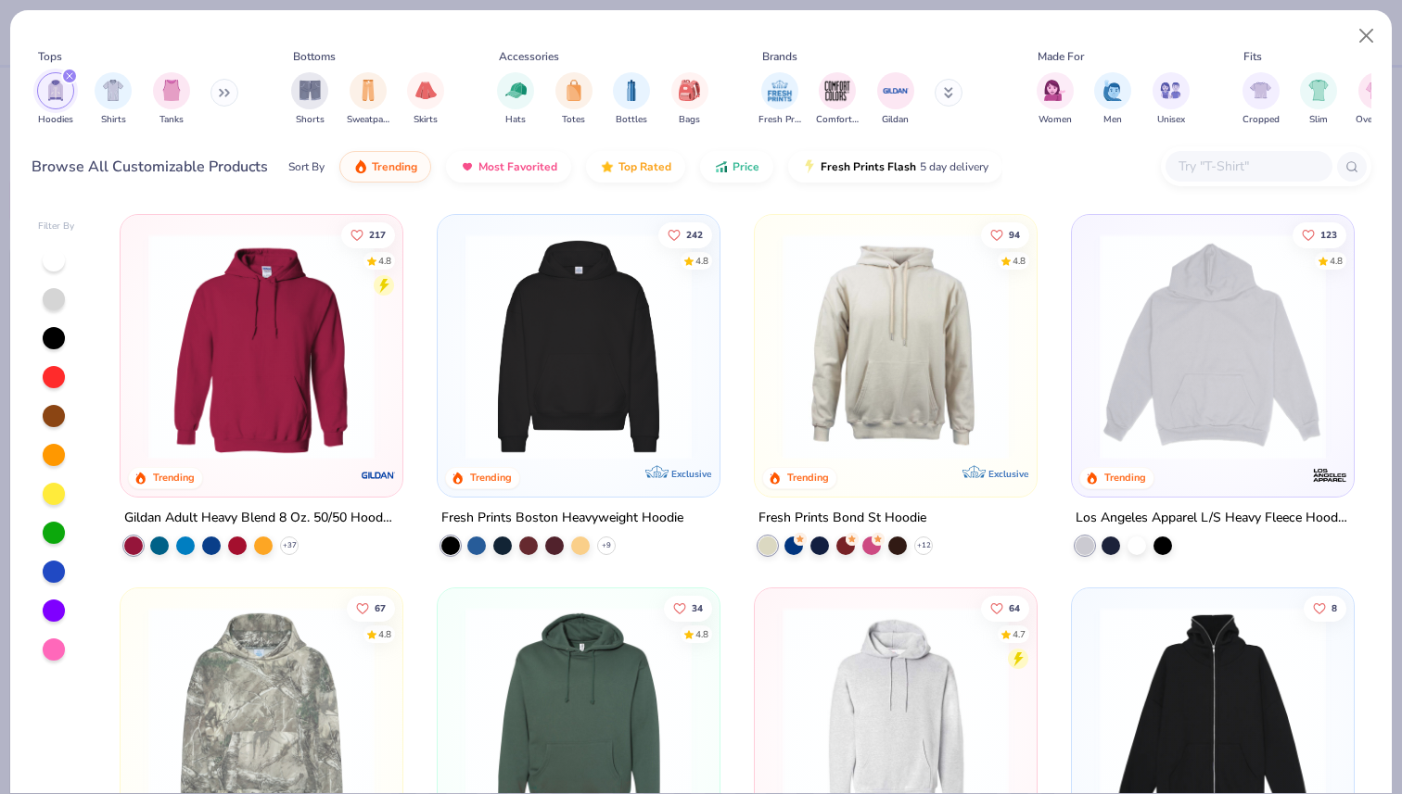
click at [227, 95] on icon at bounding box center [224, 92] width 11 height 9
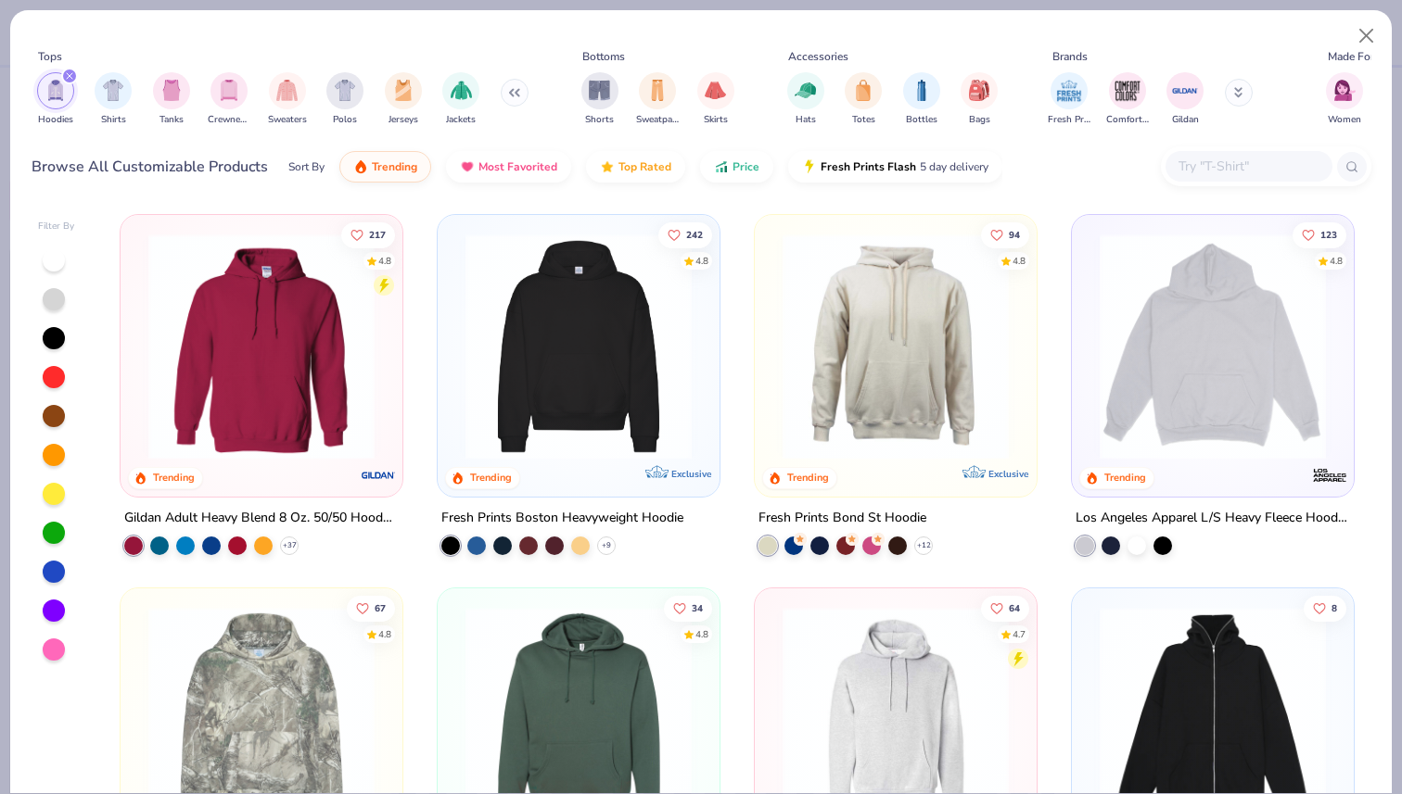
click at [71, 81] on div "filter for Hoodies" at bounding box center [69, 76] width 17 height 17
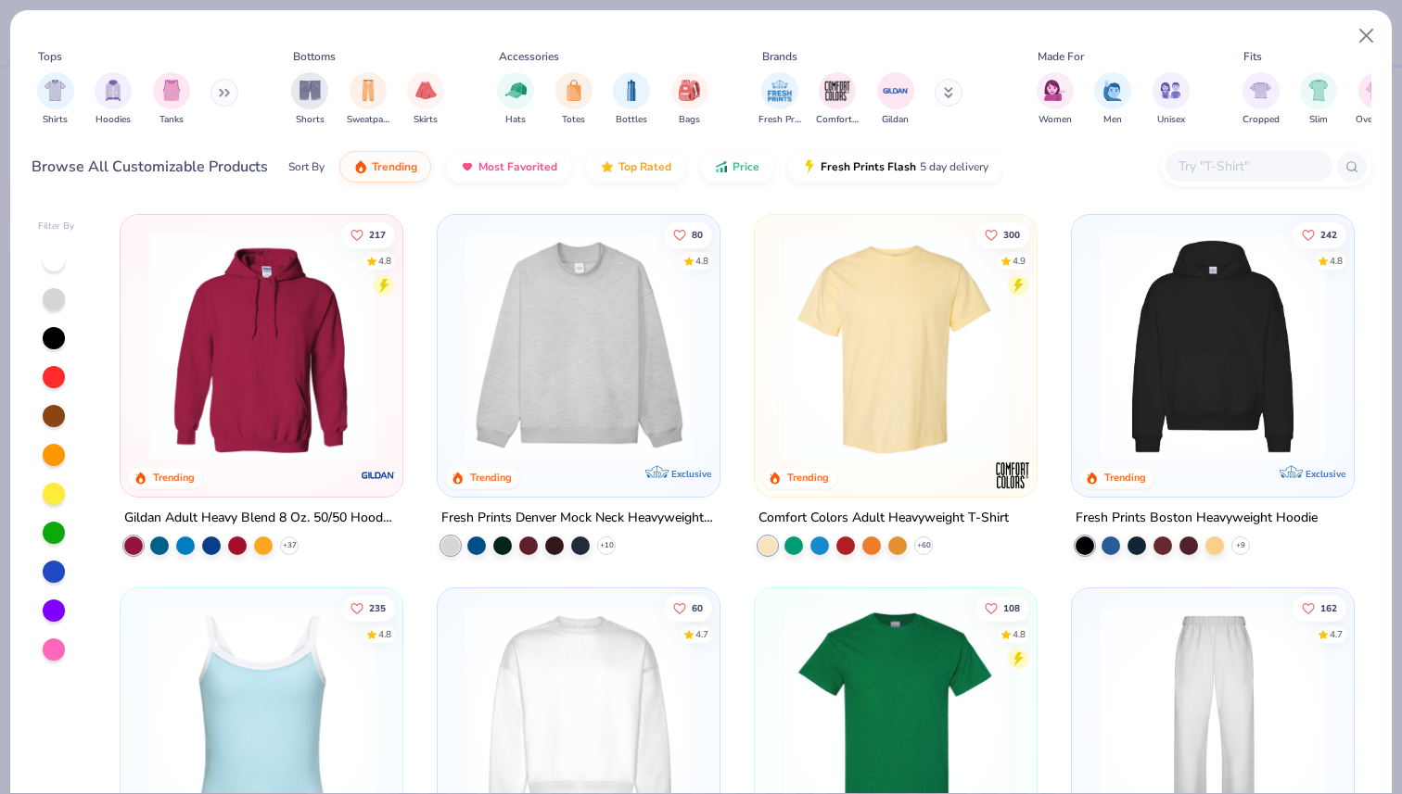
click at [238, 95] on button at bounding box center [224, 93] width 28 height 28
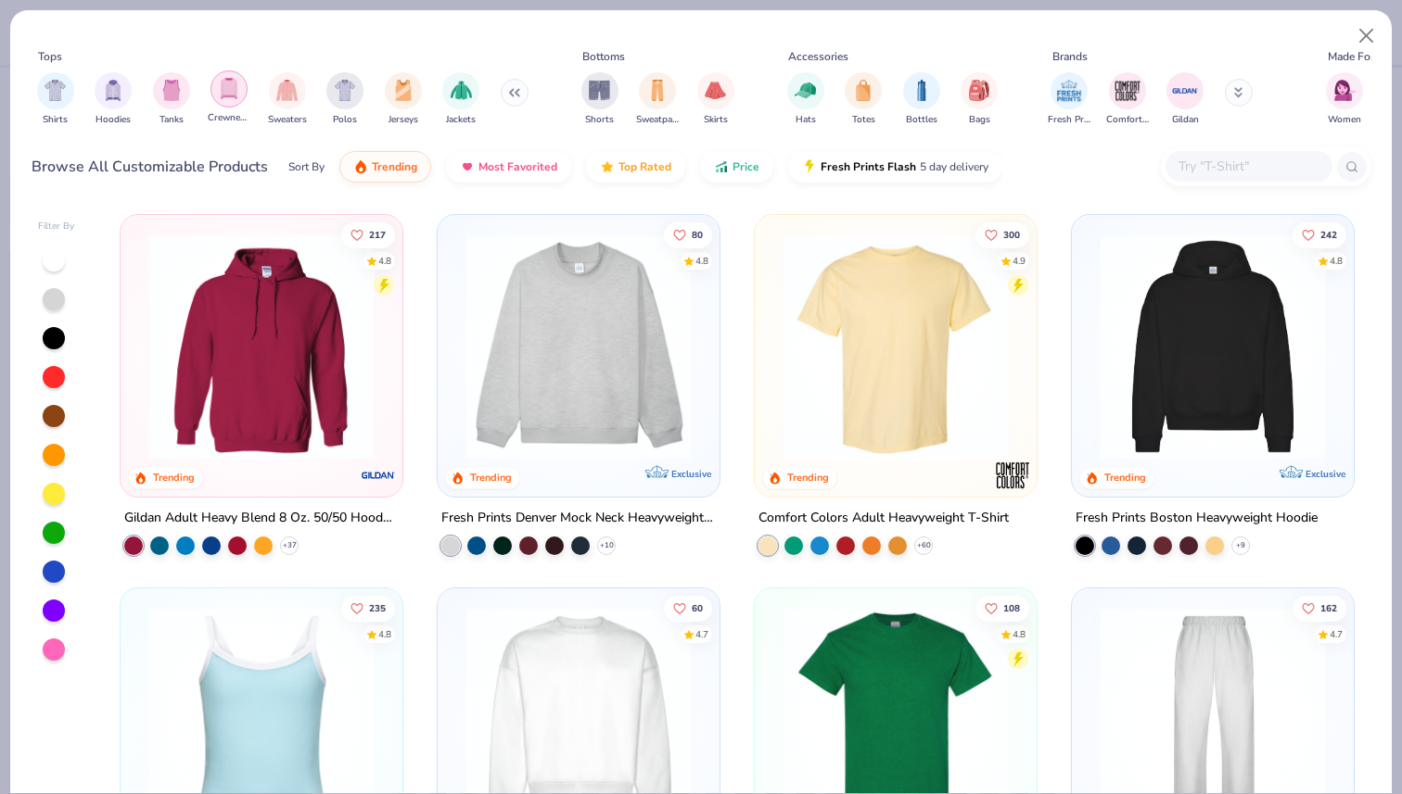
click at [224, 88] on img "filter for Crewnecks" at bounding box center [229, 88] width 20 height 21
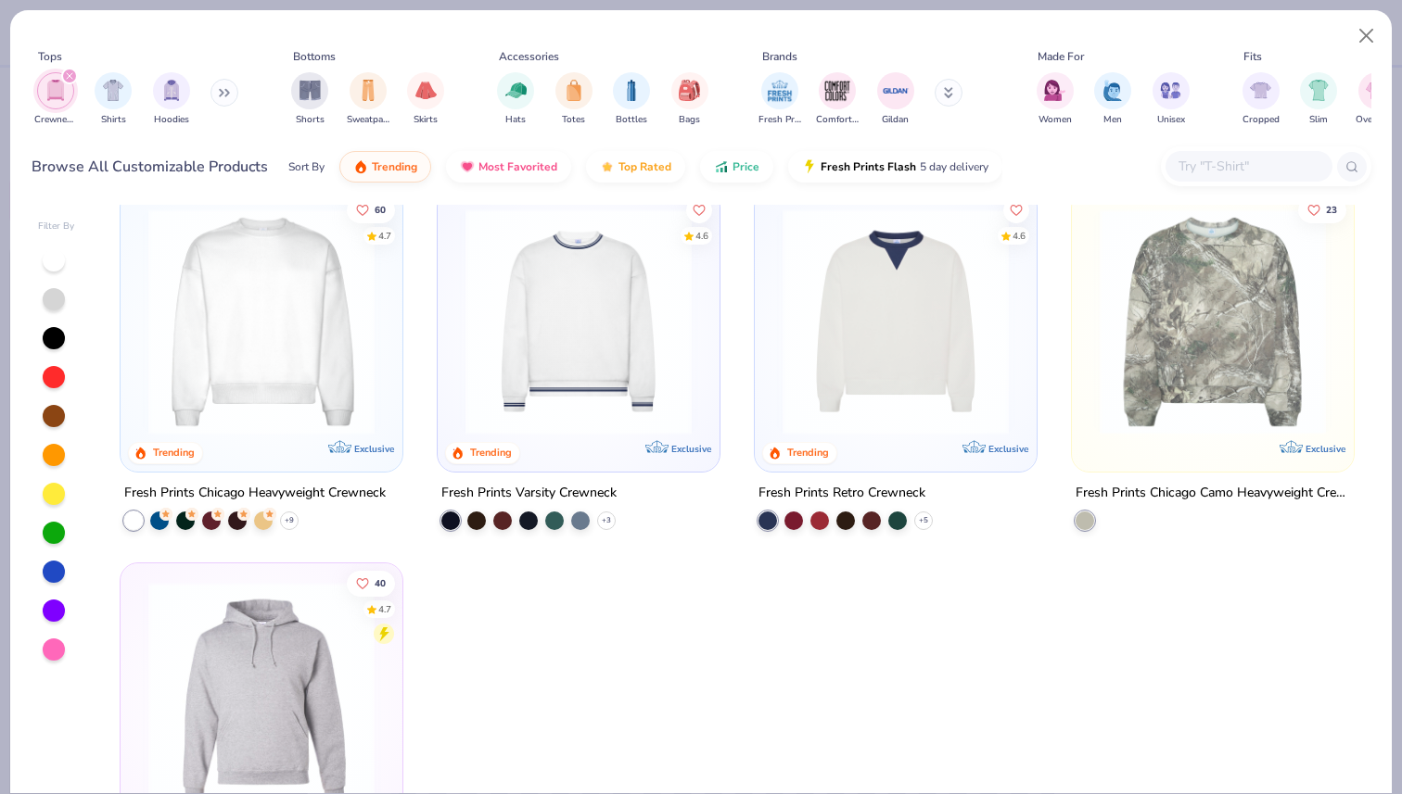
scroll to position [19, 0]
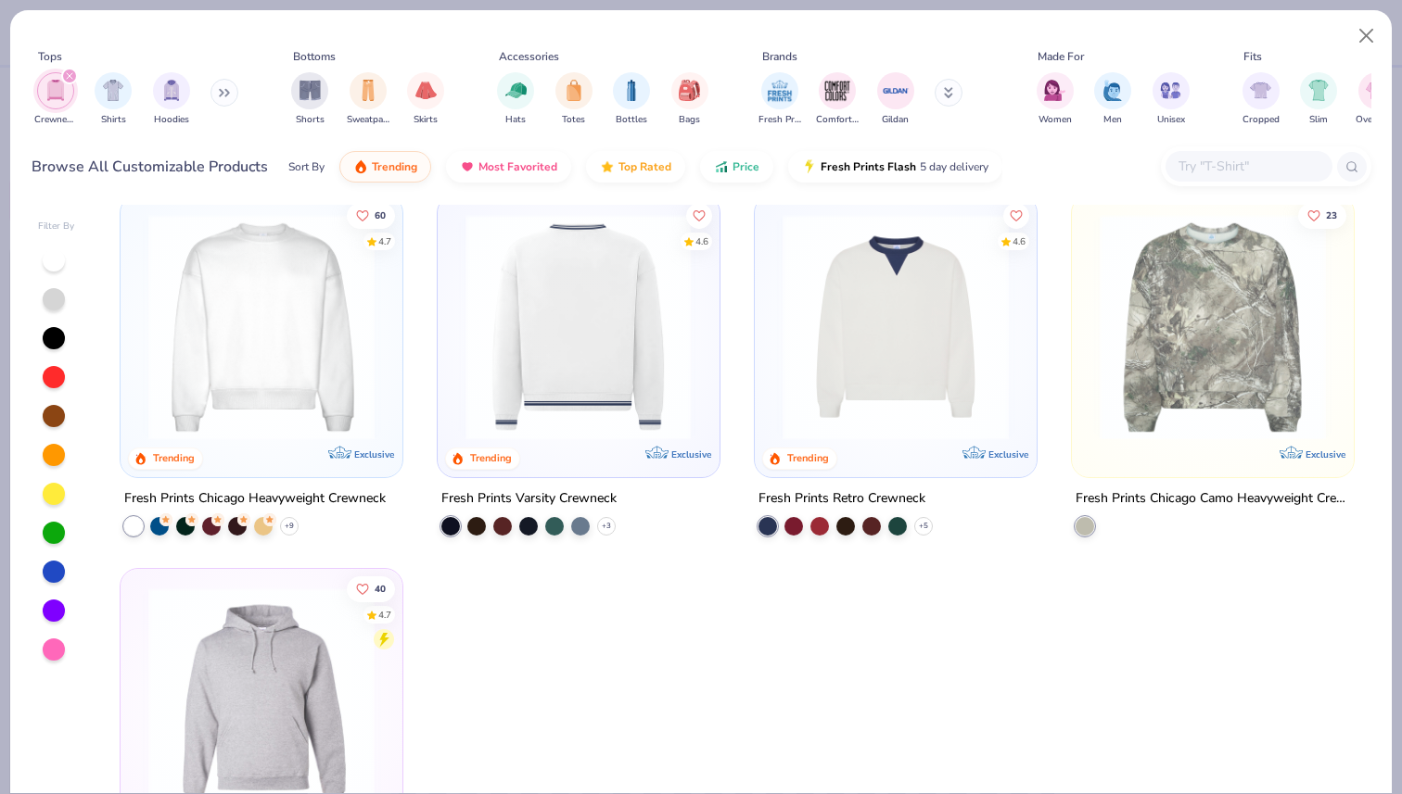
click at [850, 372] on img at bounding box center [895, 327] width 245 height 226
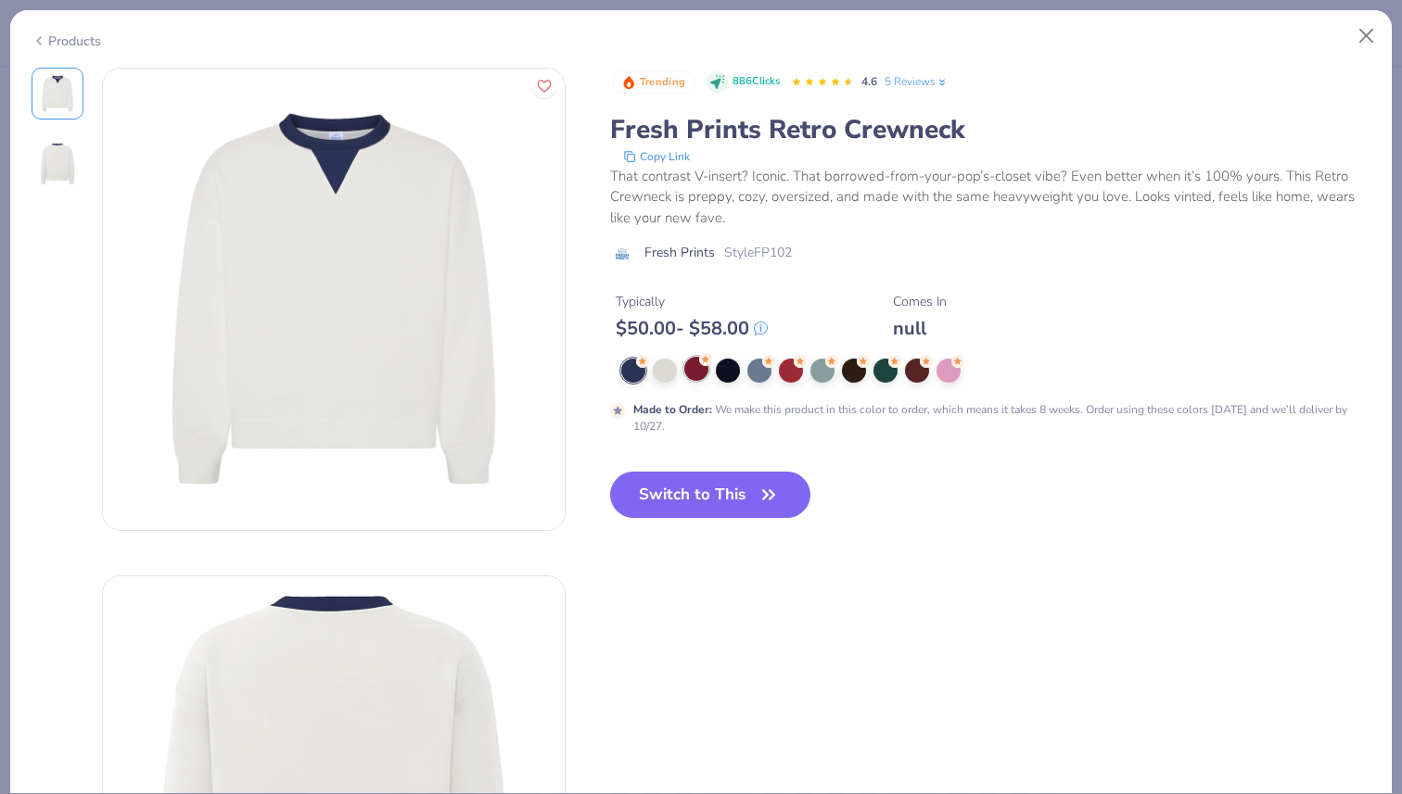
click at [689, 375] on div at bounding box center [696, 369] width 24 height 24
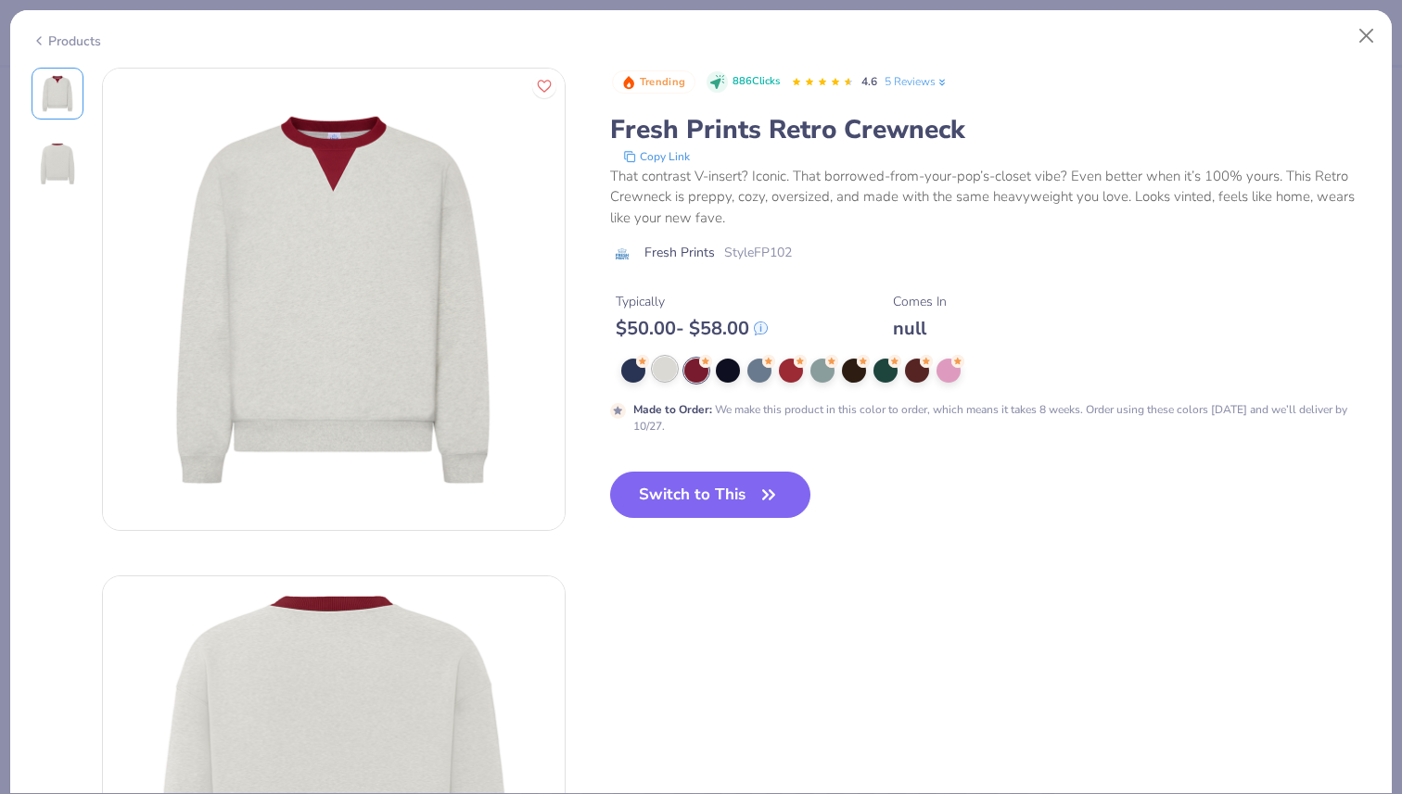
click at [666, 376] on div at bounding box center [665, 369] width 24 height 24
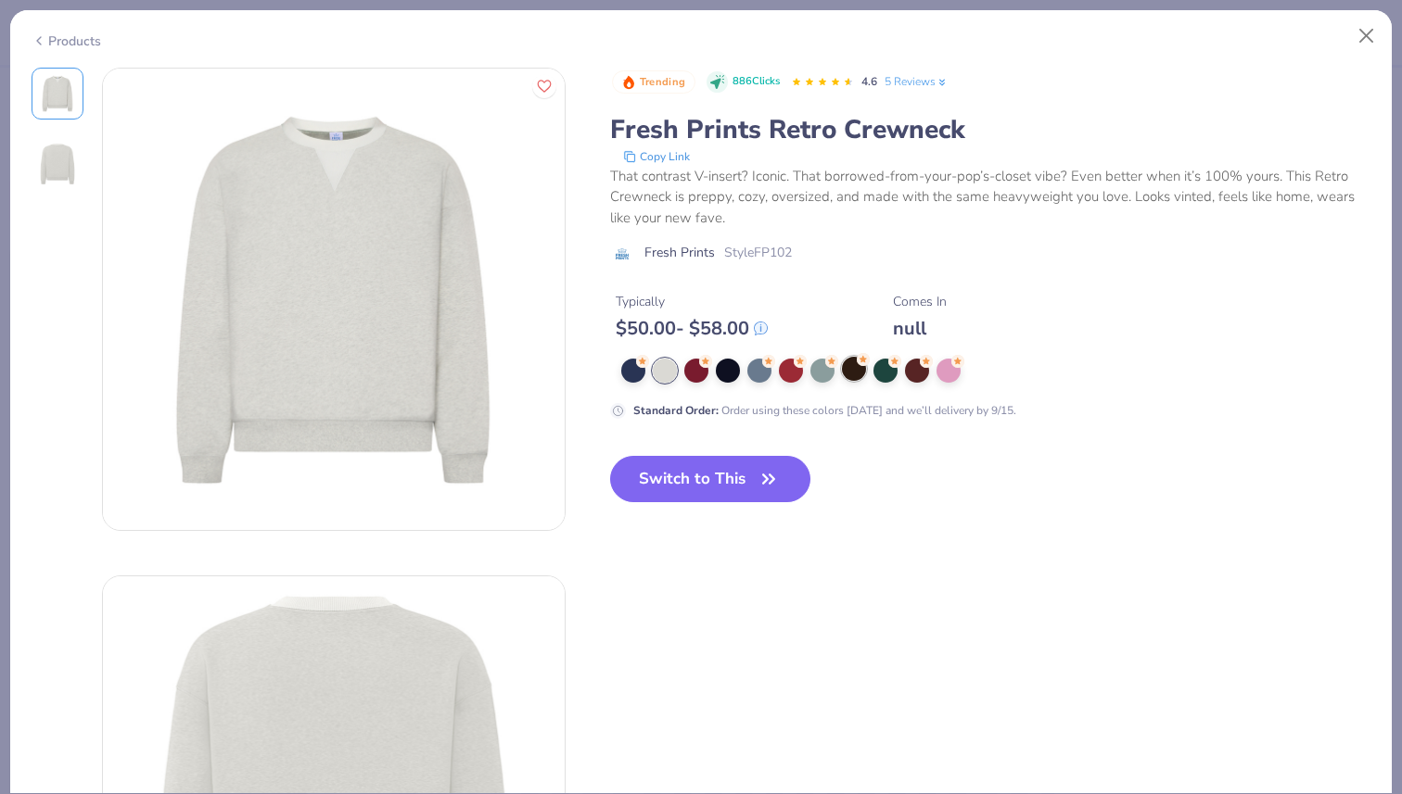
click at [857, 369] on div at bounding box center [854, 369] width 24 height 24
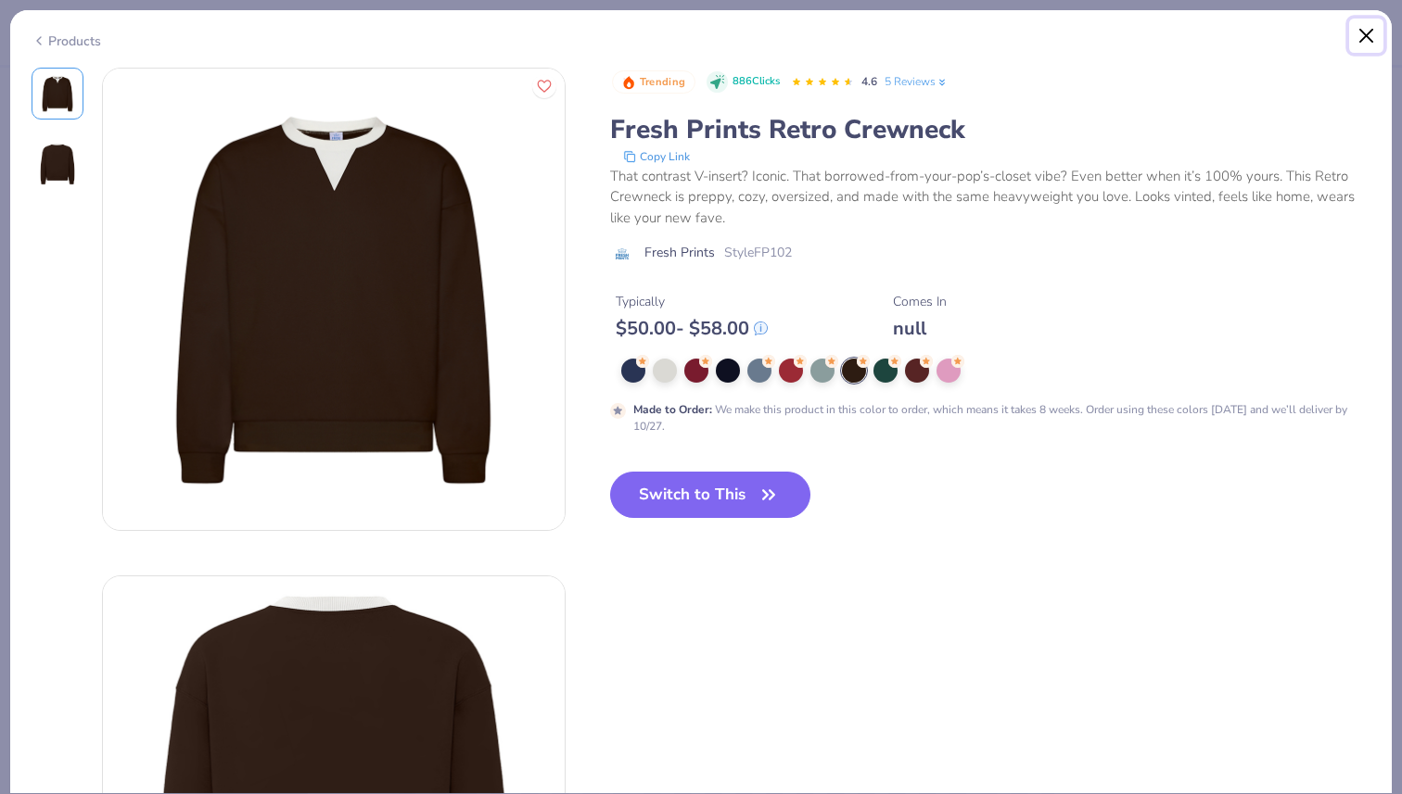
click at [1365, 42] on button "Close" at bounding box center [1366, 36] width 35 height 35
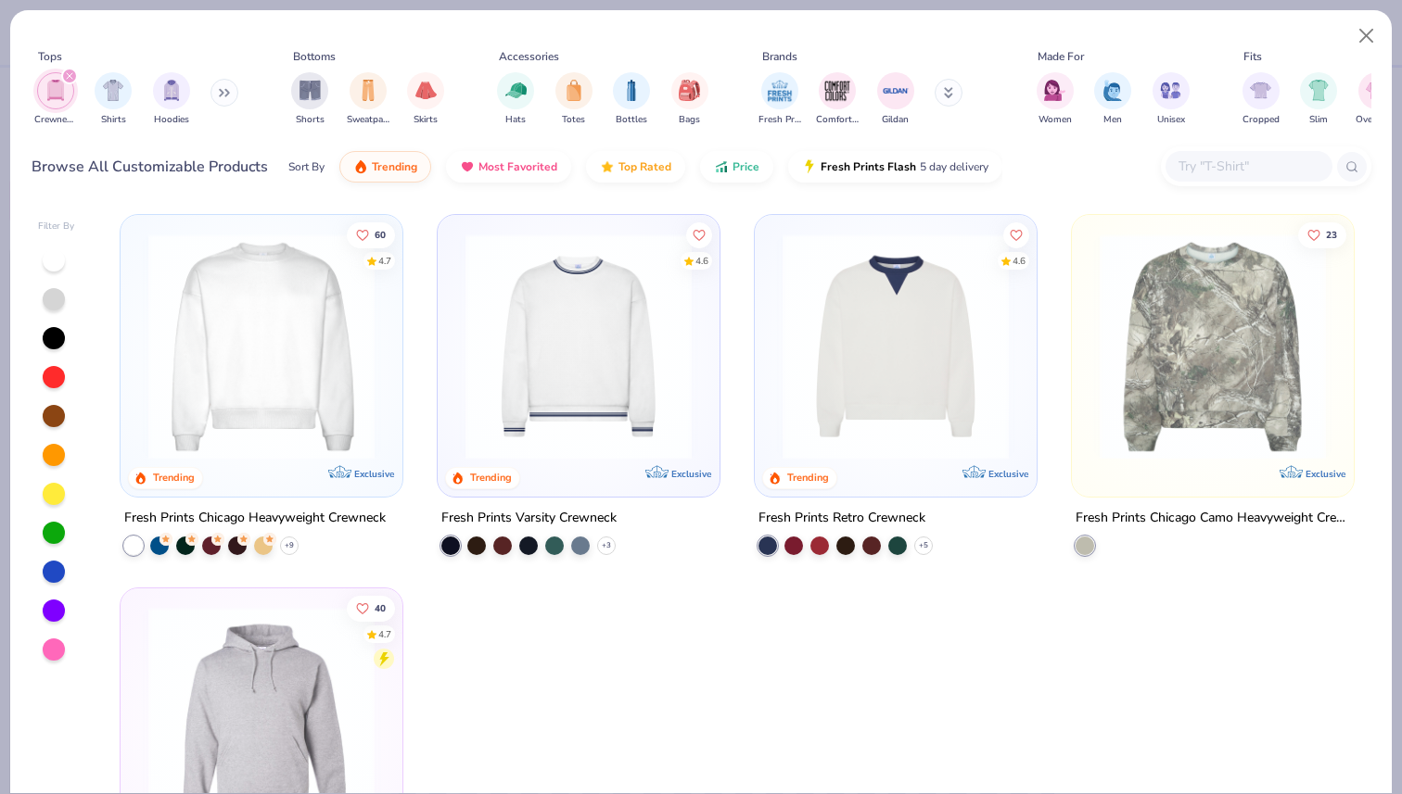
click at [69, 77] on icon "filter for Crewnecks" at bounding box center [70, 76] width 6 height 6
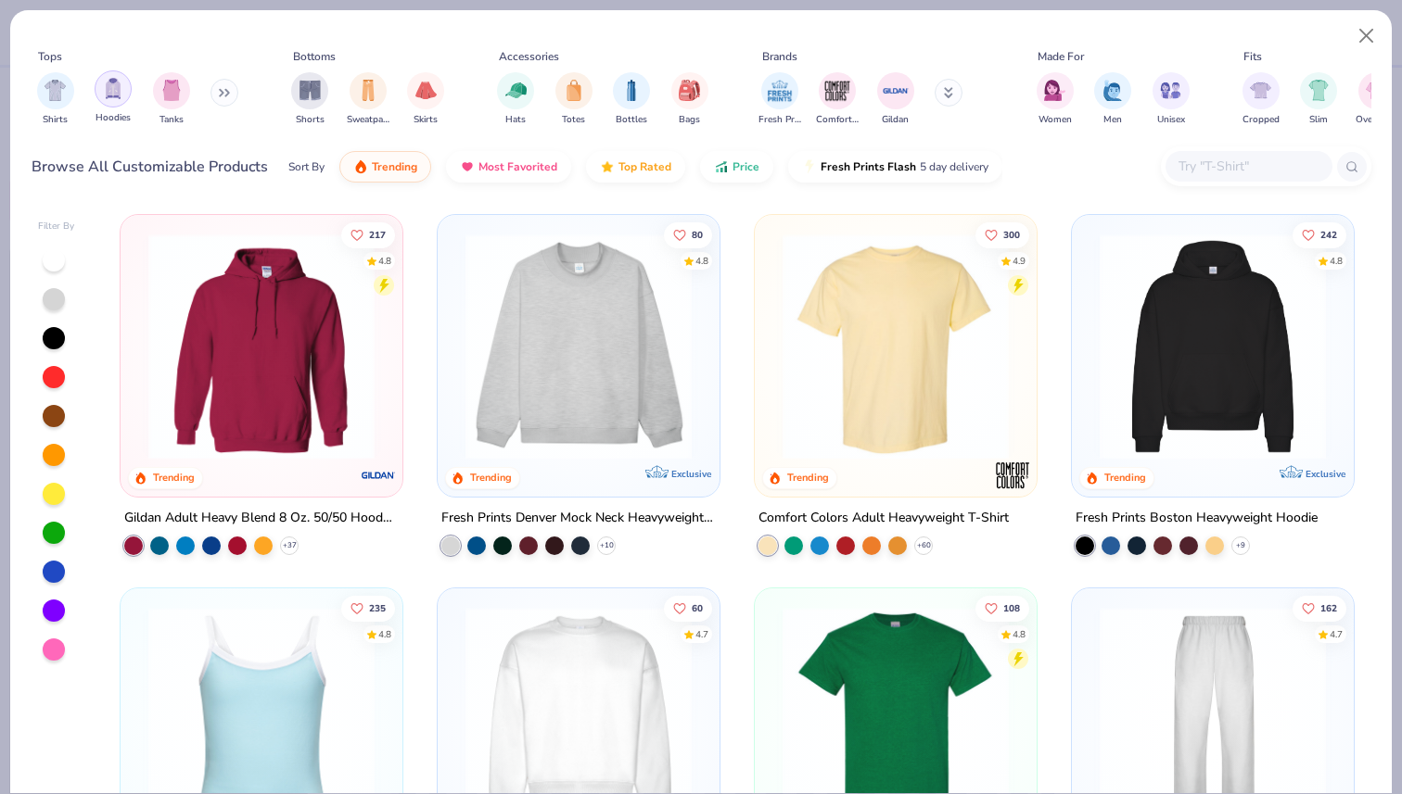
click at [119, 83] on img "filter for Hoodies" at bounding box center [113, 88] width 20 height 21
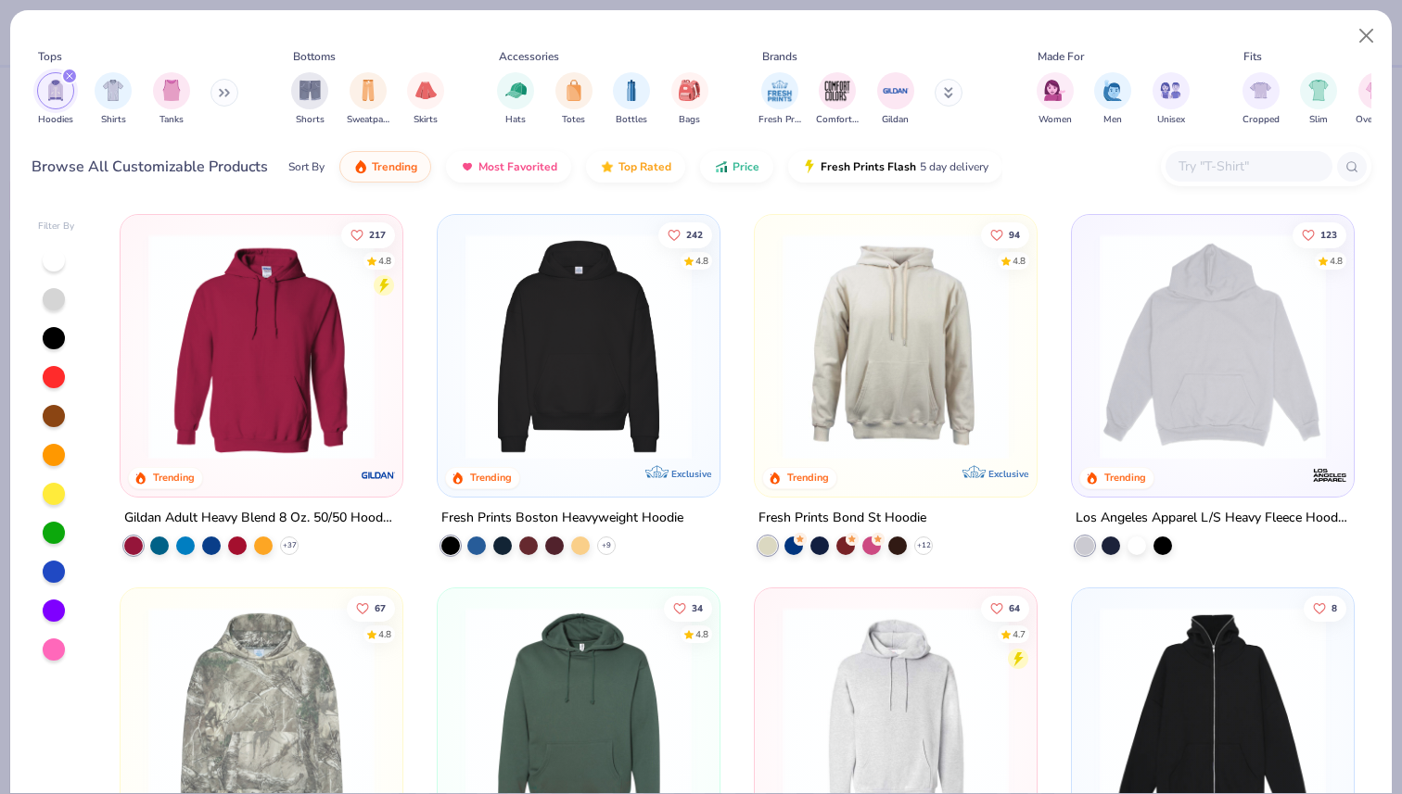
click at [530, 381] on img at bounding box center [578, 347] width 245 height 226
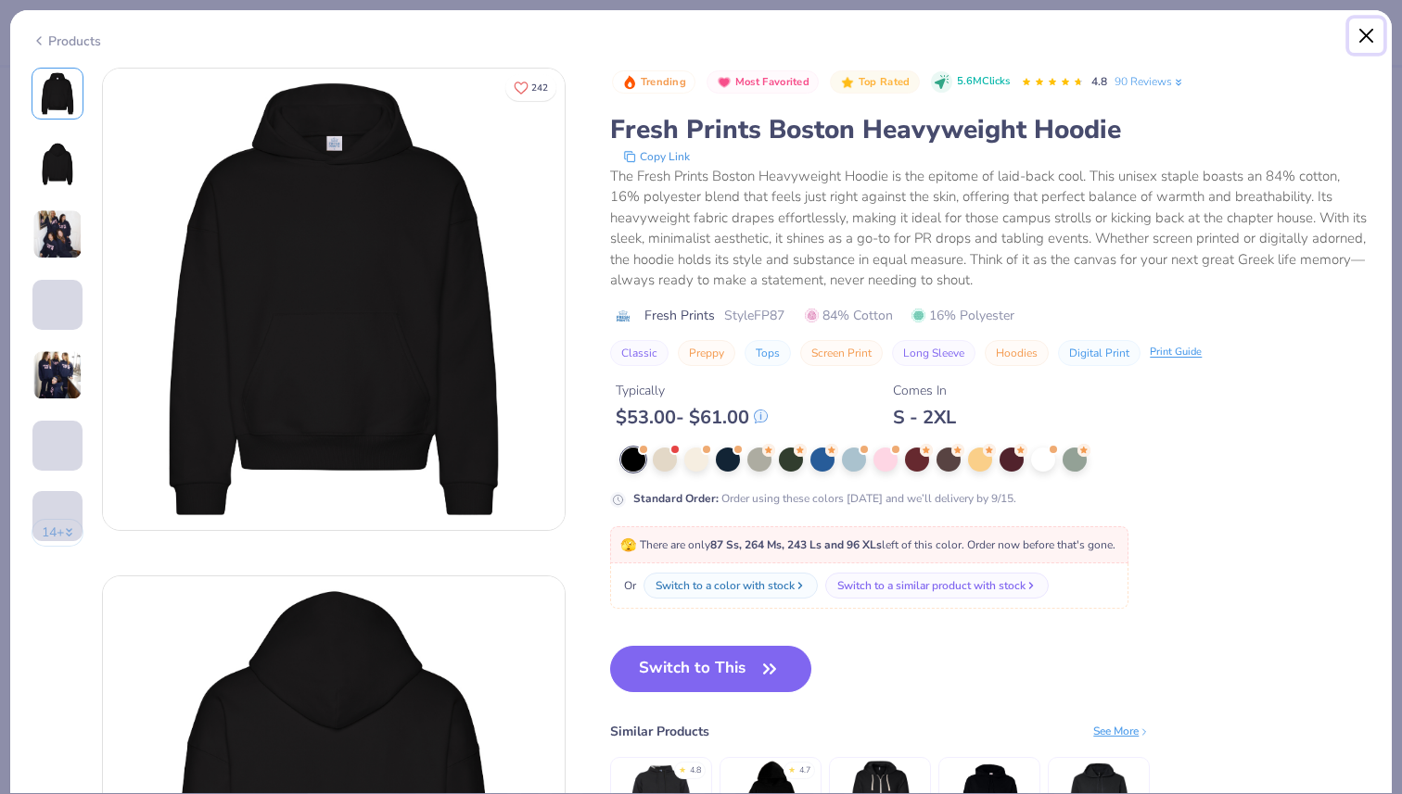
click at [1365, 41] on button "Close" at bounding box center [1366, 36] width 35 height 35
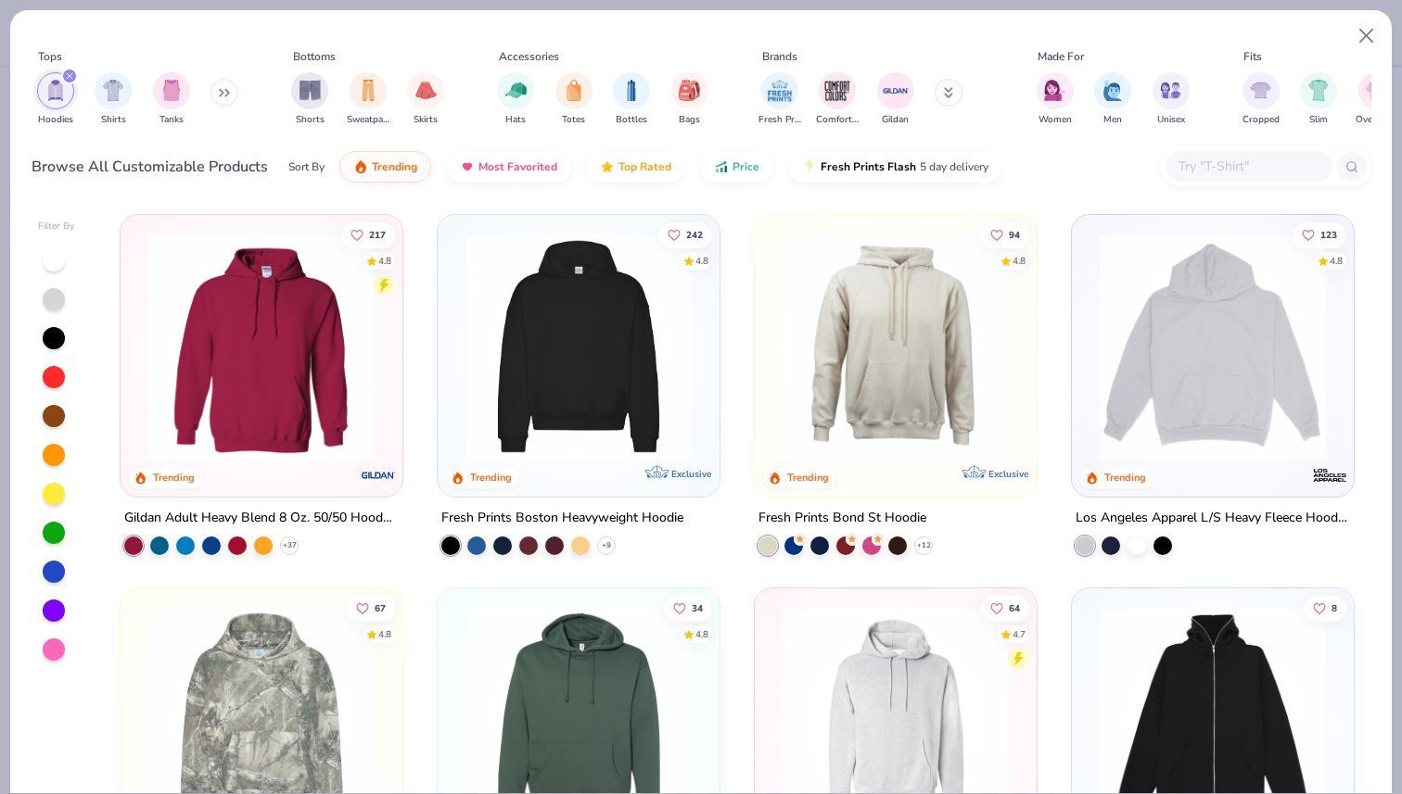
click at [287, 364] on img at bounding box center [261, 347] width 245 height 226
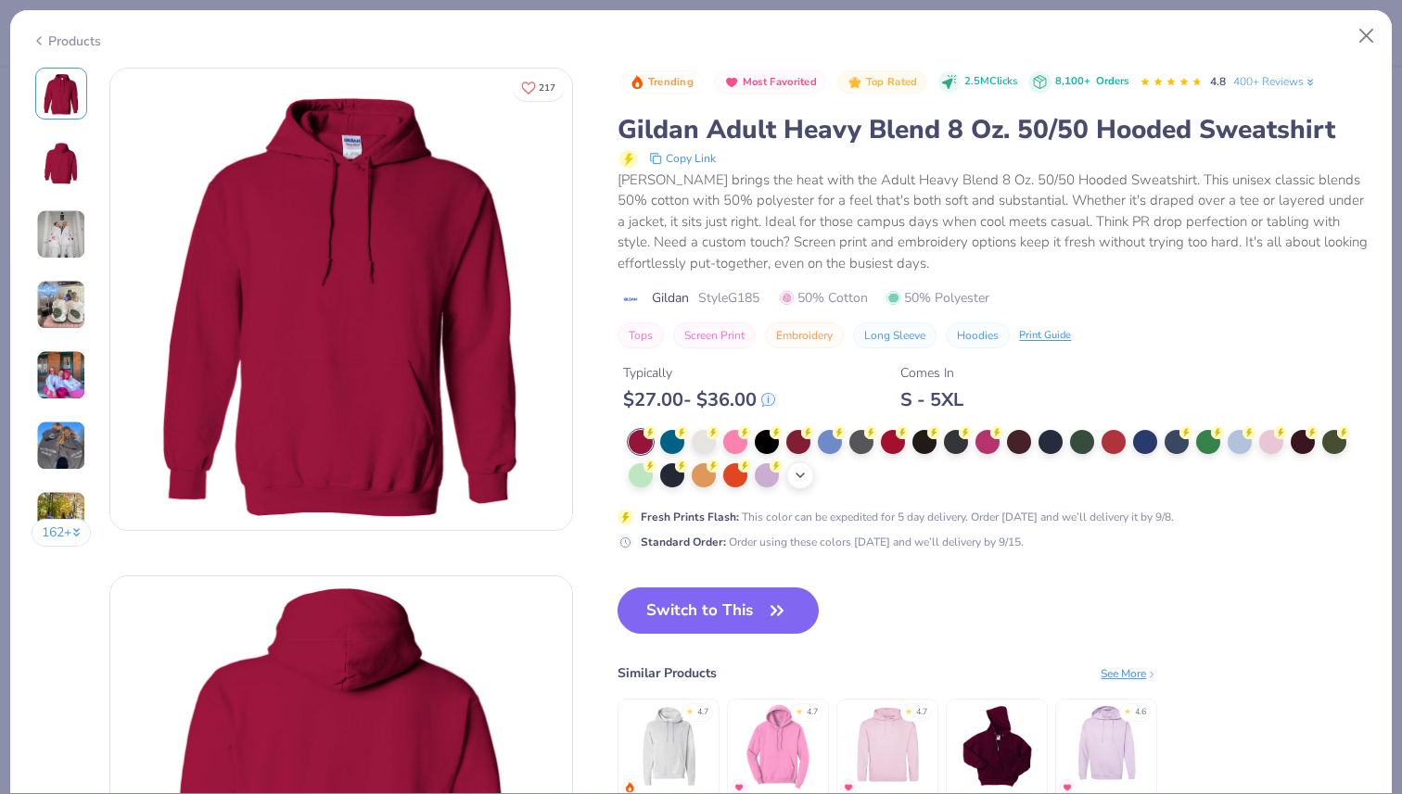
click at [806, 475] on icon at bounding box center [800, 475] width 15 height 15
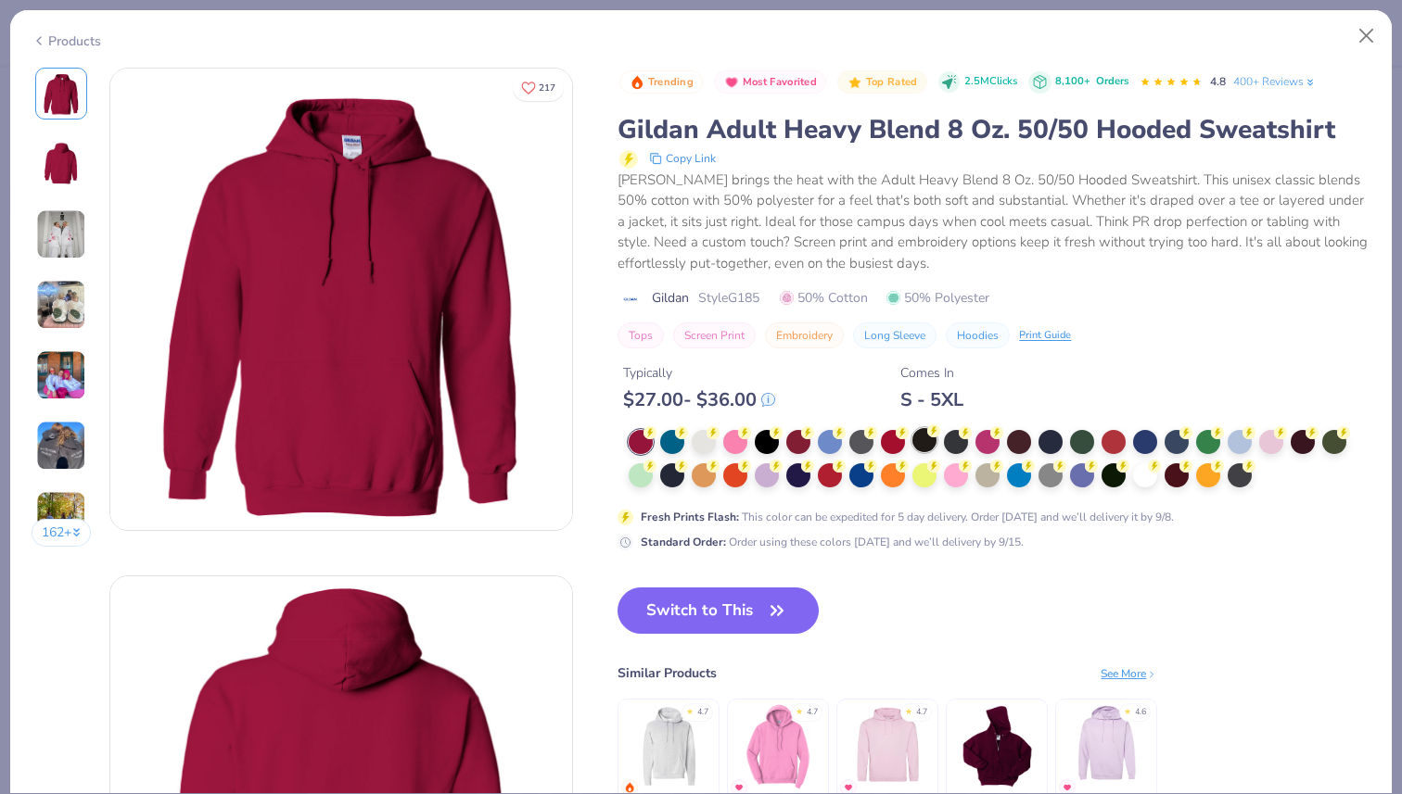
click at [934, 439] on div at bounding box center [924, 440] width 24 height 24
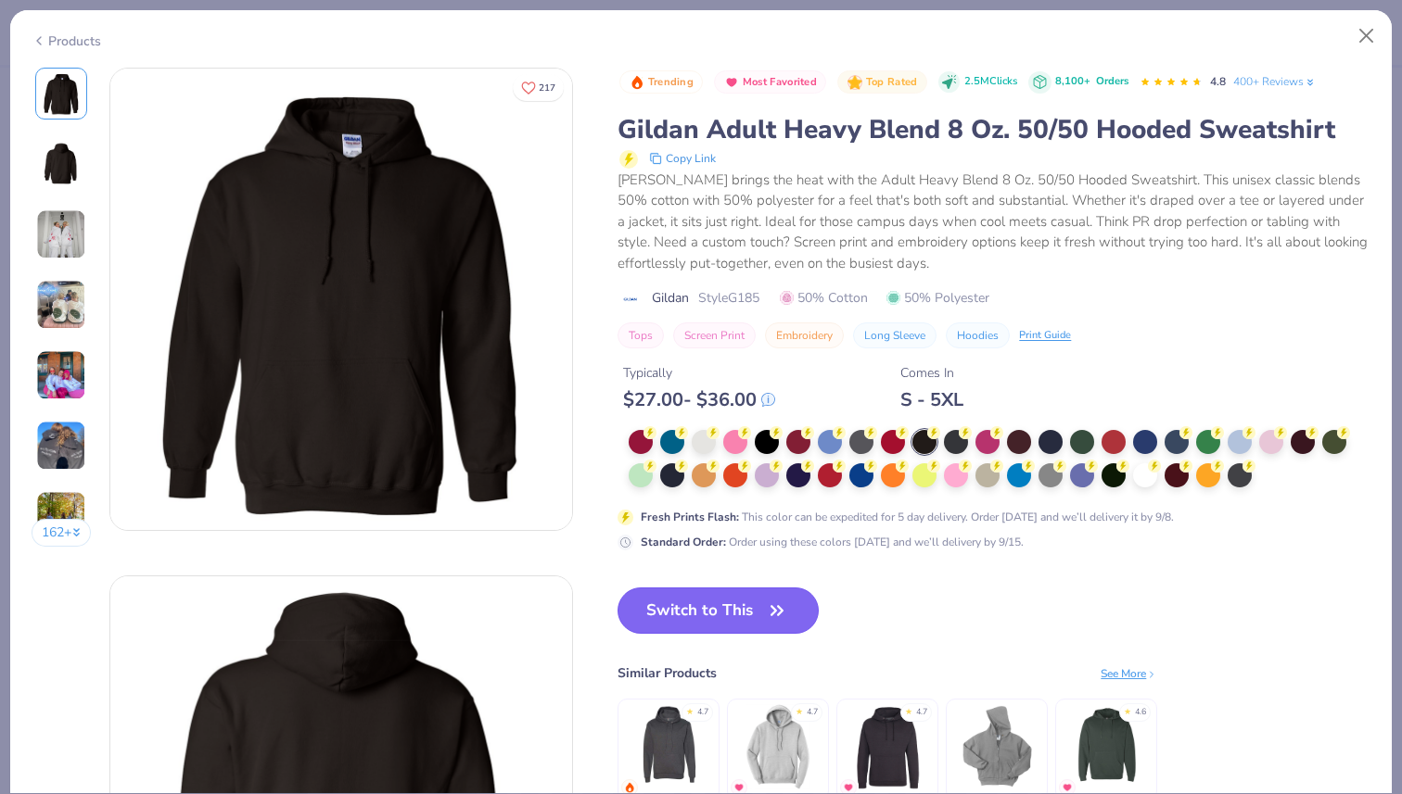
click at [729, 607] on button "Switch to This" at bounding box center [717, 611] width 201 height 46
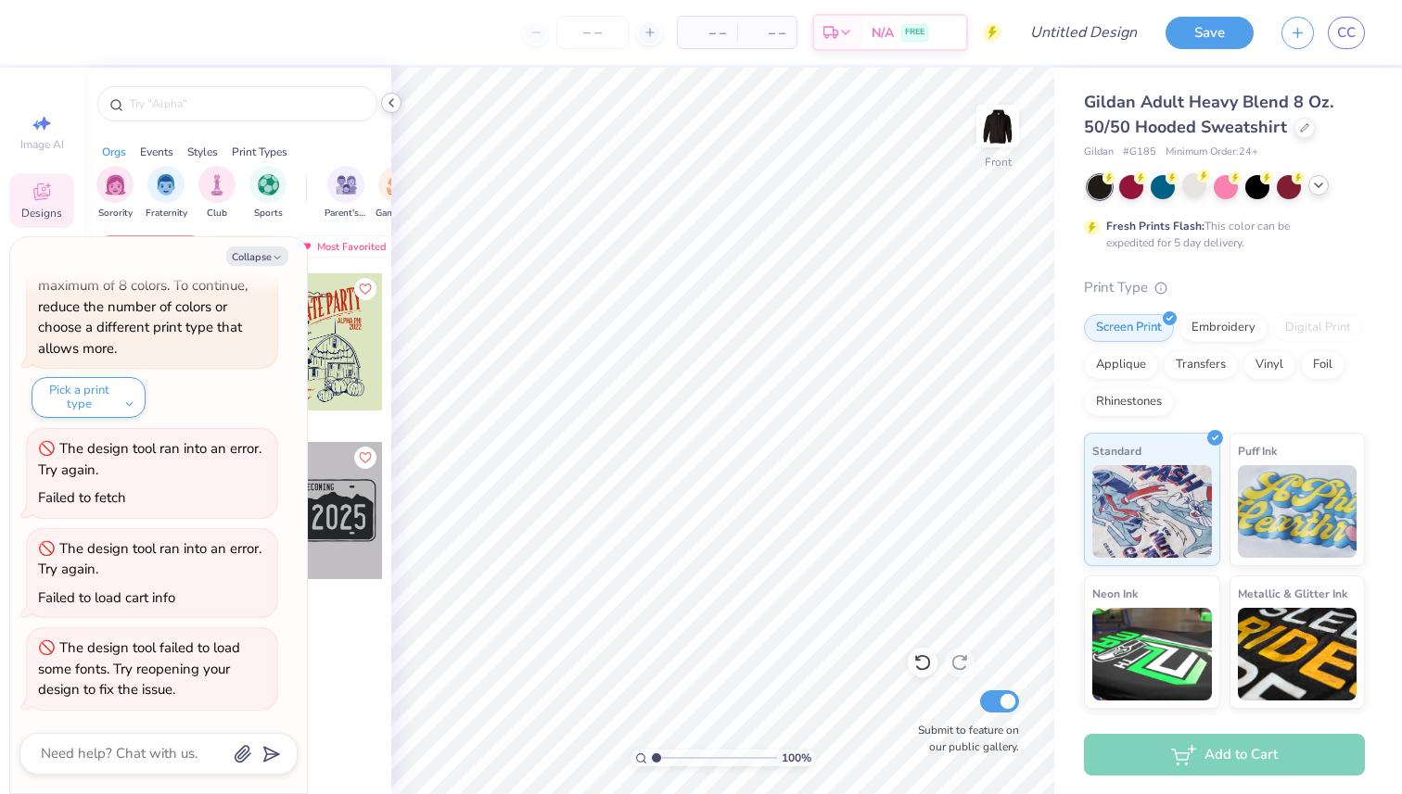
click at [392, 103] on icon at bounding box center [391, 102] width 15 height 15
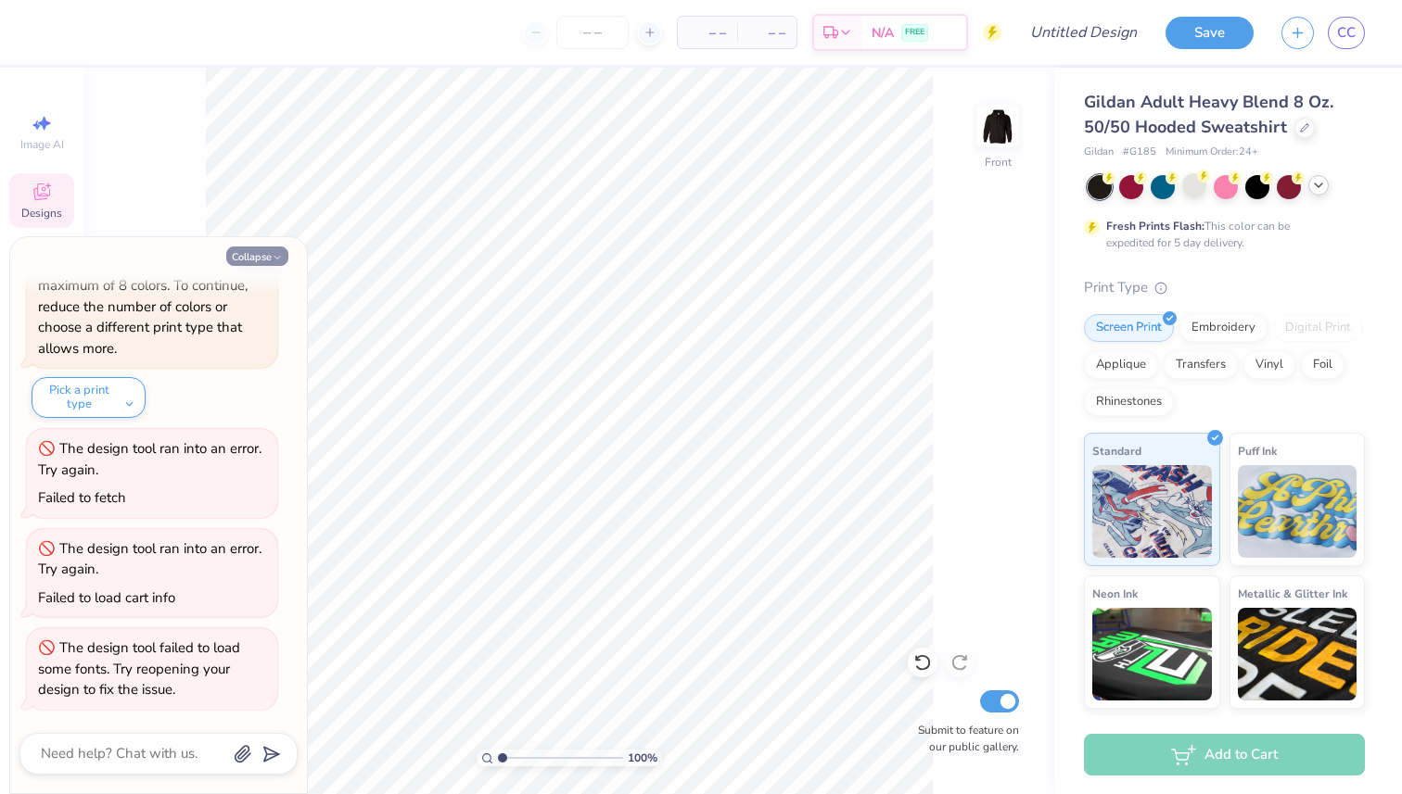
click at [264, 252] on button "Collapse" at bounding box center [257, 256] width 62 height 19
type textarea "x"
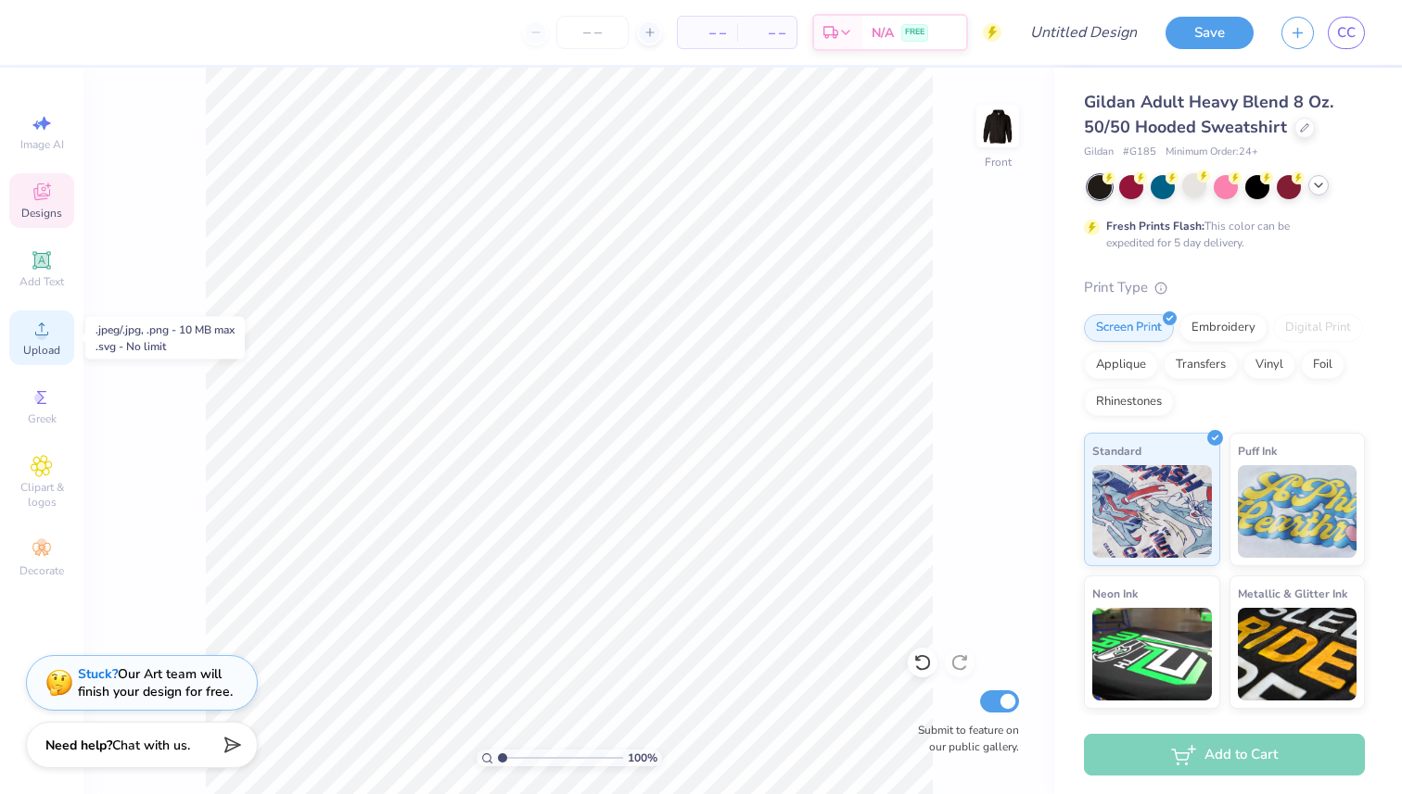
click at [37, 339] on icon at bounding box center [42, 329] width 22 height 22
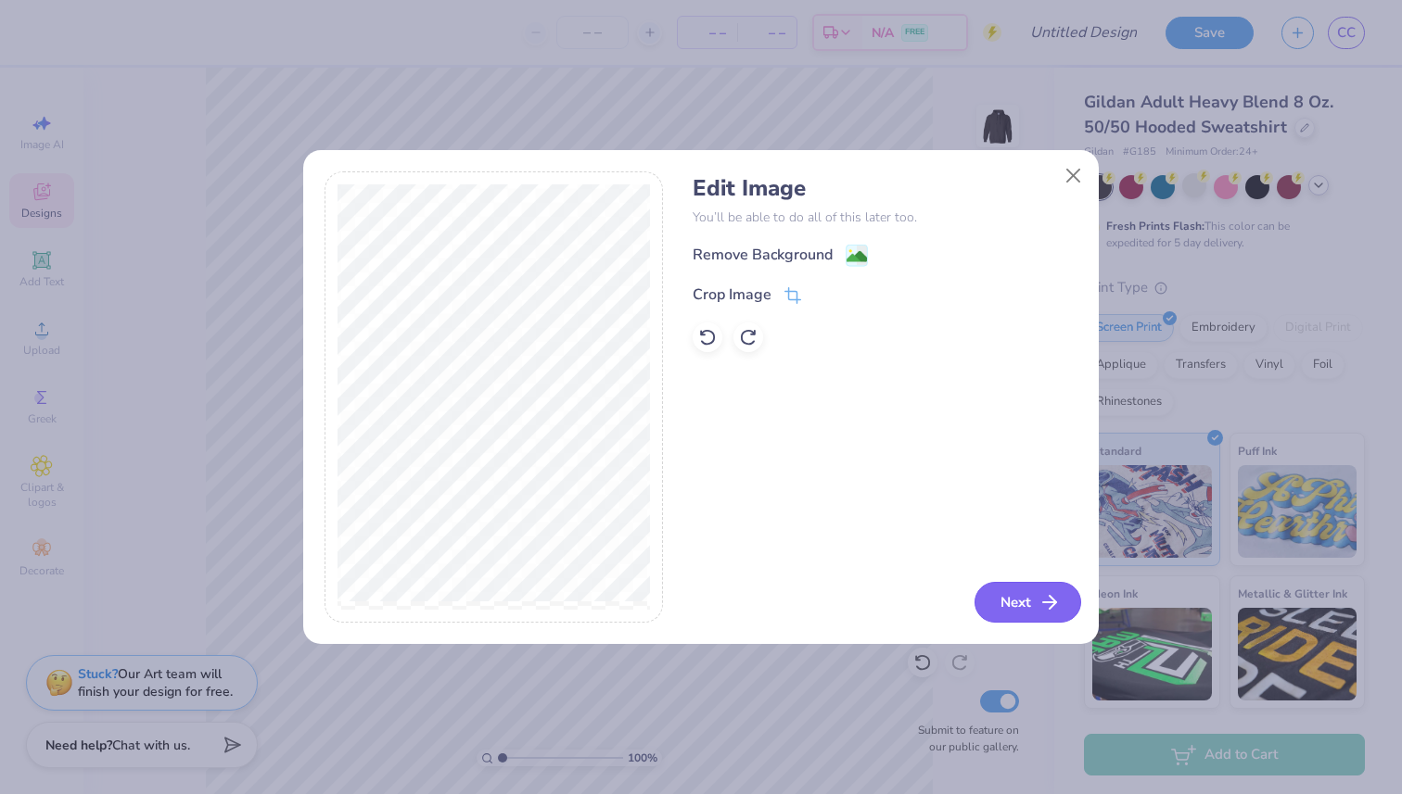
click at [1008, 584] on button "Next" at bounding box center [1027, 602] width 107 height 41
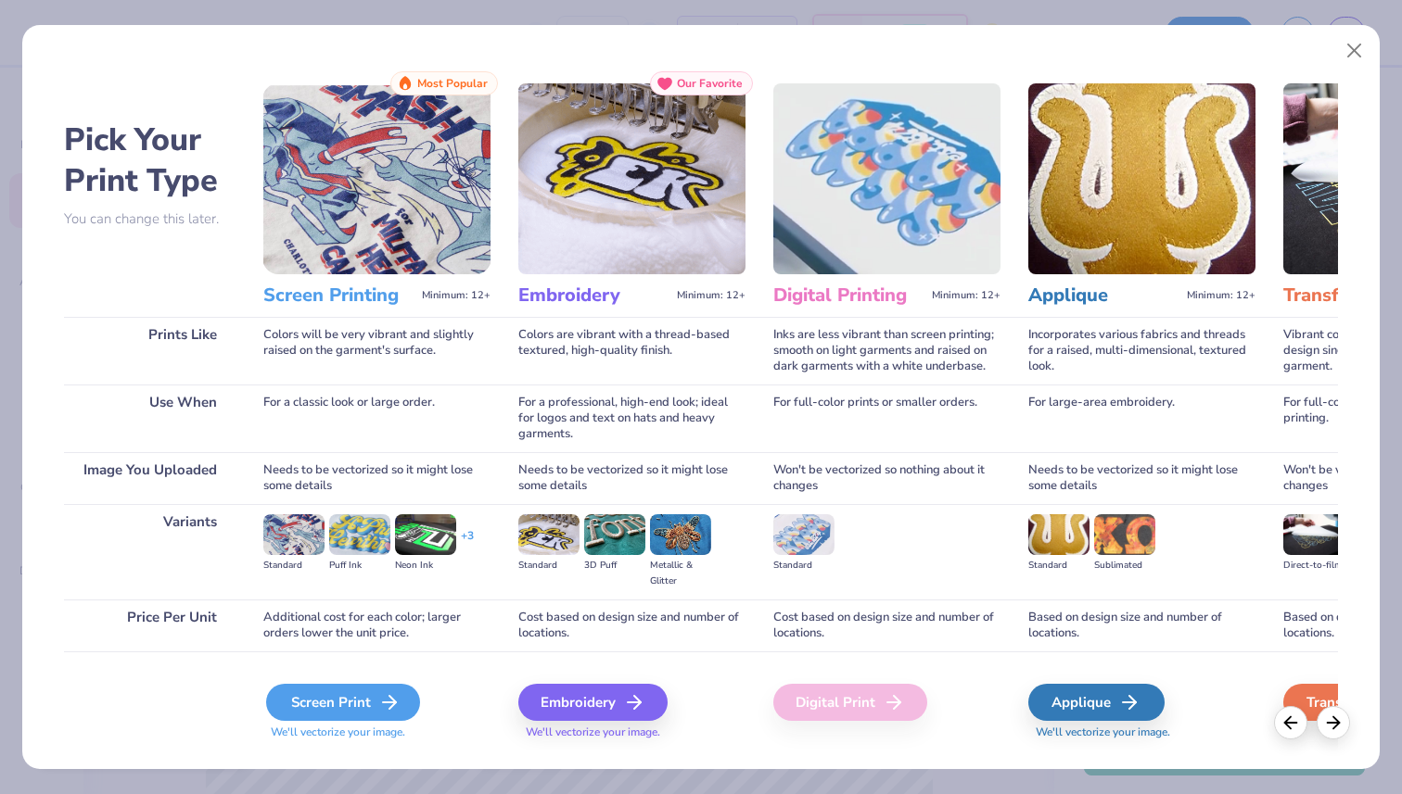
click at [350, 707] on div "Screen Print" at bounding box center [343, 702] width 154 height 37
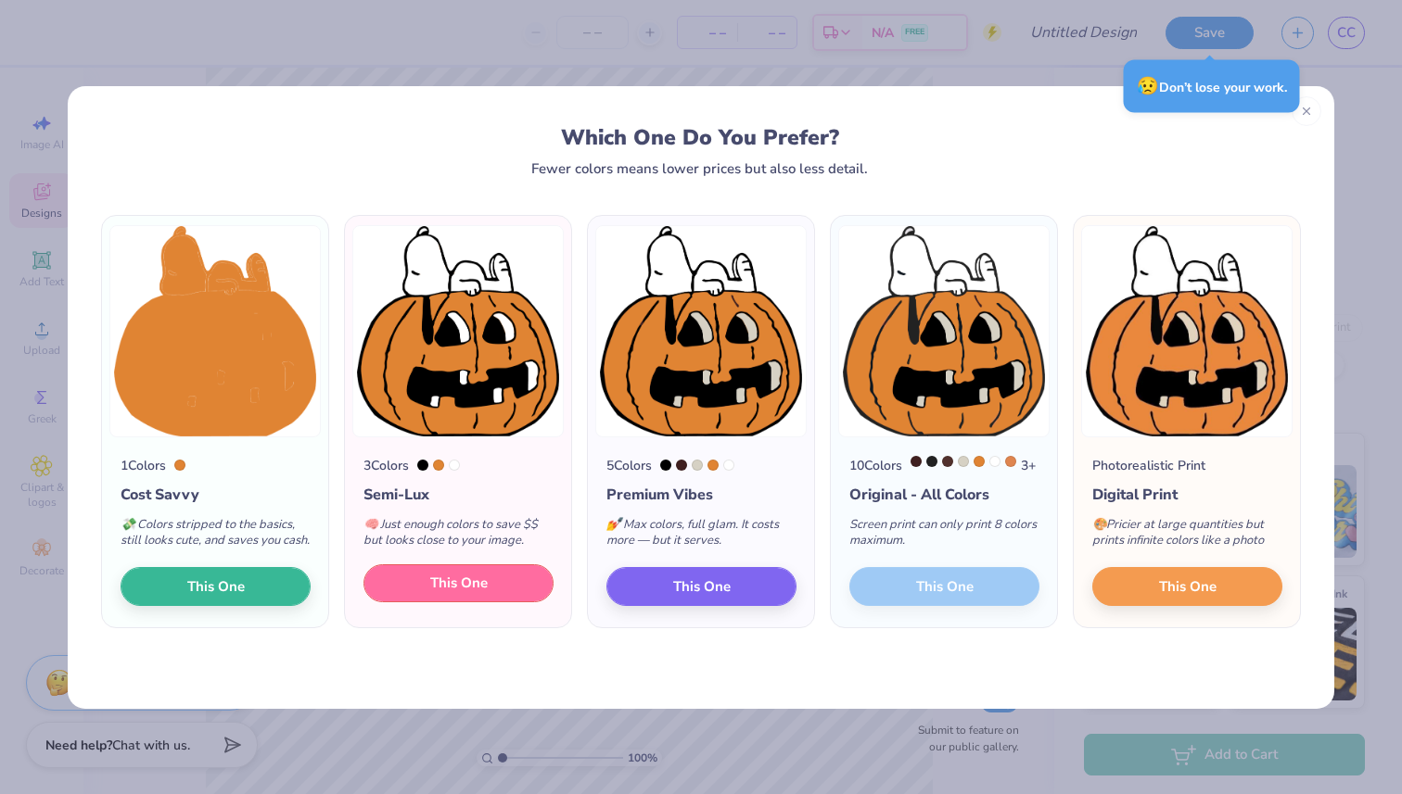
click at [437, 594] on span "This One" at bounding box center [458, 583] width 57 height 21
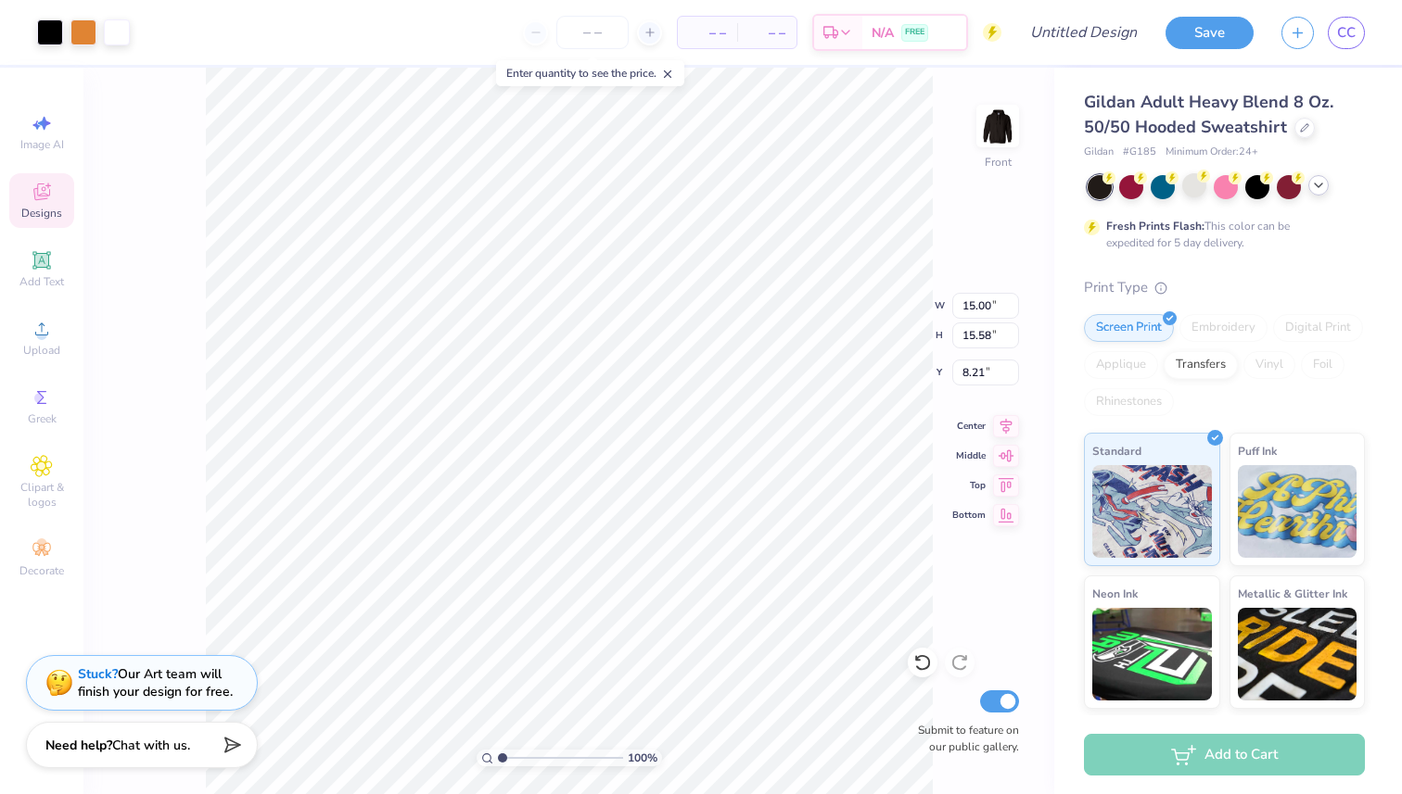
type input "7.20"
type input "7.48"
click at [995, 108] on img at bounding box center [997, 126] width 74 height 74
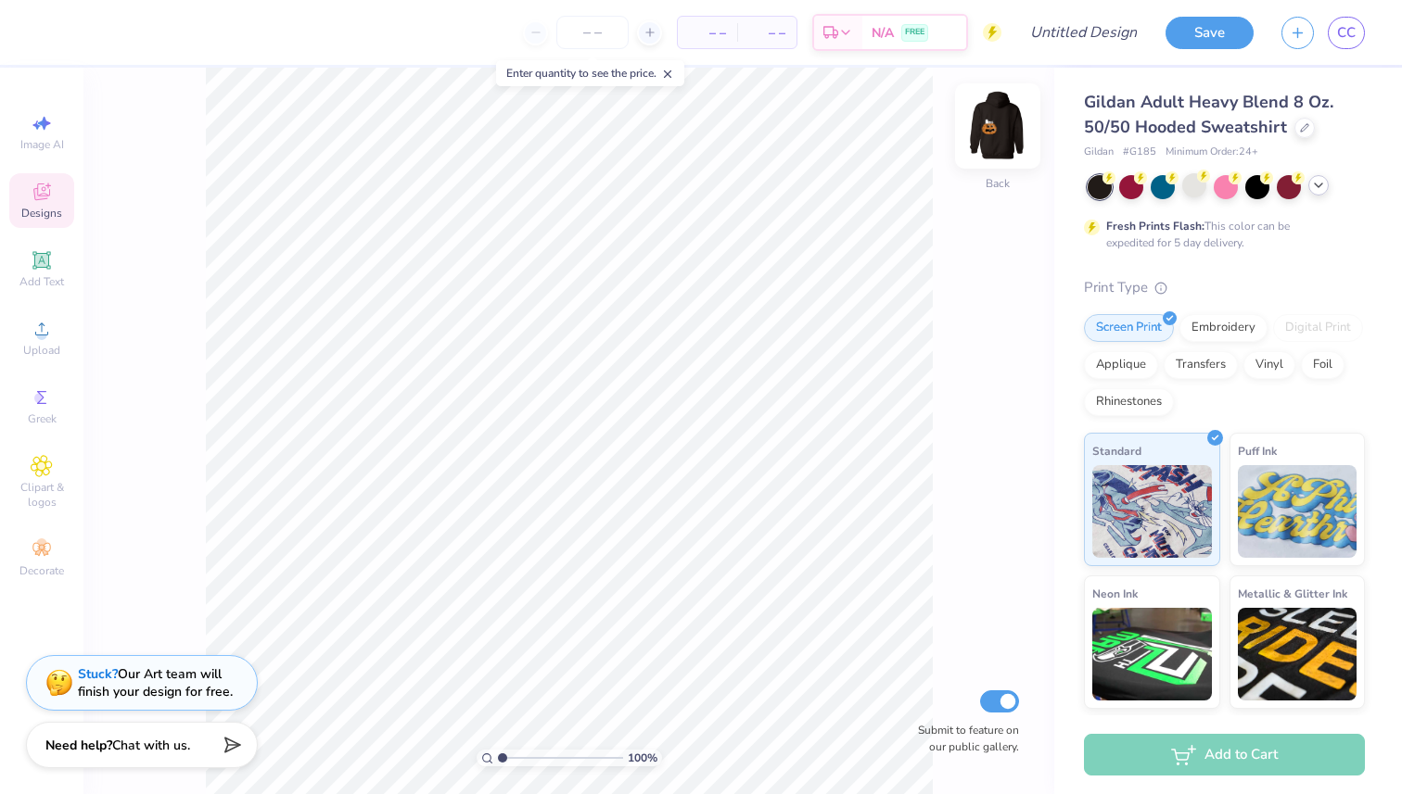
click at [990, 143] on img at bounding box center [997, 126] width 74 height 74
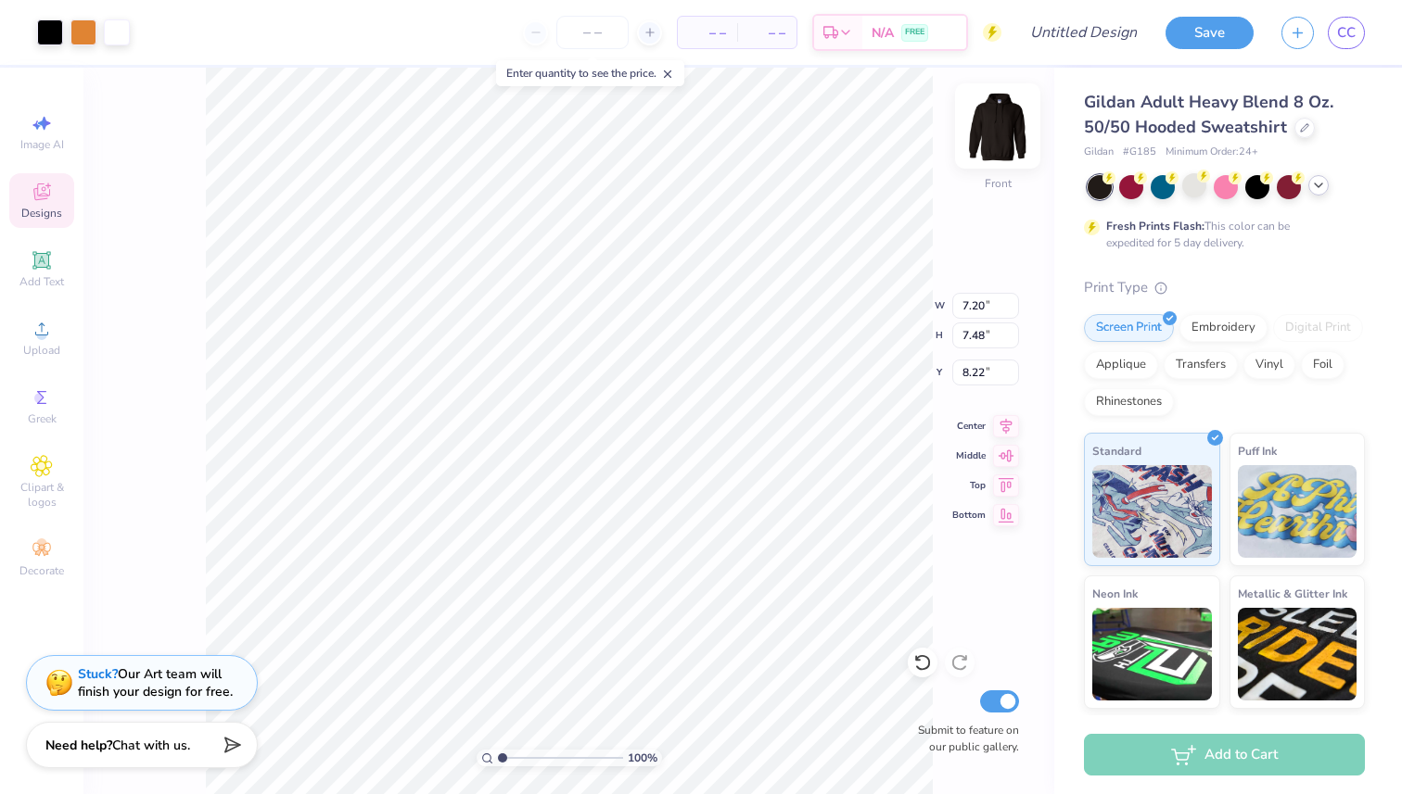
click at [990, 120] on img at bounding box center [997, 126] width 74 height 74
type input "6.63"
type input "5.53"
type input "5.75"
type input "8.25"
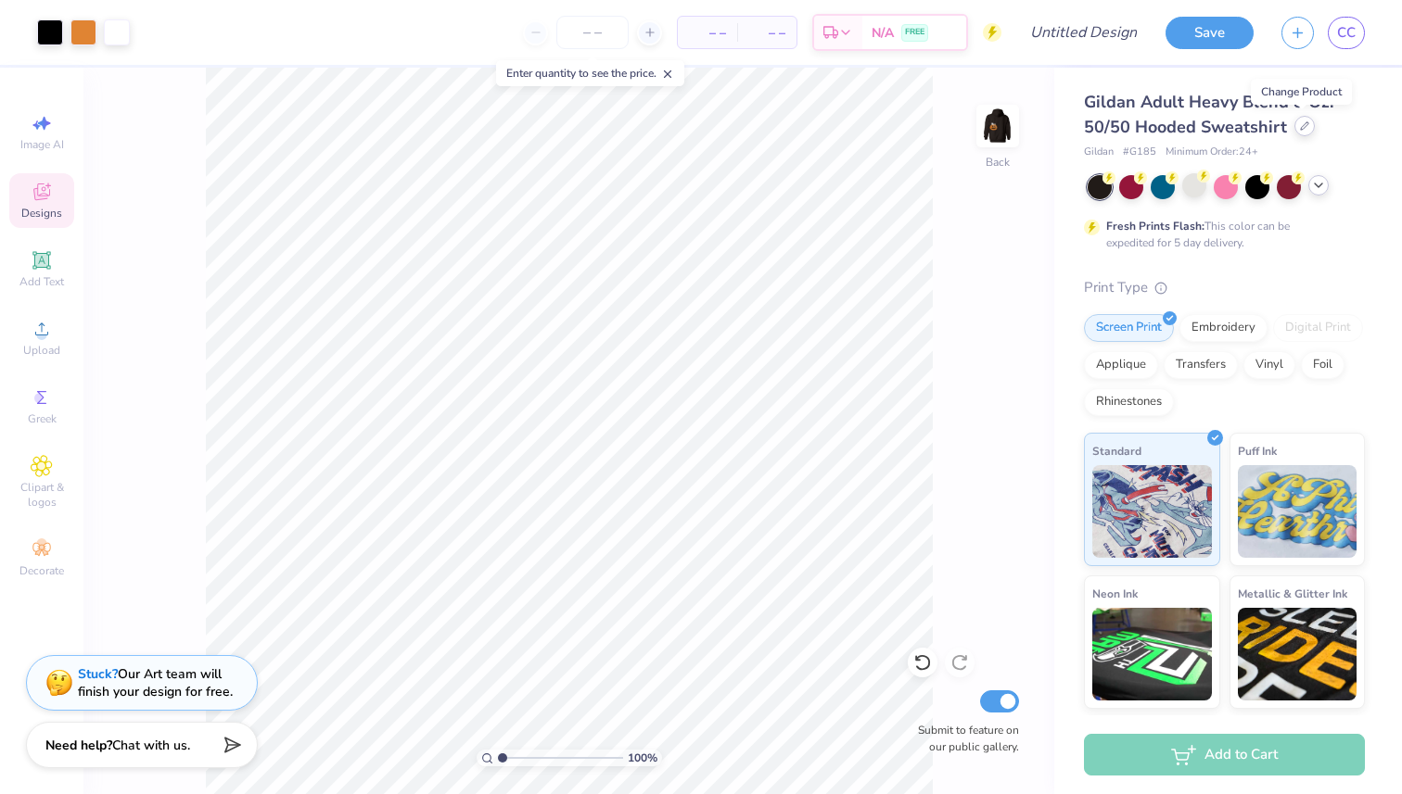
click at [1299, 134] on div at bounding box center [1304, 126] width 20 height 20
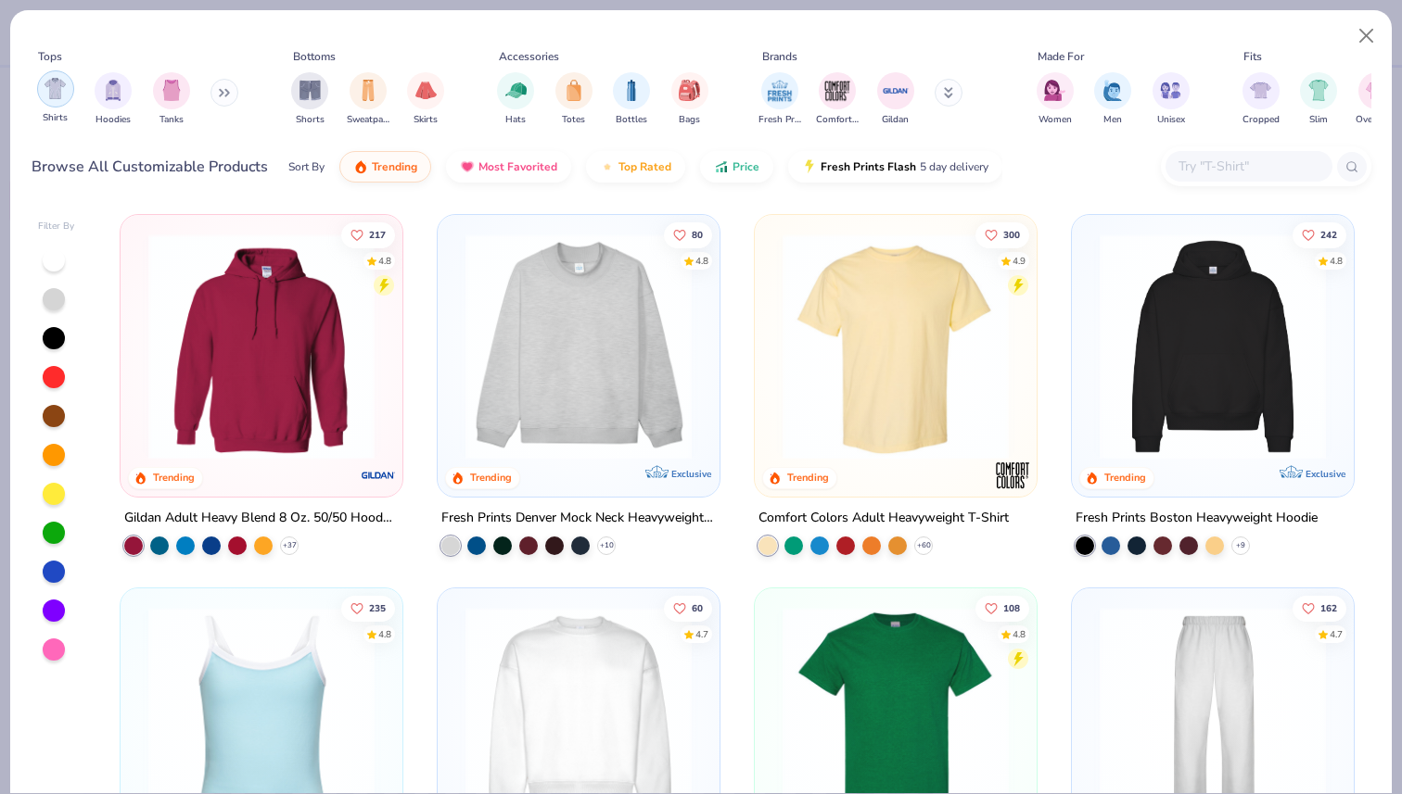
click at [46, 100] on div "filter for Shirts" at bounding box center [55, 88] width 37 height 37
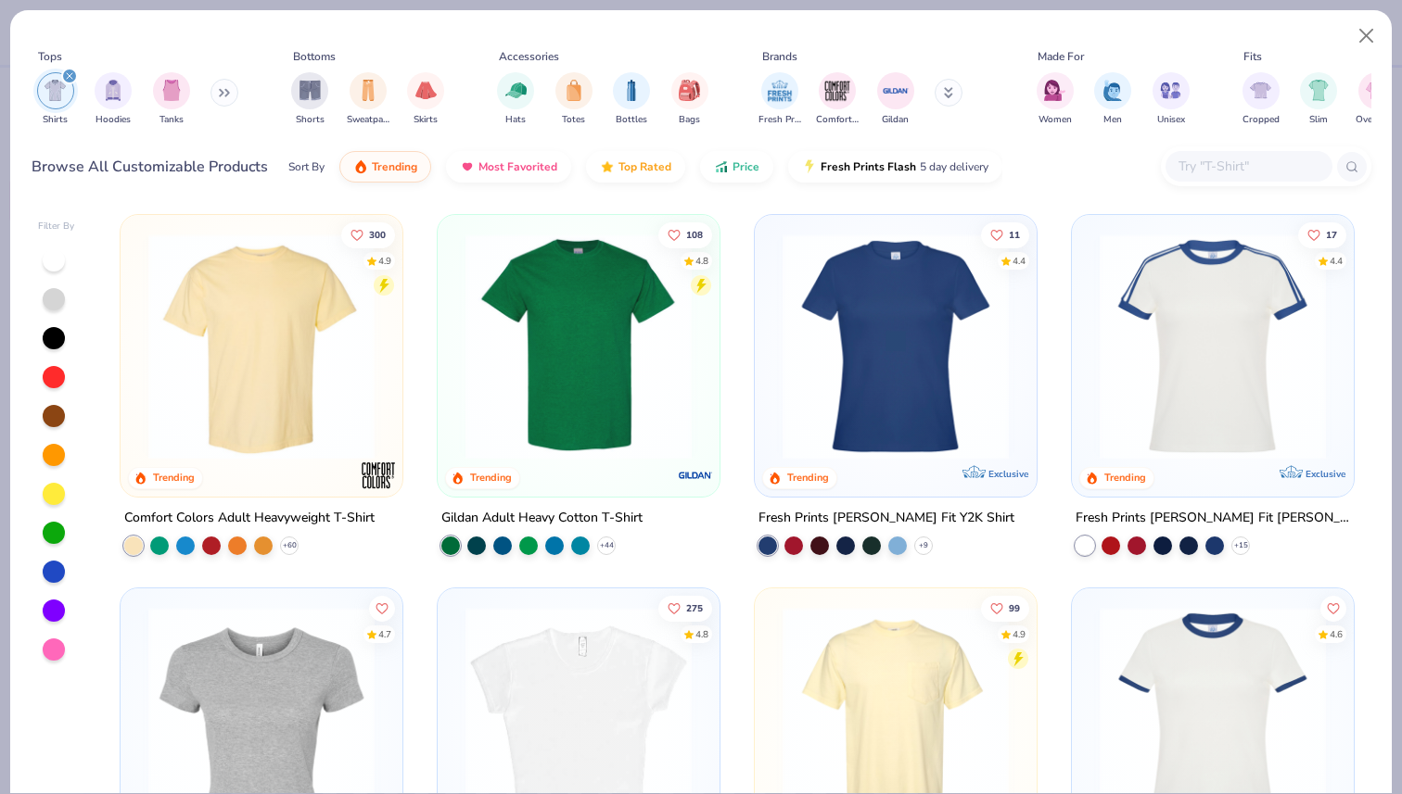
click at [585, 398] on img at bounding box center [578, 347] width 245 height 226
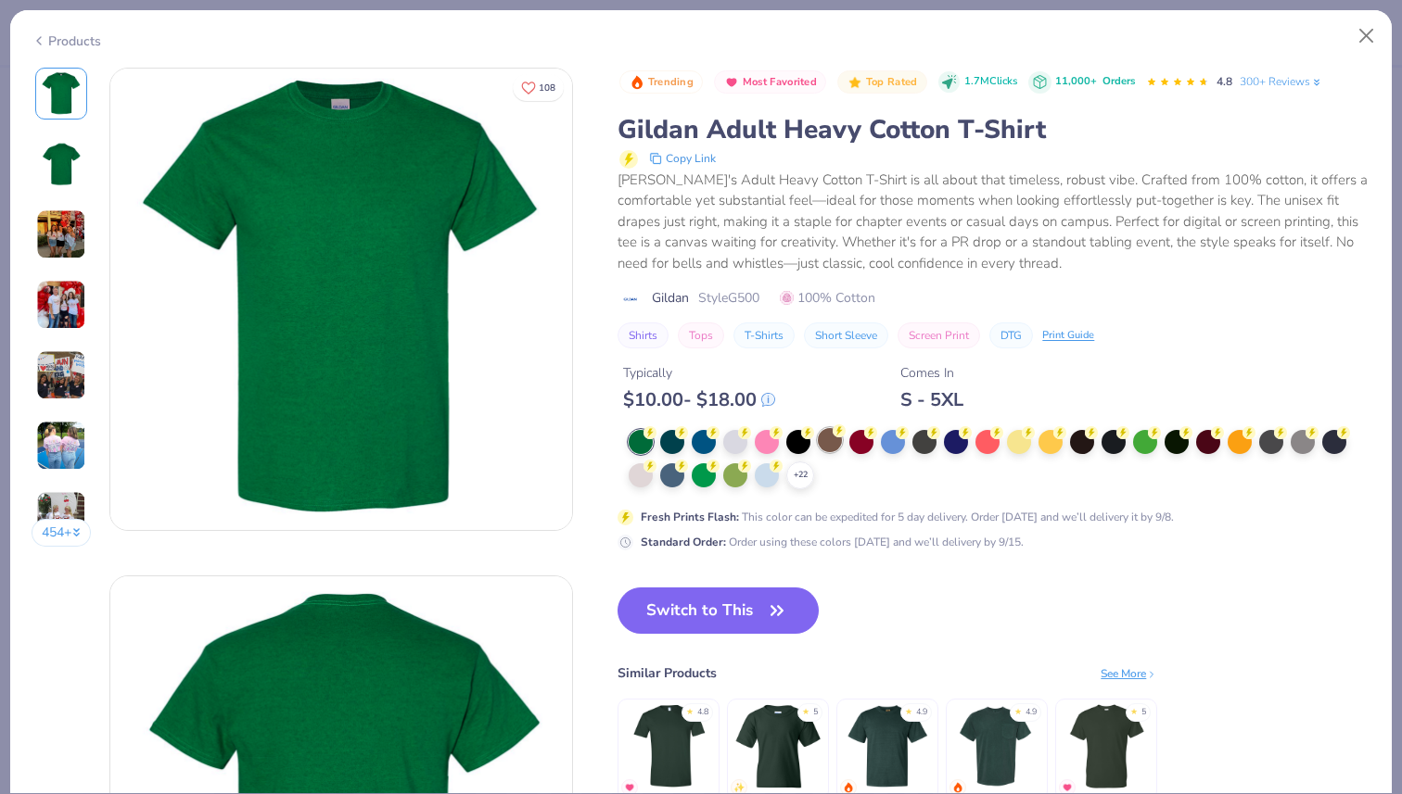
click at [837, 440] on div at bounding box center [830, 440] width 24 height 24
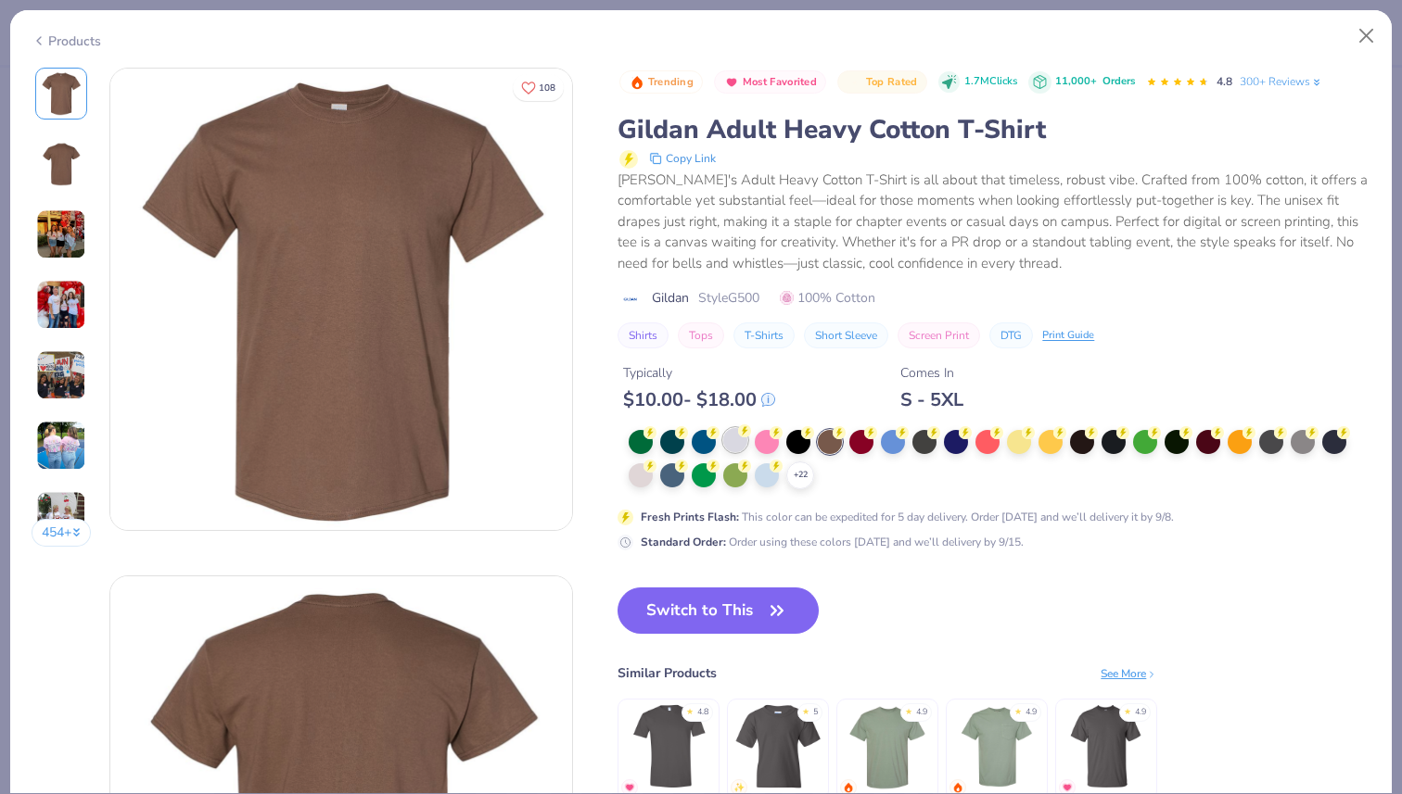
click at [738, 447] on div at bounding box center [735, 440] width 24 height 24
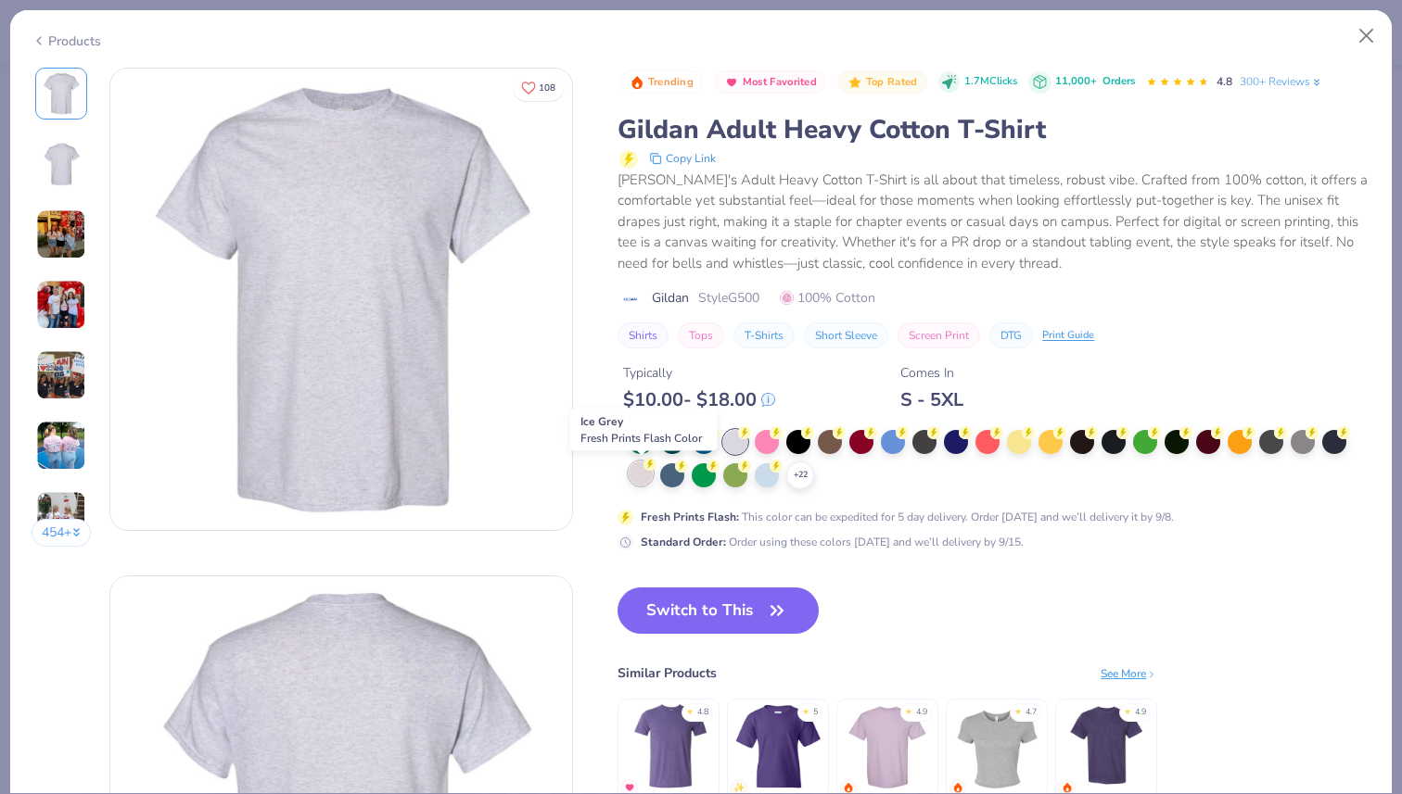
click at [640, 484] on div at bounding box center [641, 474] width 24 height 24
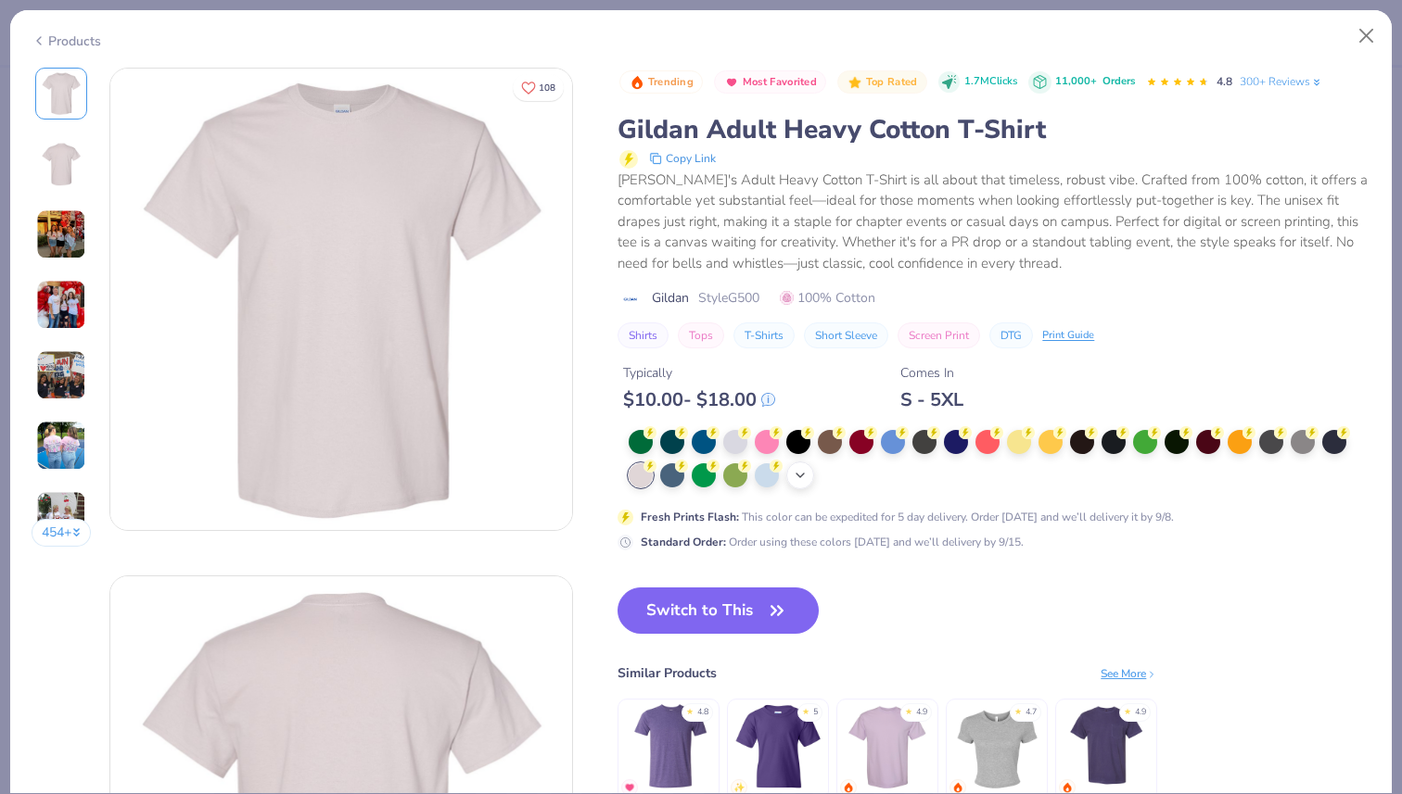
click at [800, 477] on icon at bounding box center [800, 475] width 15 height 15
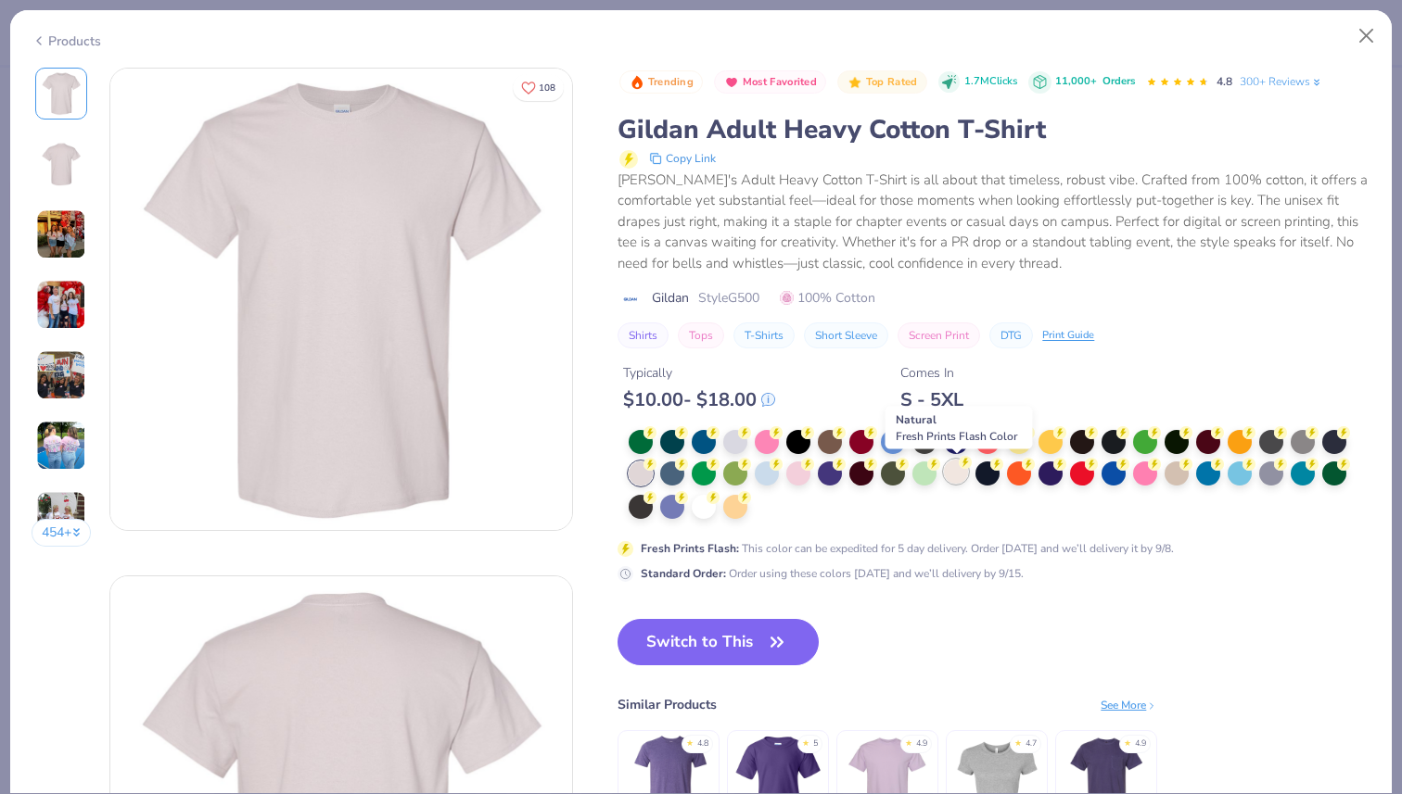
click at [960, 475] on div at bounding box center [956, 472] width 24 height 24
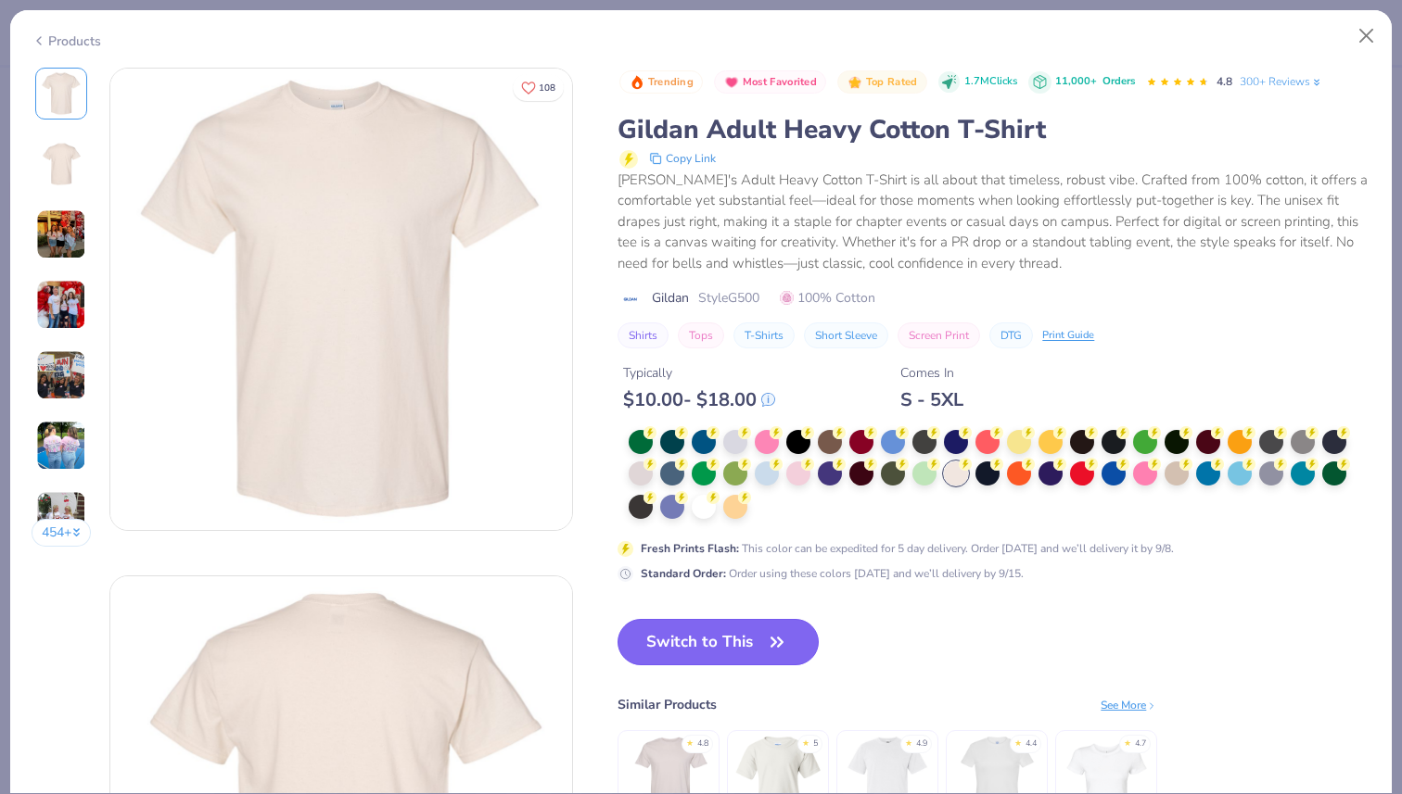
click at [794, 652] on button "Switch to This" at bounding box center [717, 642] width 201 height 46
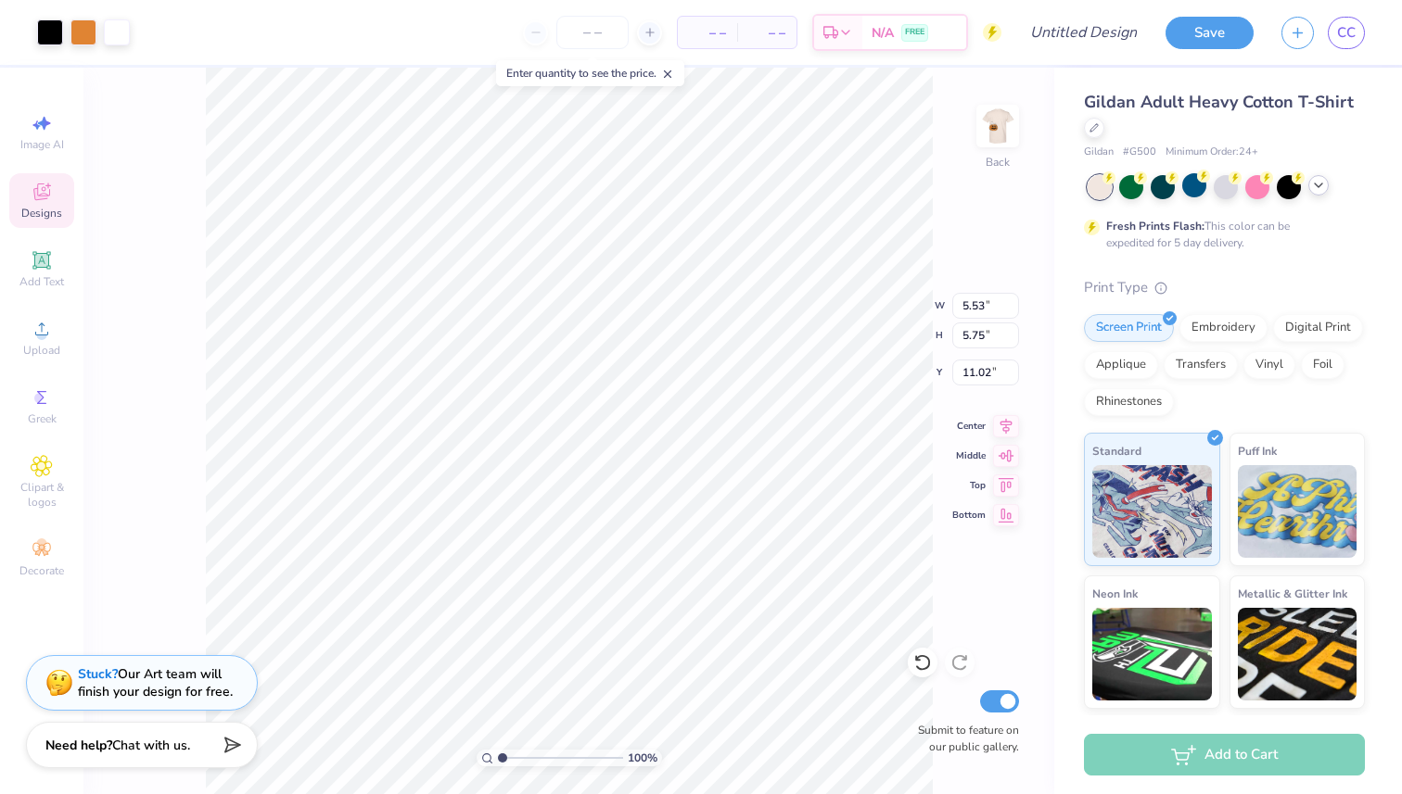
type input "7.66"
type input "7.96"
type input "10.02"
type input "5.86"
type input "6.09"
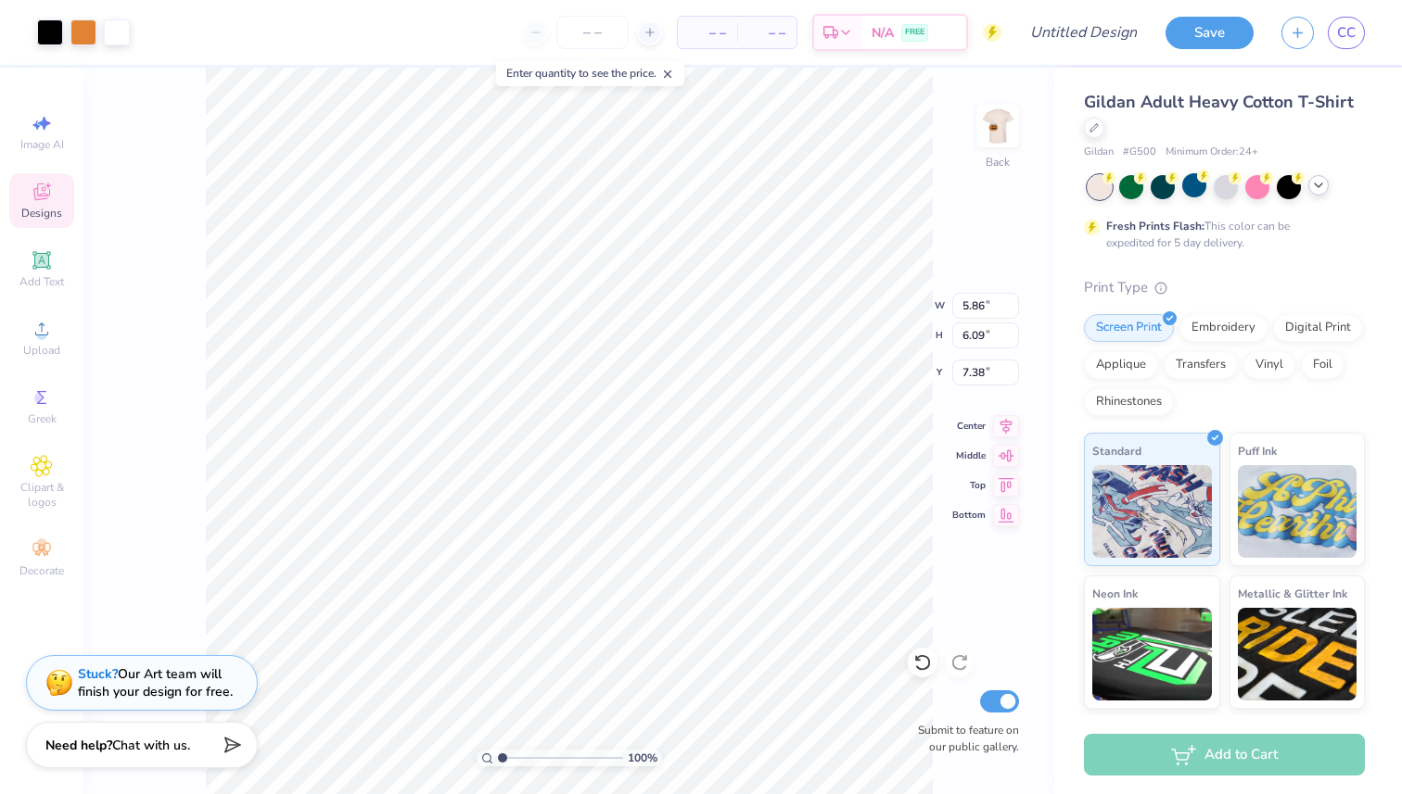
type input "8.12"
click at [33, 282] on span "Add Text" at bounding box center [41, 281] width 44 height 15
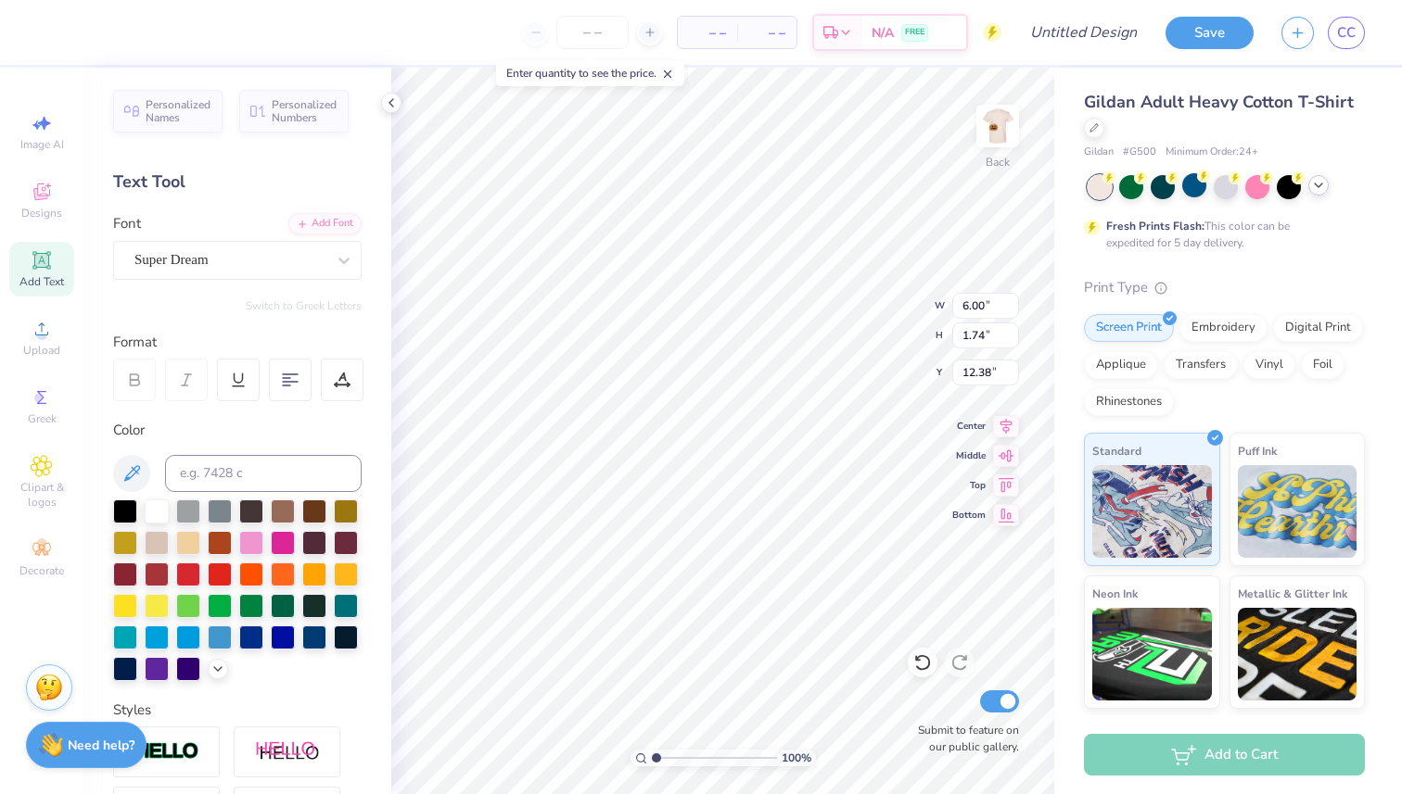
type textarea "T"
type textarea "L"
type textarea "PI PHI x LAMBDA CHI"
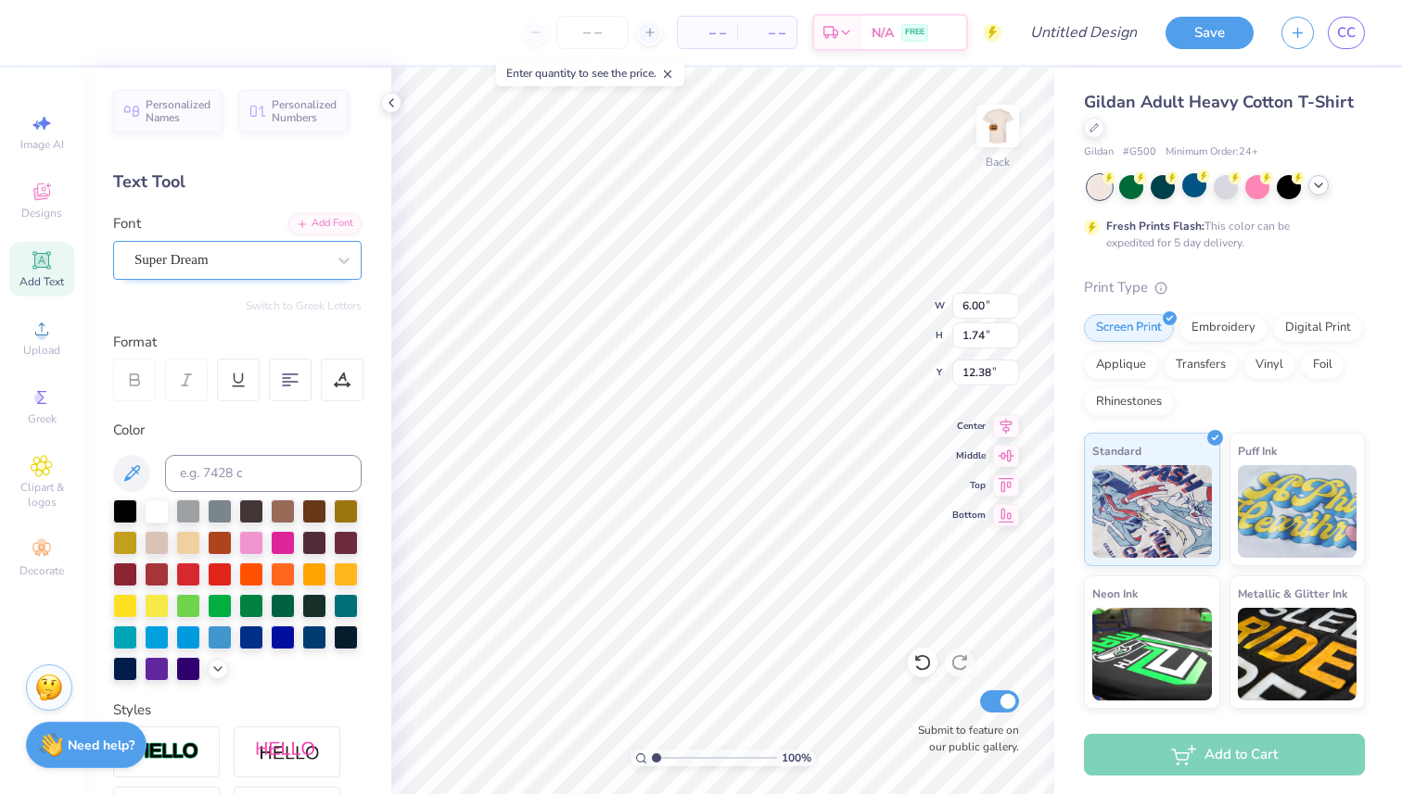
click at [173, 276] on div "Super Dream" at bounding box center [237, 260] width 248 height 39
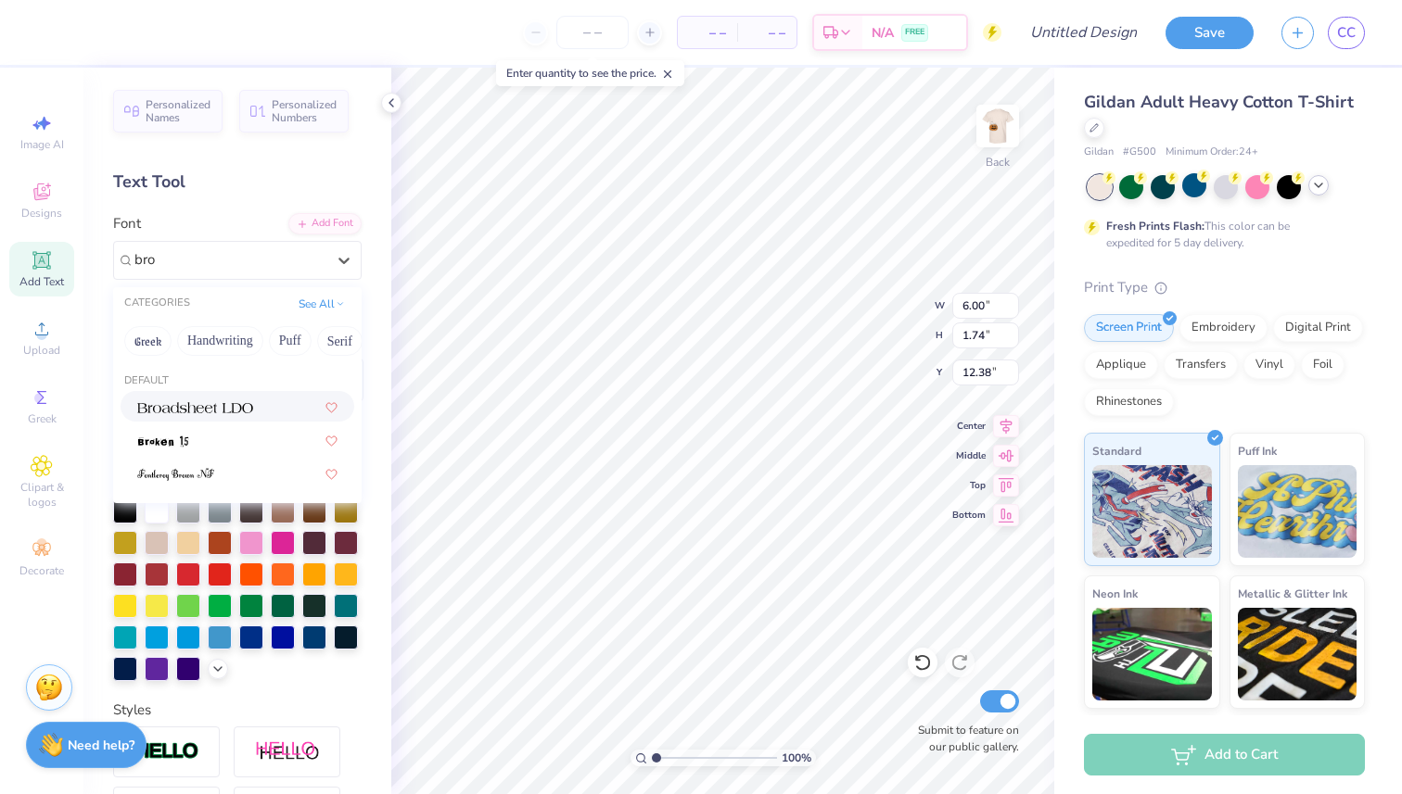
click at [176, 413] on img at bounding box center [195, 407] width 116 height 13
type input "bro"
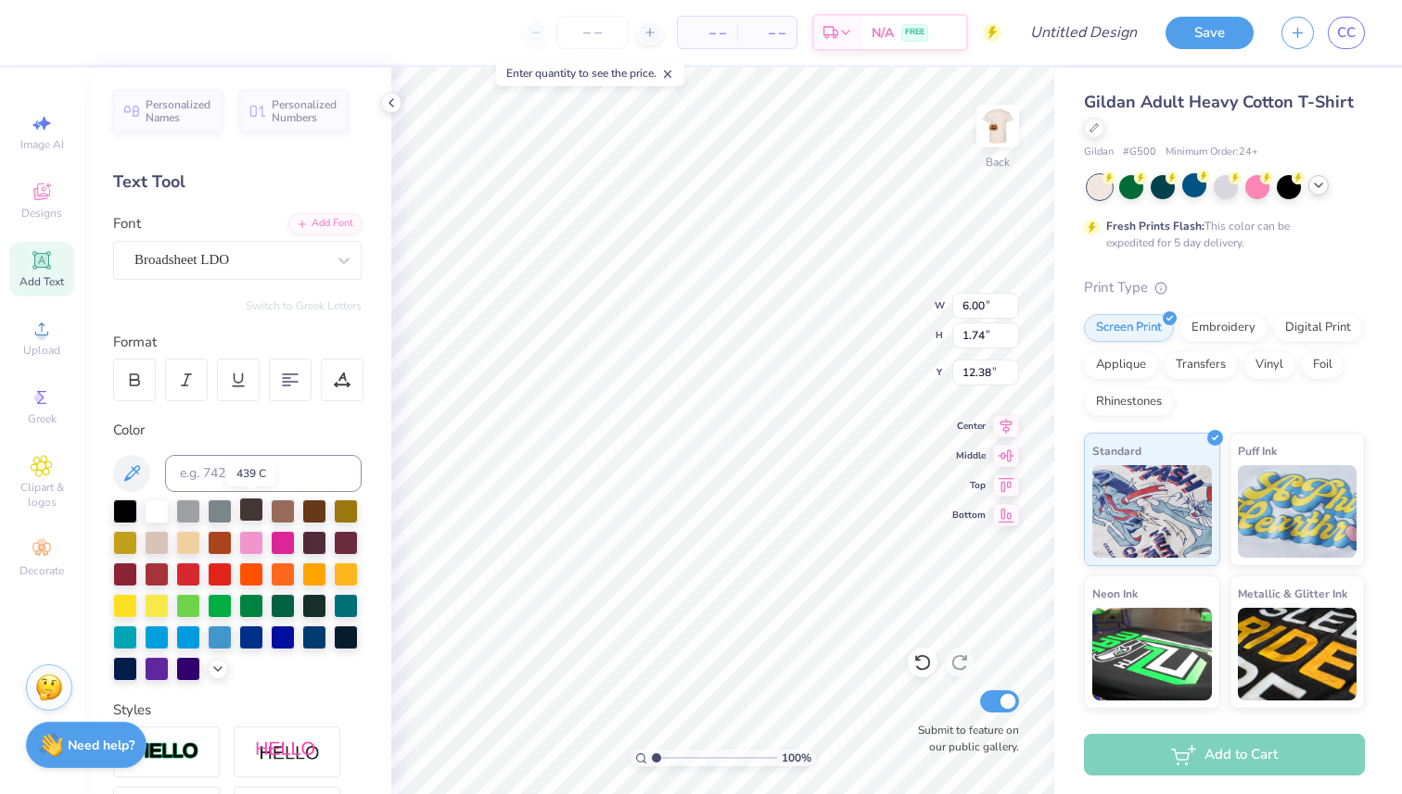
click at [252, 517] on div at bounding box center [251, 510] width 24 height 24
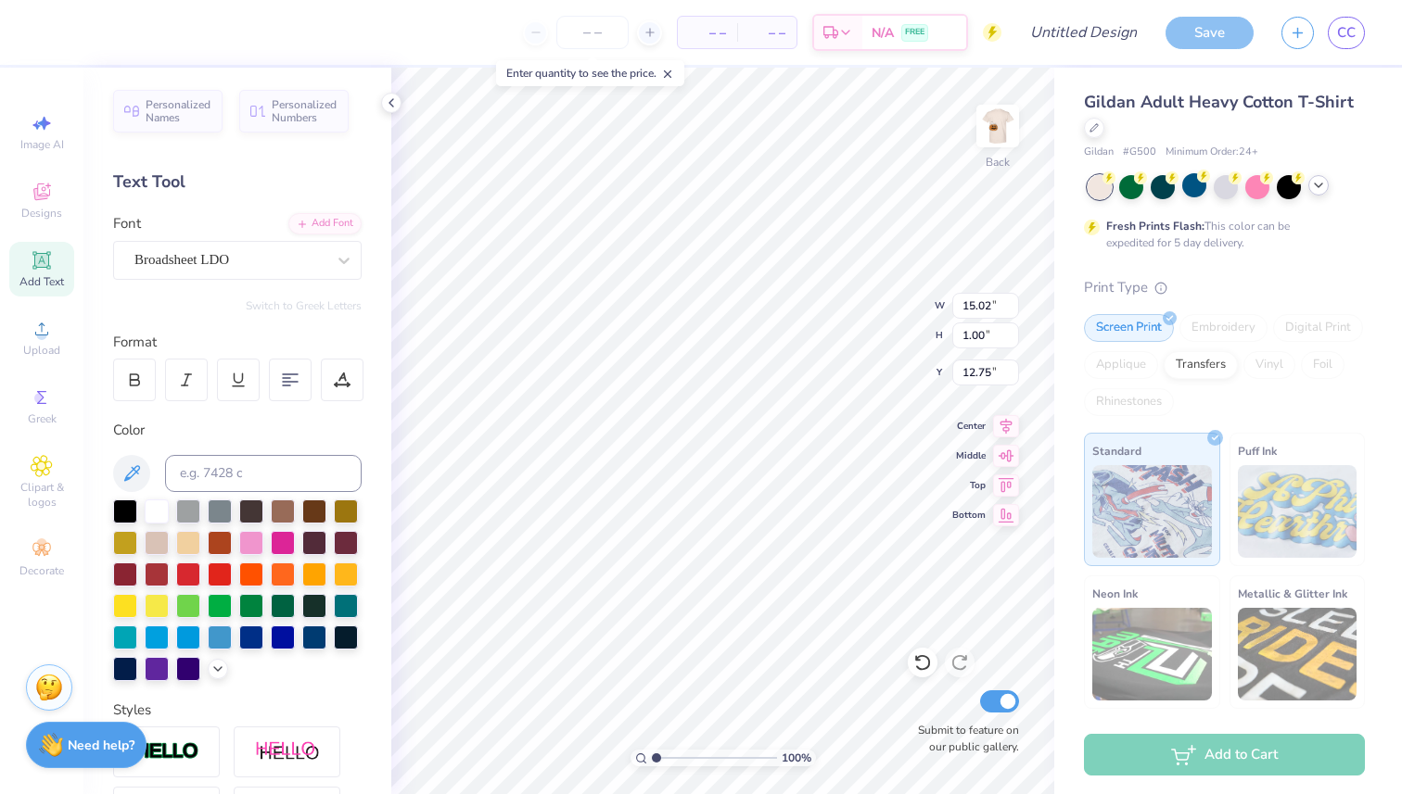
type input "6.41"
type input "13.33"
type input "0.89"
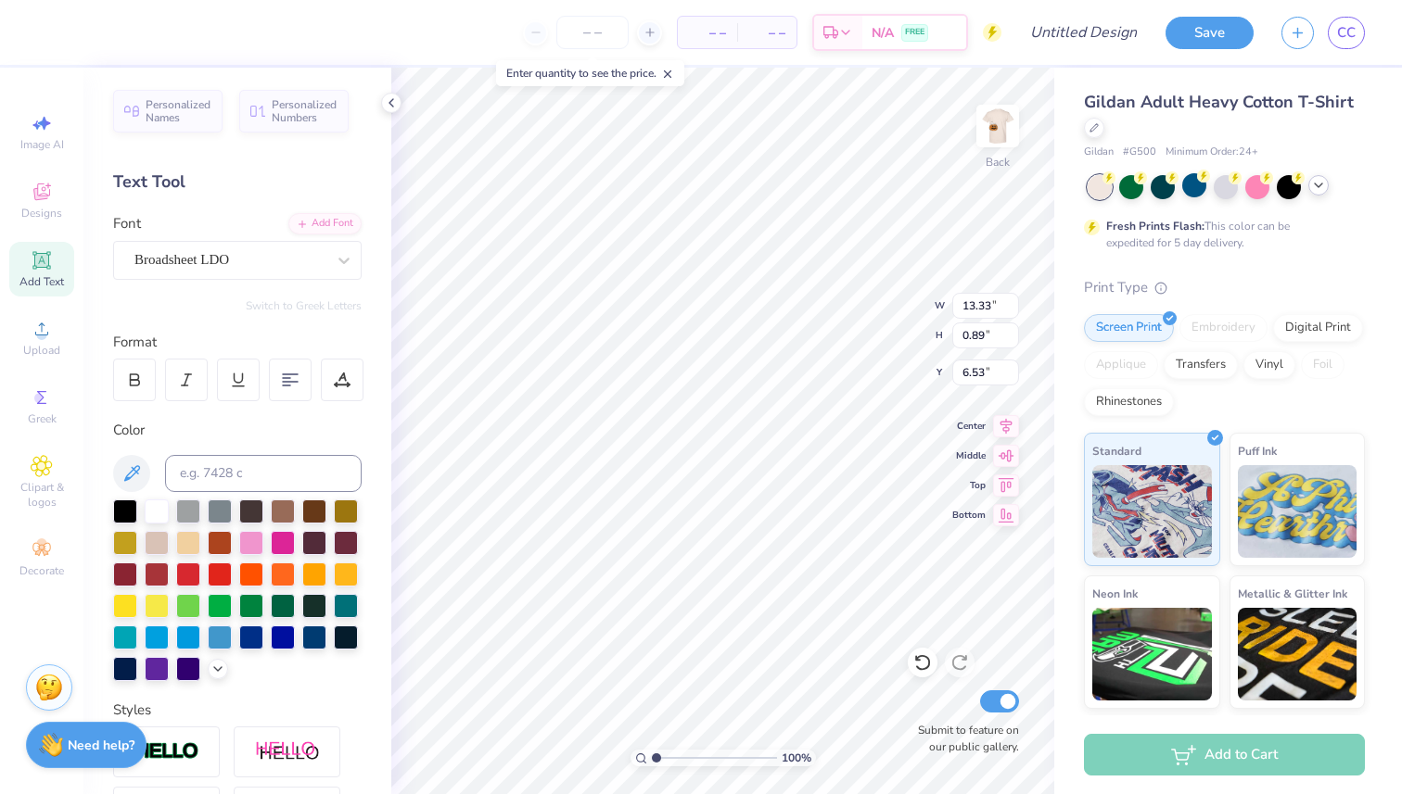
type input "6.68"
type input "4.82"
type input "5.86"
type input "6.09"
type input "6.61"
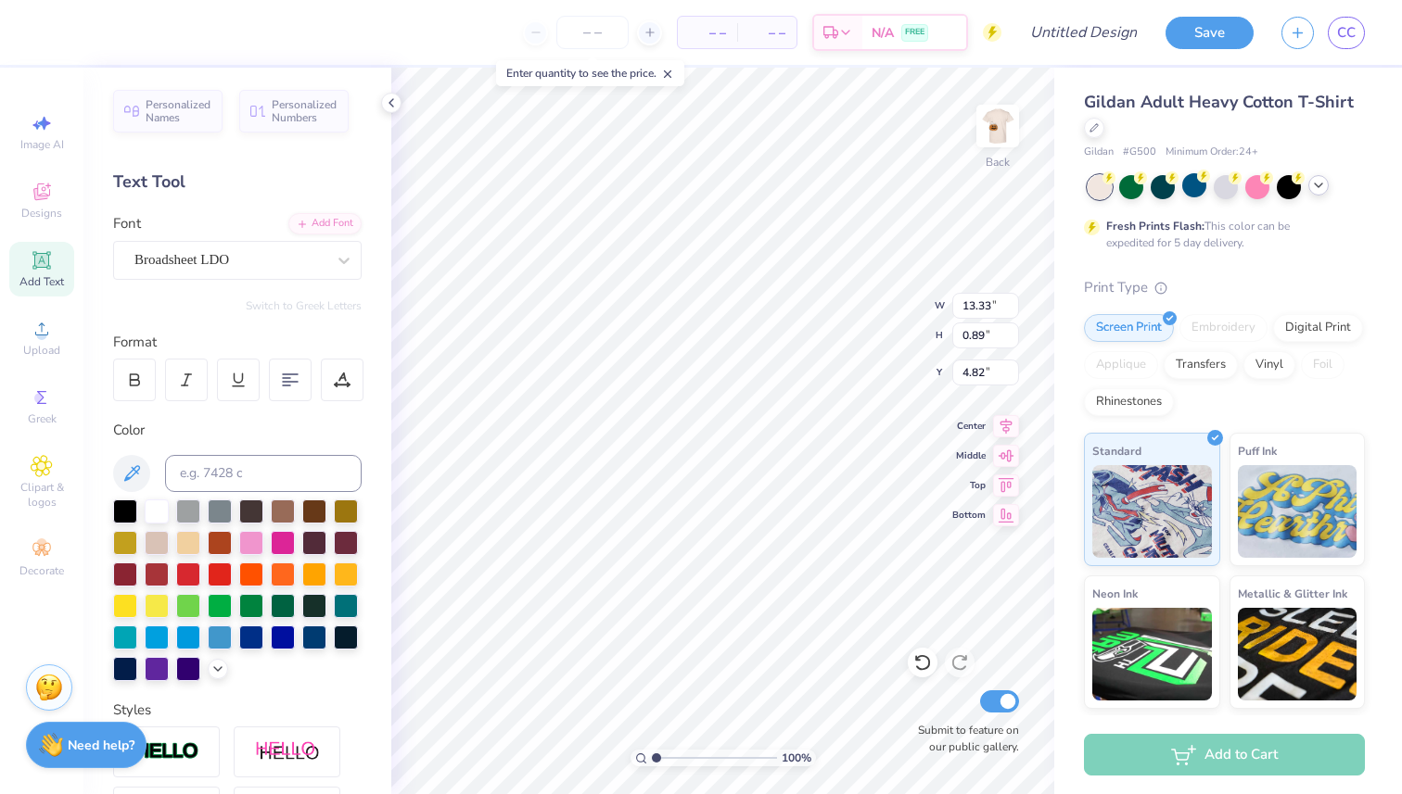
type input "3.00"
type input "5.86"
type input "6.09"
type input "4.71"
type input "11.57"
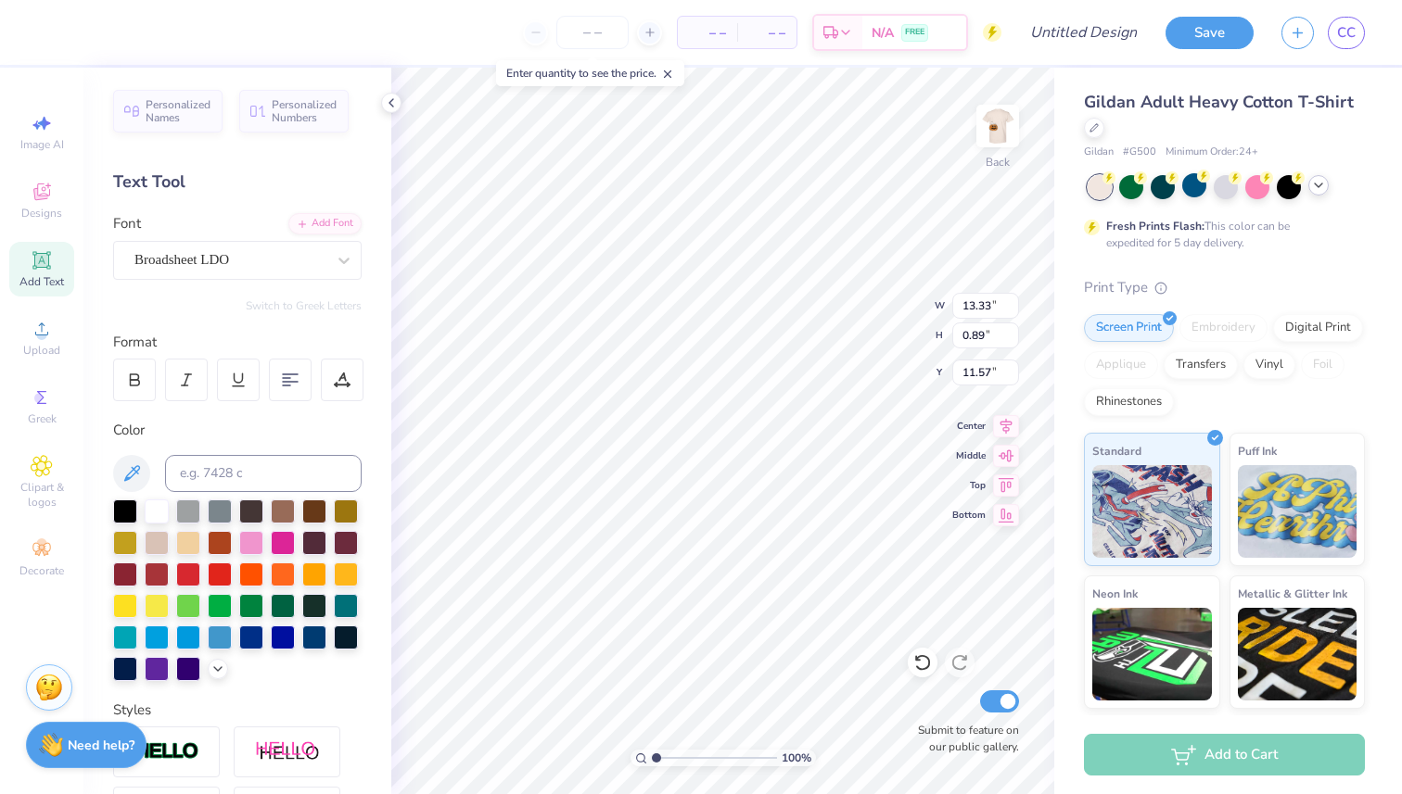
type textarea "PUMPKIN BASH 2025"
type input "11.79"
type input "5.86"
type input "6.09"
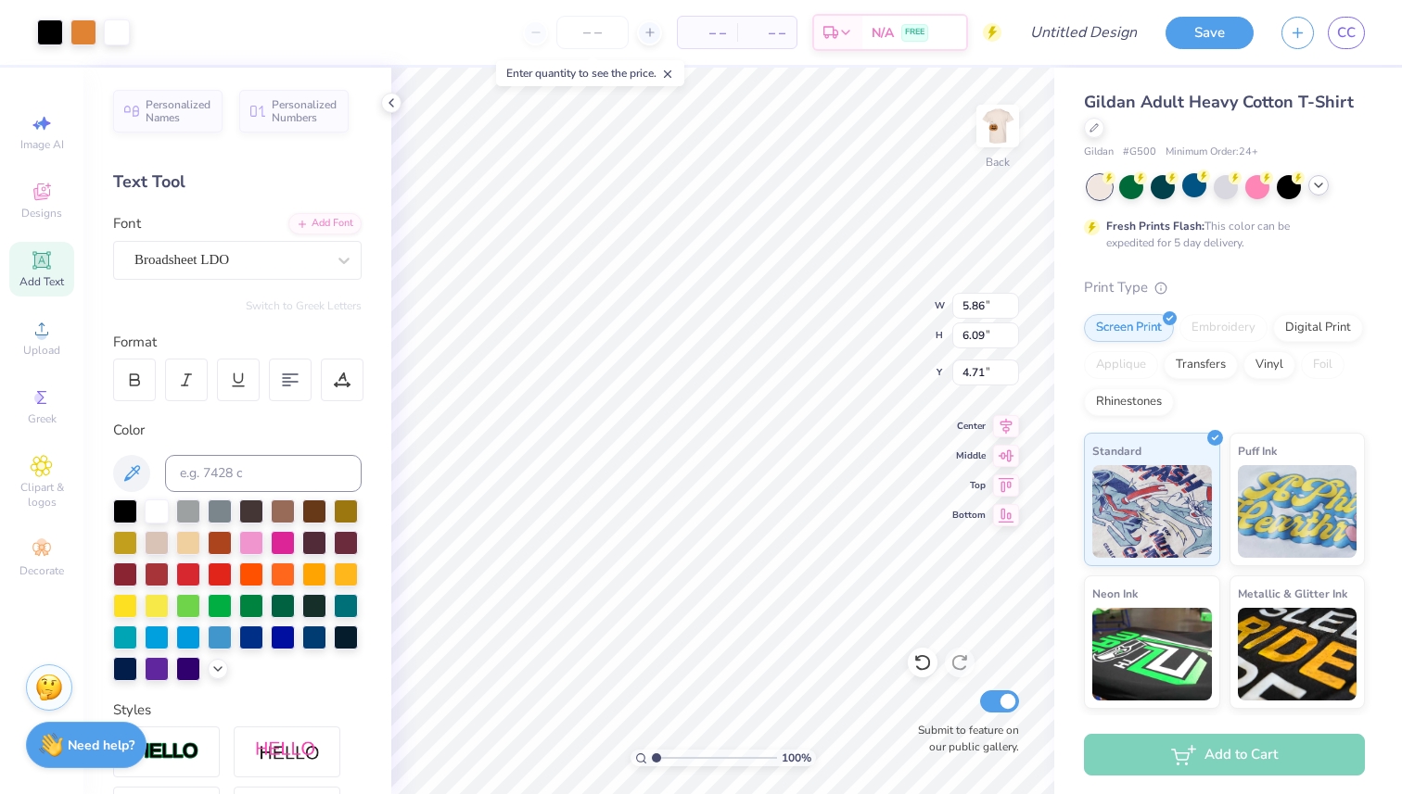
type input "12.23"
type input "13.10"
type input "0.89"
type input "7.17"
type input "10.27"
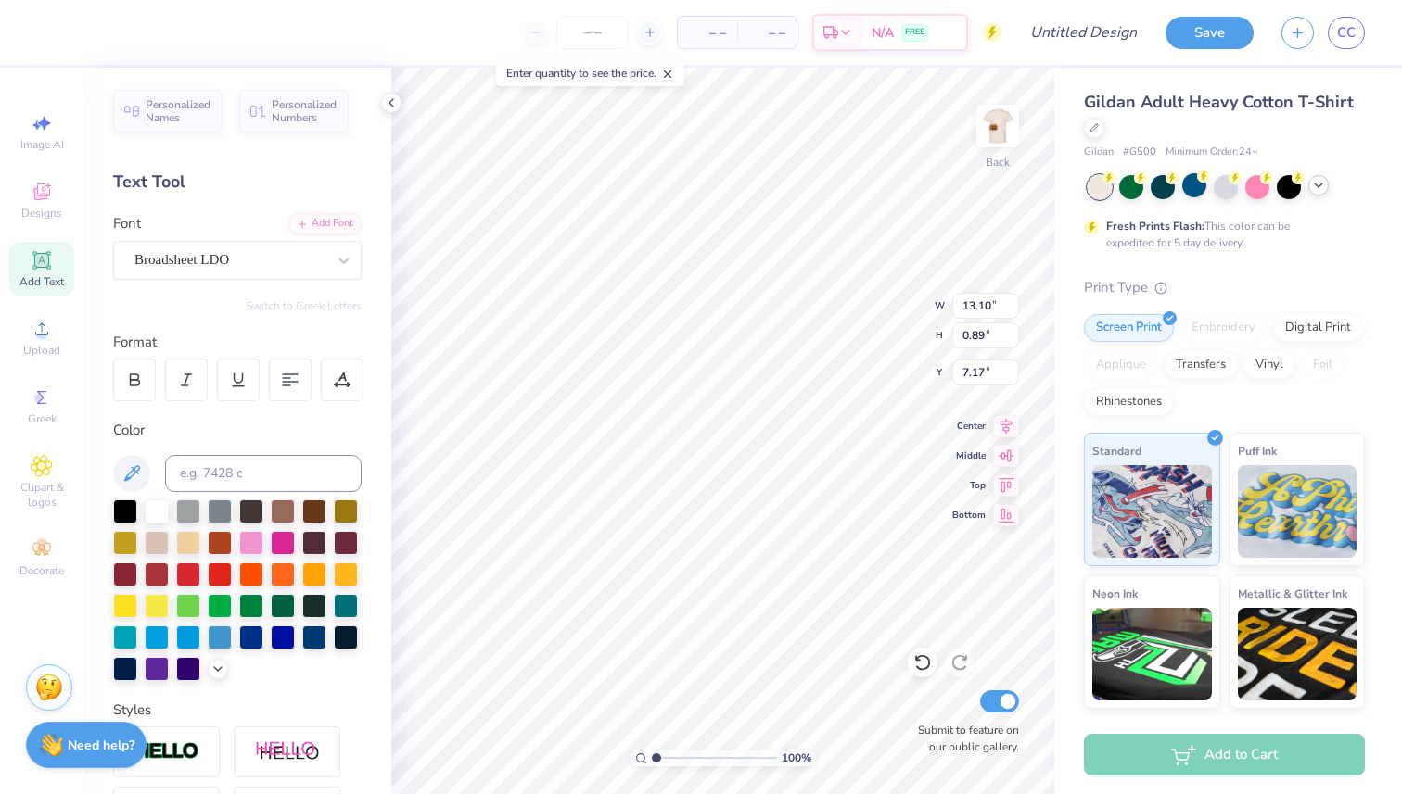
type input "0.70"
type input "4.47"
type input "5.86"
type input "6.09"
type input "8.82"
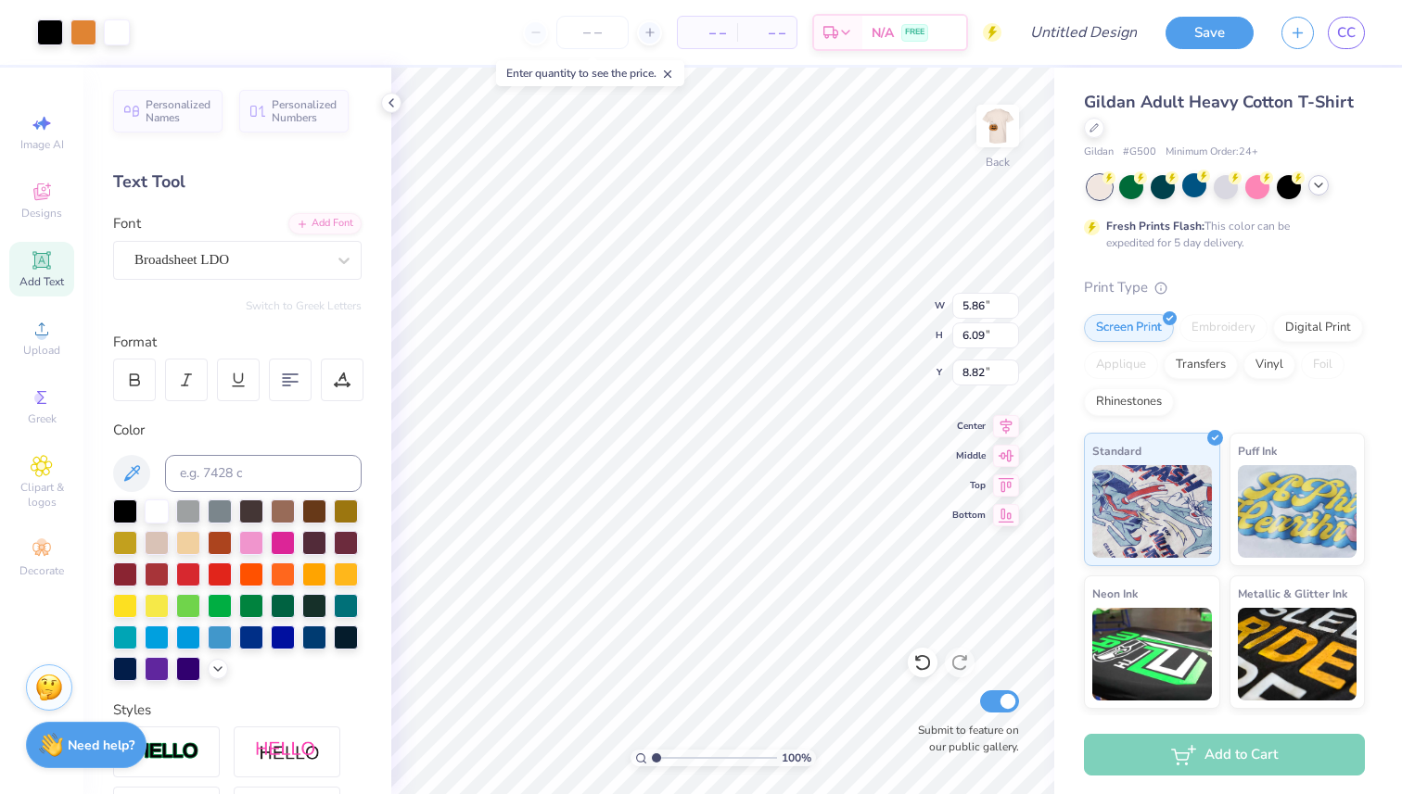
type input "13.33"
type input "0.89"
type input "3.00"
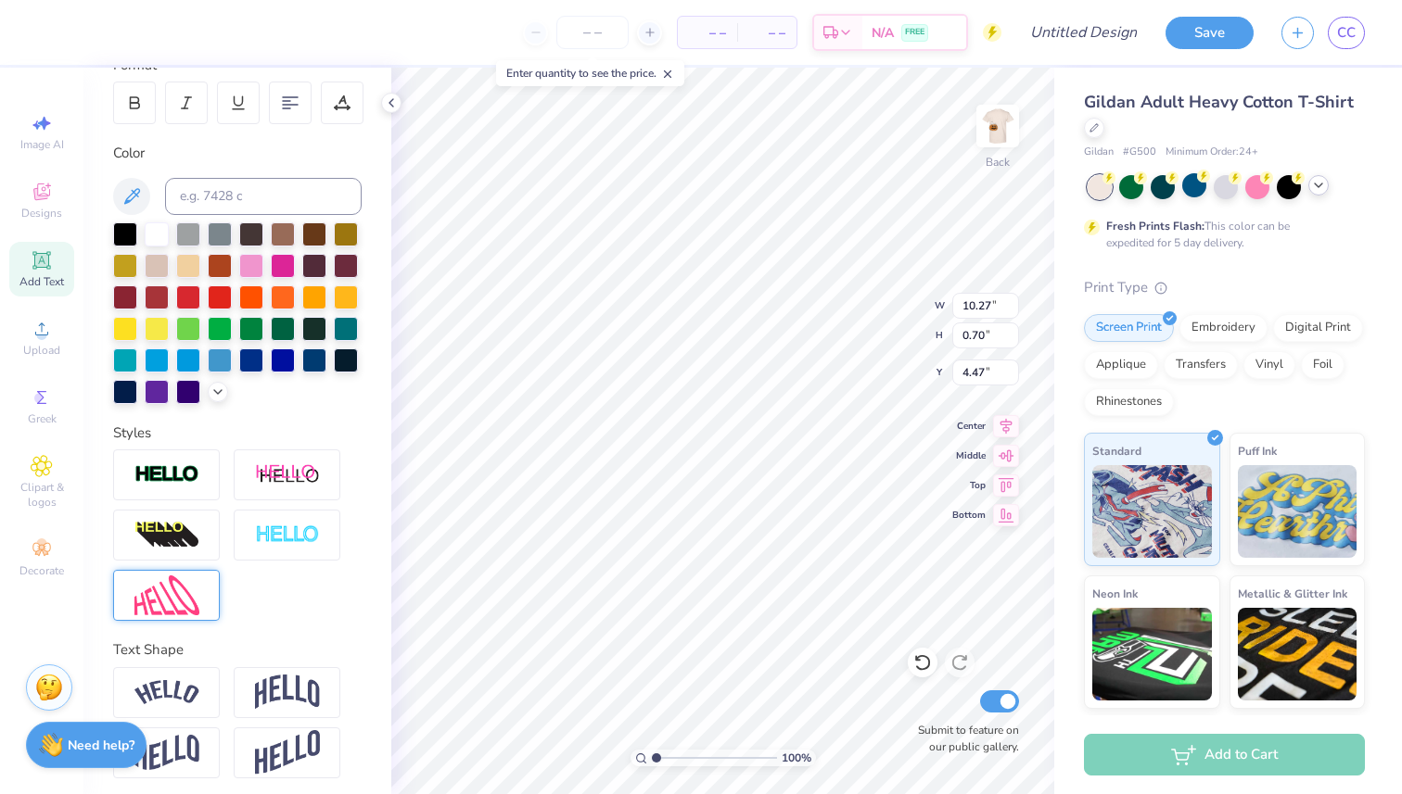
scroll to position [283, 0]
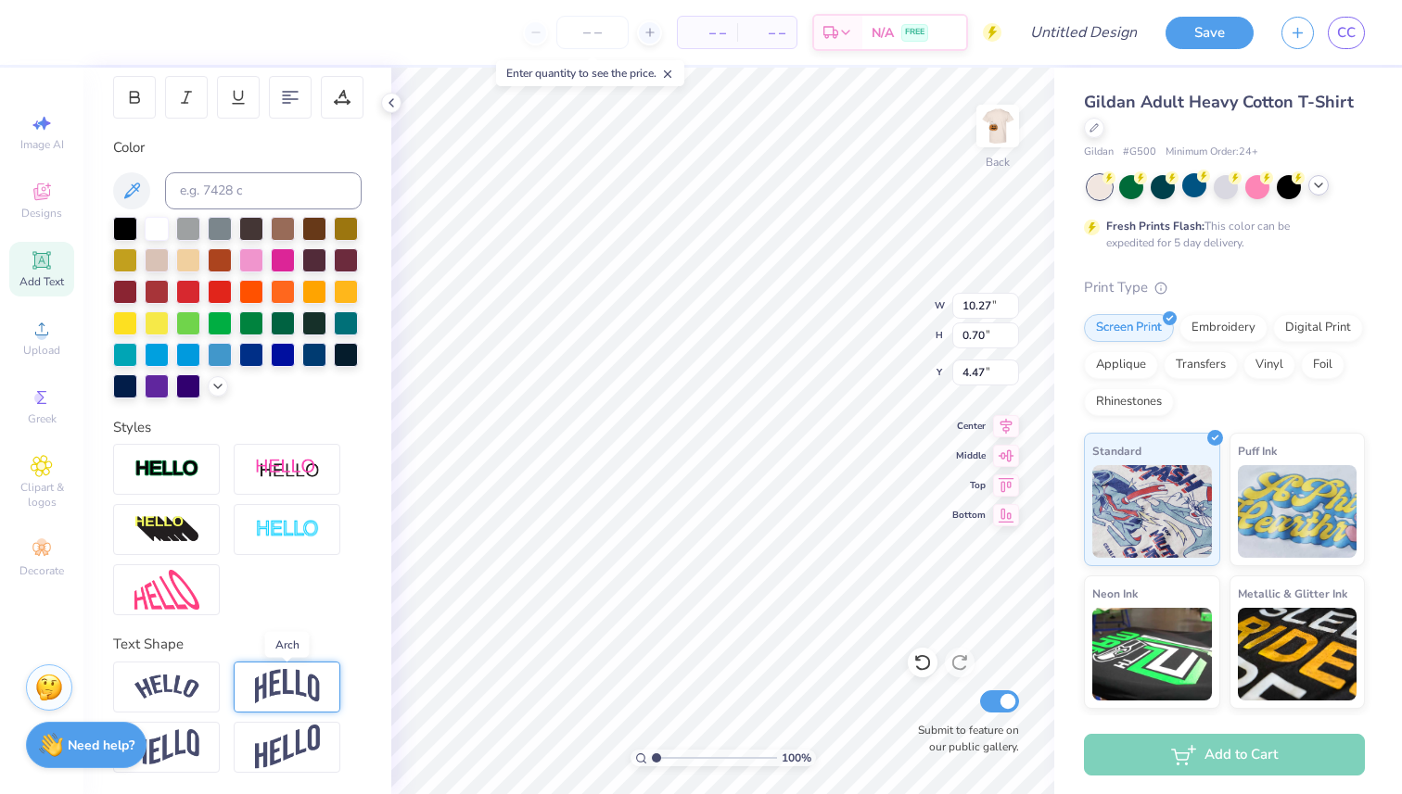
click at [303, 682] on img at bounding box center [287, 686] width 65 height 35
type input "2.79"
type input "3.42"
type input "12.60"
type input "3.42"
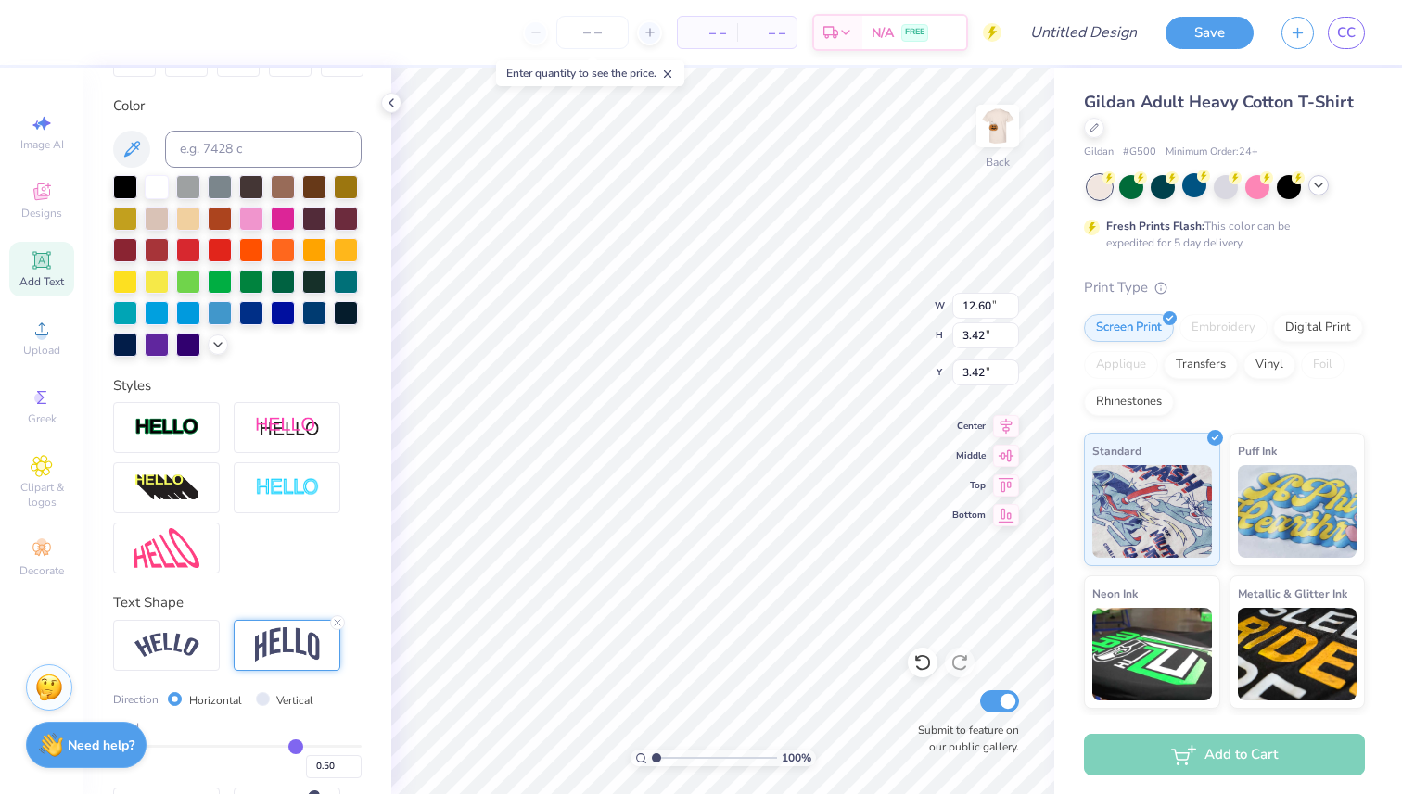
scroll to position [329, 0]
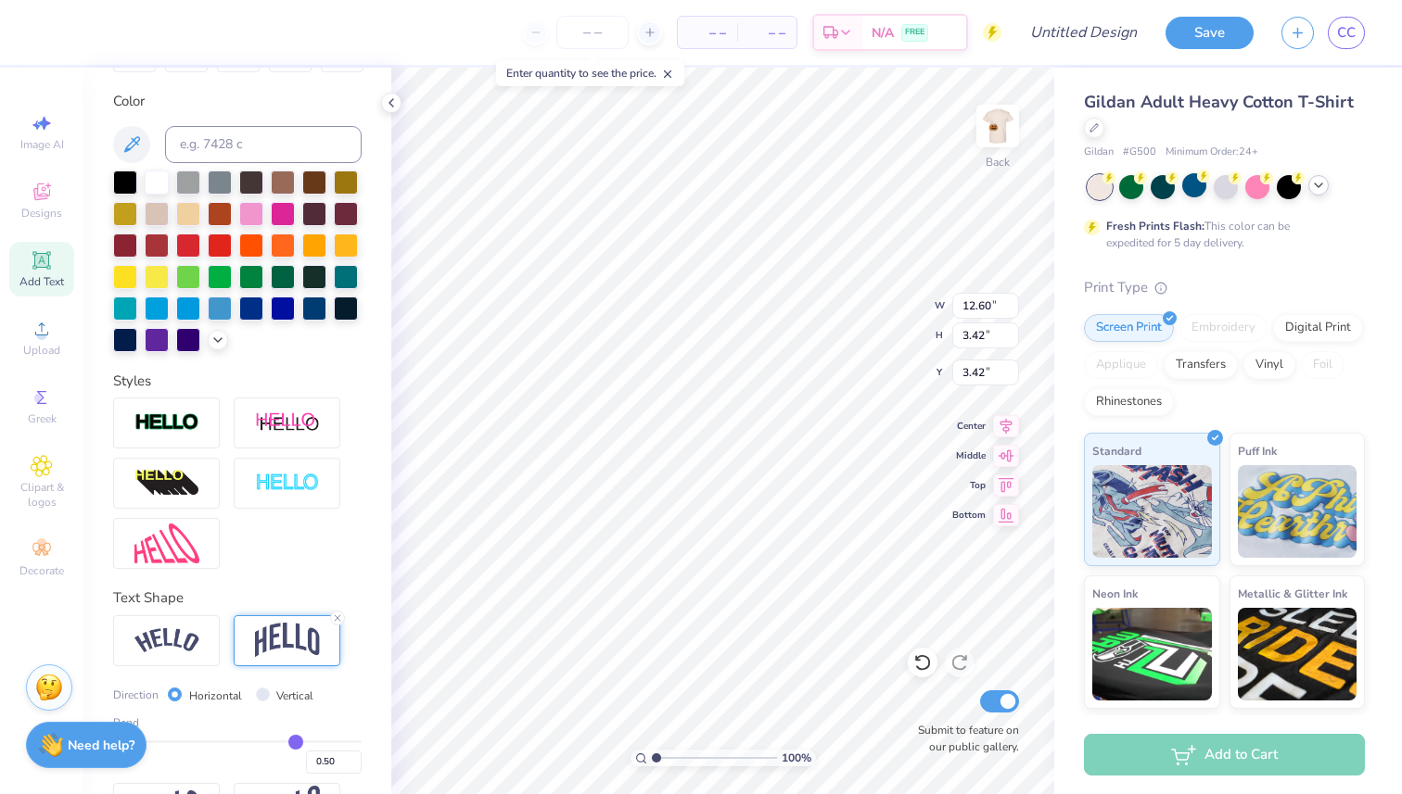
type input "5.13"
type input "5.86"
type input "6.09"
type input "6.45"
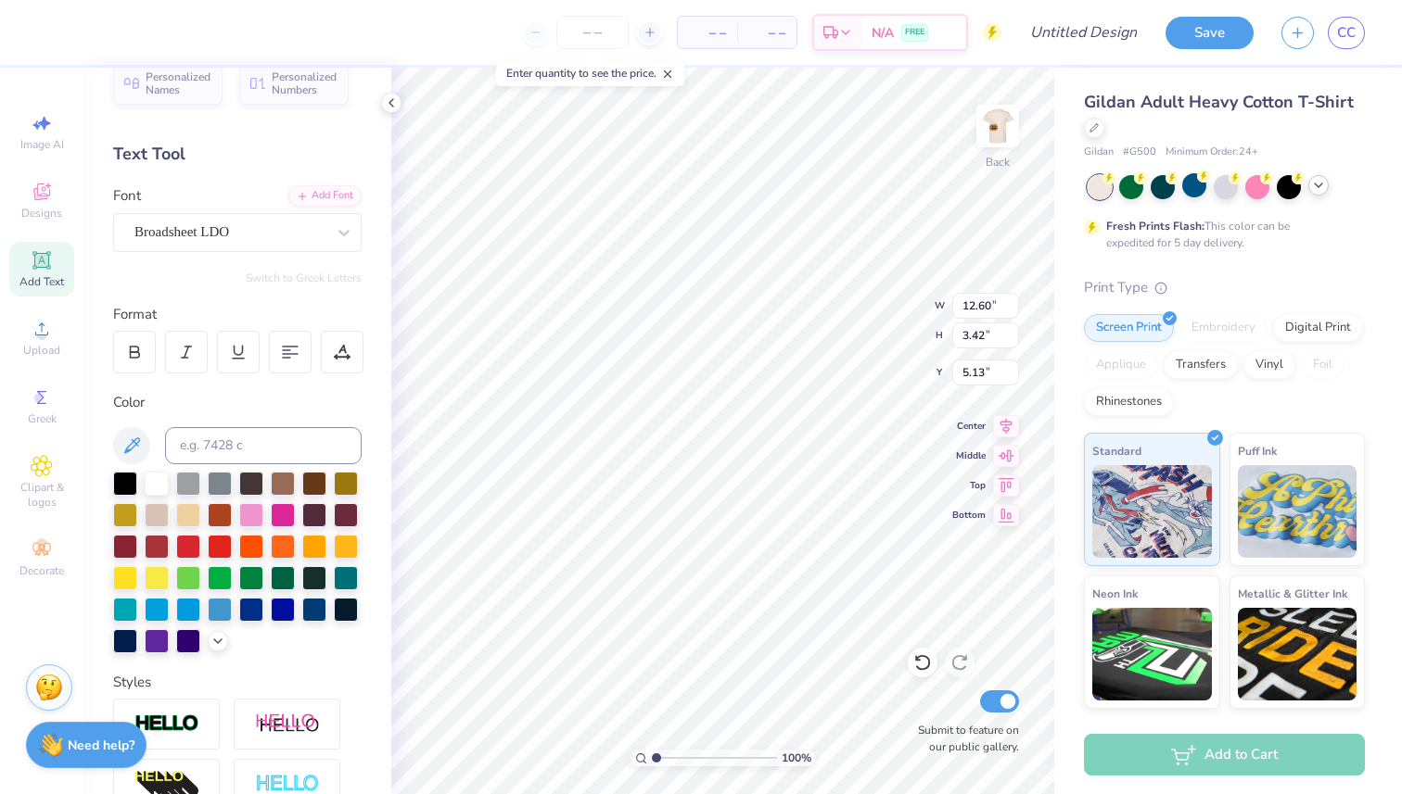
scroll to position [0, 0]
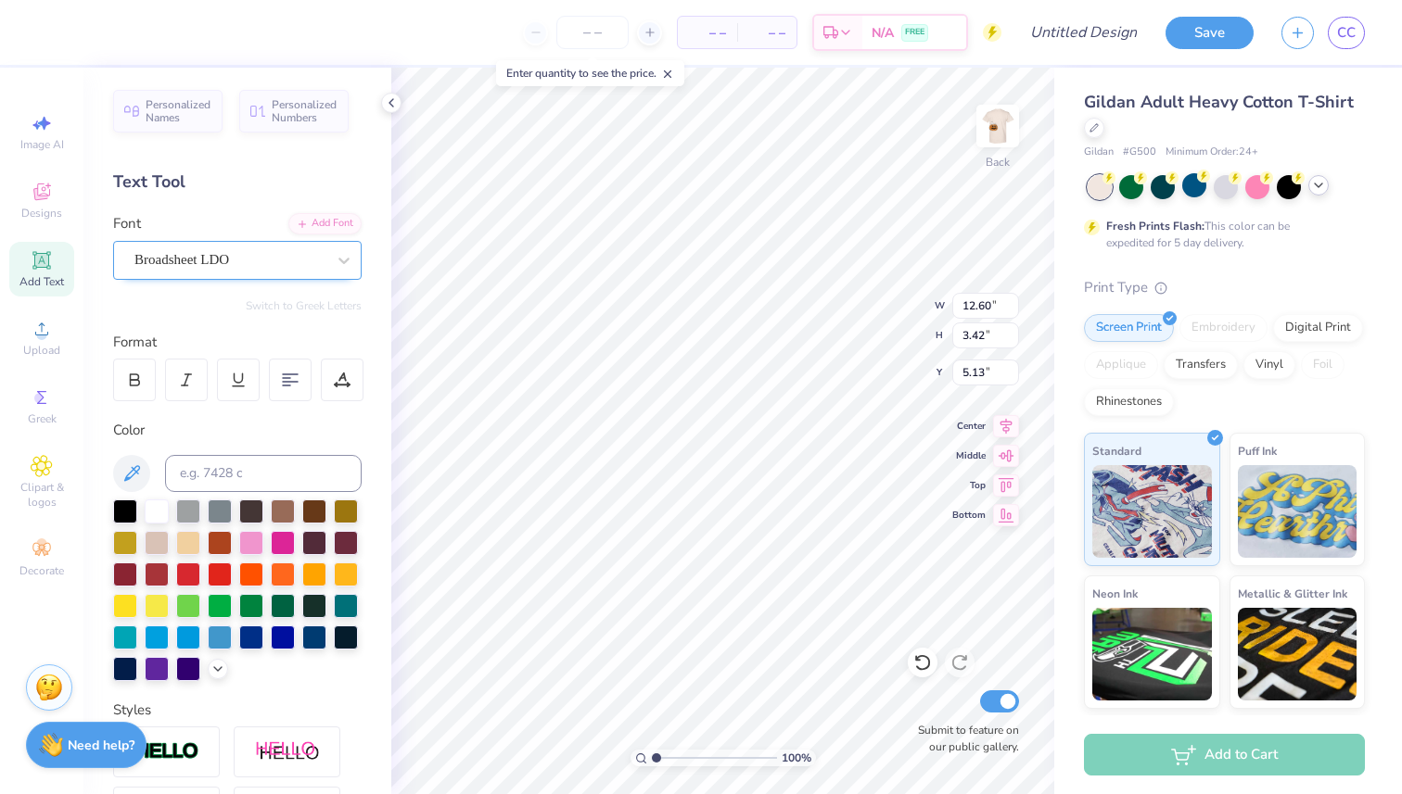
click at [255, 258] on div "Broadsheet LDO" at bounding box center [230, 260] width 195 height 29
click at [350, 269] on div at bounding box center [343, 260] width 33 height 33
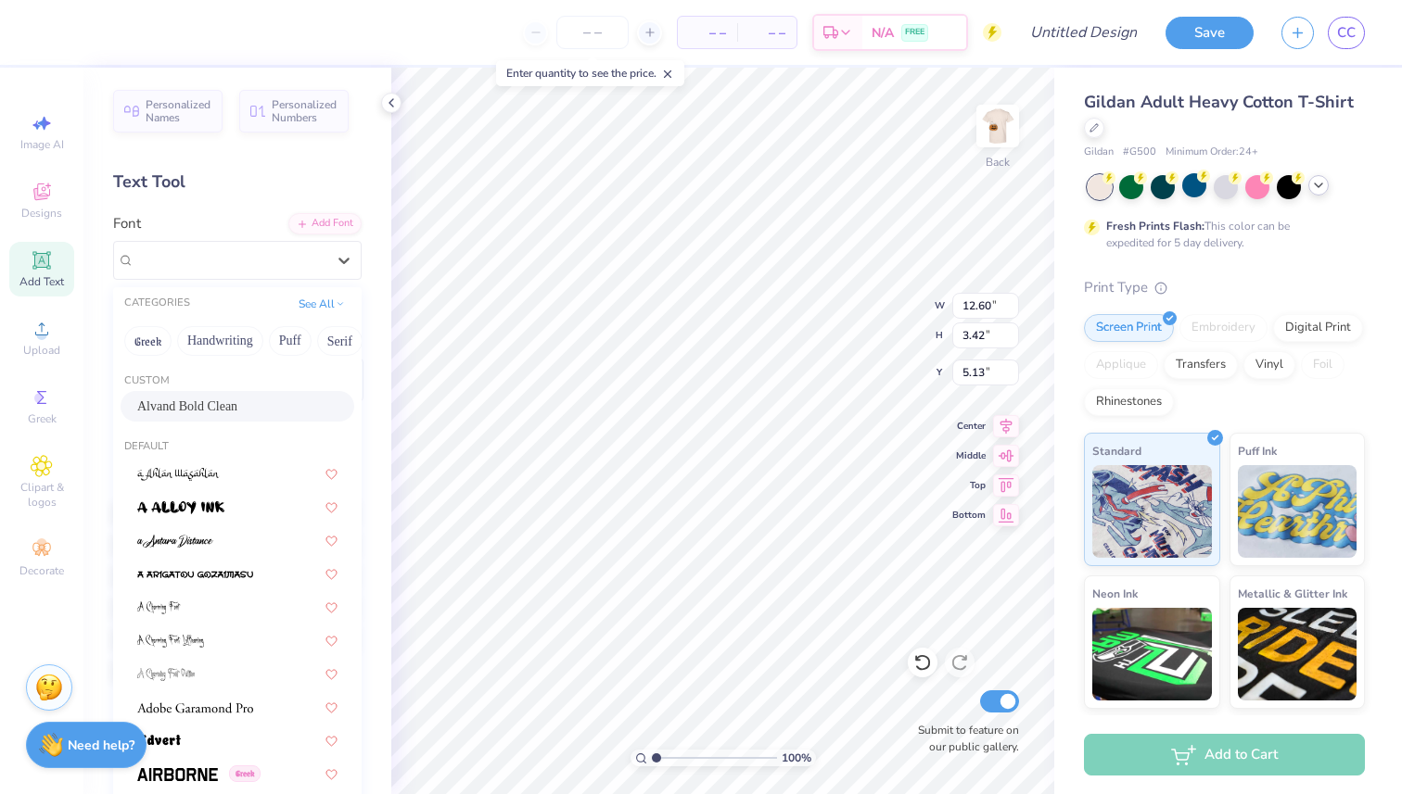
click at [248, 407] on div "Alvand Bold Clean" at bounding box center [237, 406] width 200 height 19
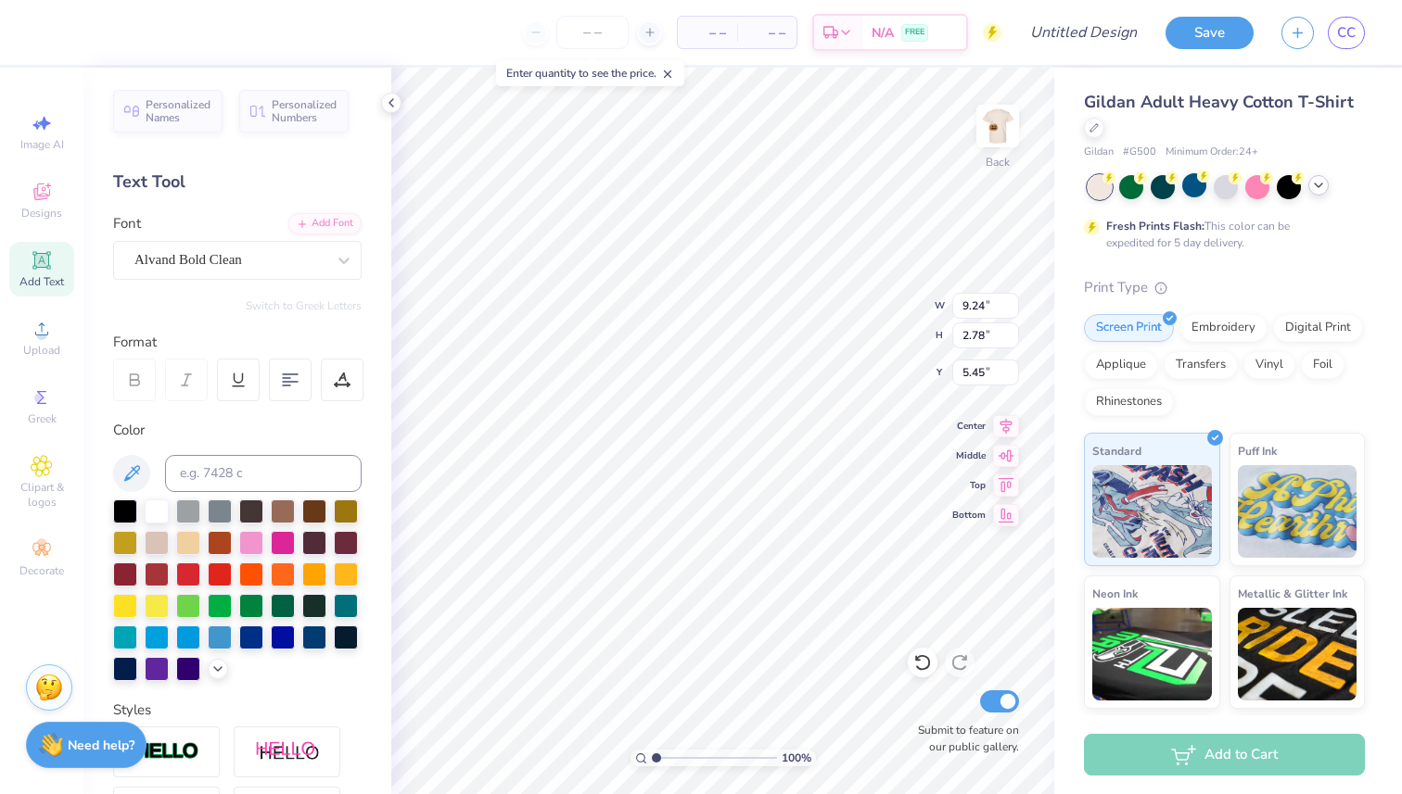
type input "9.24"
type input "2.78"
type input "5.45"
type input "11.32"
type input "3.40"
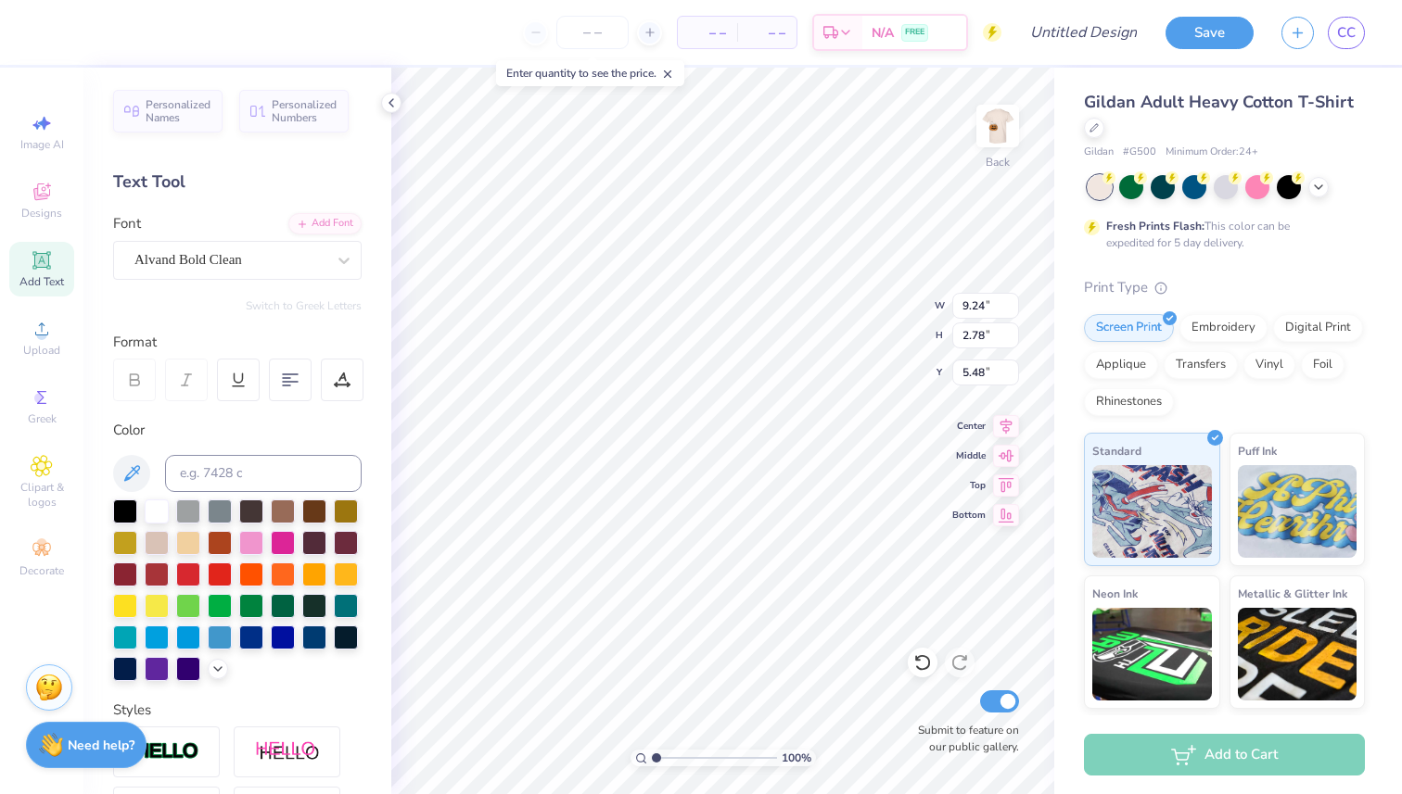
type input "4.86"
type input "14.20"
type input "4.27"
type input "4.32"
click at [268, 274] on div "Alvand Bold Clean" at bounding box center [237, 260] width 248 height 39
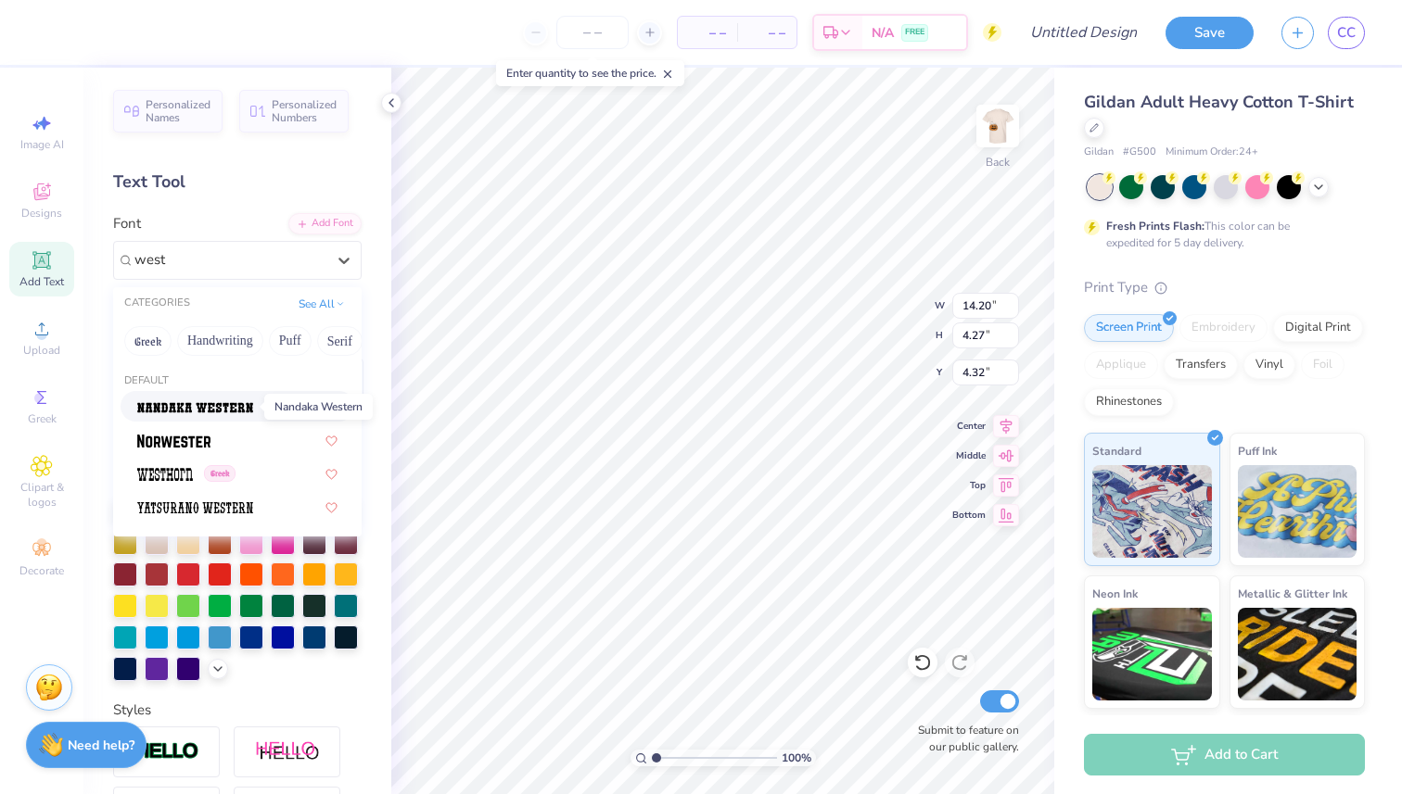
click at [238, 406] on img at bounding box center [195, 407] width 116 height 13
type input "west"
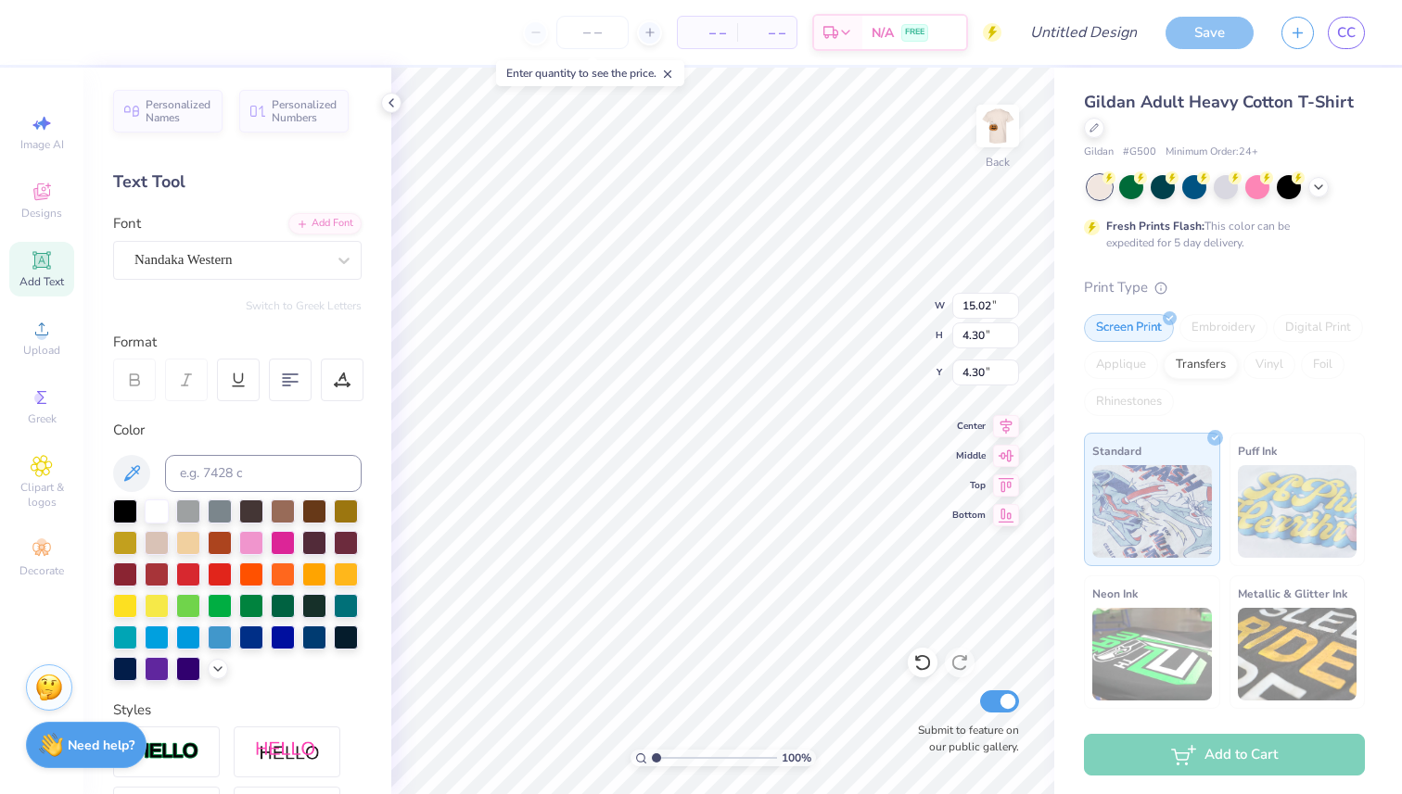
type input "15.02"
type input "4.30"
type input "13.42"
type input "3.85"
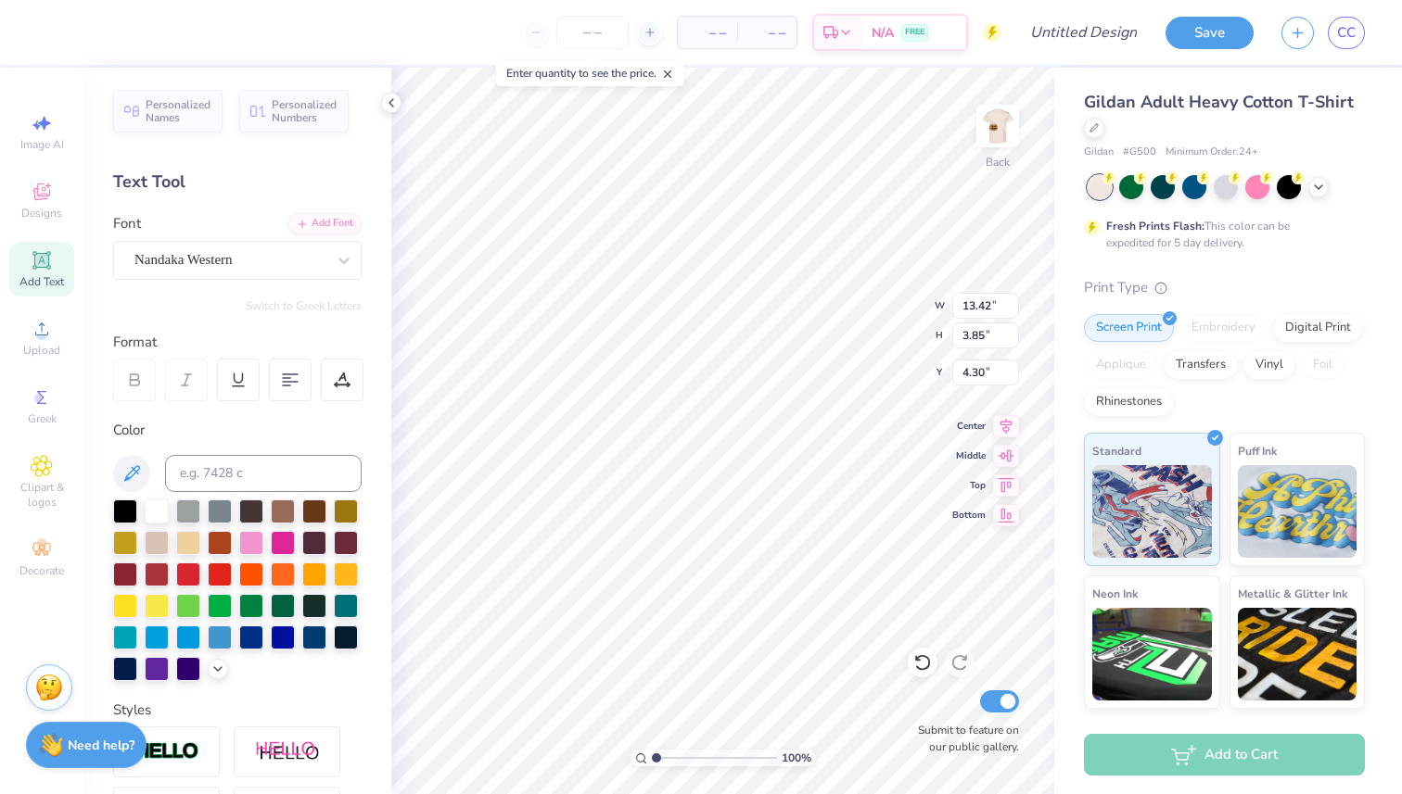
type input "12.70"
type input "3.64"
type input "4.63"
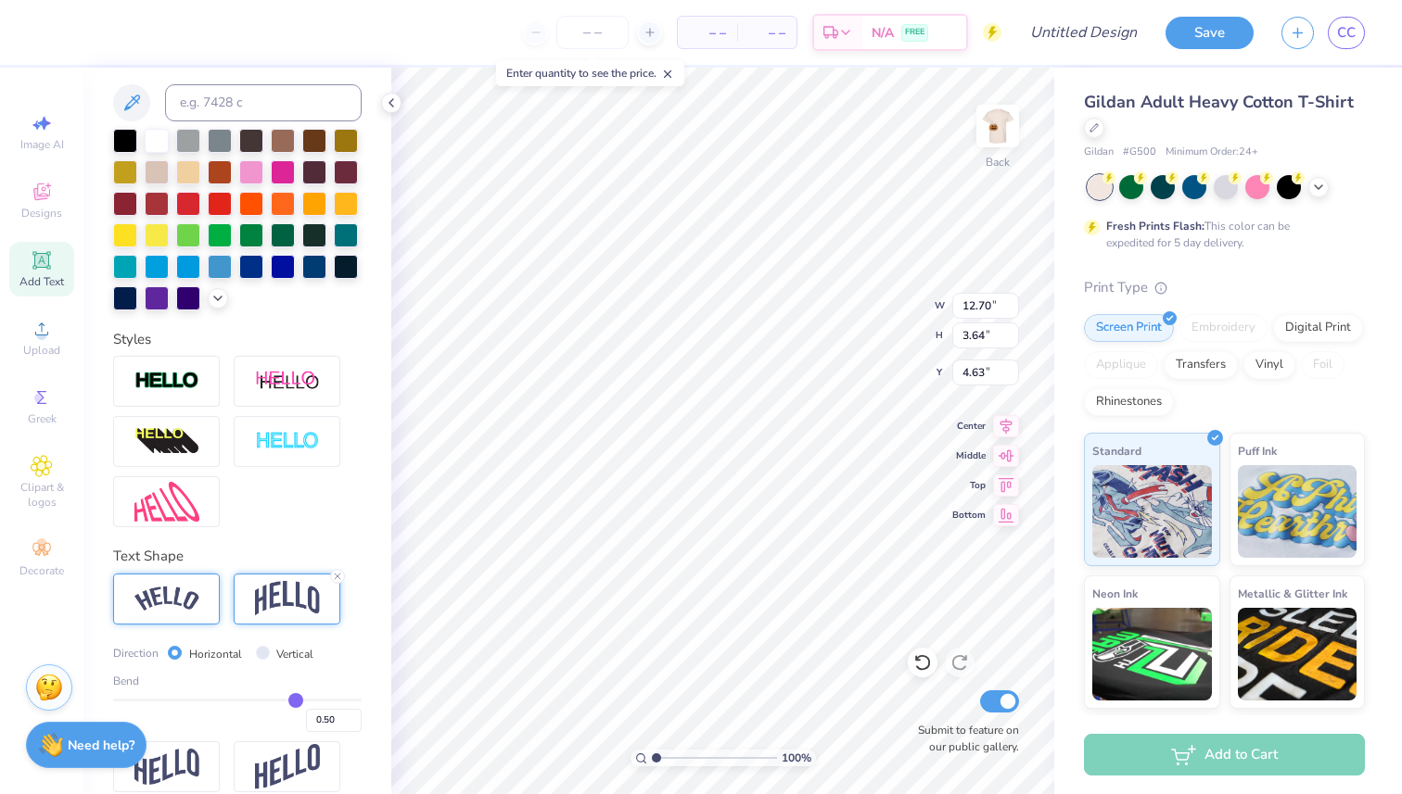
scroll to position [391, 0]
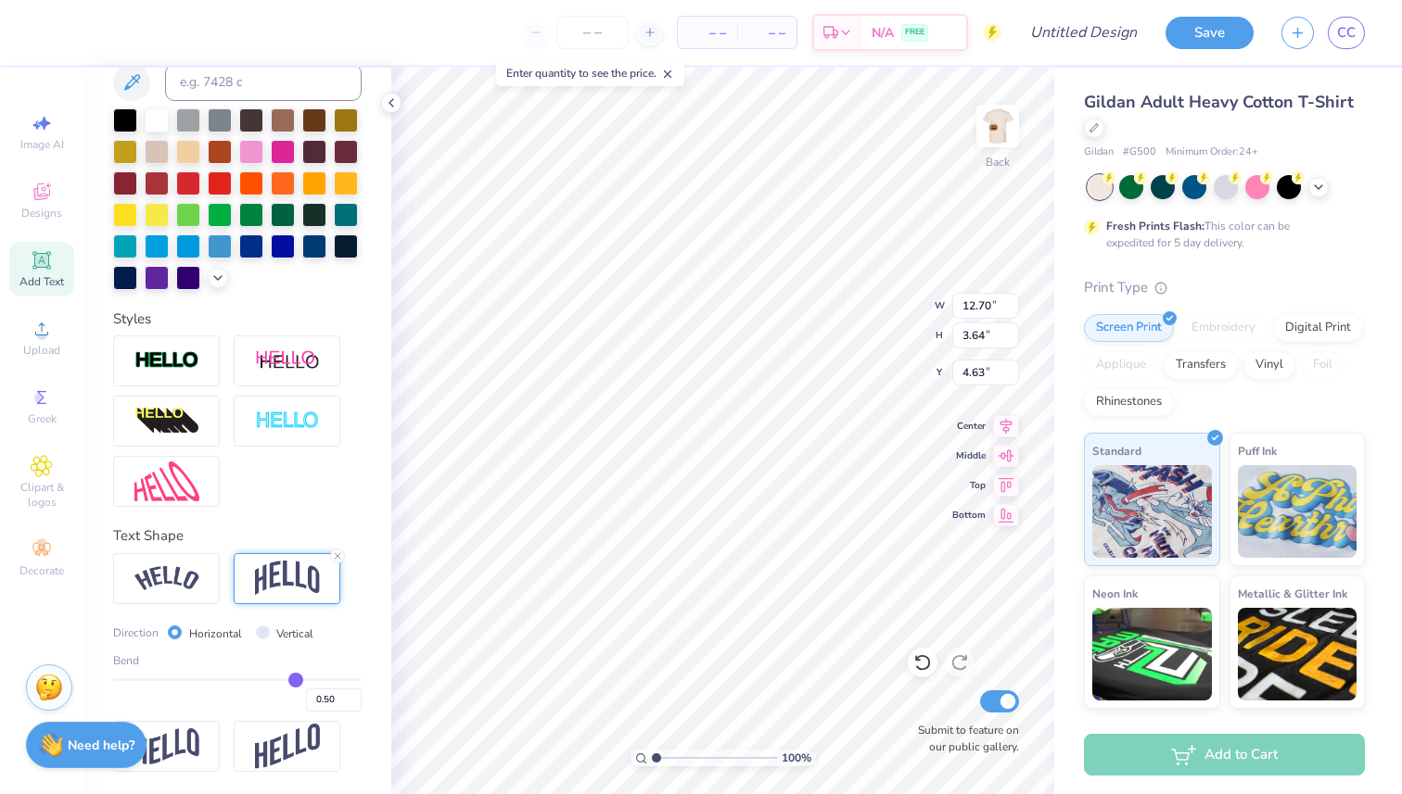
type input "0.57"
type input "0.58"
type input "0.59"
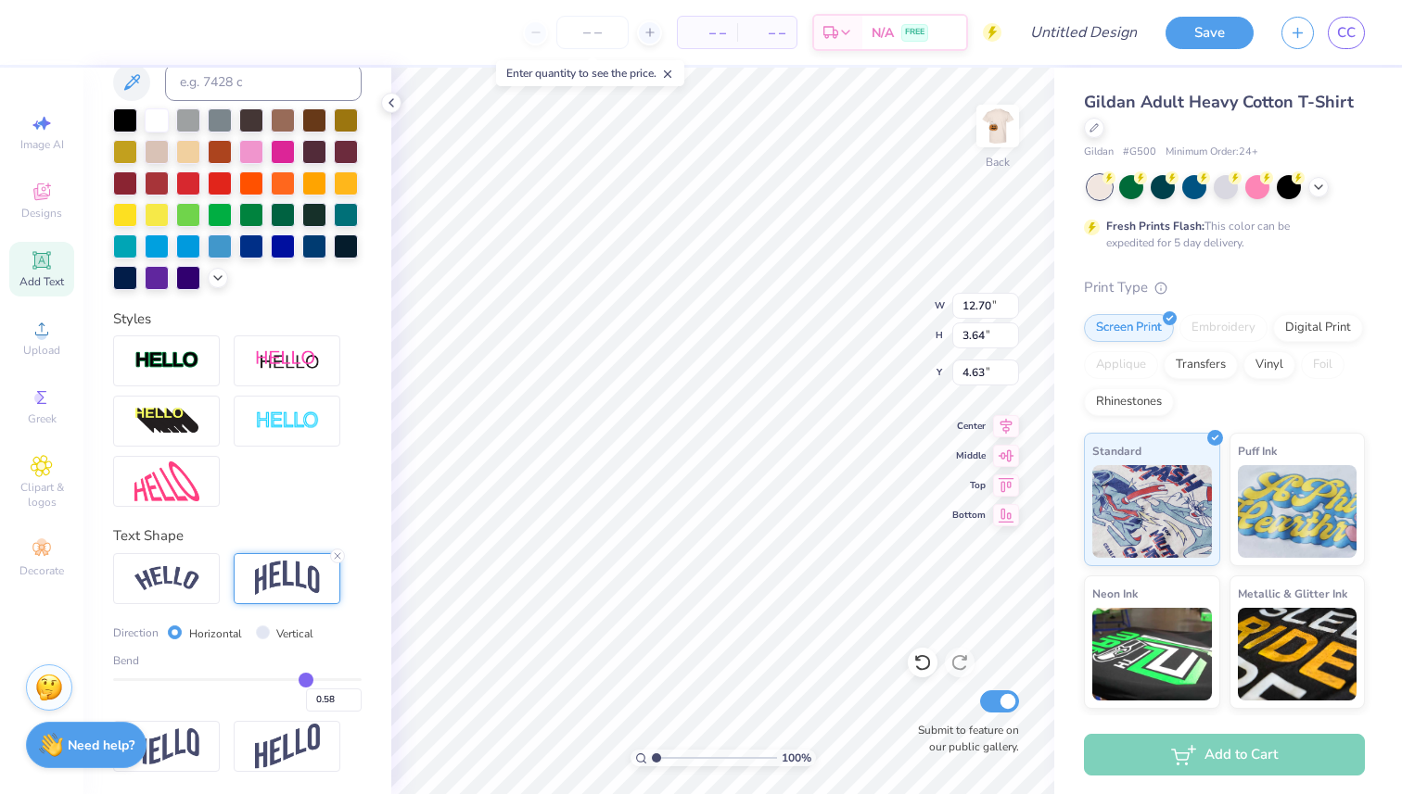
type input "0.59"
type input "0.6"
type input "0.60"
type input "0.61"
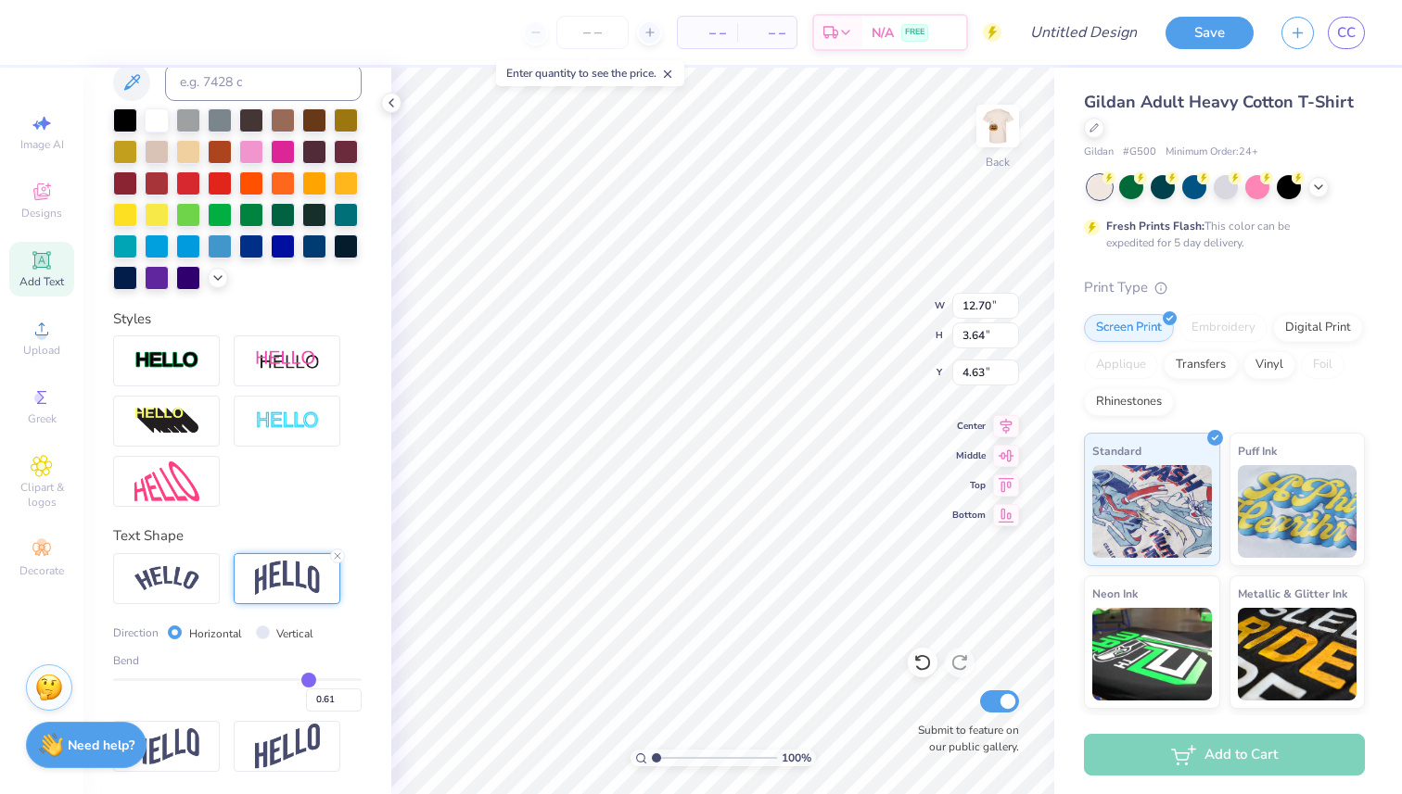
type input "0.62"
type input "0.63"
type input "0.65"
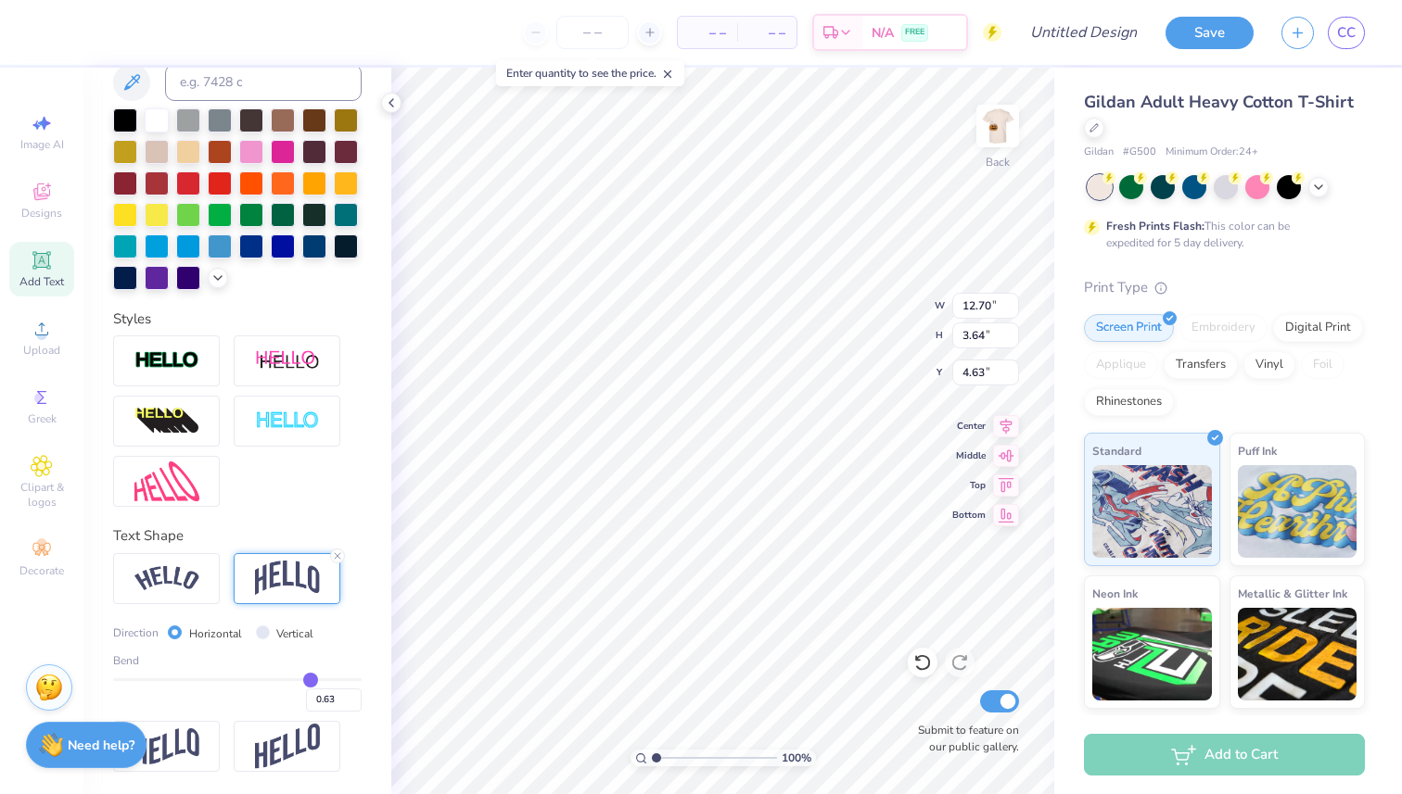
type input "0.65"
type input "0.66"
type input "0.67"
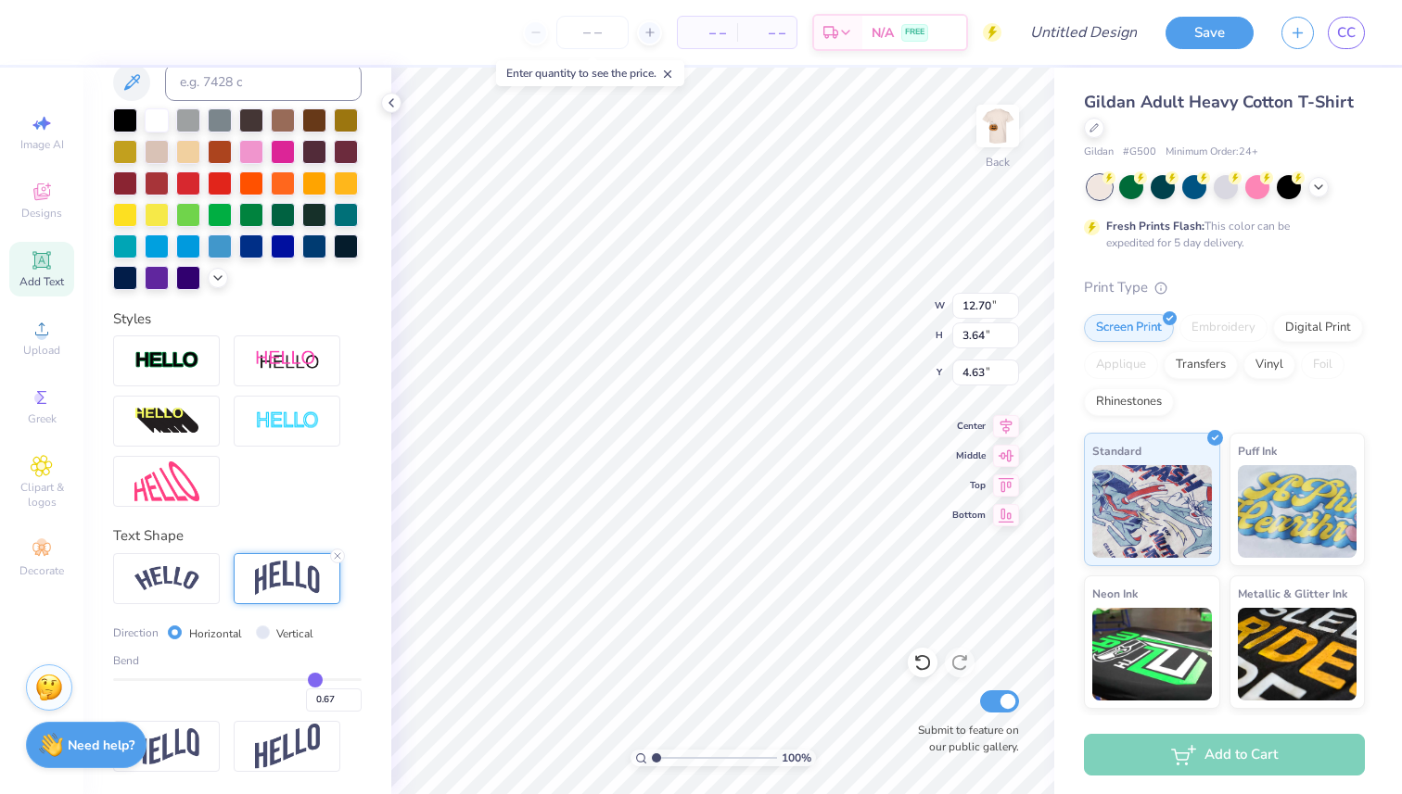
type input "0.68"
type input "0.69"
type input "0.7"
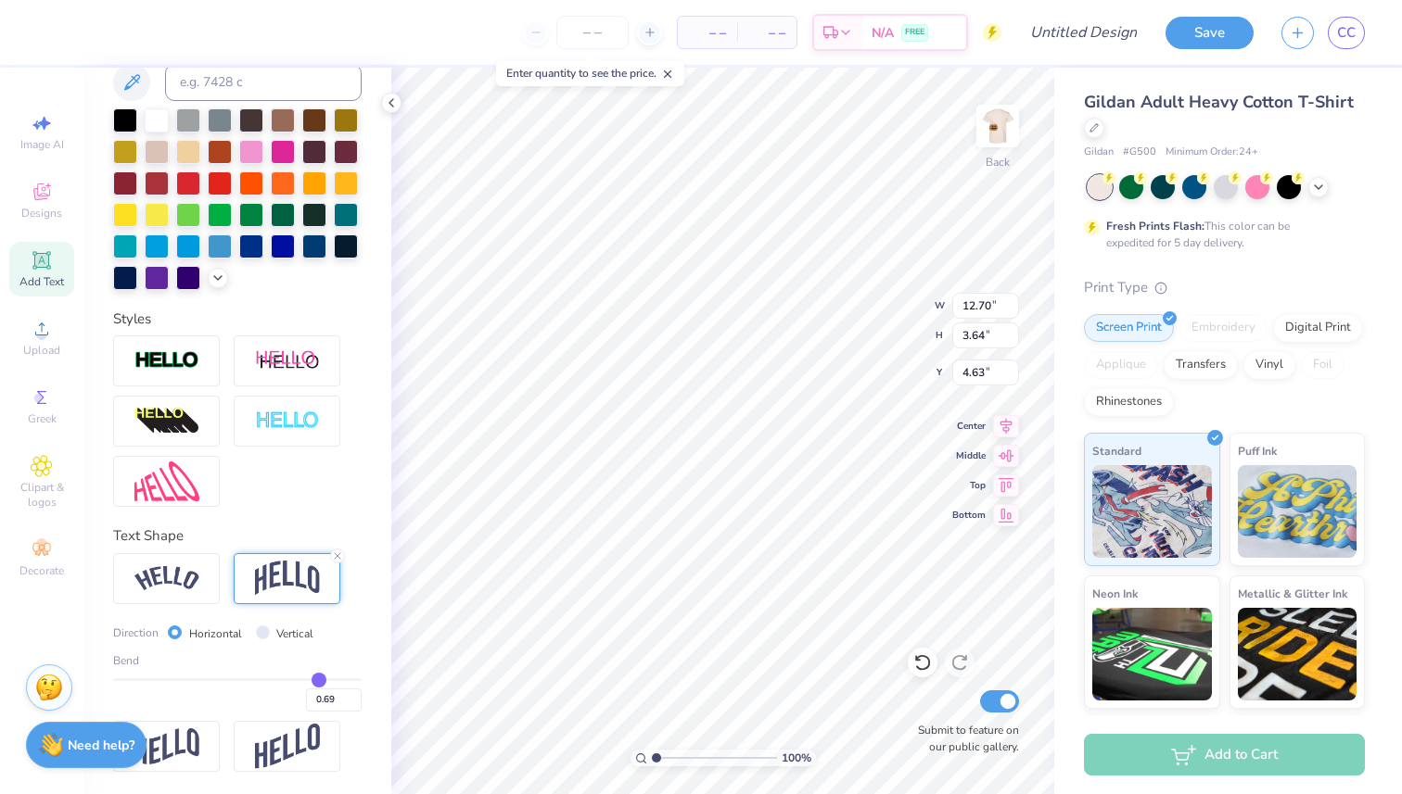
type input "0.70"
type input "0.71"
type input "0.72"
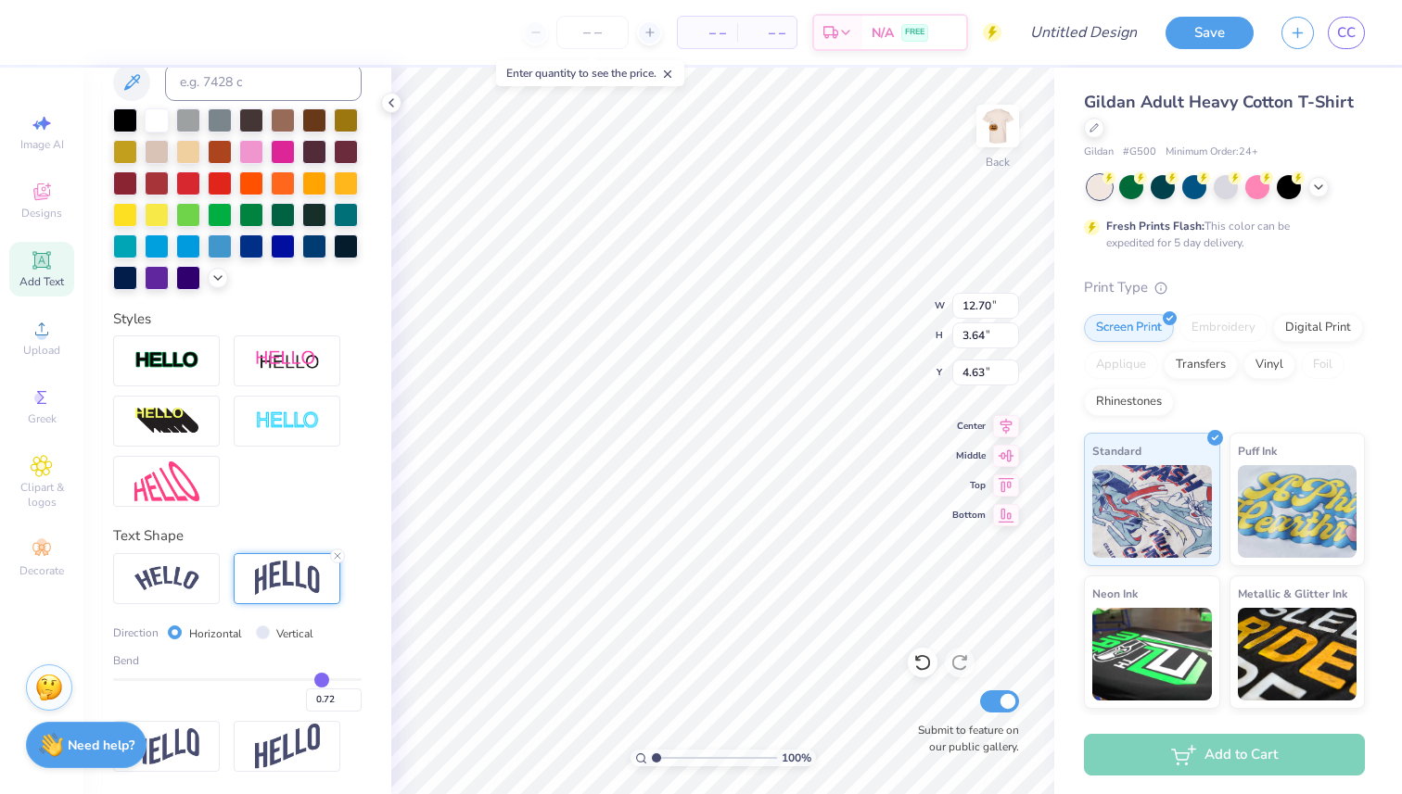
type input "0.73"
type input "0.74"
drag, startPoint x: 301, startPoint y: 675, endPoint x: 324, endPoint y: 677, distance: 22.3
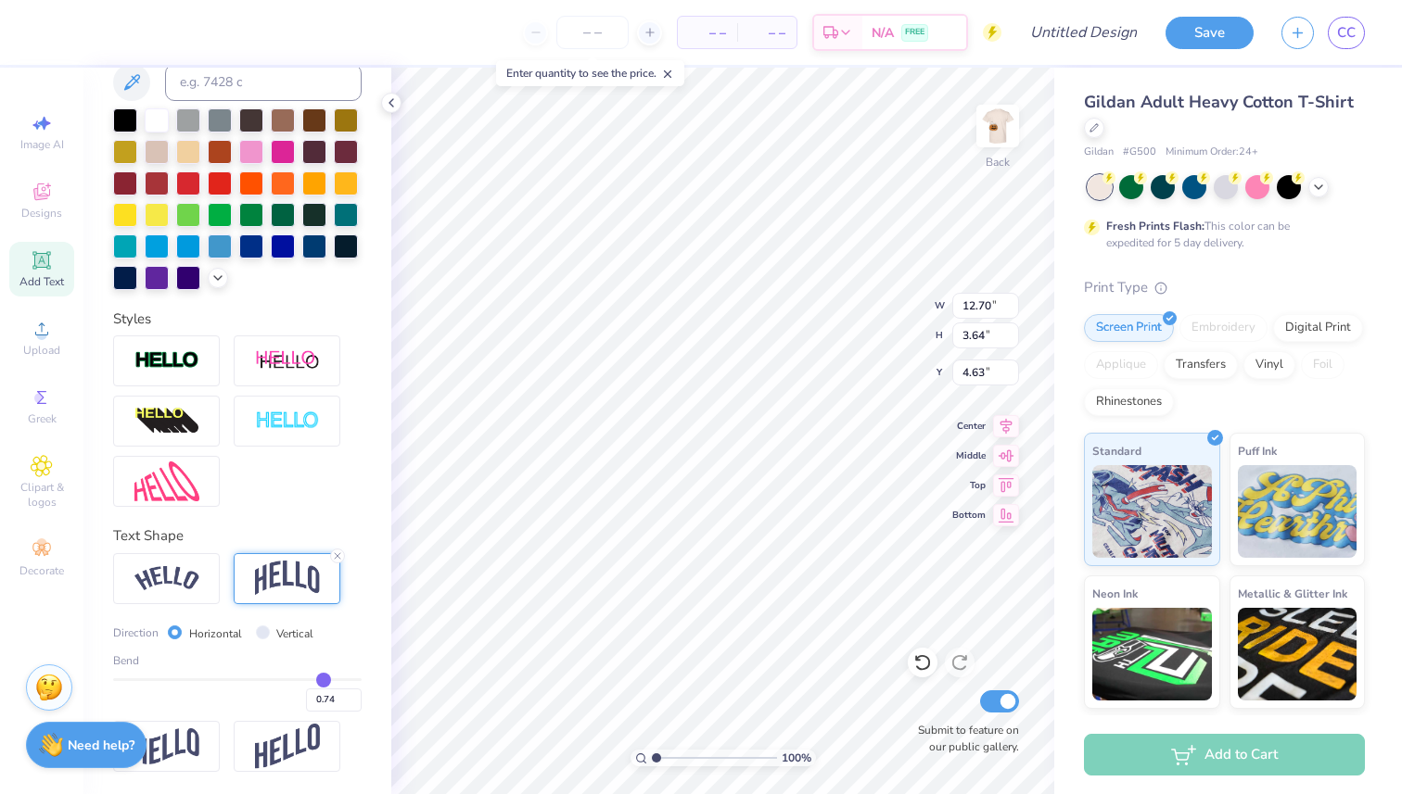
type input "0.74"
click at [324, 679] on input "range" at bounding box center [237, 680] width 248 height 3
type input "5.16"
type input "3.87"
type input "0.73"
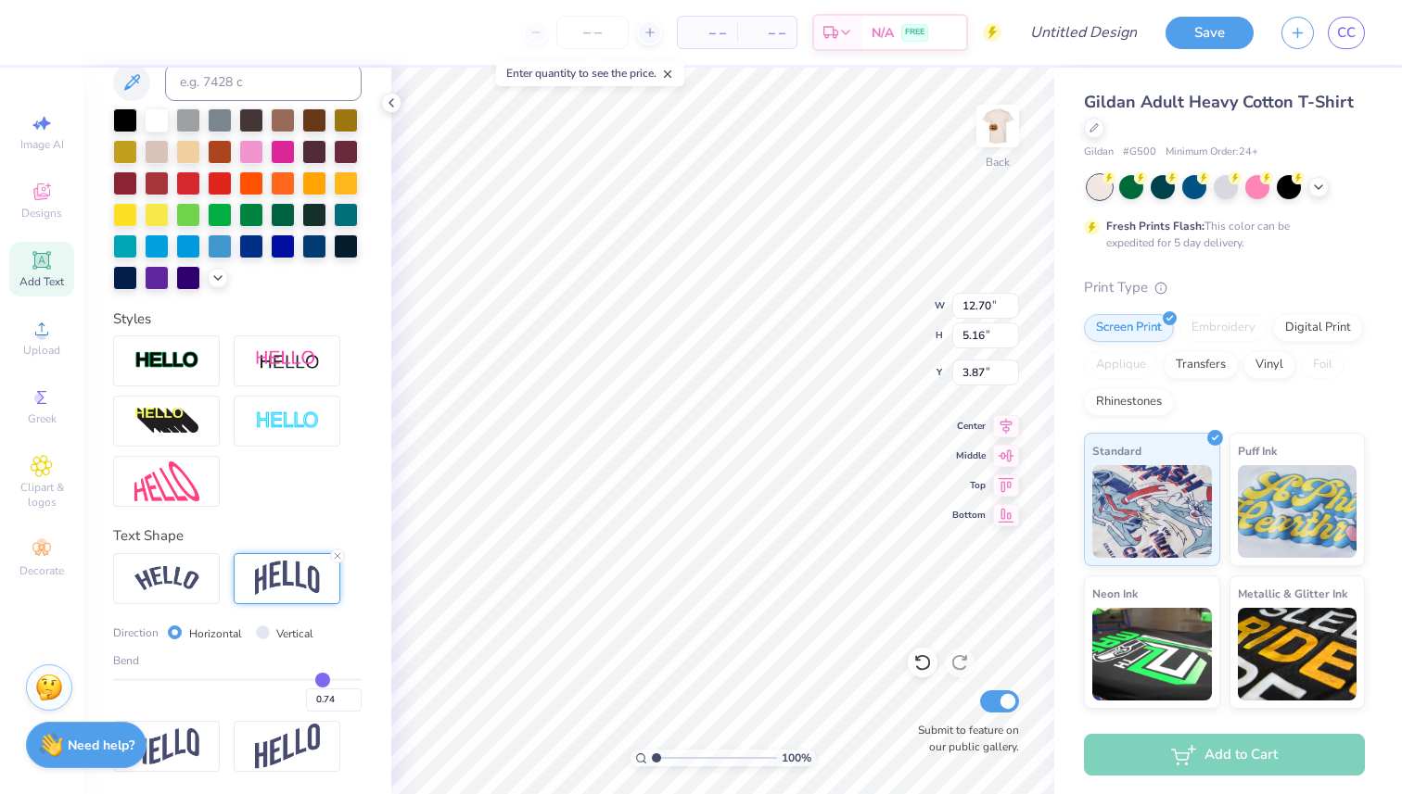
type input "0.73"
type input "0.72"
type input "0.7"
type input "0.70"
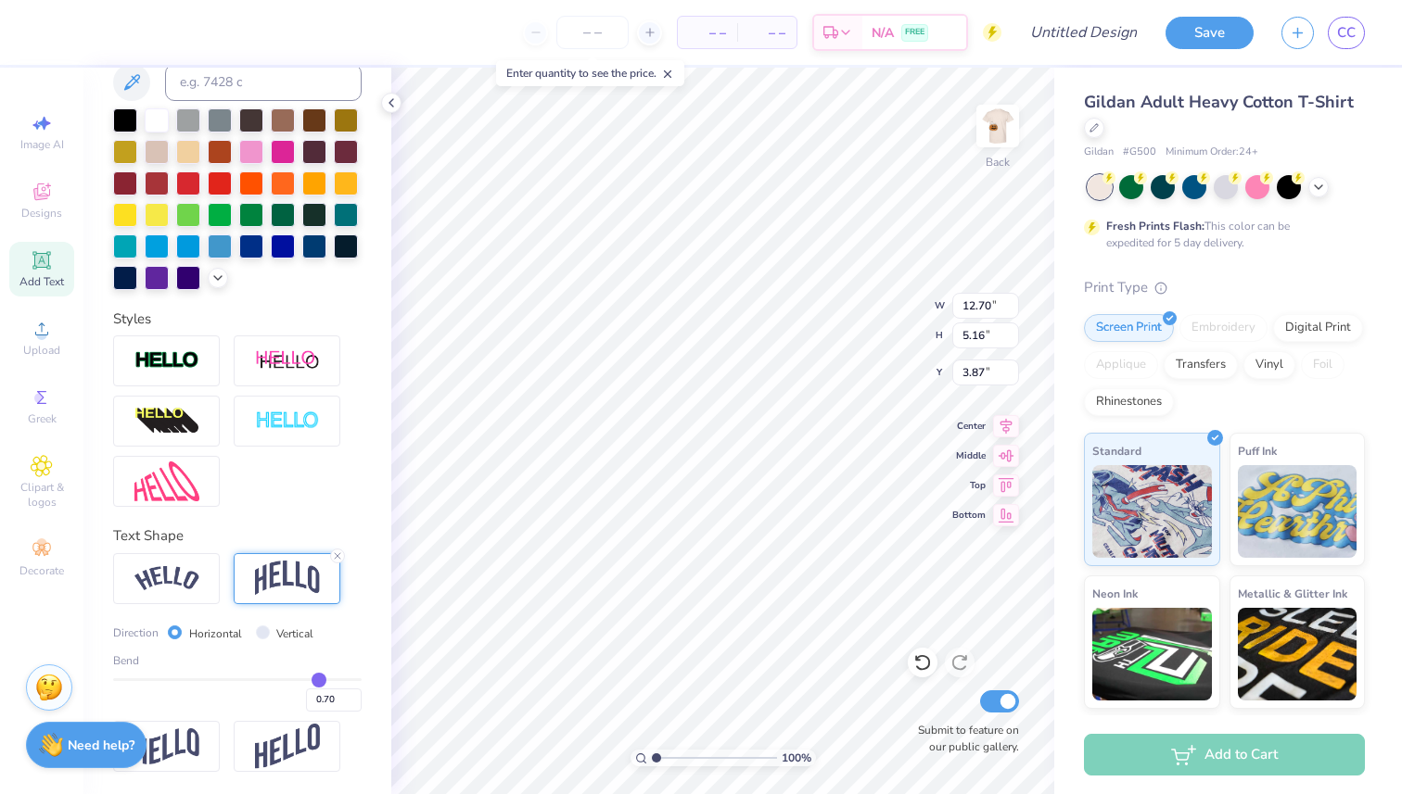
type input "0.69"
type input "0.68"
type input "0.67"
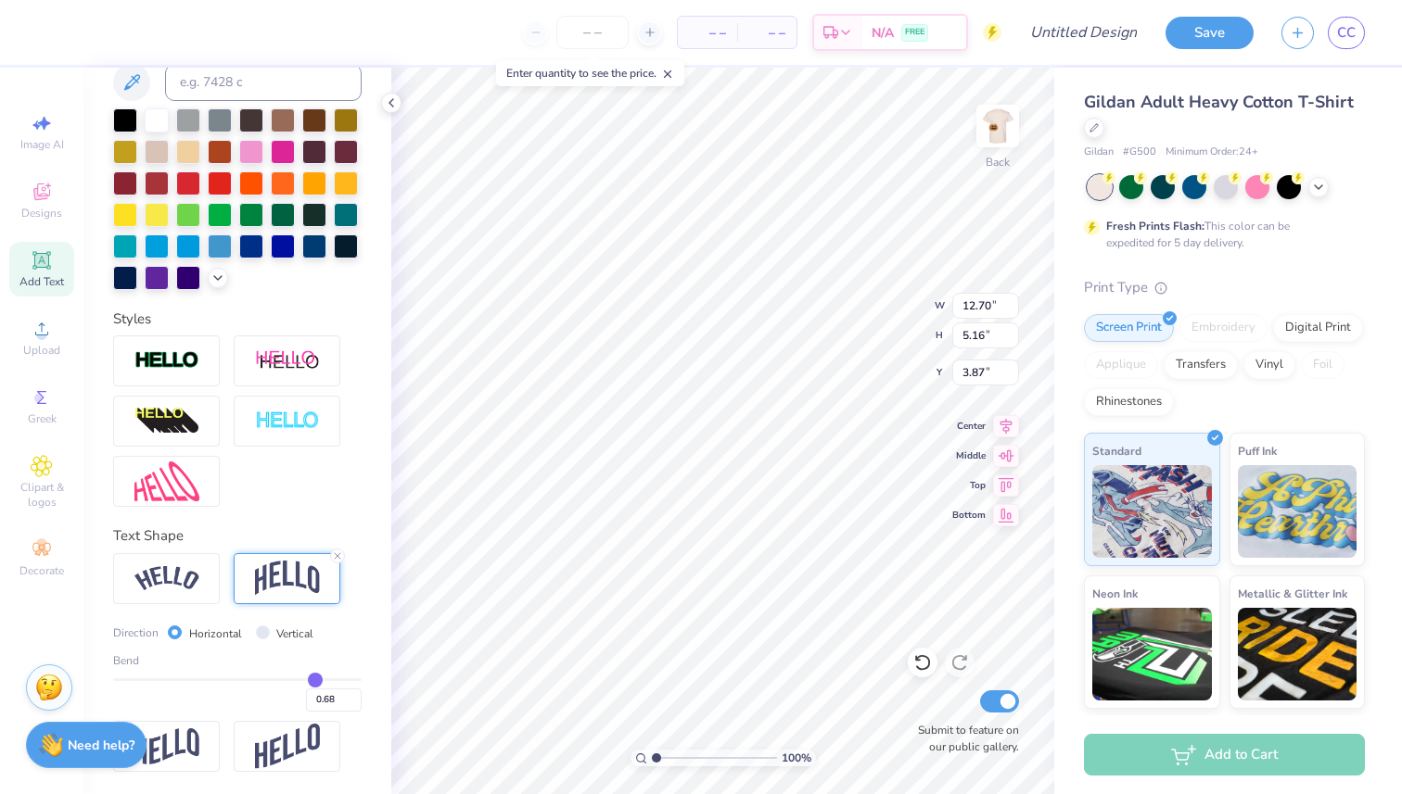
type input "0.67"
type input "0.66"
type input "0.65"
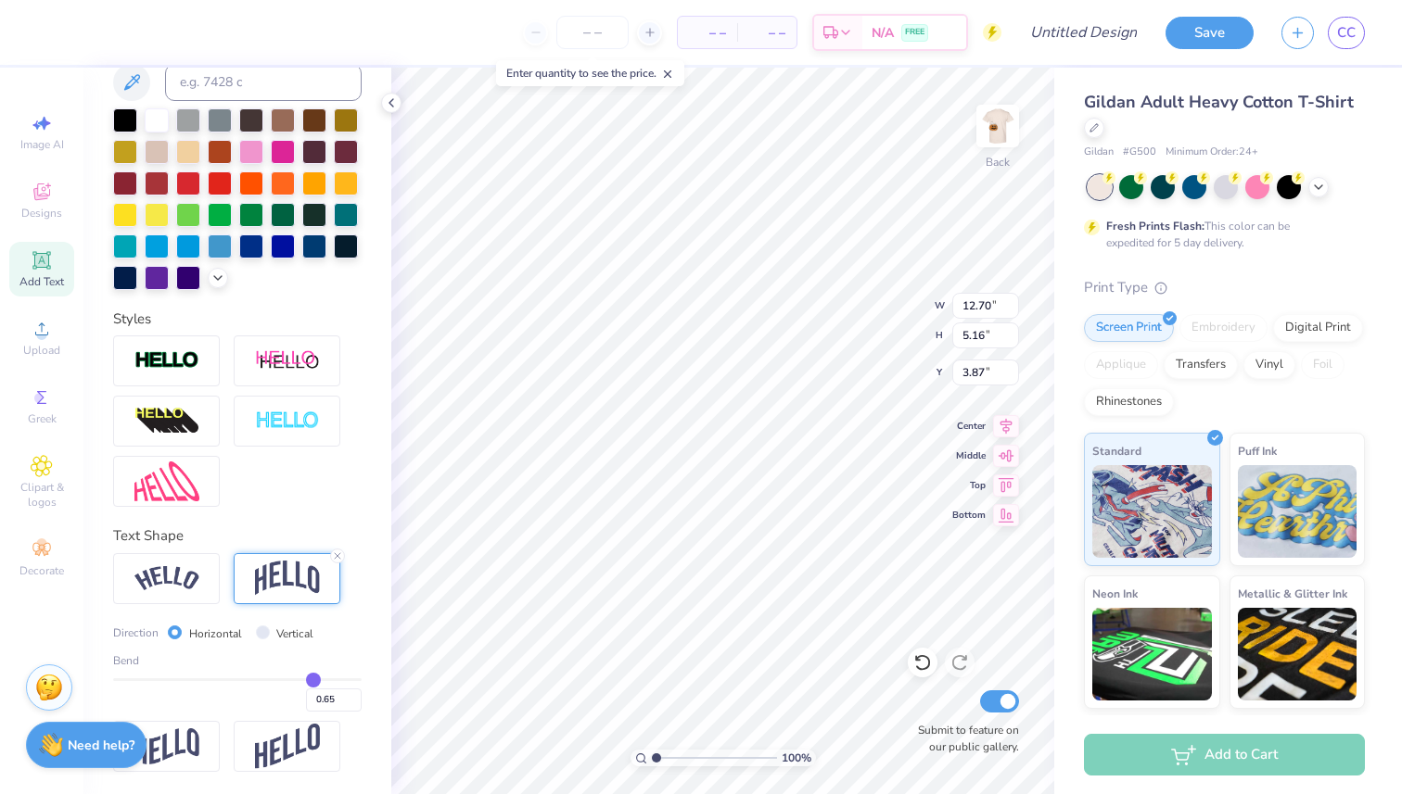
type input "0.64"
type input "0.63"
type input "0.62"
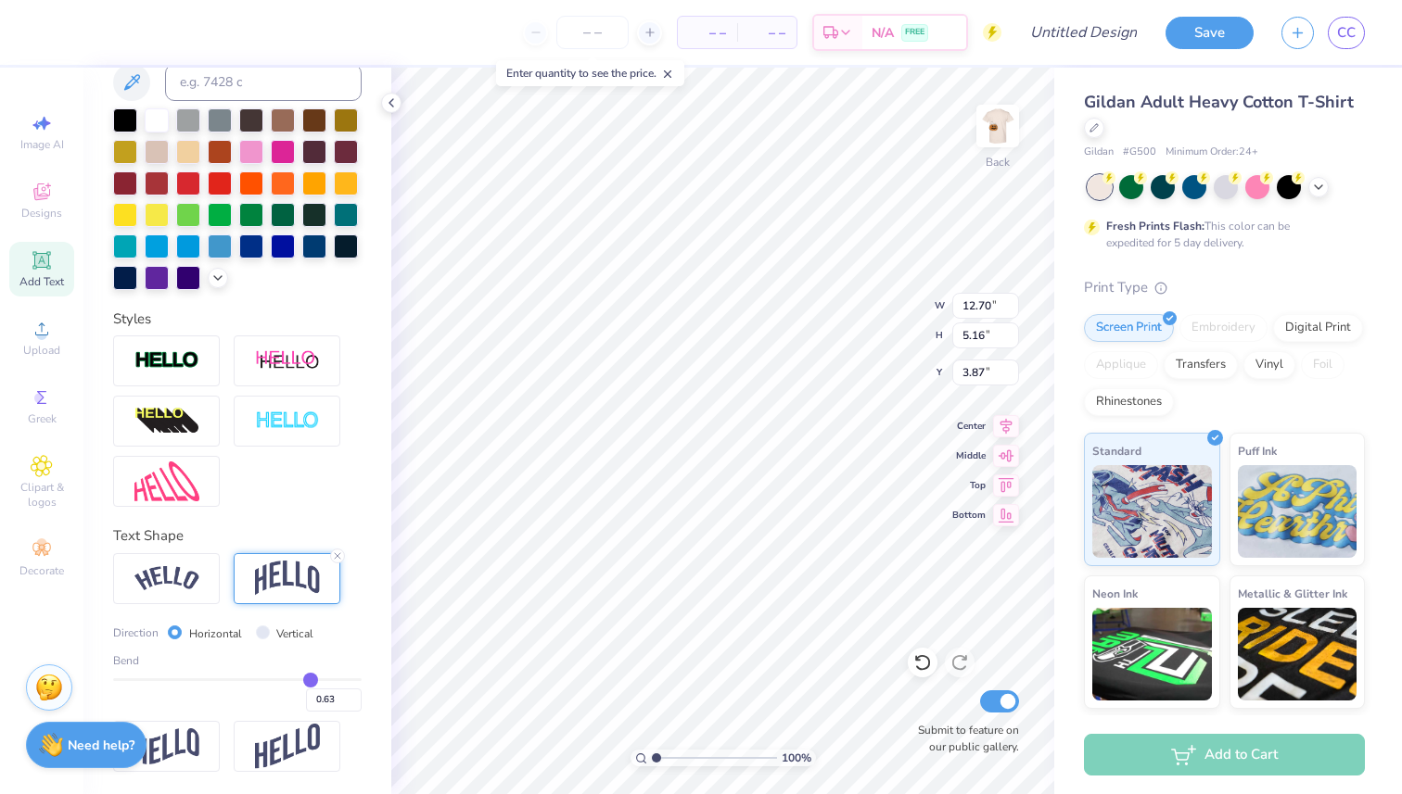
type input "0.62"
type input "0.61"
type input "0.6"
type input "0.60"
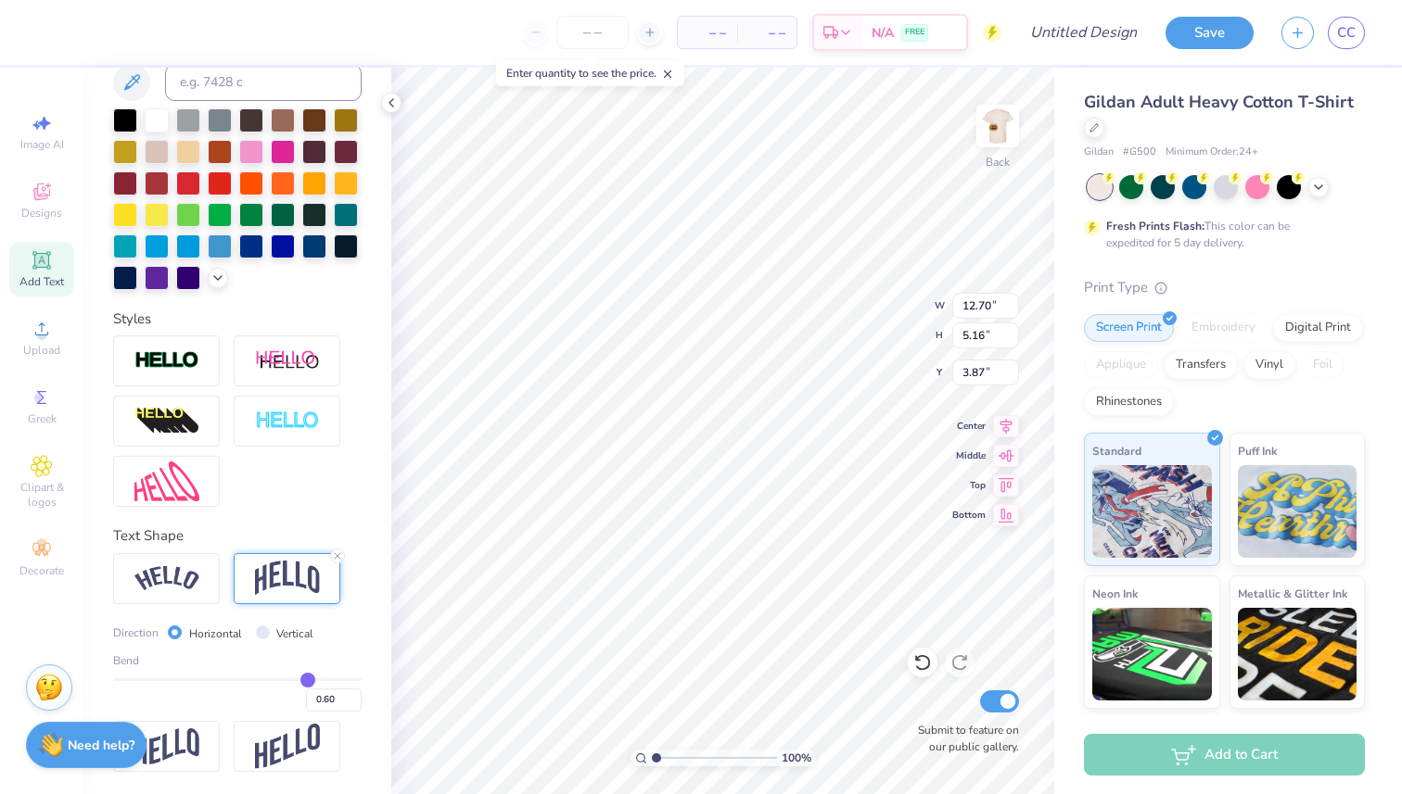
drag, startPoint x: 324, startPoint y: 677, endPoint x: 307, endPoint y: 676, distance: 16.7
type input "0.6"
click at [307, 679] on input "range" at bounding box center [237, 680] width 248 height 3
type input "4.24"
type input "4.73"
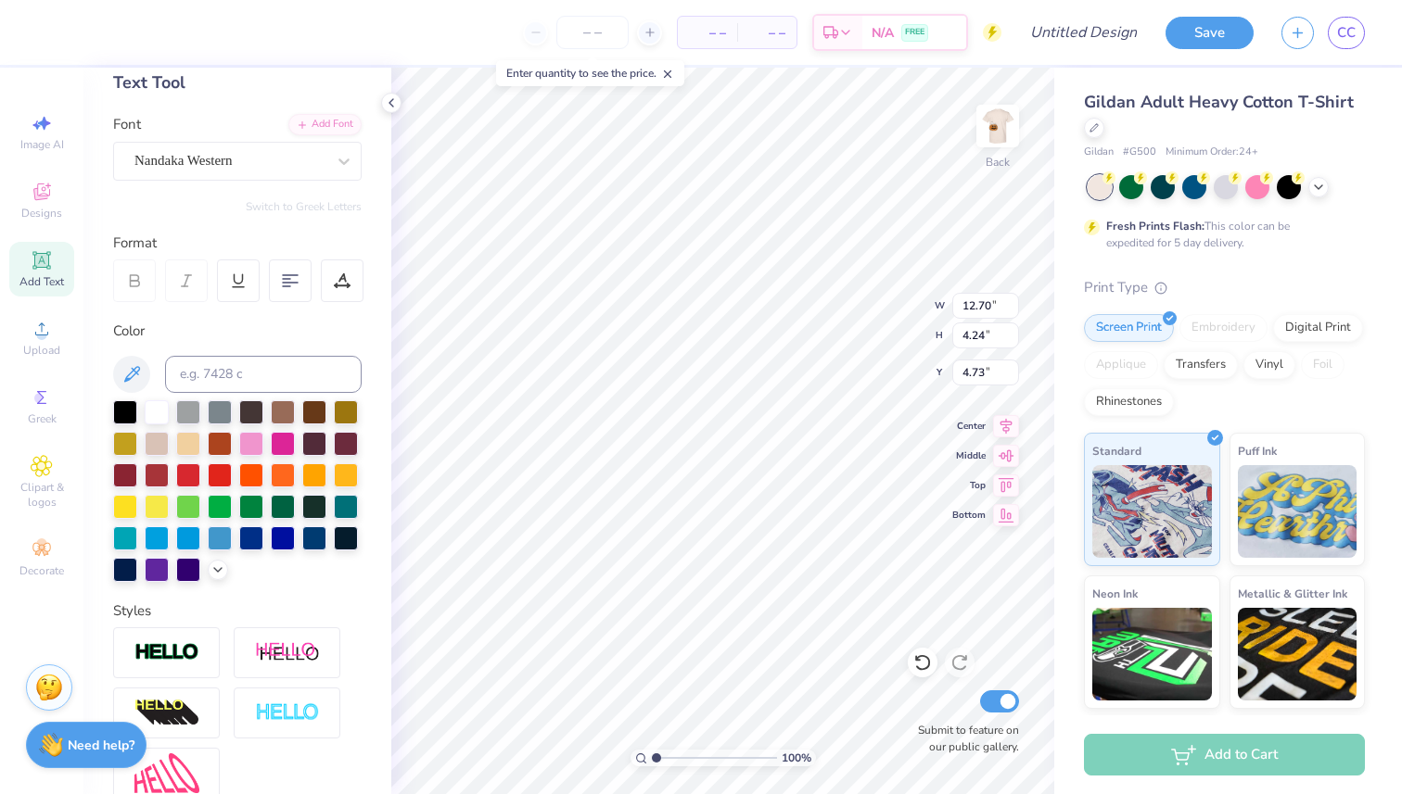
scroll to position [92, 0]
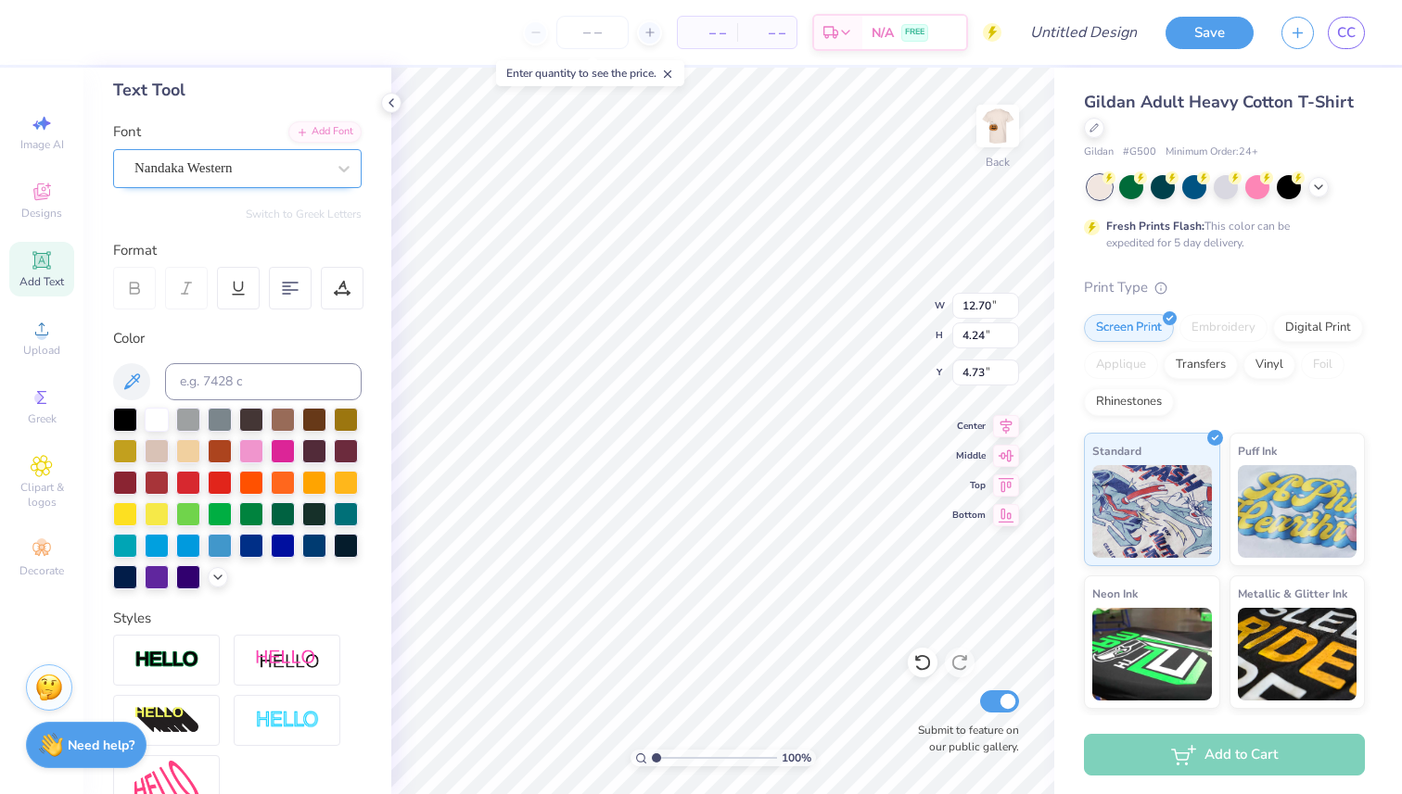
click at [254, 171] on div "Nandaka Western" at bounding box center [230, 168] width 195 height 29
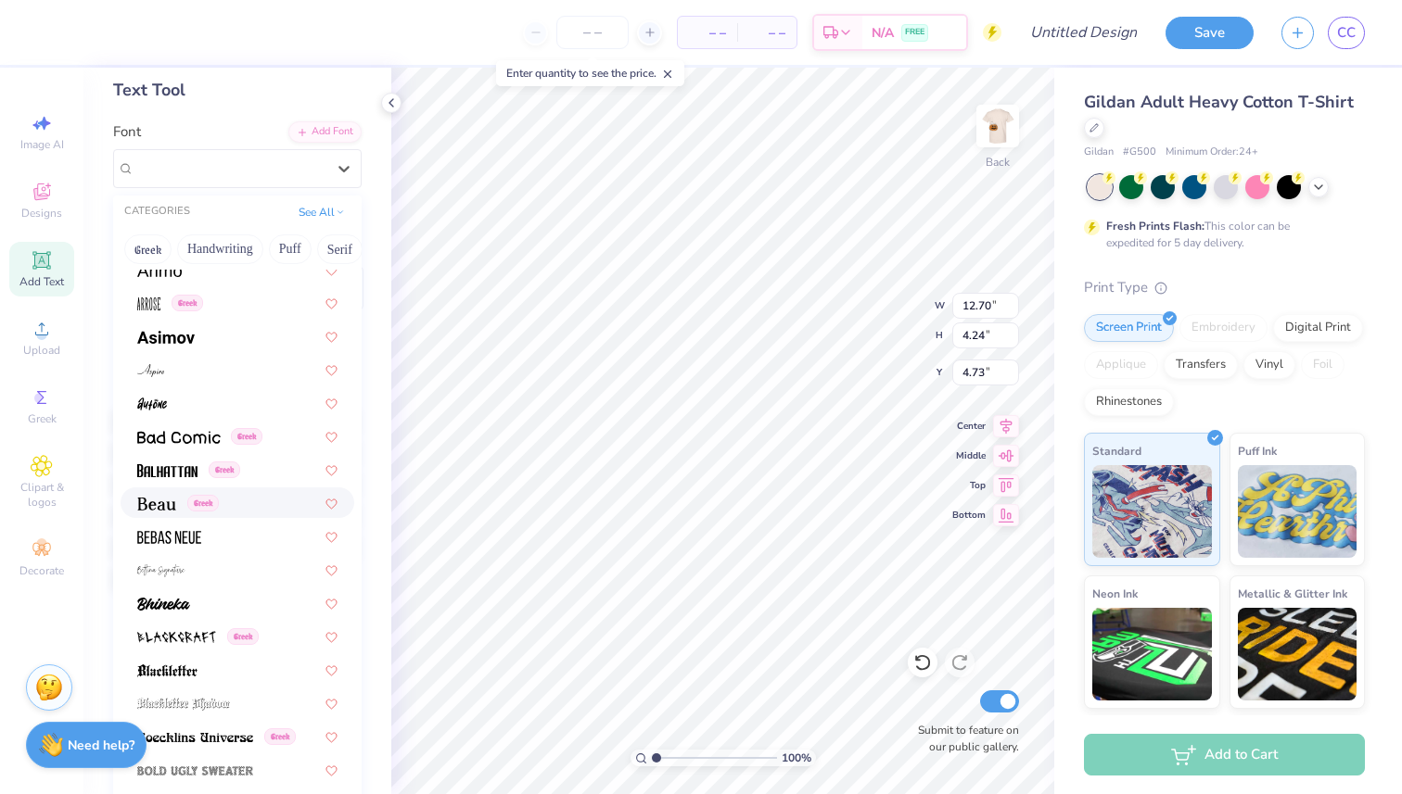
scroll to position [717, 0]
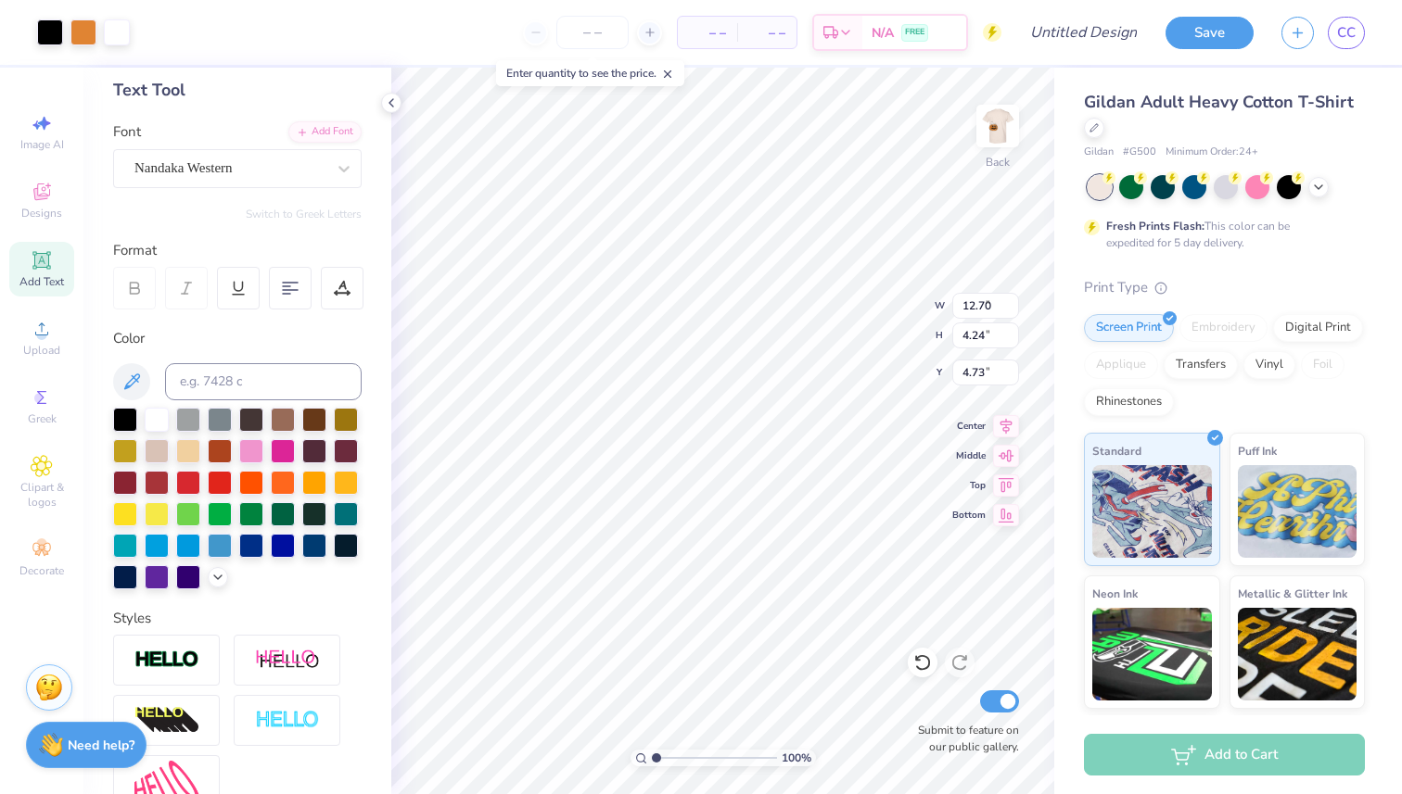
type input "5.86"
type input "6.09"
type input "6.46"
click at [69, 46] on div "Art colors" at bounding box center [65, 32] width 130 height 65
type input "12.70"
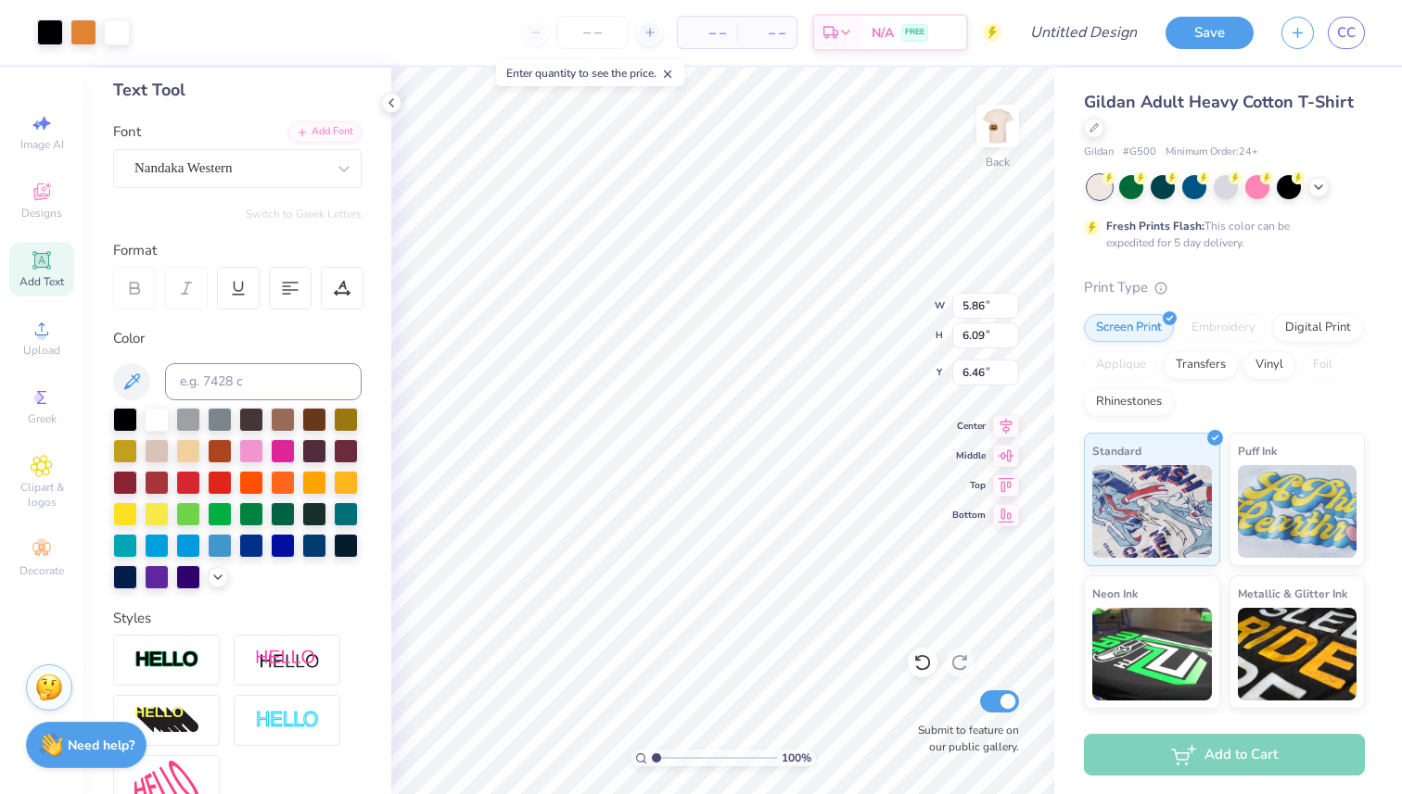
type input "4.24"
type input "4.73"
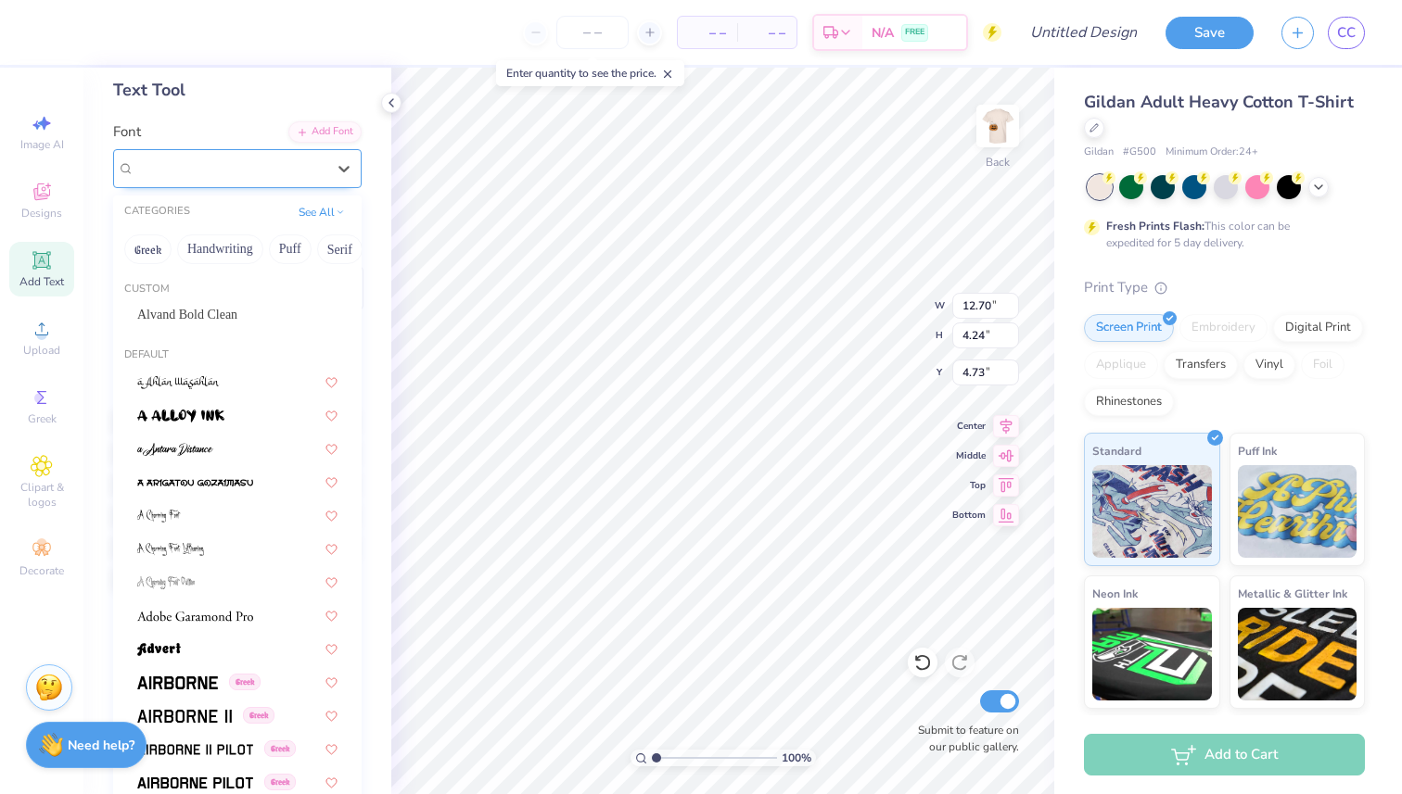
click at [298, 171] on div "Nandaka Western" at bounding box center [230, 168] width 195 height 29
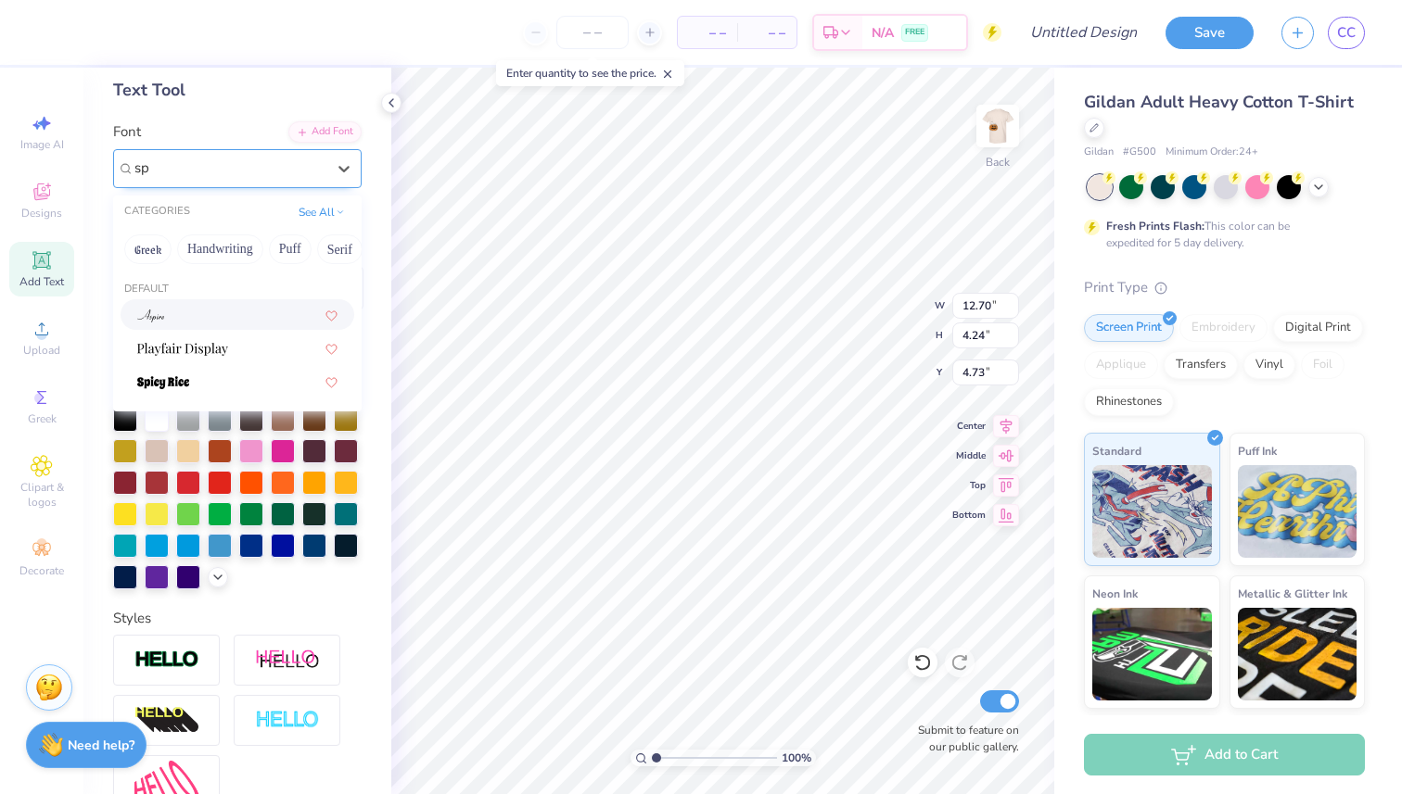
type input "s"
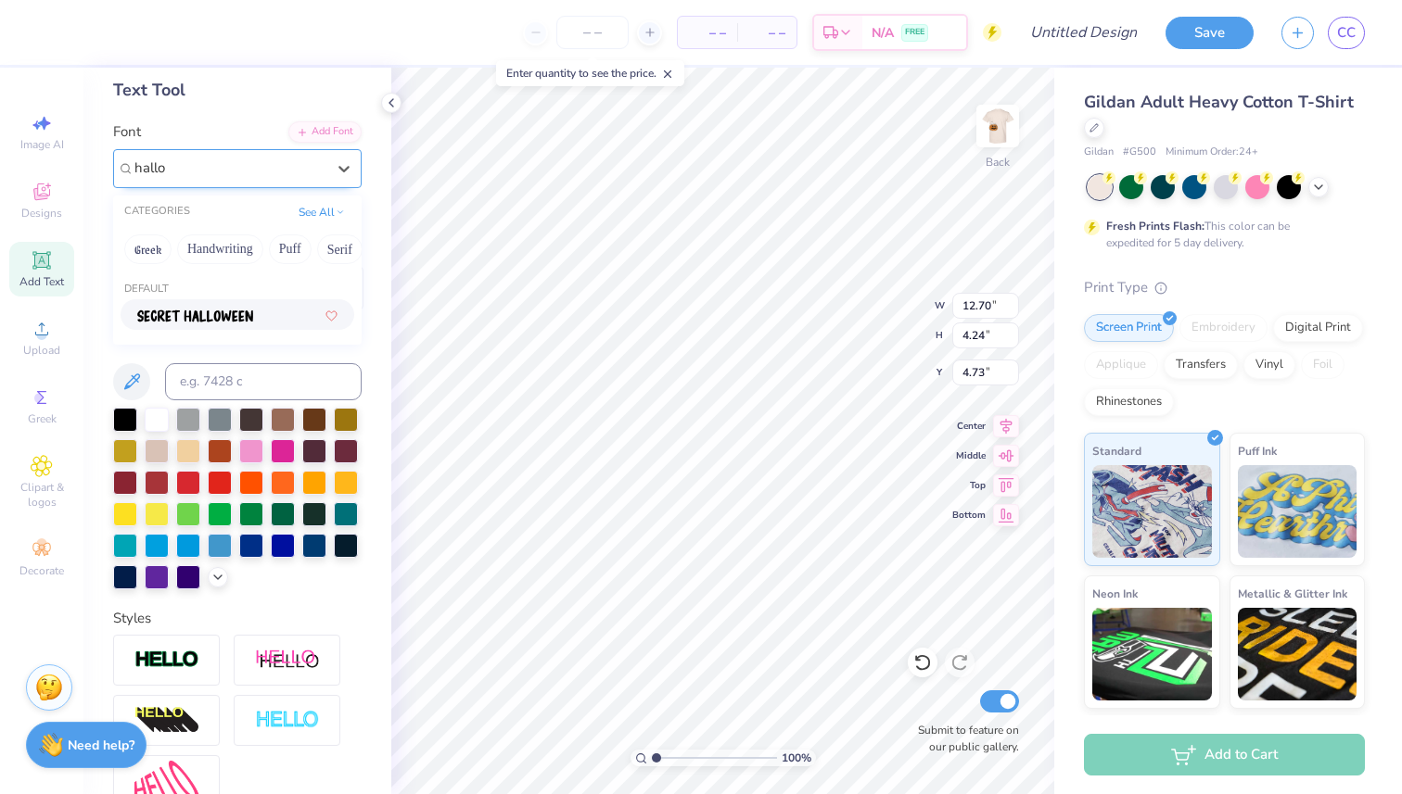
click at [239, 311] on img at bounding box center [195, 316] width 116 height 13
type input "hallo"
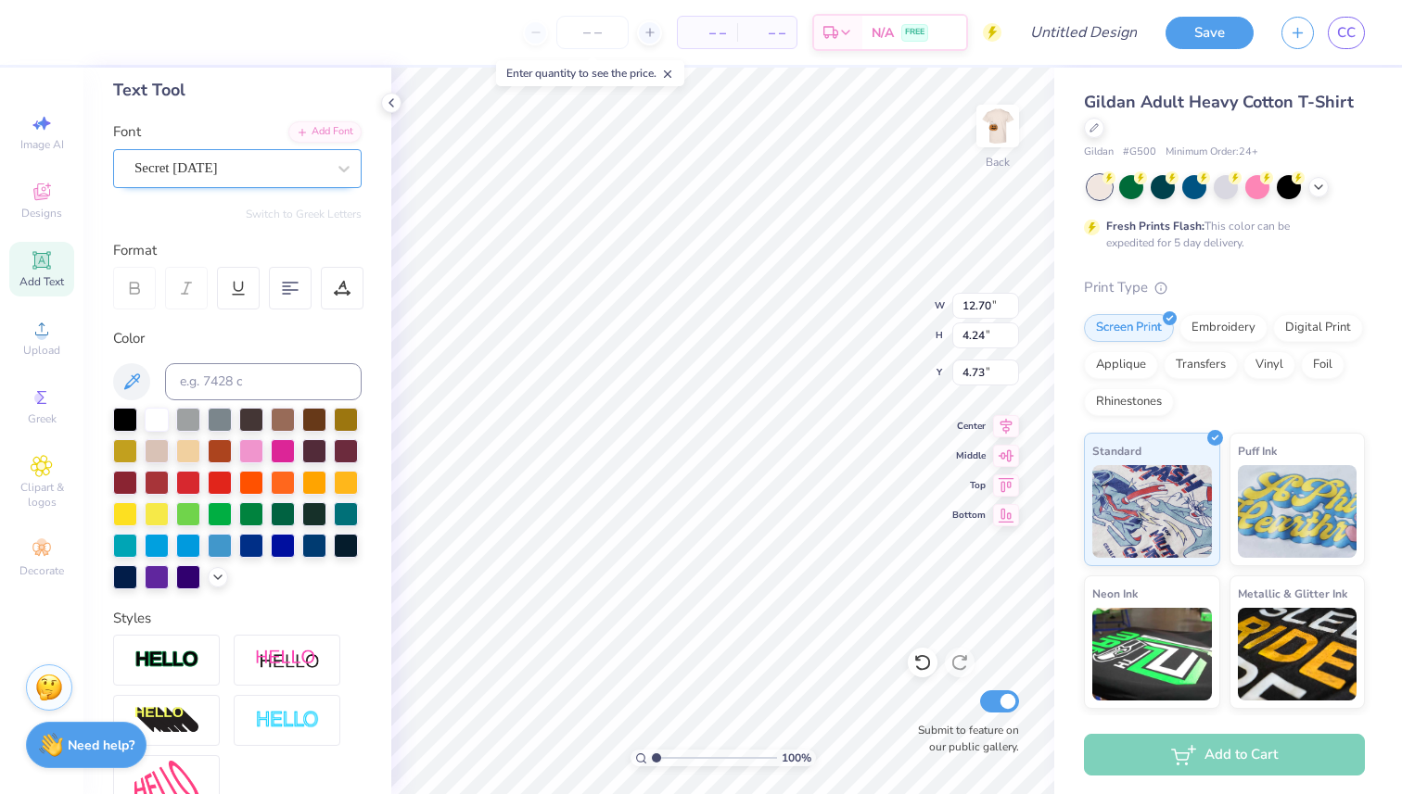
type input "10.15"
type input "3.46"
type input "5.12"
type input "12.66"
type input "4.31"
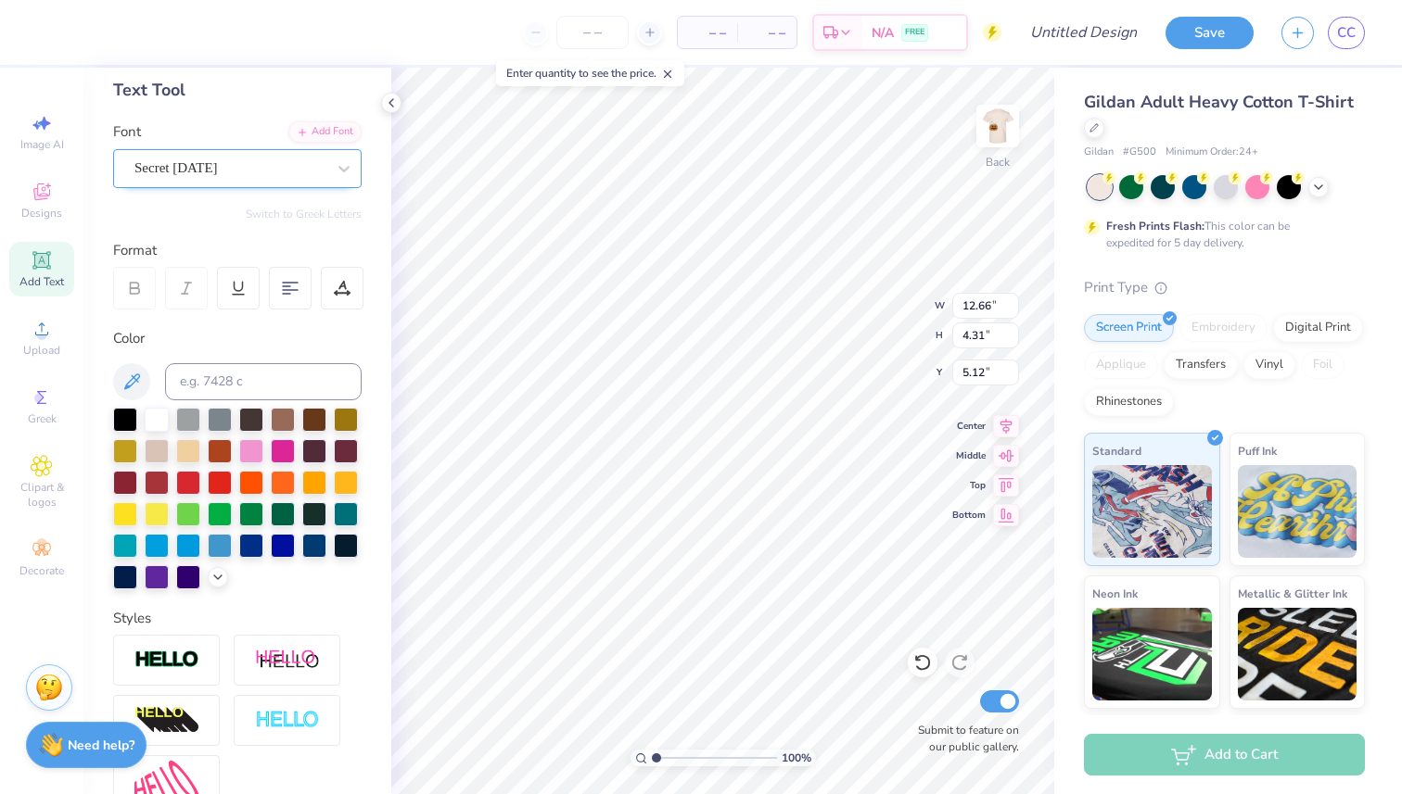
type input "4.94"
click at [34, 275] on span "Add Text" at bounding box center [41, 281] width 44 height 15
type textarea "PI PHI x LAMBDA CHI"
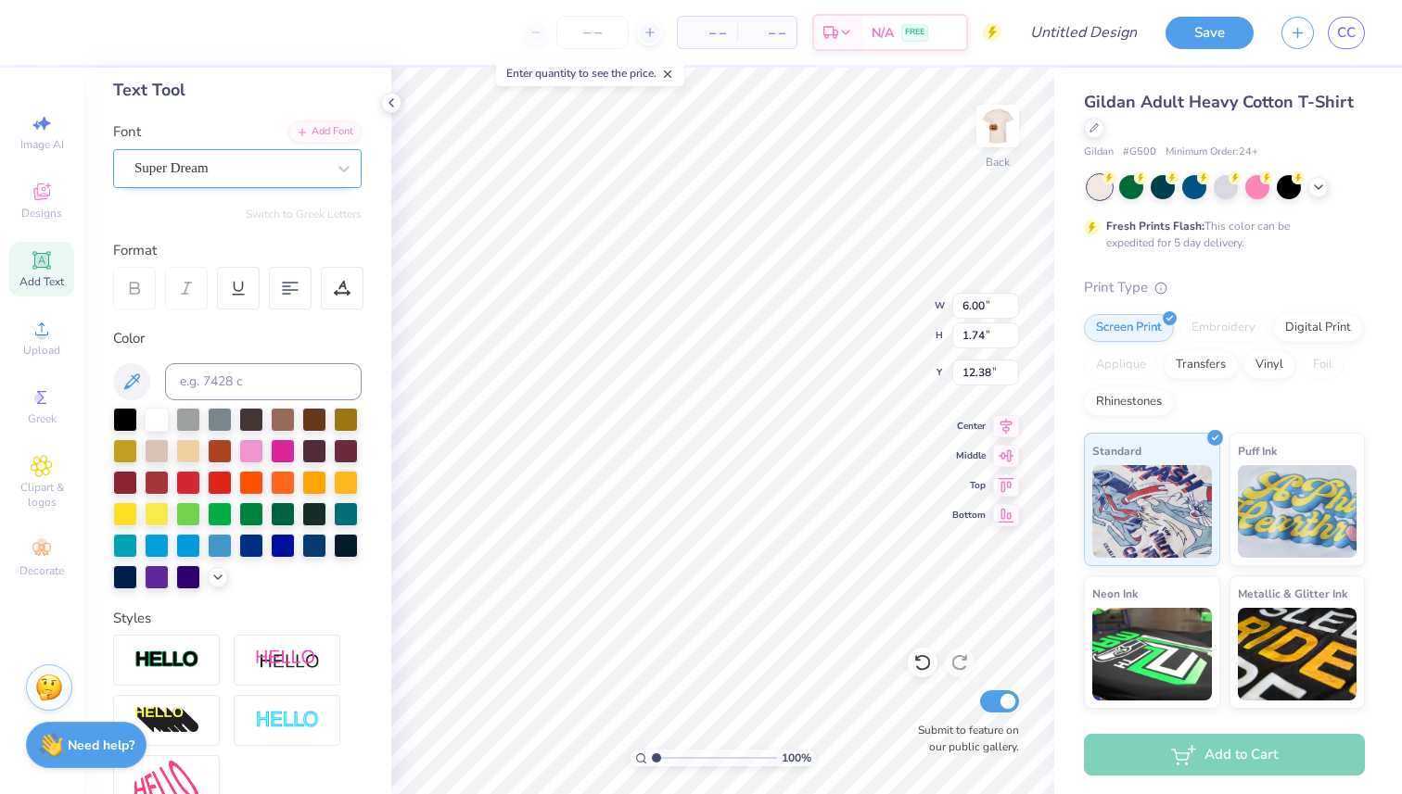
click at [1008, 476] on div "100 % Back W 6.00 6.00 " H 1.74 1.74 " Y 12.38 12.38 " Center Middle Top Bottom…" at bounding box center [722, 431] width 663 height 727
click at [304, 184] on div "Super Dream" at bounding box center [237, 168] width 248 height 39
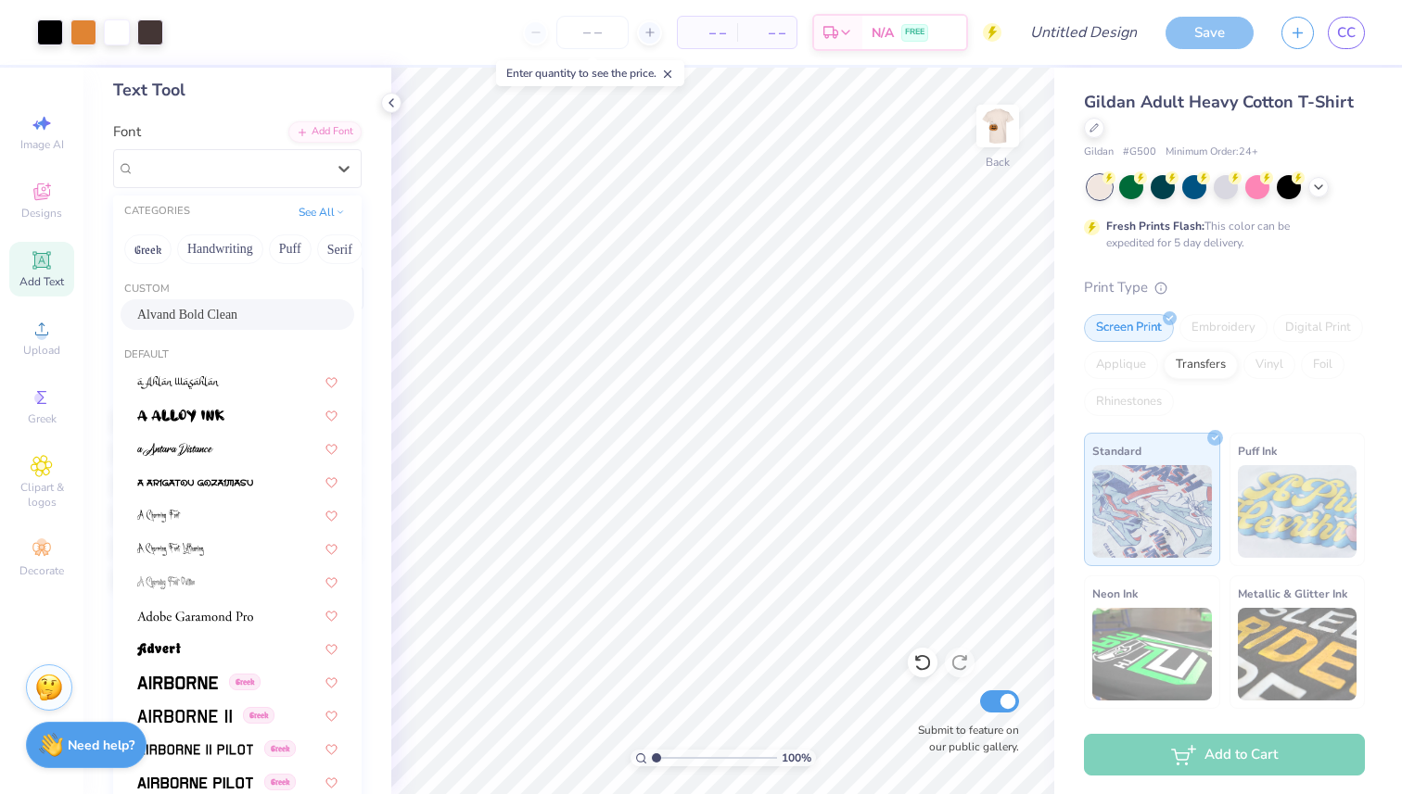
click at [238, 309] on div "Alvand Bold Clean" at bounding box center [237, 314] width 200 height 19
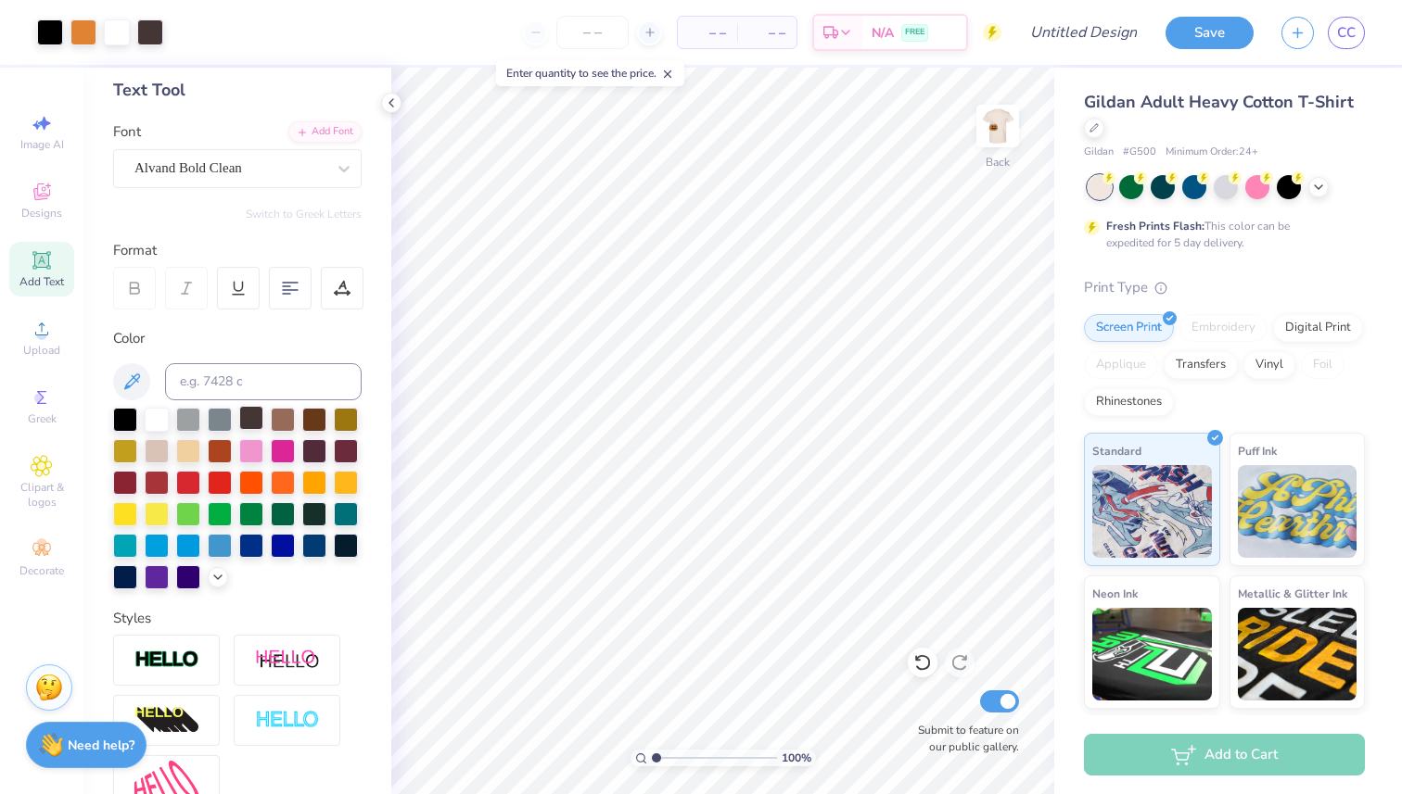
click at [253, 423] on div at bounding box center [251, 418] width 24 height 24
type input "8.14"
type input "0.77"
type input "3.68"
type input "7.24"
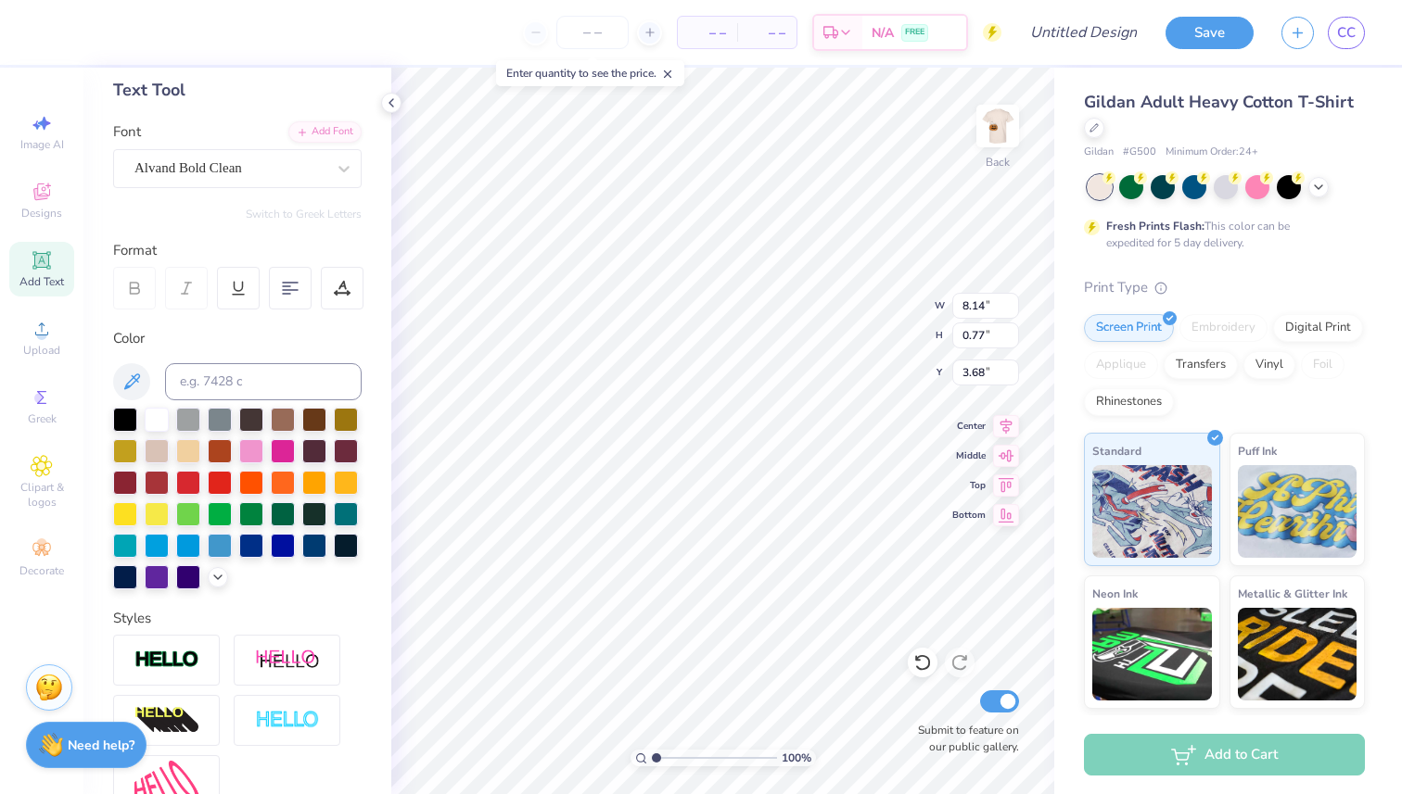
type input "0.69"
type input "3.77"
type textarea "PI PHI x LAMBDA CHI"
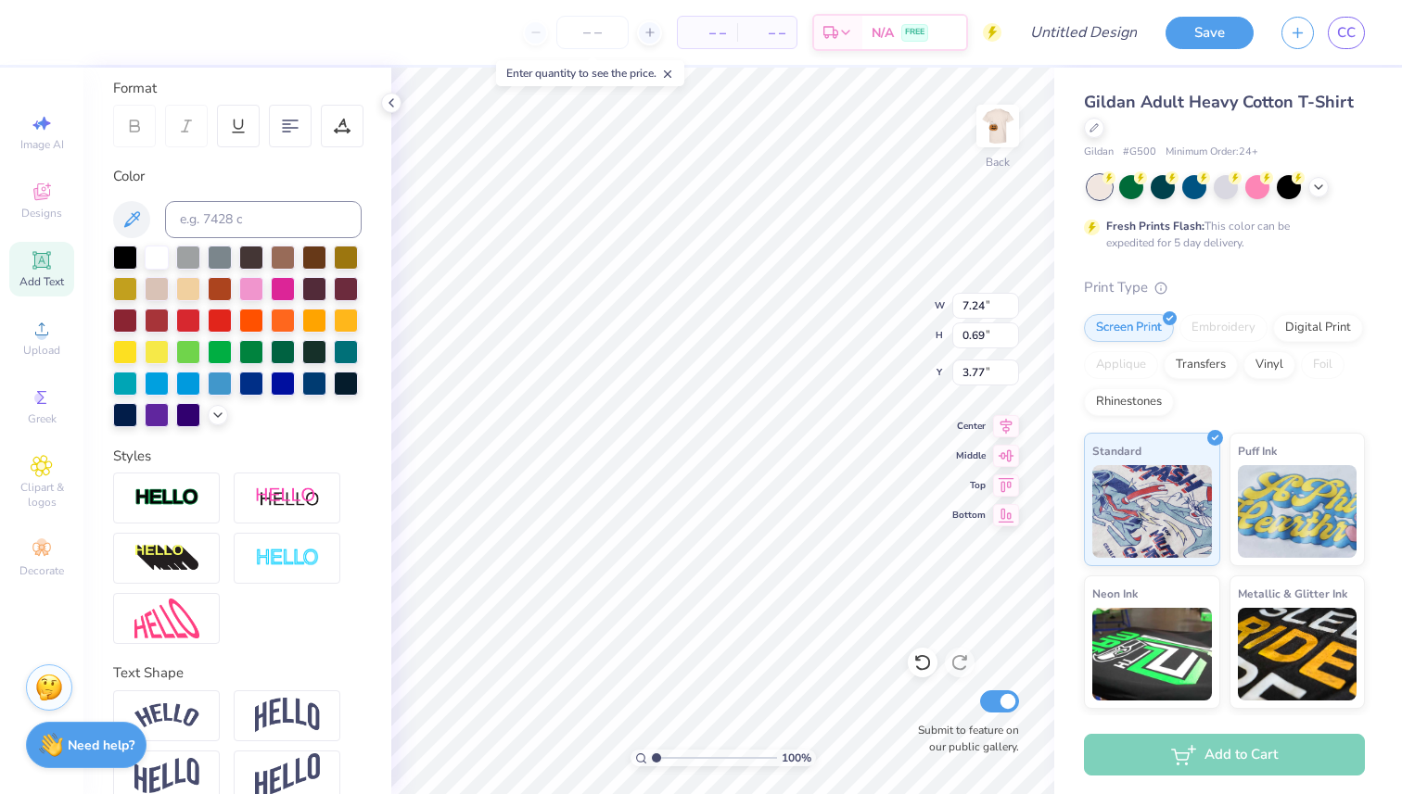
scroll to position [283, 0]
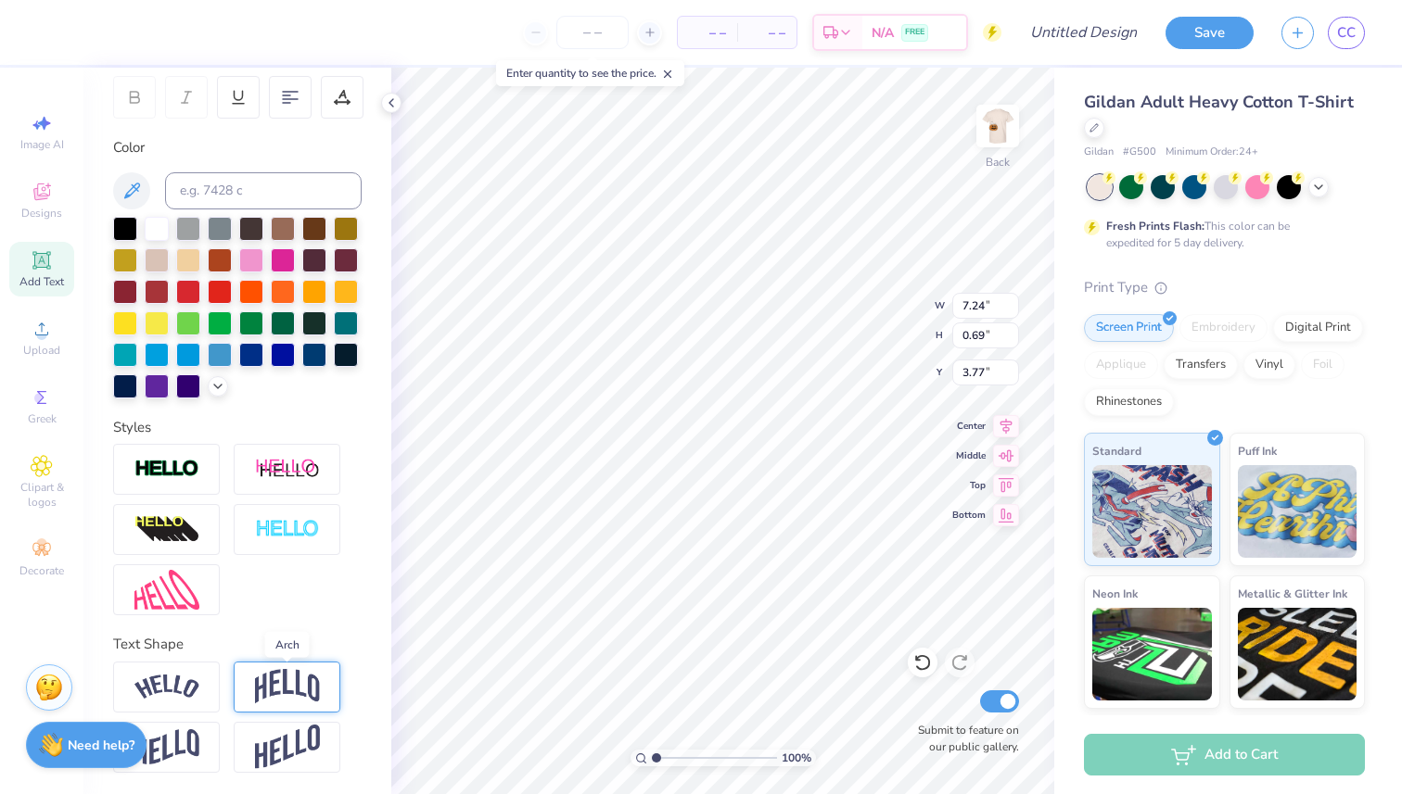
click at [280, 694] on img at bounding box center [287, 686] width 65 height 35
type input "2.18"
type input "3.02"
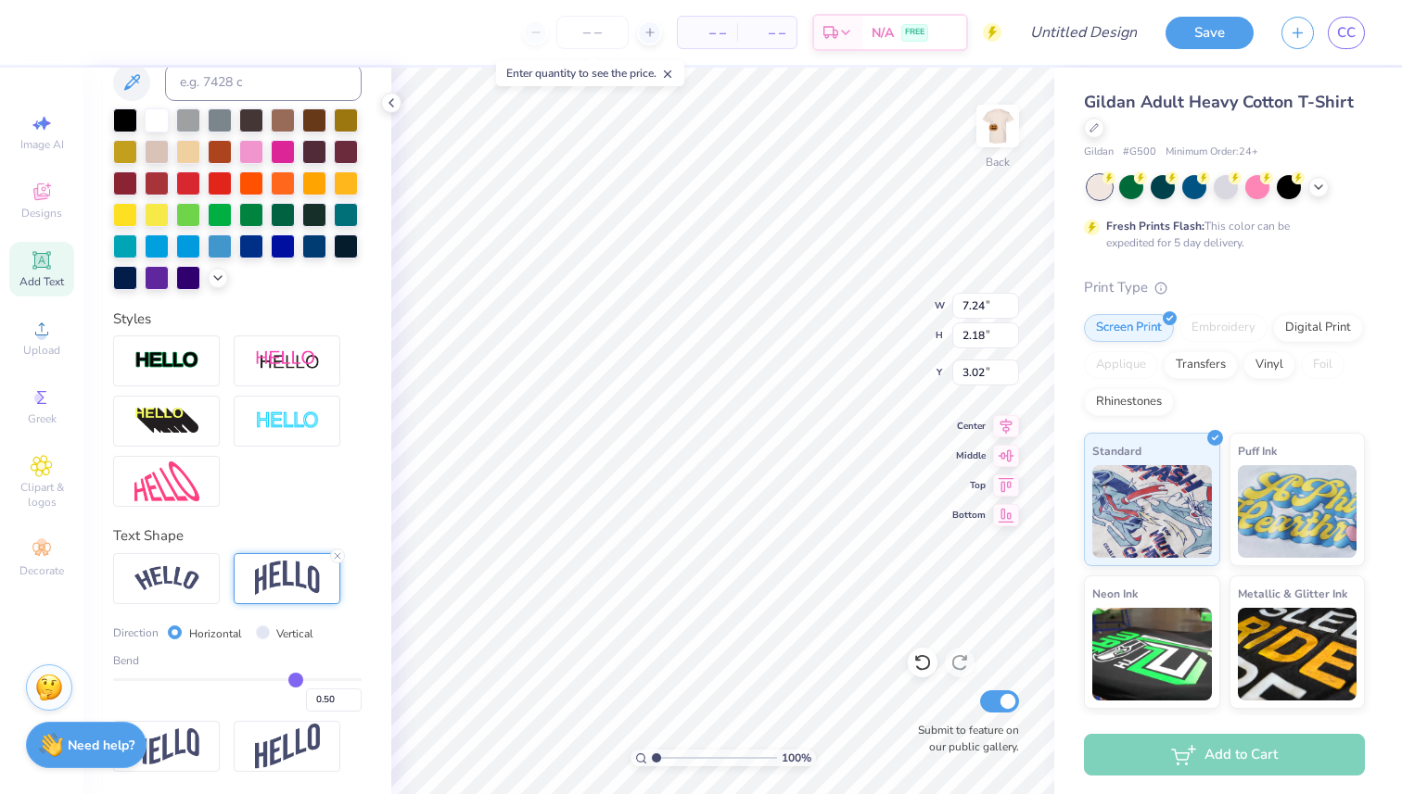
type input "0.49"
type input "0.48"
type input "0.47"
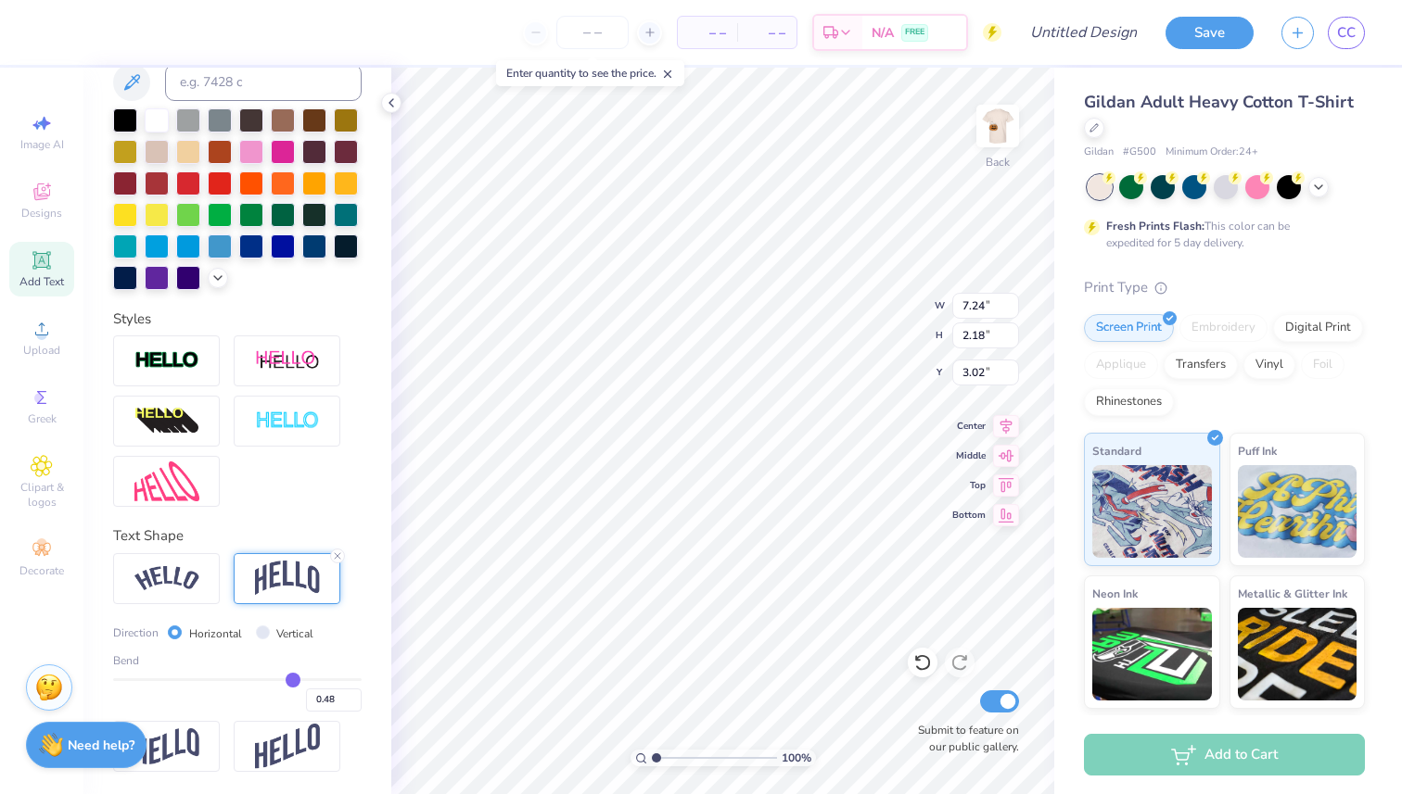
type input "0.47"
type input "0.46"
type input "0.45"
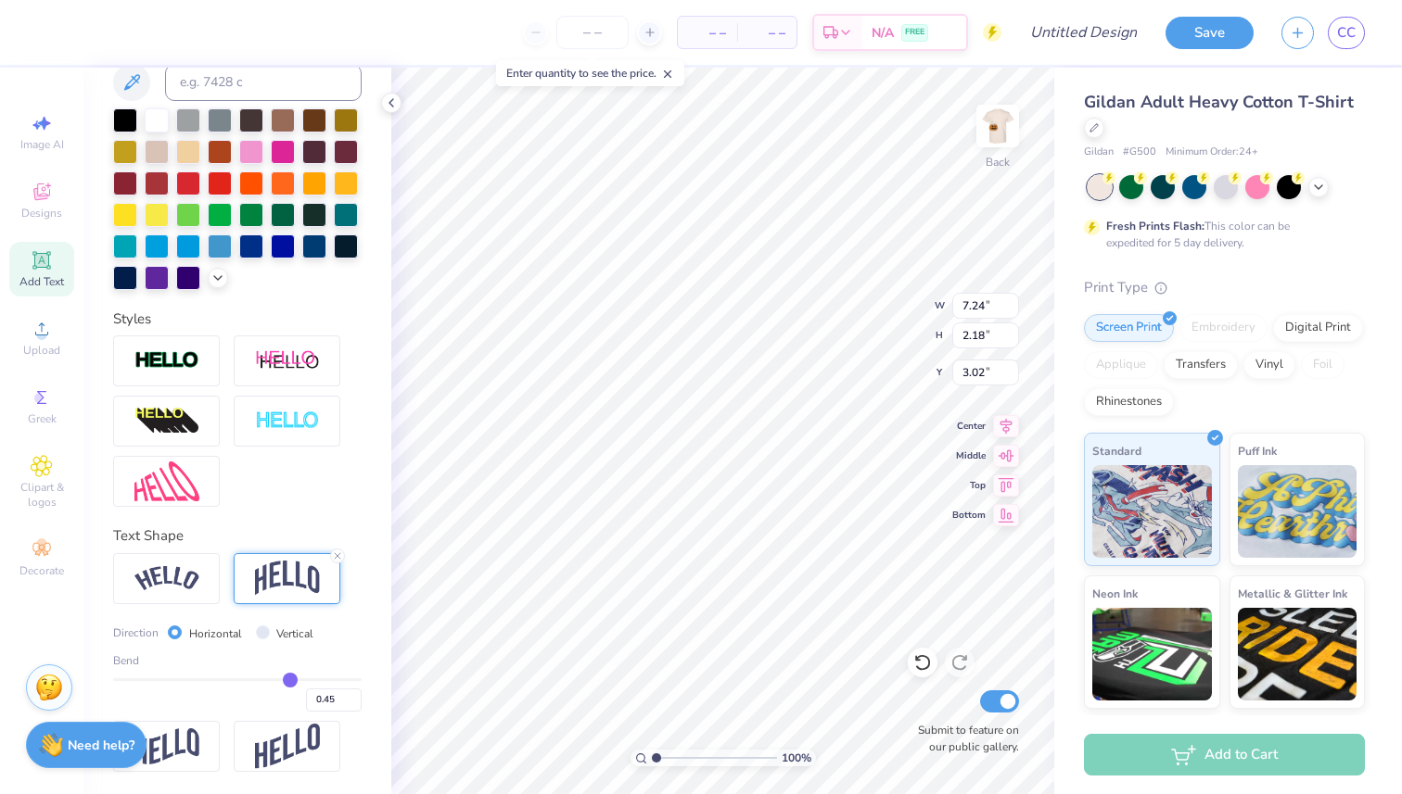
type input "0.44"
type input "0.43"
type input "0.42"
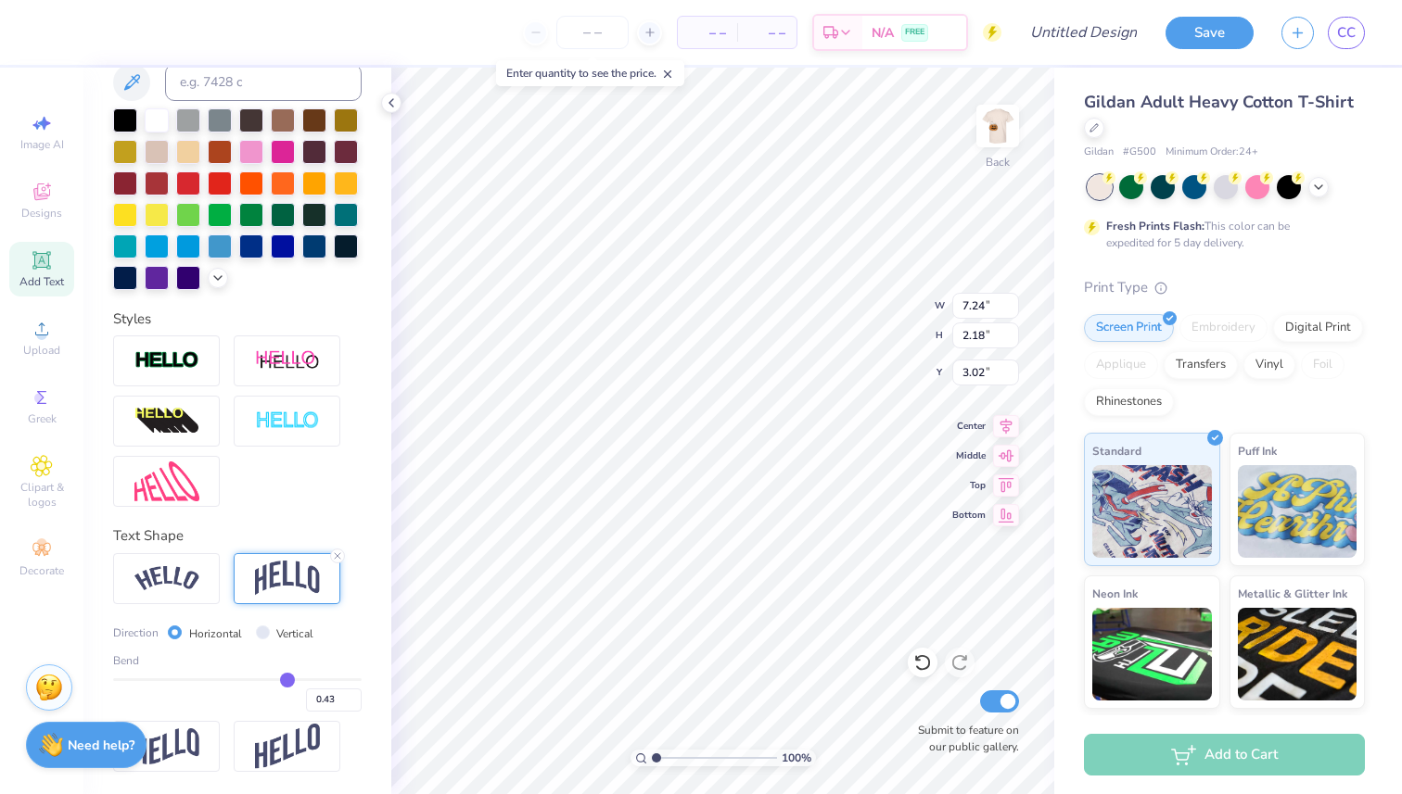
type input "0.42"
type input "0.41"
type input "0.4"
type input "0.40"
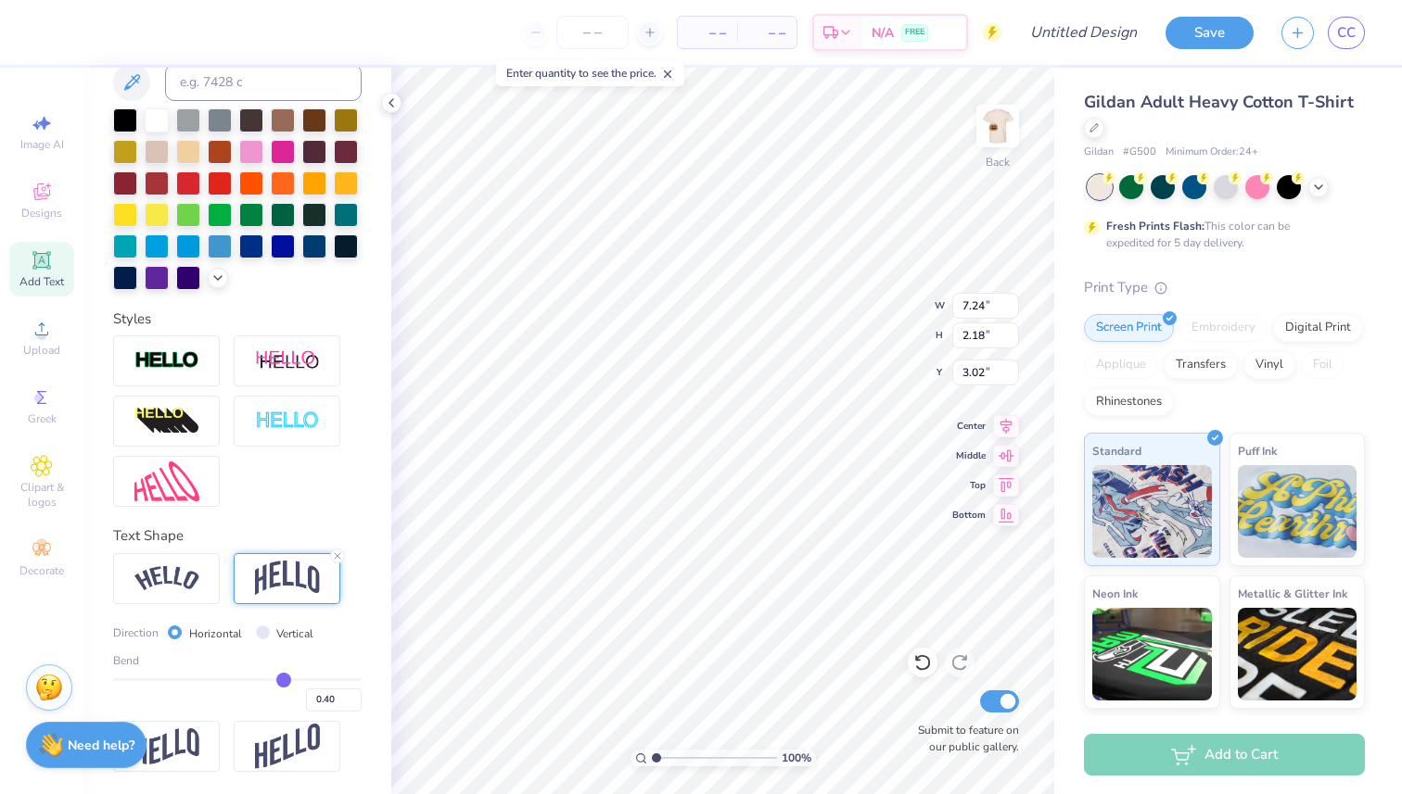
type input "0.39"
type input "0.38"
type input "0.37"
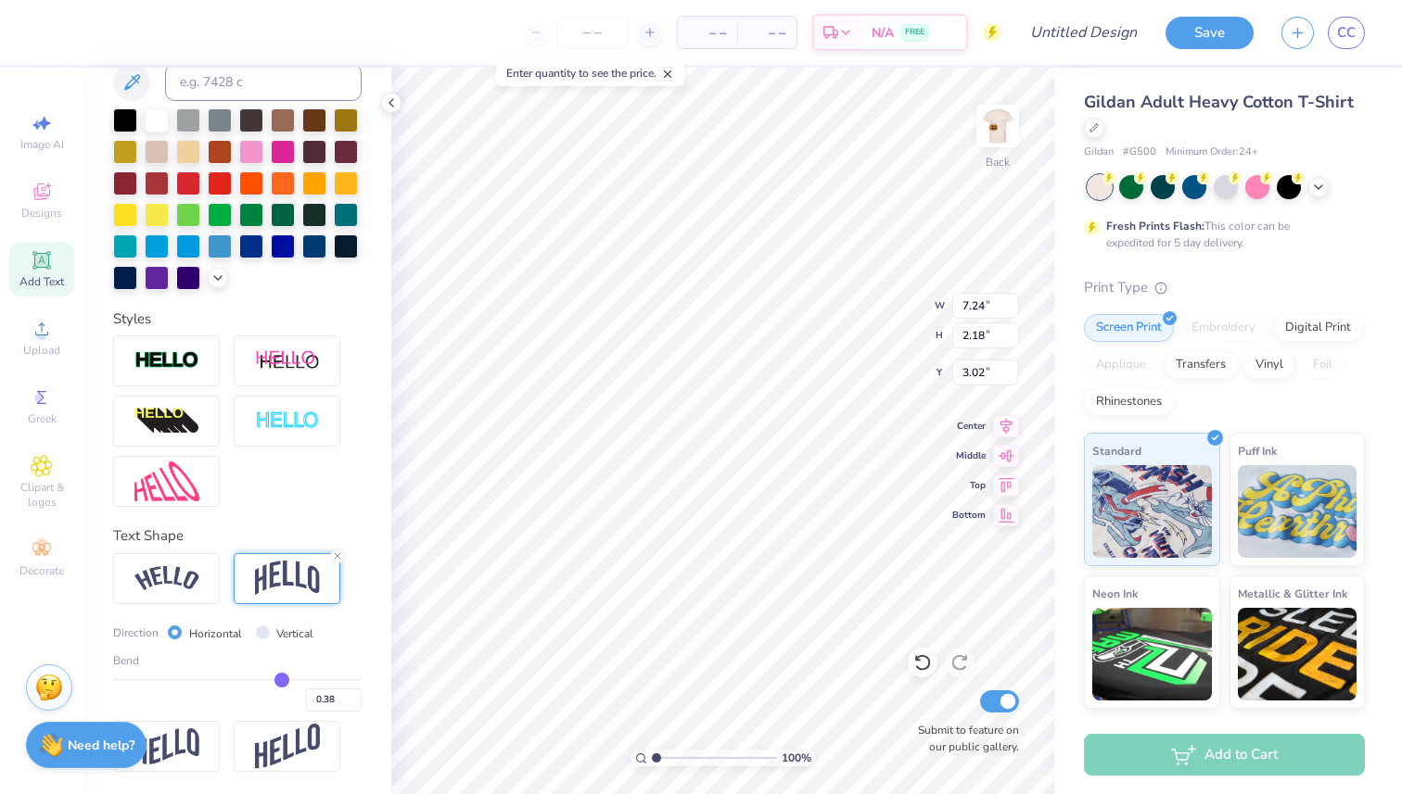
type input "0.37"
type input "0.36"
type input "0.35"
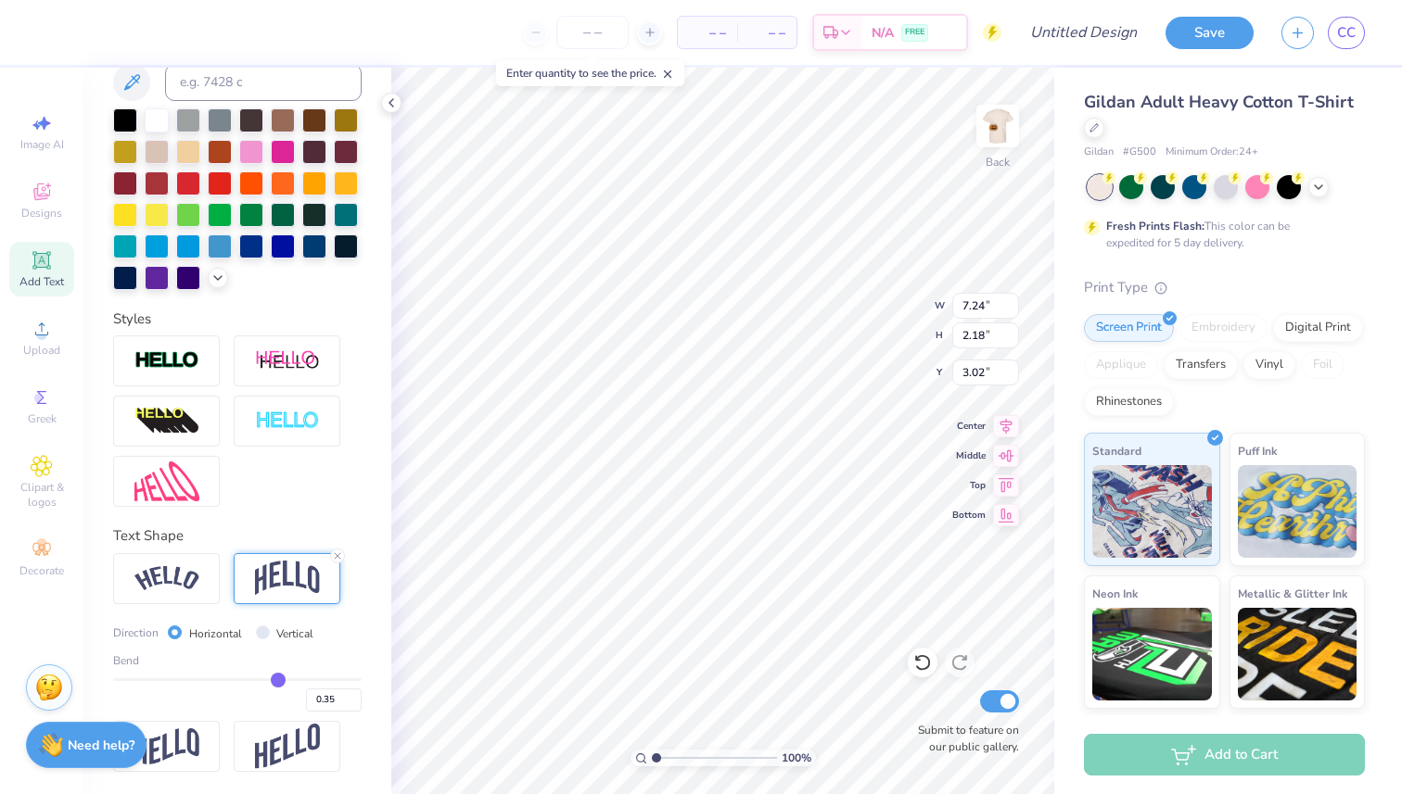
type input "0.34"
type input "0.33"
drag, startPoint x: 296, startPoint y: 682, endPoint x: 275, endPoint y: 682, distance: 20.4
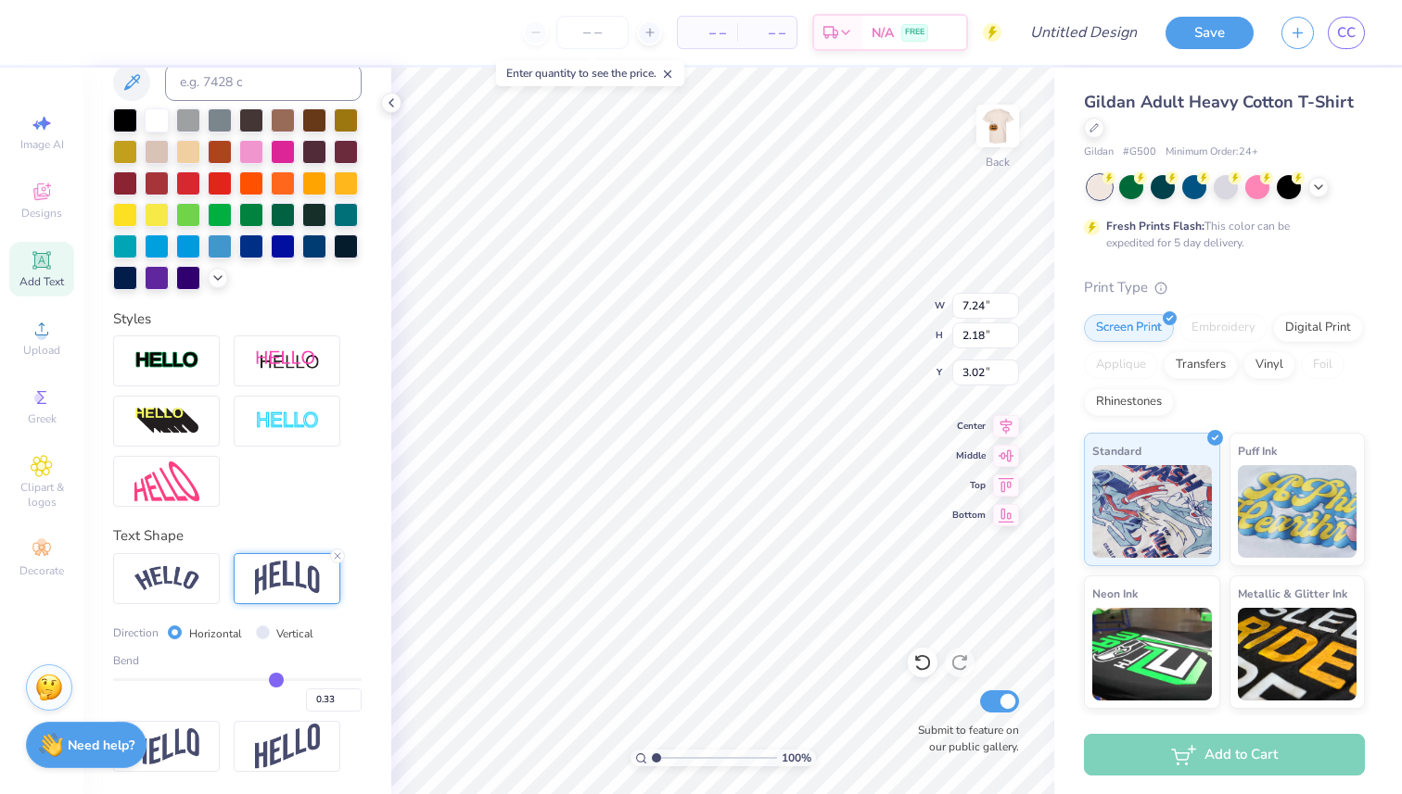
type input "0.33"
click at [275, 681] on input "range" at bounding box center [237, 680] width 248 height 3
type input "1.64"
type input "3.81"
type input "3.85"
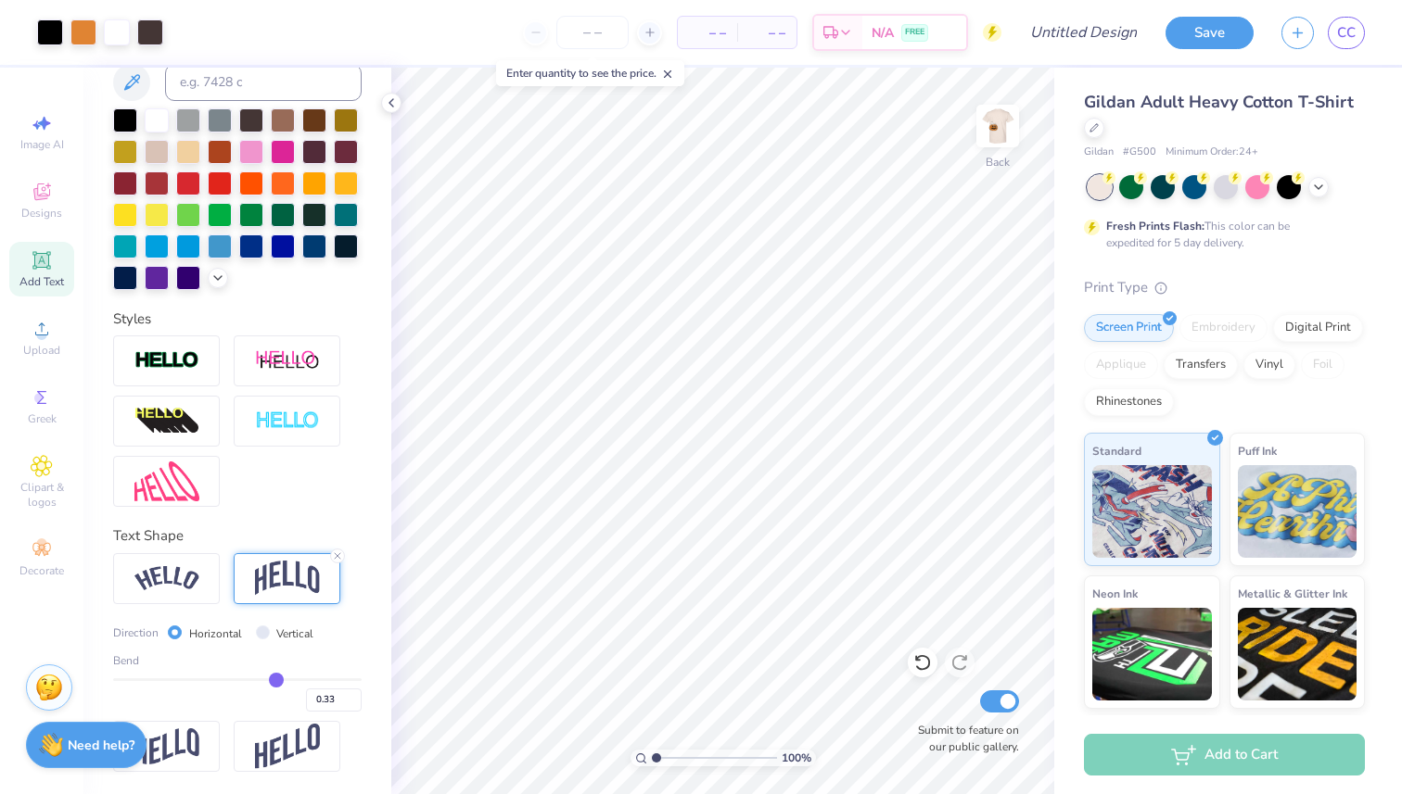
scroll to position [283, 0]
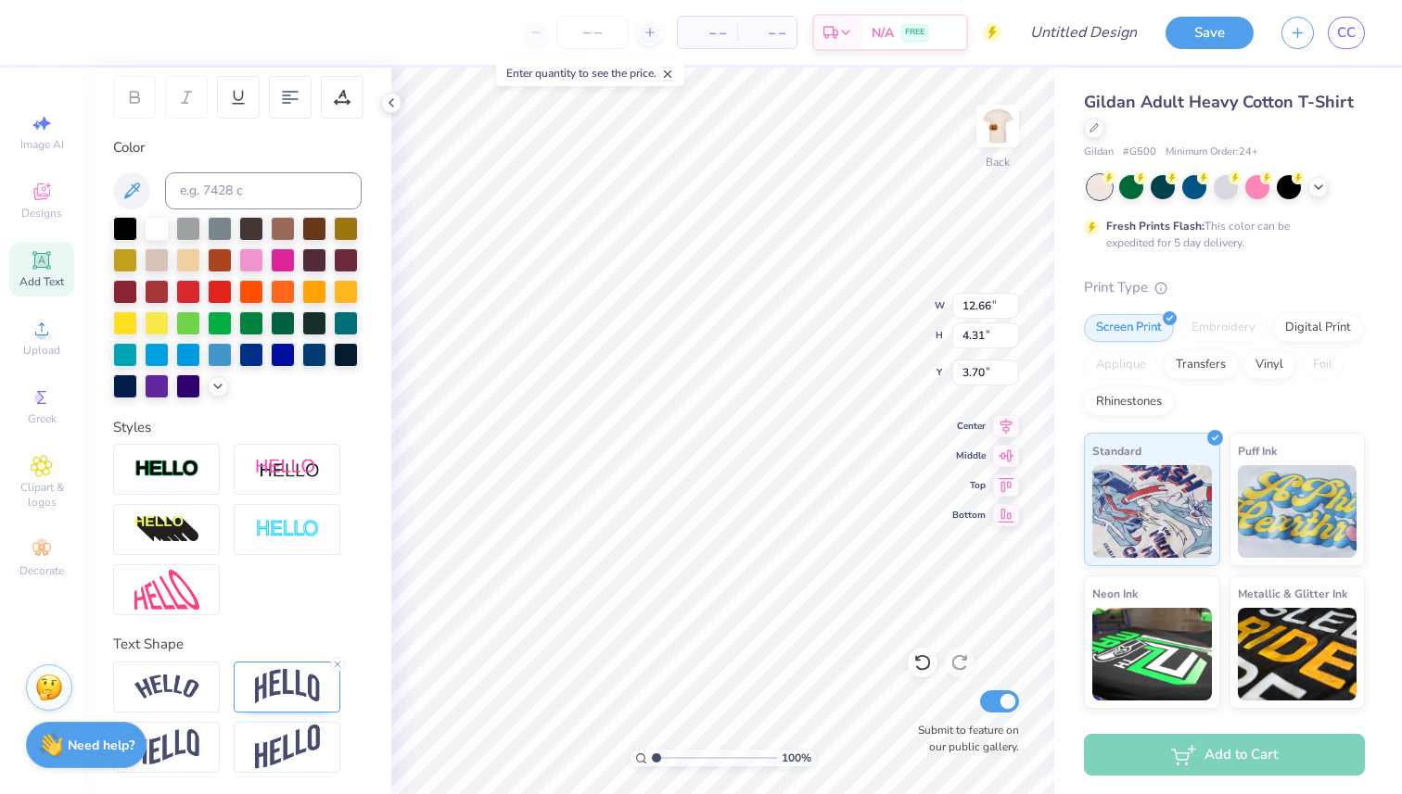
type input "3.69"
type textarea "PUMPKIN BASH 2025"
click at [340, 662] on icon at bounding box center [337, 664] width 11 height 11
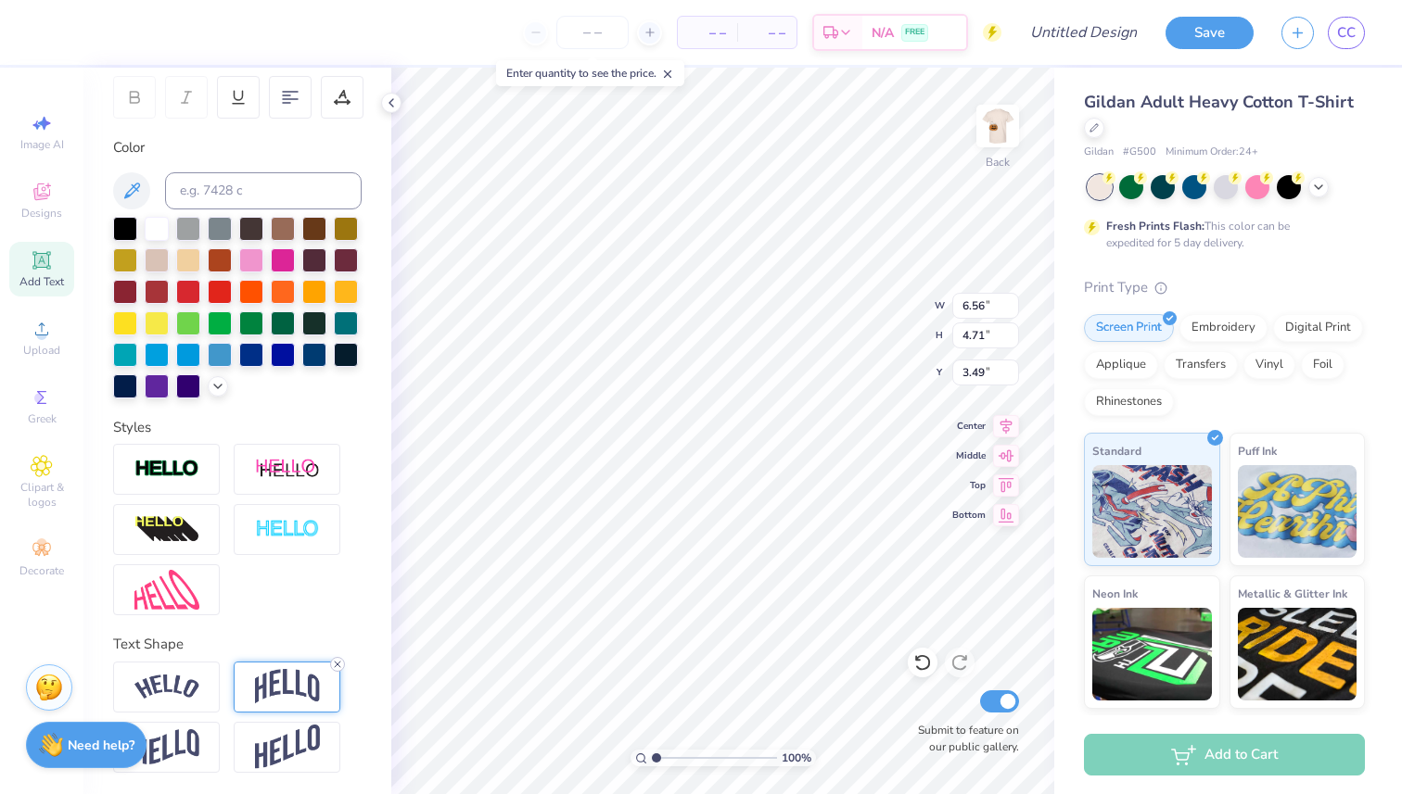
type input "3.26"
type input "4.83"
type input "5.86"
type input "6.09"
type input "6.46"
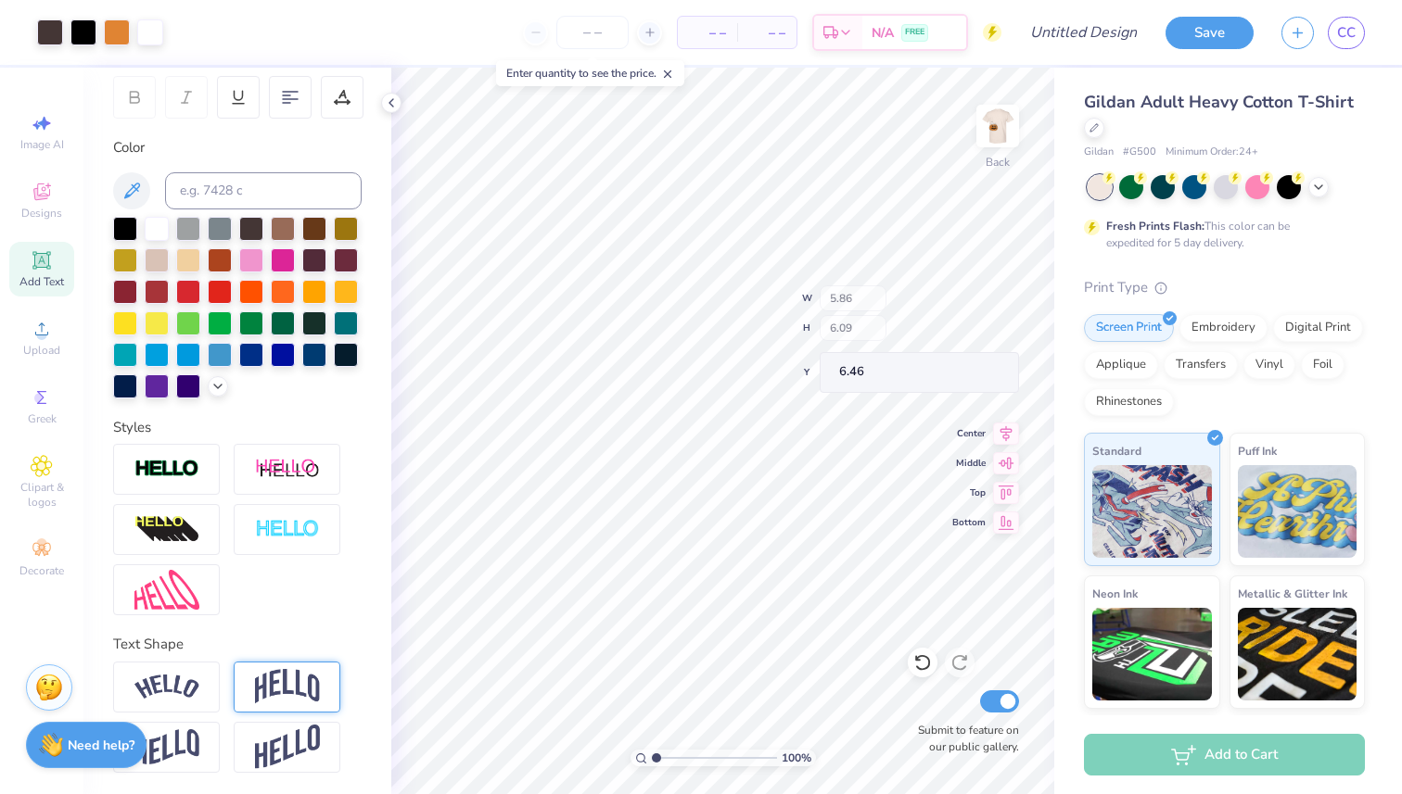
type input "6.56"
type input "3.26"
type input "4.83"
type input "2.70"
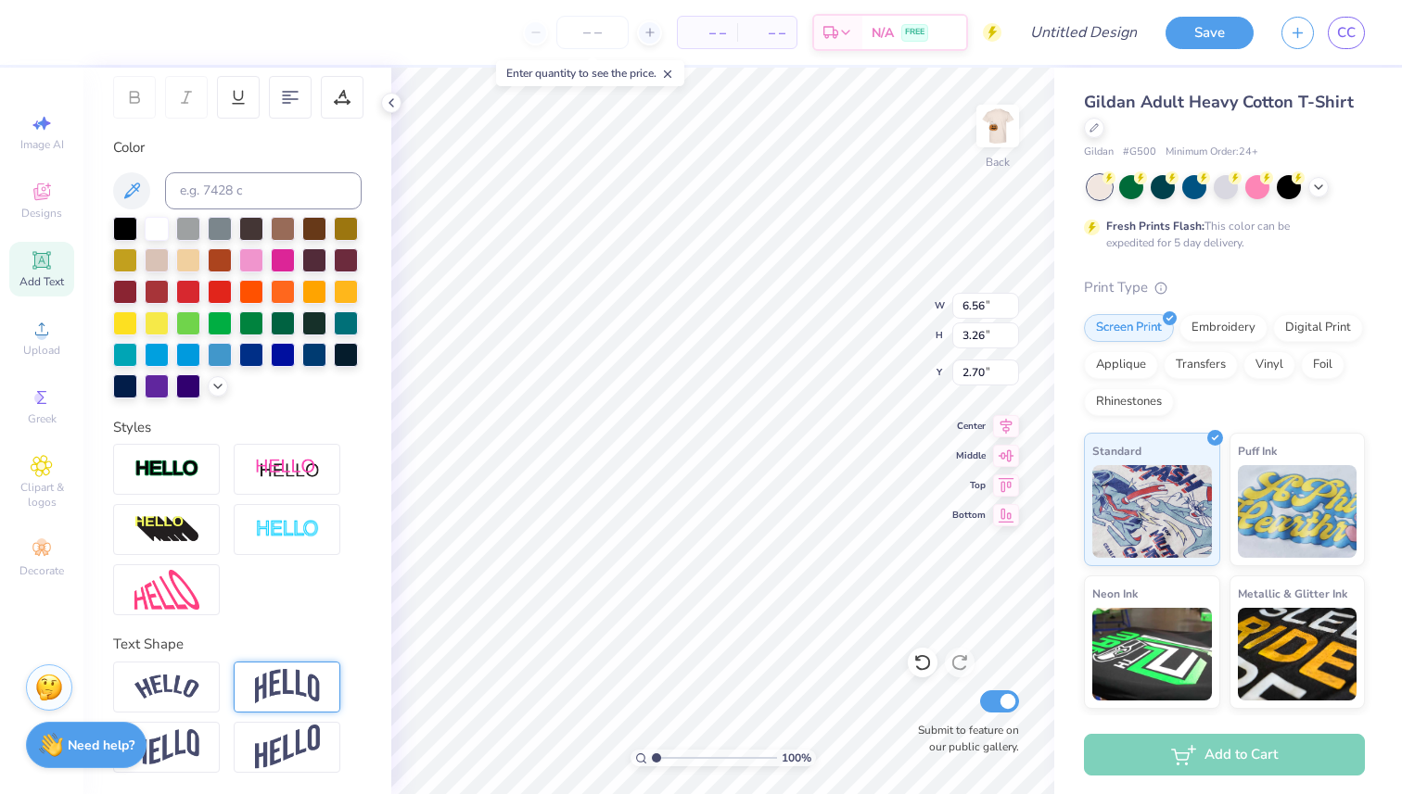
scroll to position [1, 1]
type textarea "PUMPKIN"
type input "5.65"
type input "2.06"
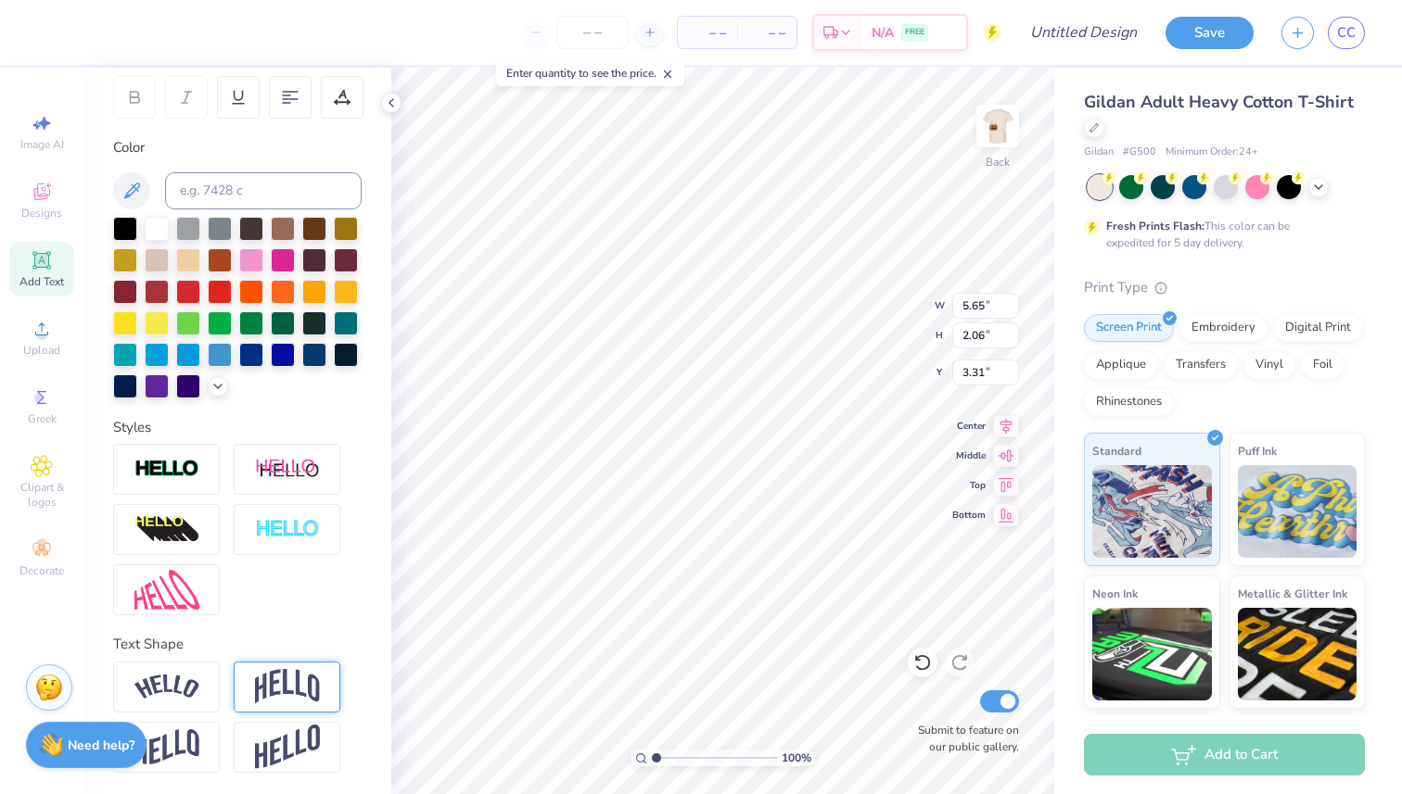
type input "3.31"
type input "11.54"
type input "4.21"
type input "2.48"
type input "10.03"
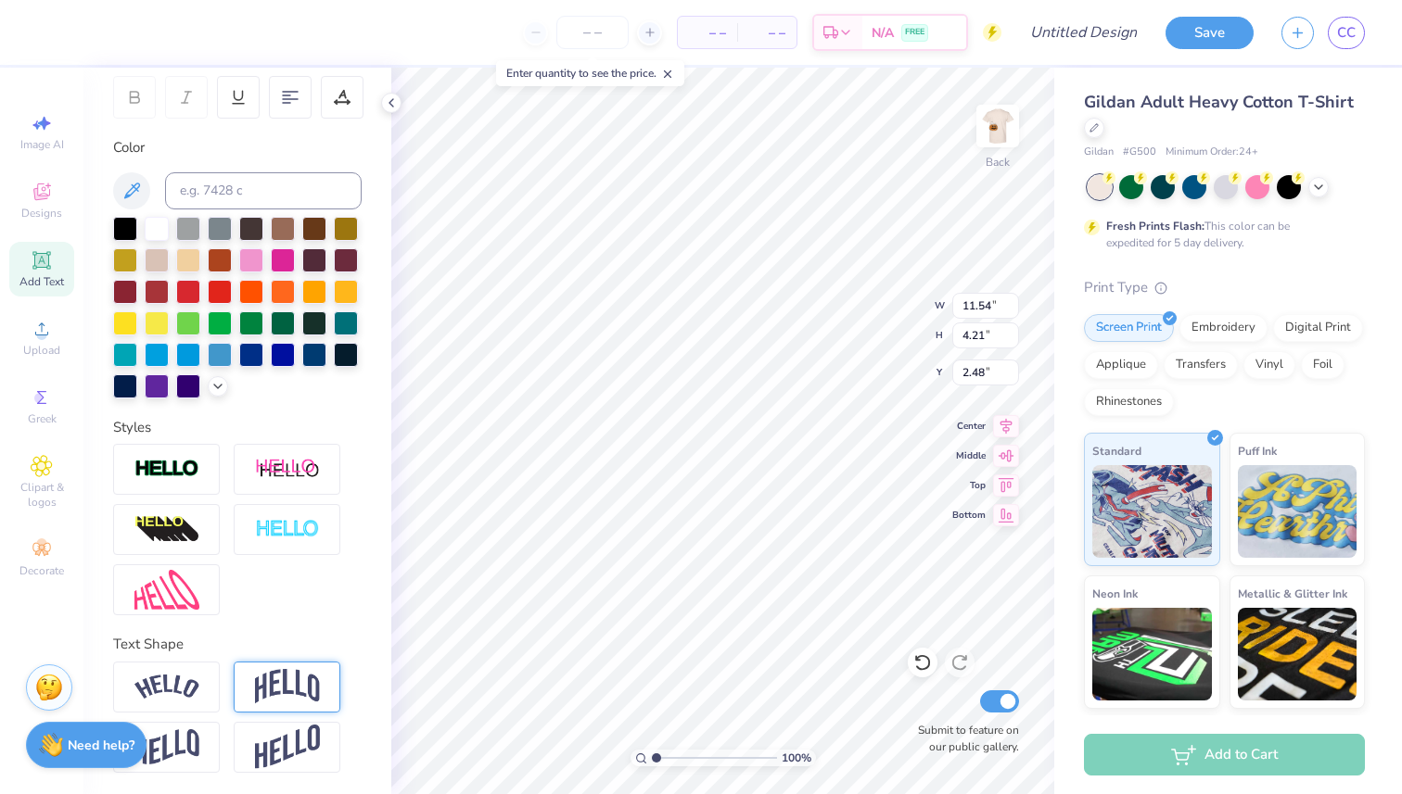
type input "3.66"
type input "3.04"
type input "0.62"
type input "0.87"
type input "9.77"
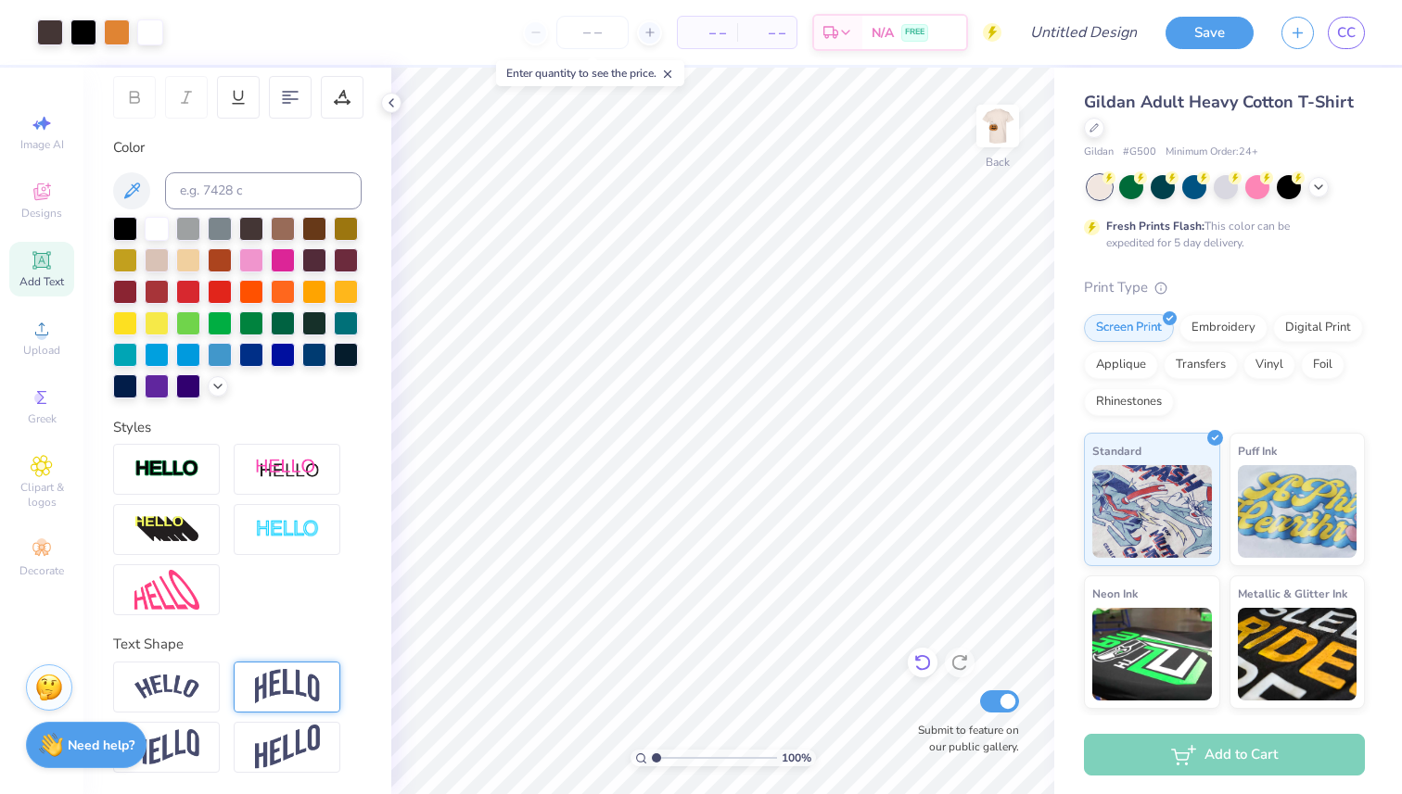
click at [929, 669] on icon at bounding box center [922, 663] width 19 height 19
click at [920, 661] on icon at bounding box center [918, 659] width 4 height 4
type input "6.46"
type input "7.16"
type input "10.03"
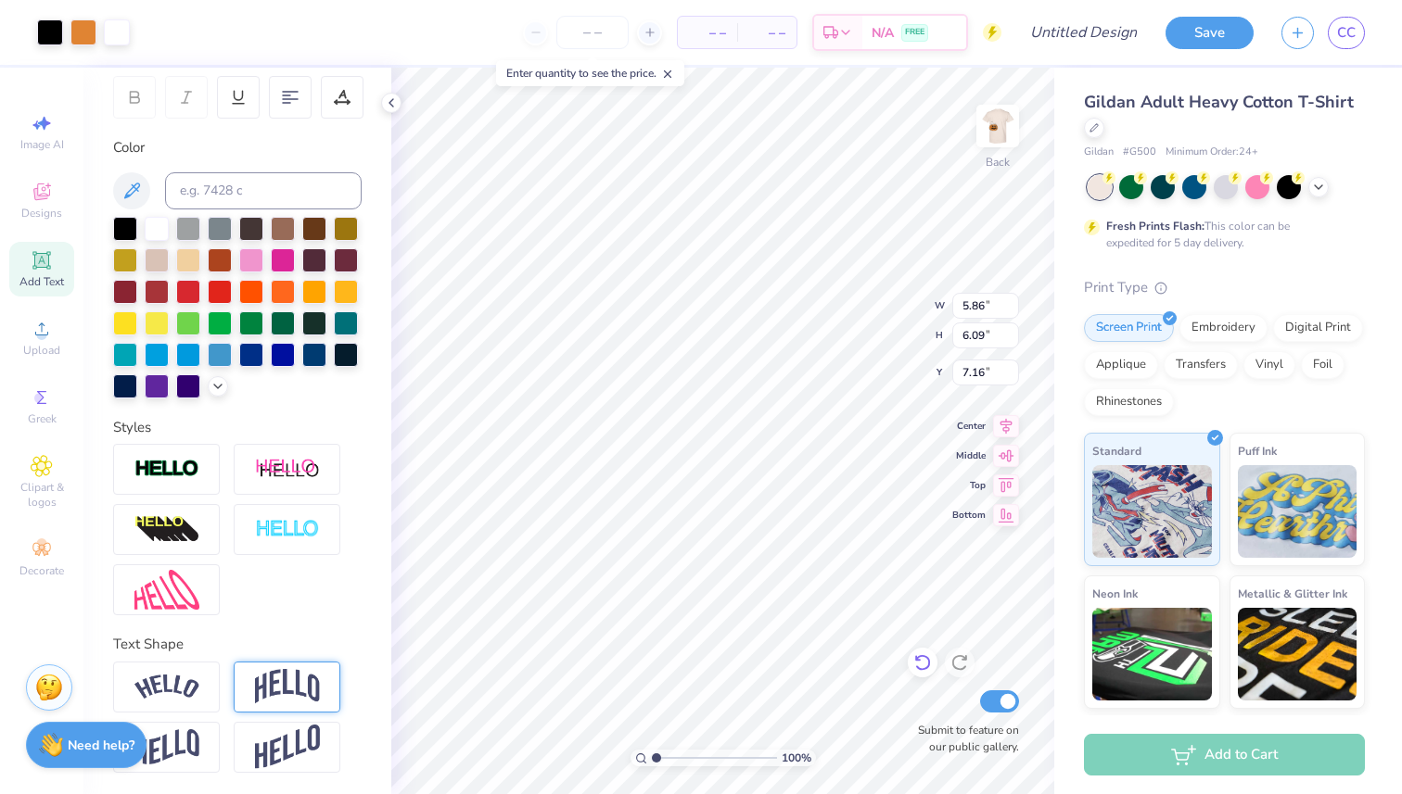
type input "3.66"
type input "3.04"
